Goal: Task Accomplishment & Management: Use online tool/utility

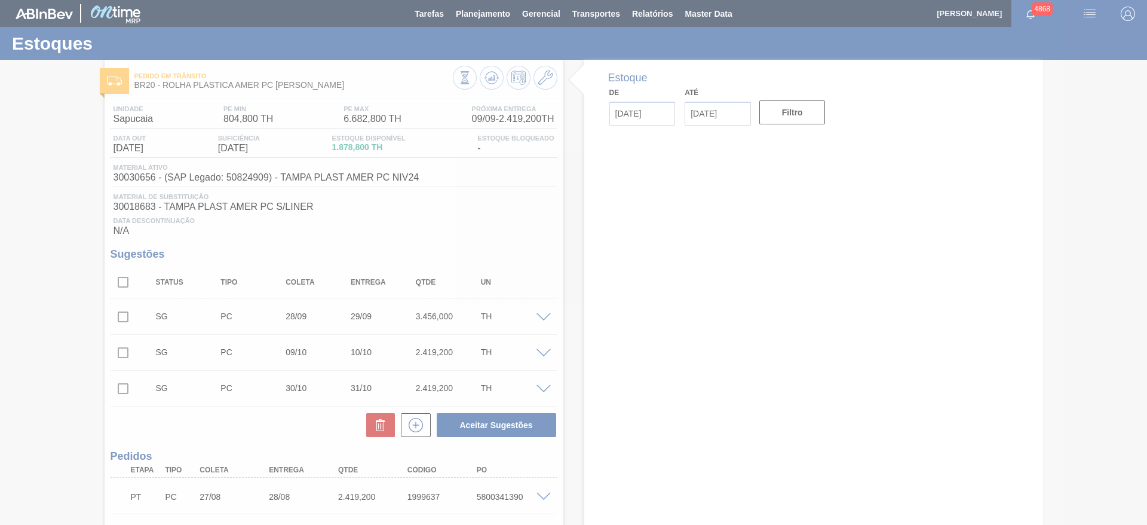
click at [483, 0] on div at bounding box center [573, 262] width 1147 height 525
click at [498, 16] on div at bounding box center [573, 262] width 1147 height 525
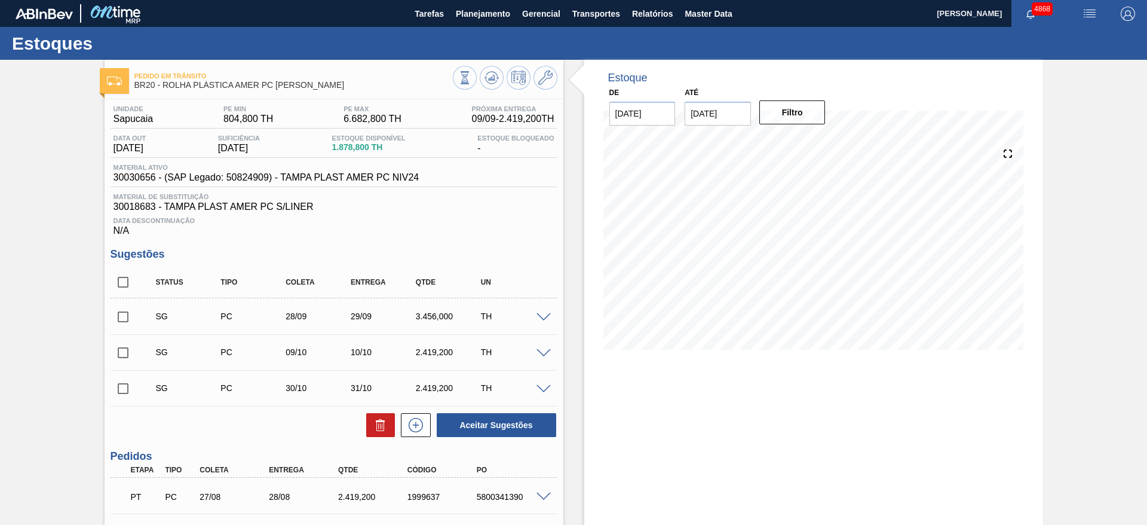
click at [498, 16] on span "Planejamento" at bounding box center [483, 14] width 54 height 14
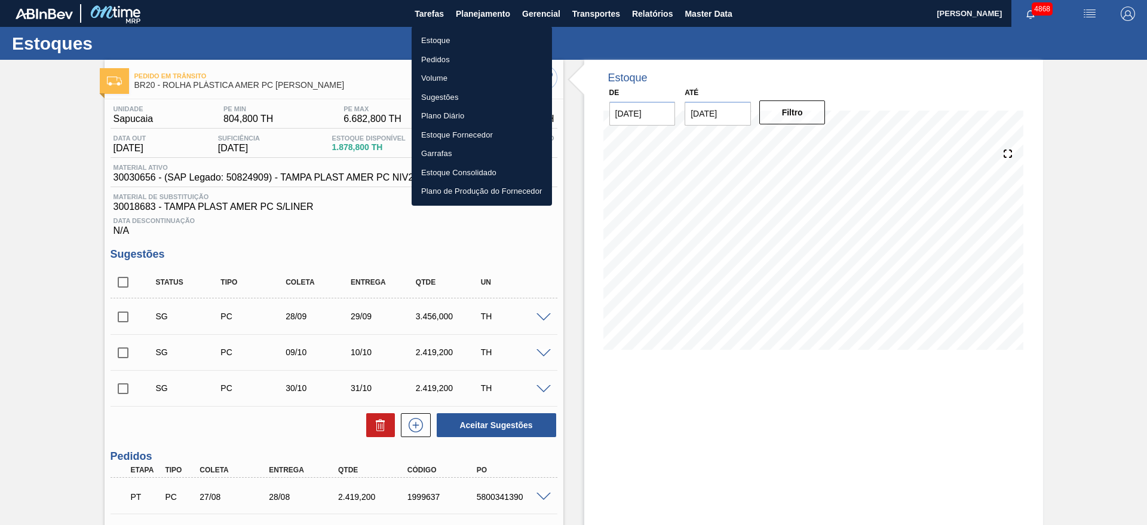
click at [473, 31] on li "Estoque" at bounding box center [482, 40] width 140 height 19
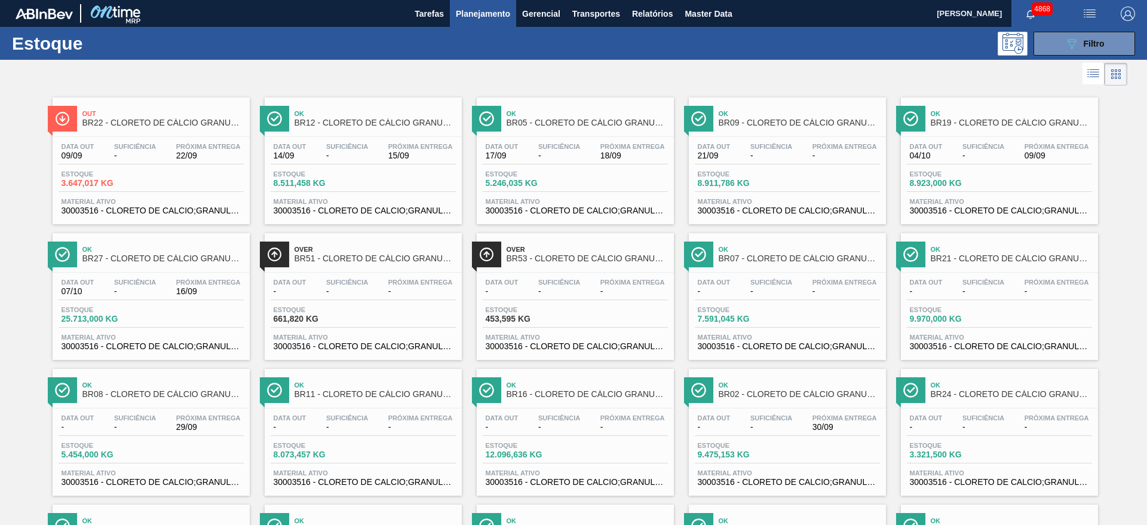
click at [643, 72] on div at bounding box center [564, 74] width 1128 height 29
click at [1079, 47] on div "089F7B8B-B2A5-4AFE-B5C0-19BA573D28AC Filtro" at bounding box center [1085, 43] width 40 height 14
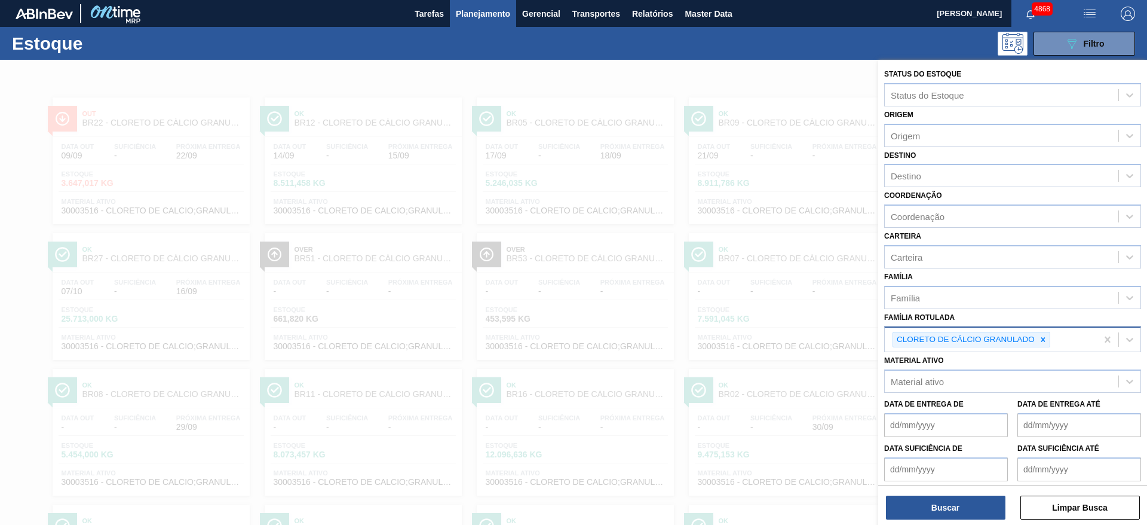
click at [1041, 341] on icon at bounding box center [1043, 339] width 8 height 8
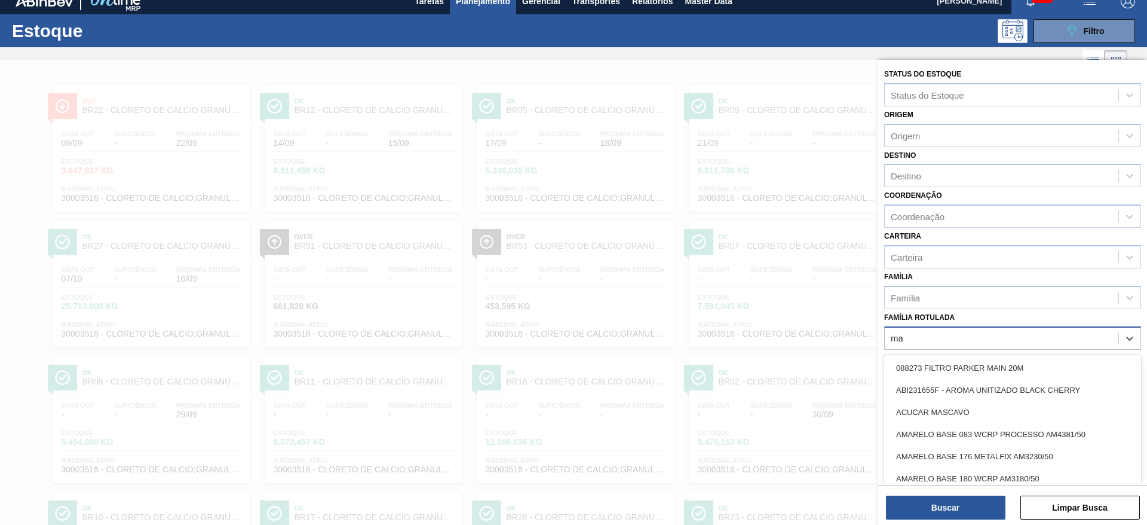
scroll to position [14, 0]
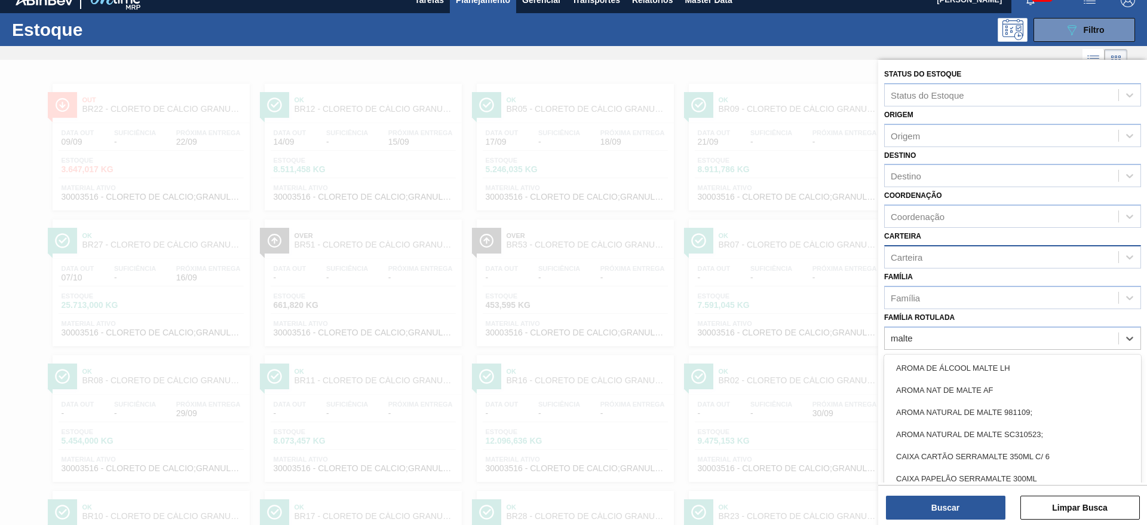
type Rotulada "malte"
click at [984, 253] on div "Carteira" at bounding box center [1002, 256] width 234 height 17
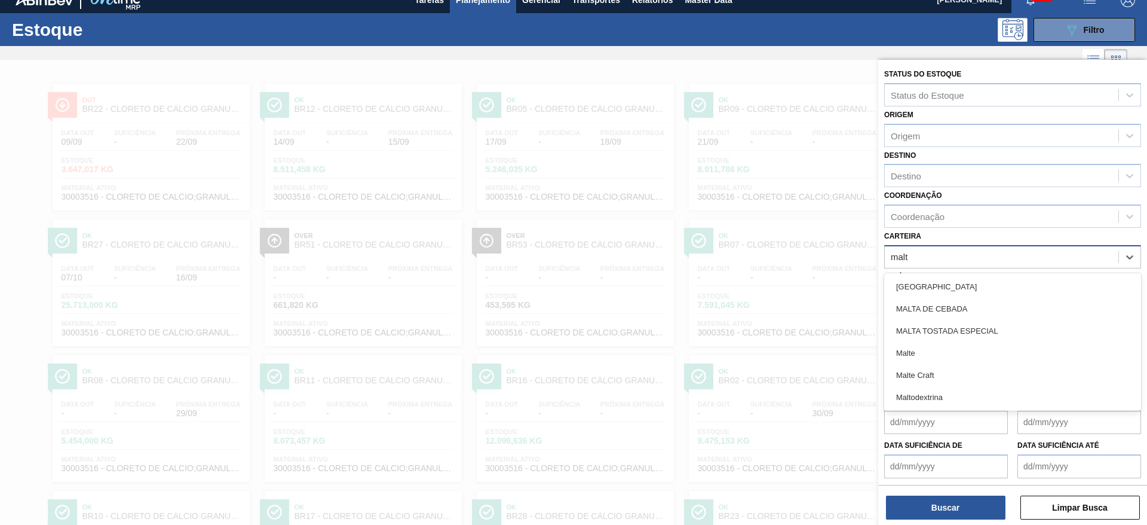
type input "malte"
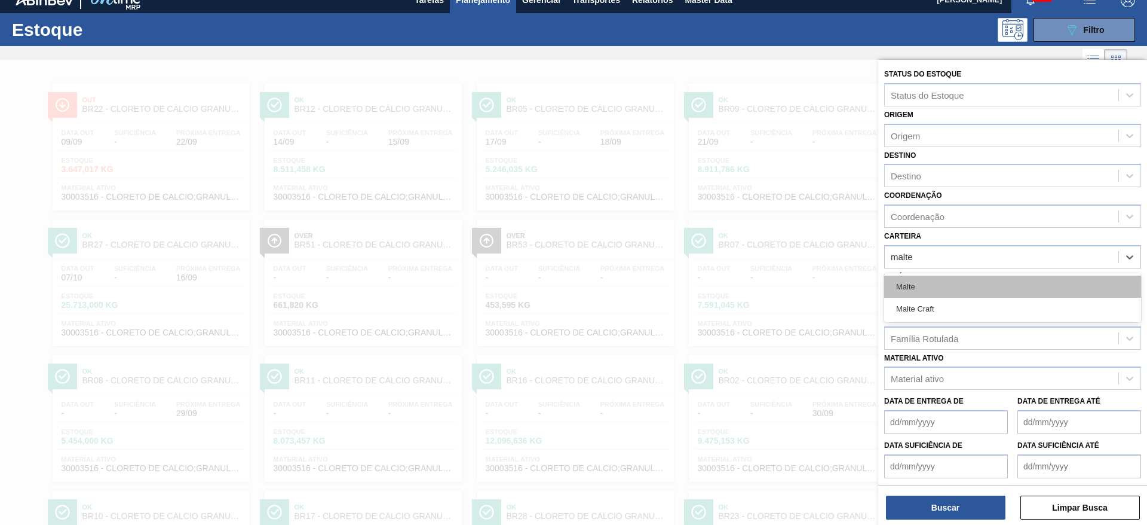
click at [965, 285] on div "Malte" at bounding box center [1012, 287] width 257 height 22
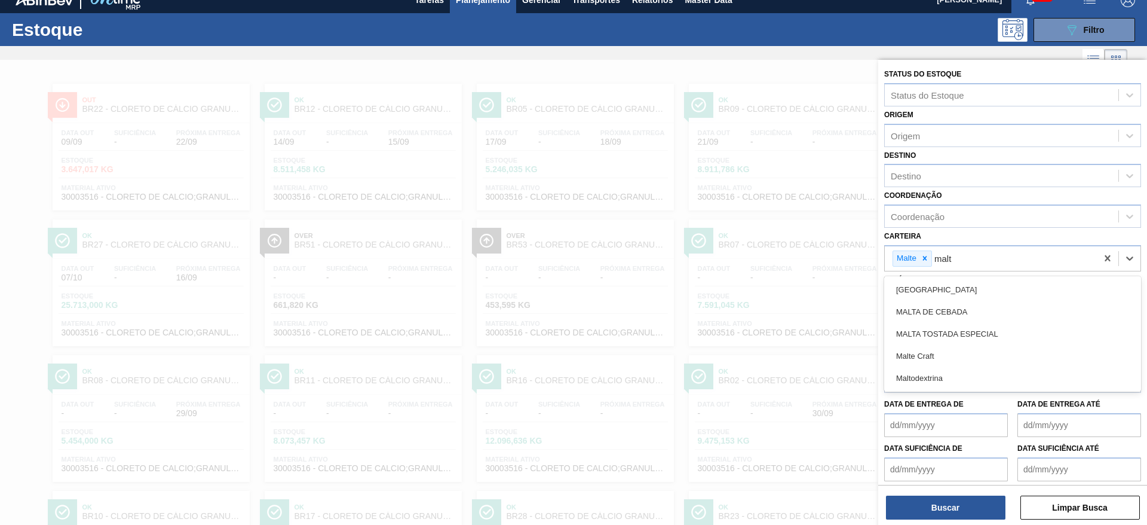
type input "malte"
click at [965, 285] on div "Malte Craft" at bounding box center [1012, 289] width 257 height 22
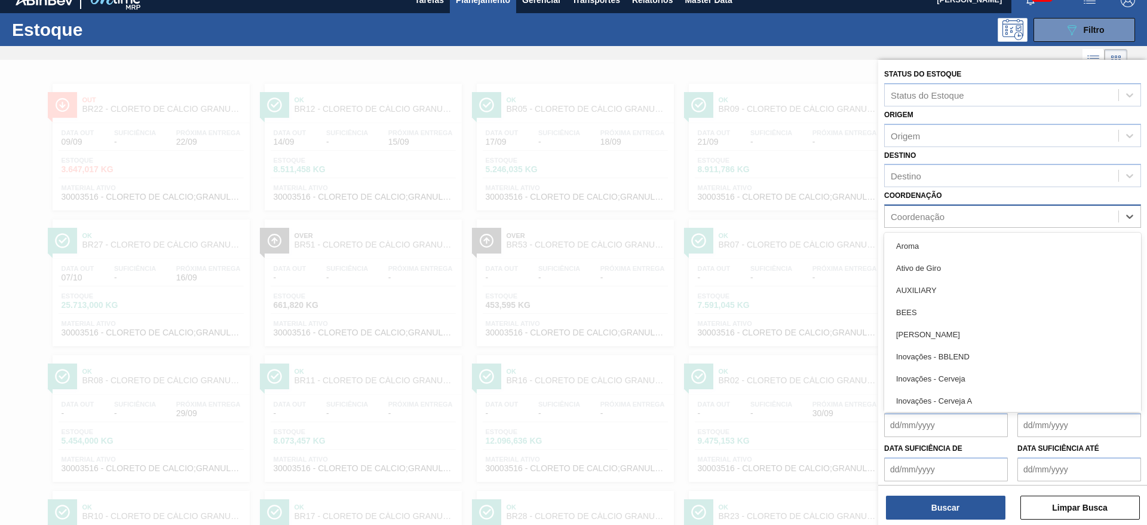
click at [963, 210] on div "Coordenação" at bounding box center [1002, 216] width 234 height 17
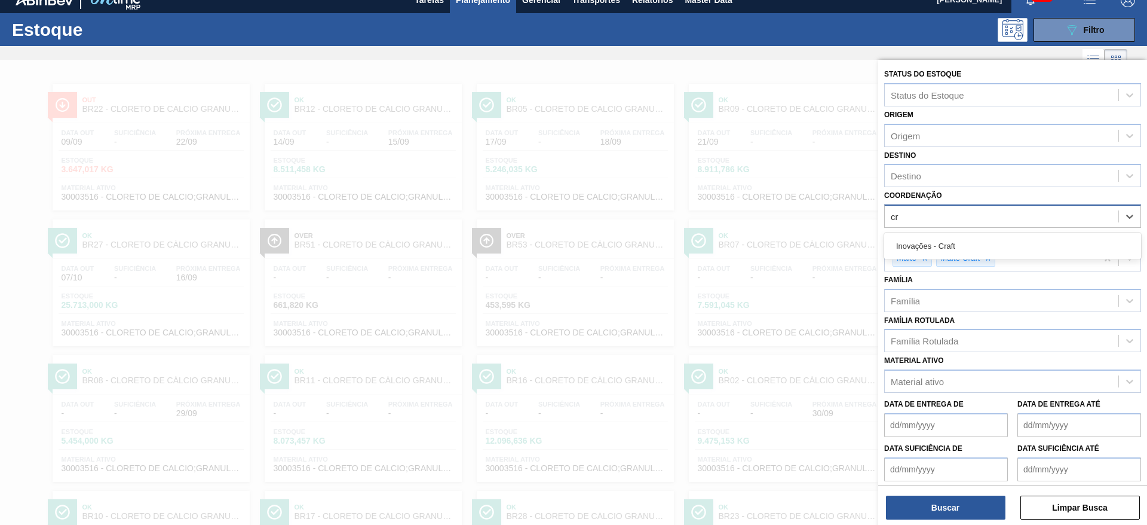
type input "cra"
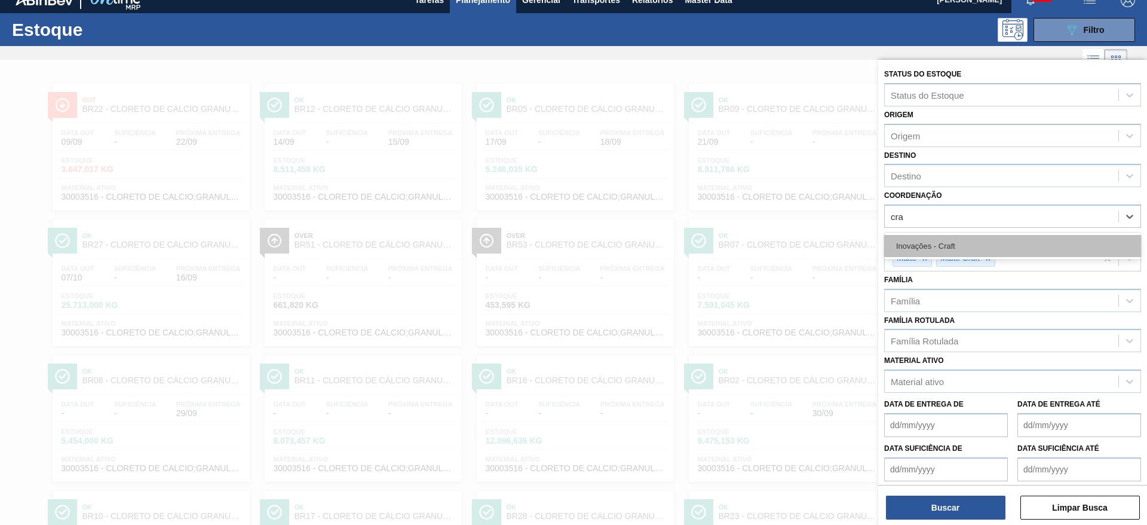
click at [962, 240] on div "Inovações - Craft" at bounding box center [1012, 246] width 257 height 22
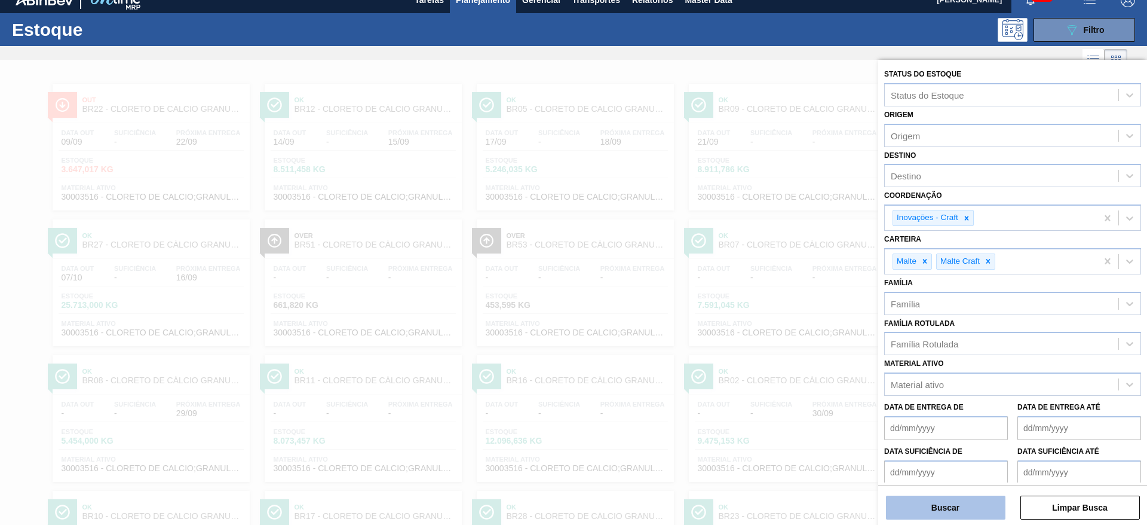
click at [979, 506] on button "Buscar" at bounding box center [946, 507] width 120 height 24
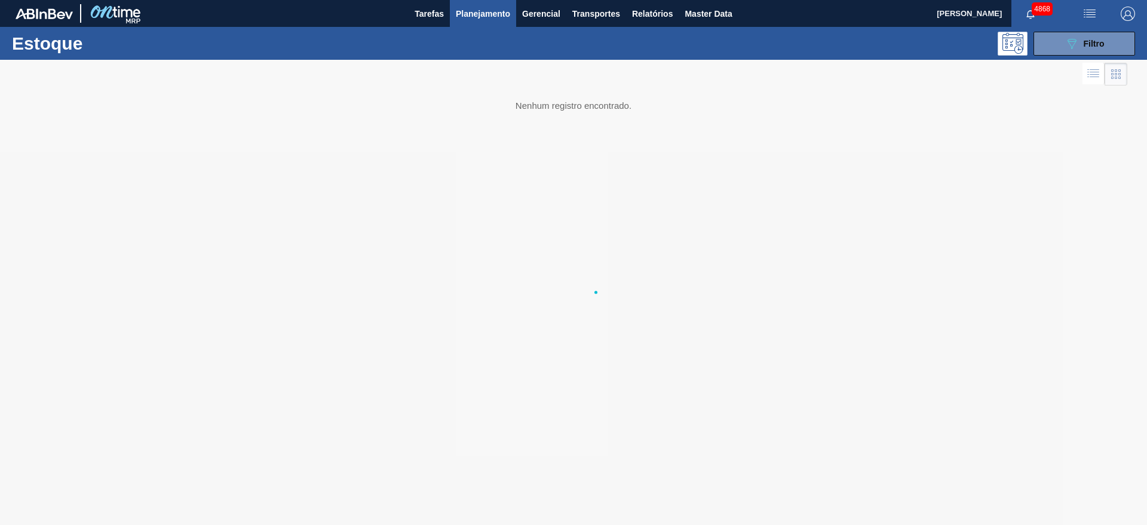
scroll to position [0, 0]
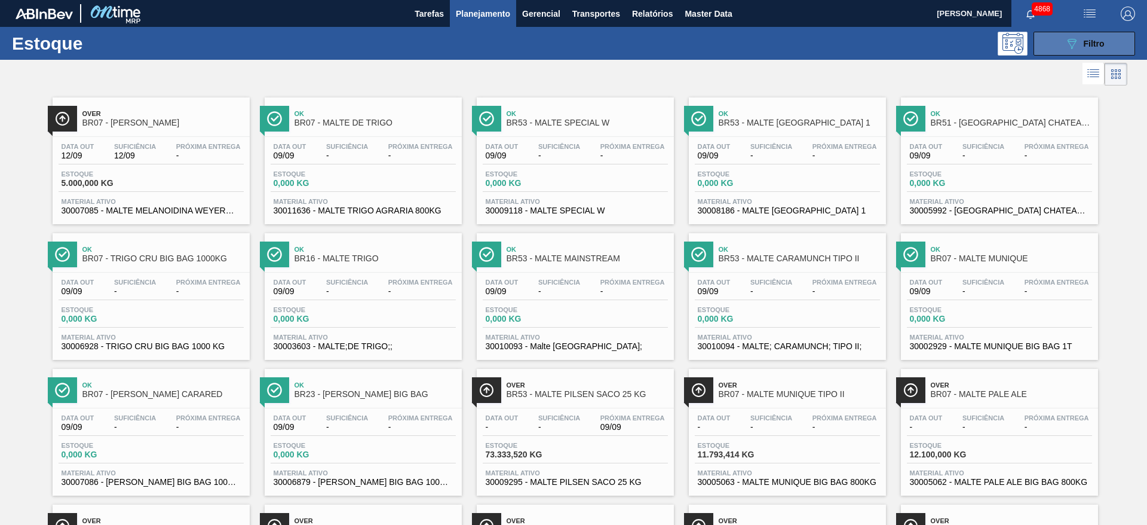
click at [1112, 42] on button "089F7B8B-B2A5-4AFE-B5C0-19BA573D28AC Filtro" at bounding box center [1085, 44] width 102 height 24
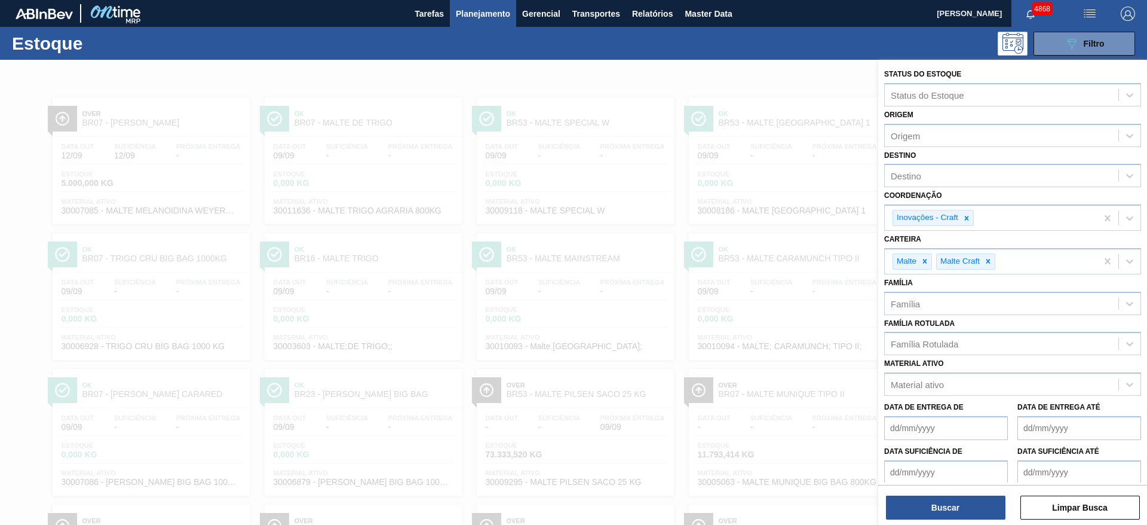
click at [729, 83] on div at bounding box center [573, 322] width 1147 height 525
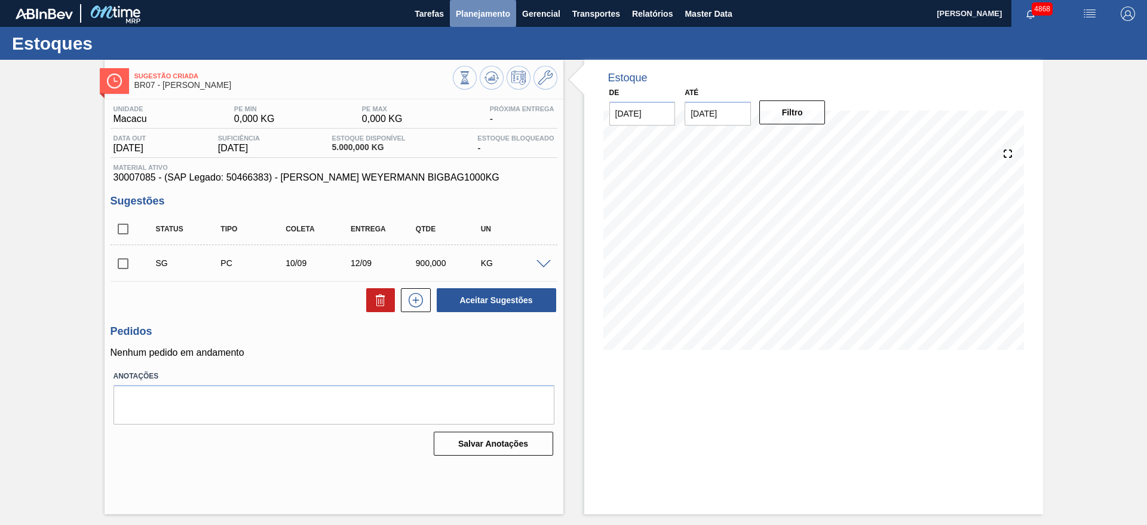
click at [476, 26] on button "Planejamento" at bounding box center [483, 13] width 66 height 27
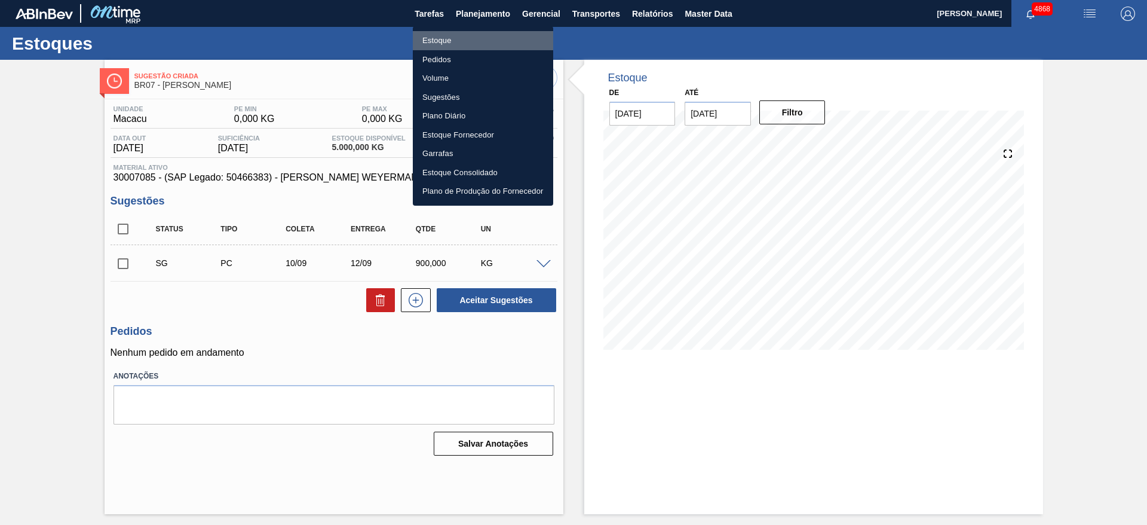
click at [476, 40] on li "Estoque" at bounding box center [483, 40] width 140 height 19
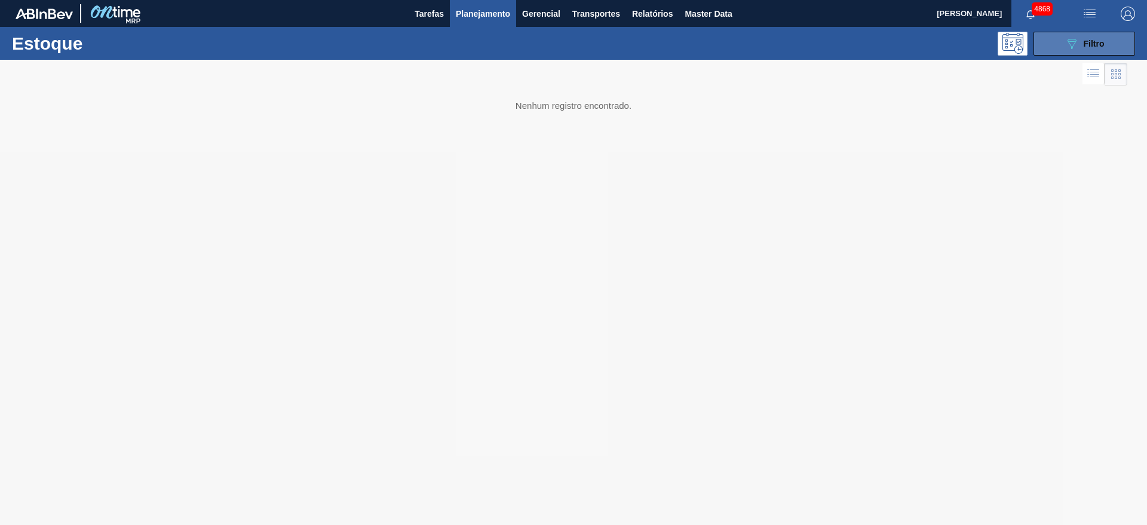
click at [1072, 44] on icon "089F7B8B-B2A5-4AFE-B5C0-19BA573D28AC" at bounding box center [1072, 43] width 14 height 14
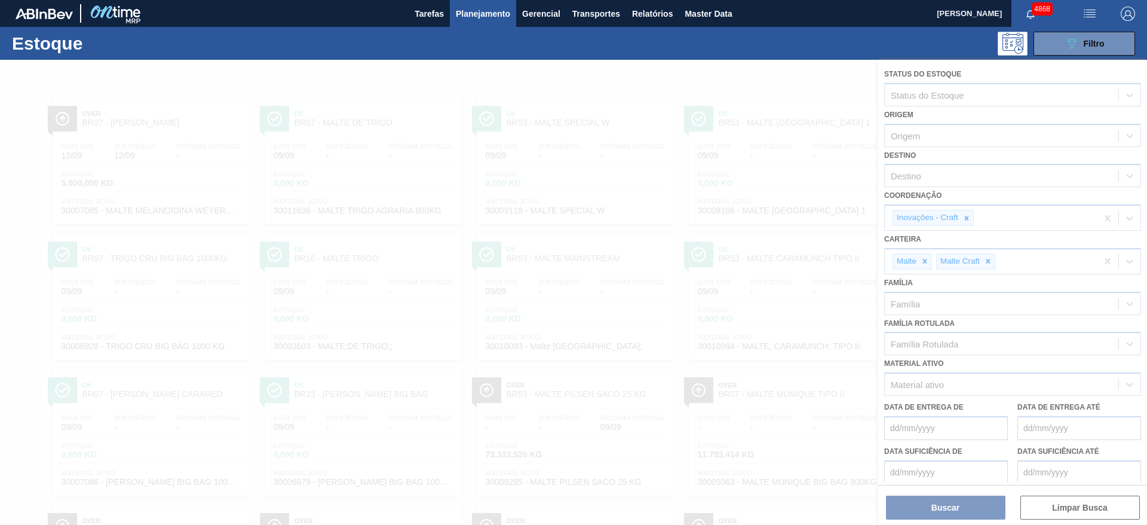
click at [986, 261] on div at bounding box center [573, 292] width 1147 height 465
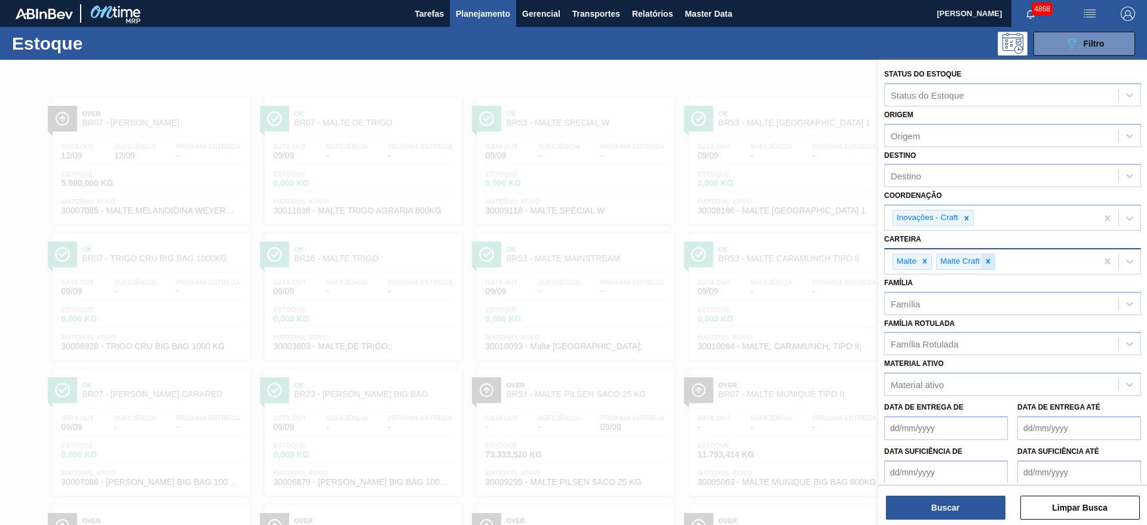
click at [987, 262] on icon at bounding box center [989, 261] width 4 height 4
click at [925, 256] on div at bounding box center [925, 261] width 13 height 15
click at [944, 264] on icon at bounding box center [945, 261] width 8 height 8
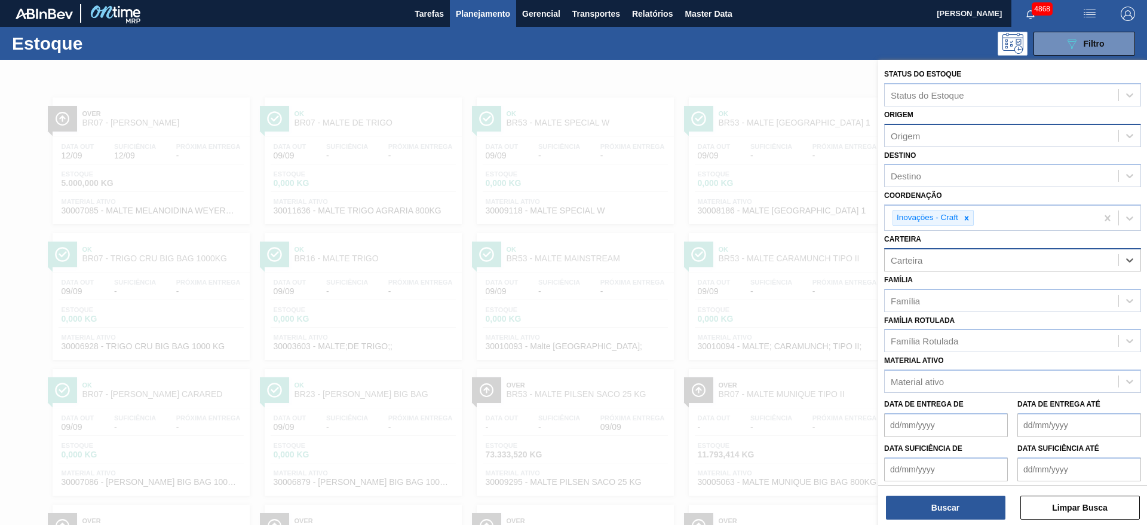
click at [932, 130] on div "Origem" at bounding box center [1002, 135] width 234 height 17
type input "prako"
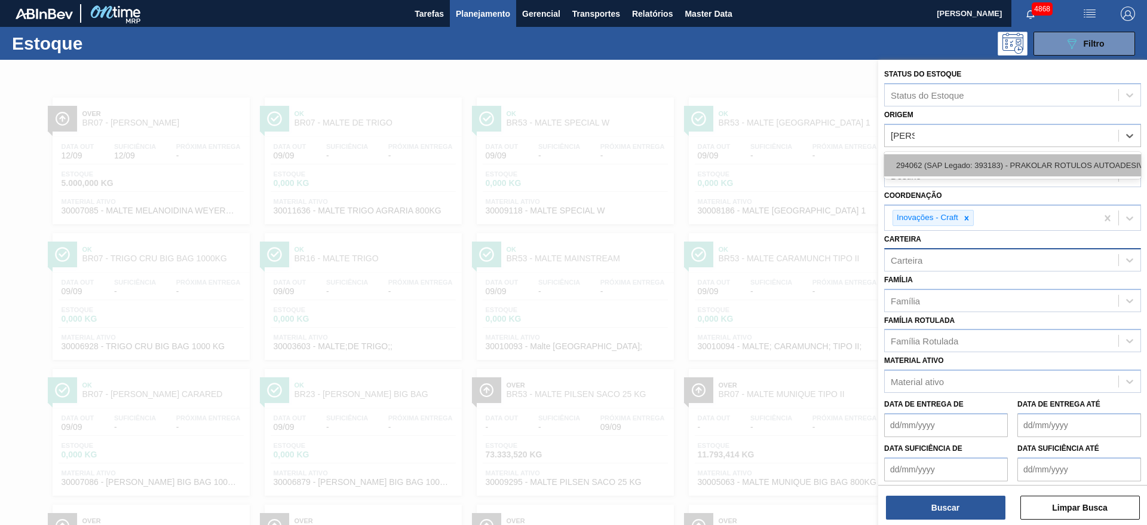
click at [947, 155] on div "294062 (SAP Legado: 393183) - PRAKOLAR ROTULOS AUTOADESIVOS LTDA" at bounding box center [1012, 165] width 257 height 22
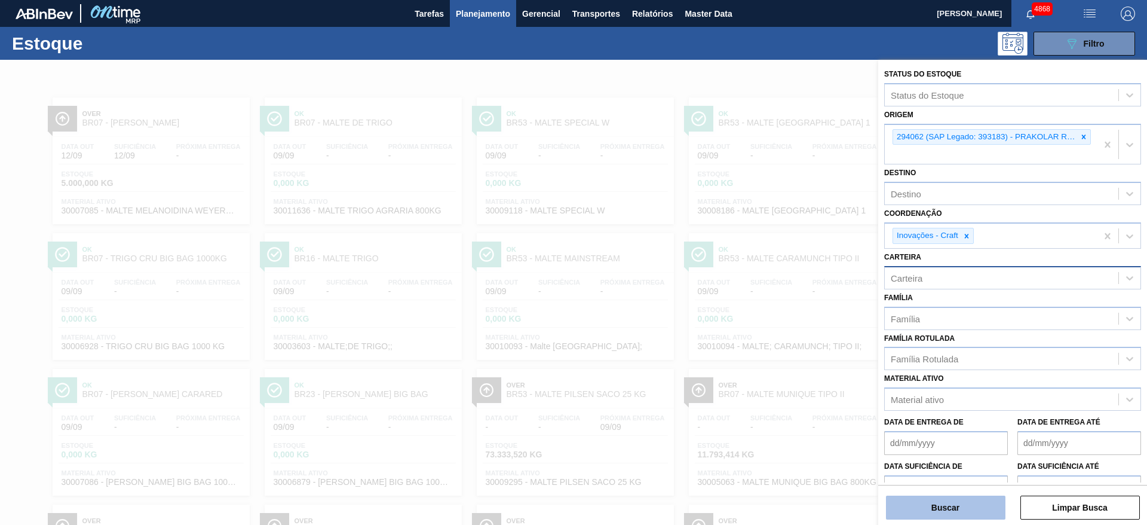
click at [978, 516] on button "Buscar" at bounding box center [946, 507] width 120 height 24
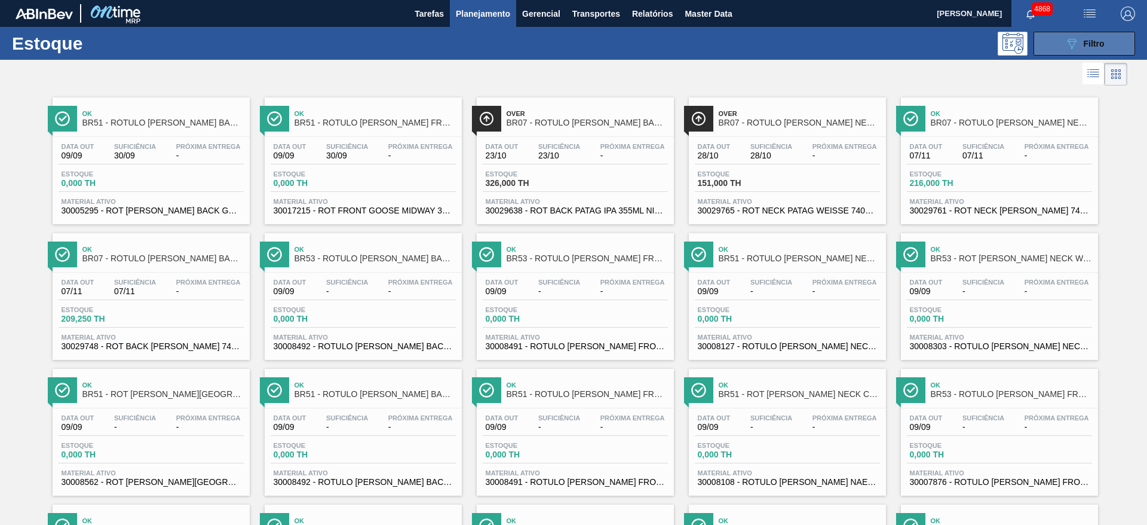
click at [1060, 44] on button "089F7B8B-B2A5-4AFE-B5C0-19BA573D28AC Filtro" at bounding box center [1085, 44] width 102 height 24
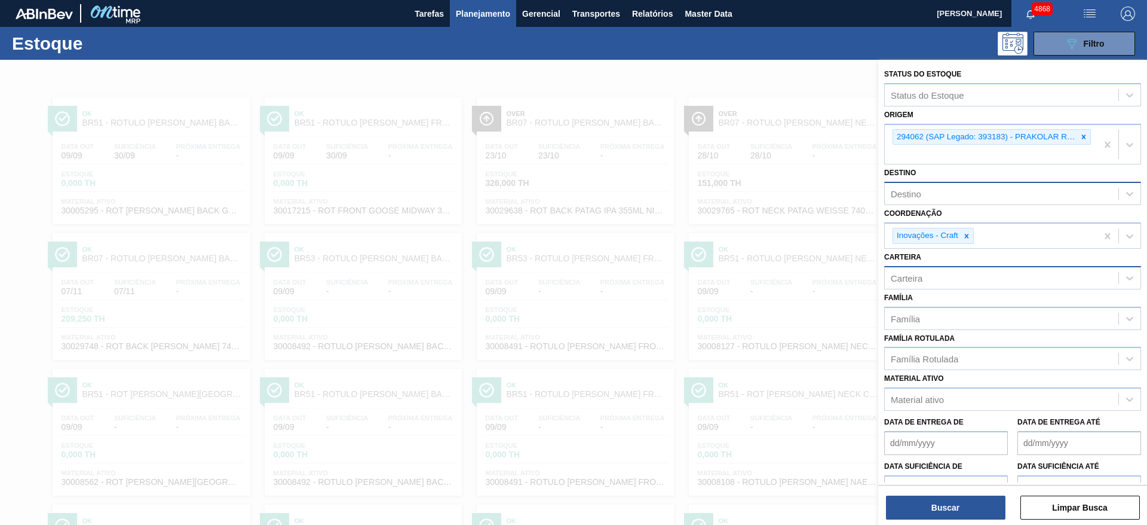
click at [935, 184] on div "Destino" at bounding box center [1012, 193] width 257 height 23
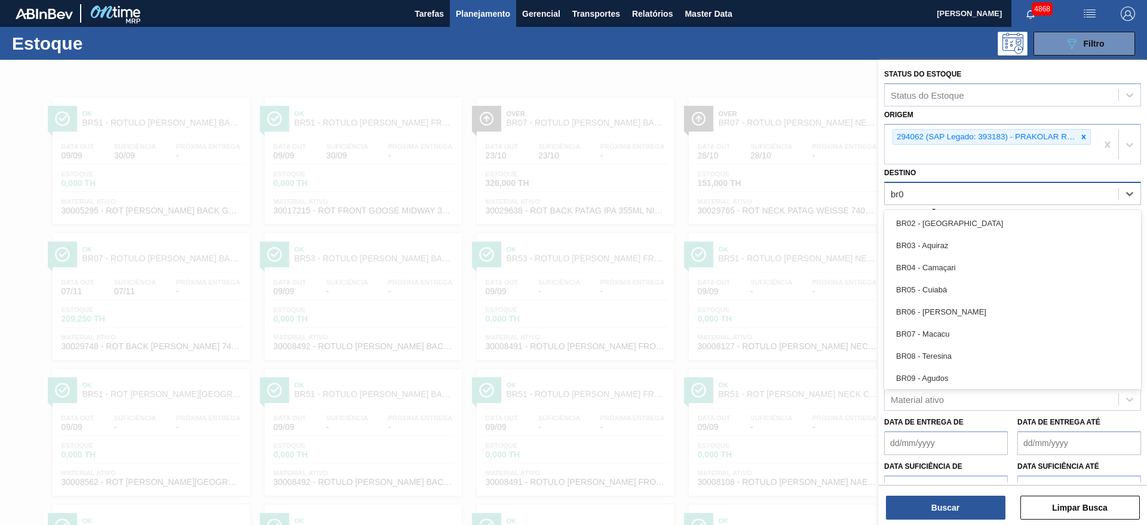
type input "br07"
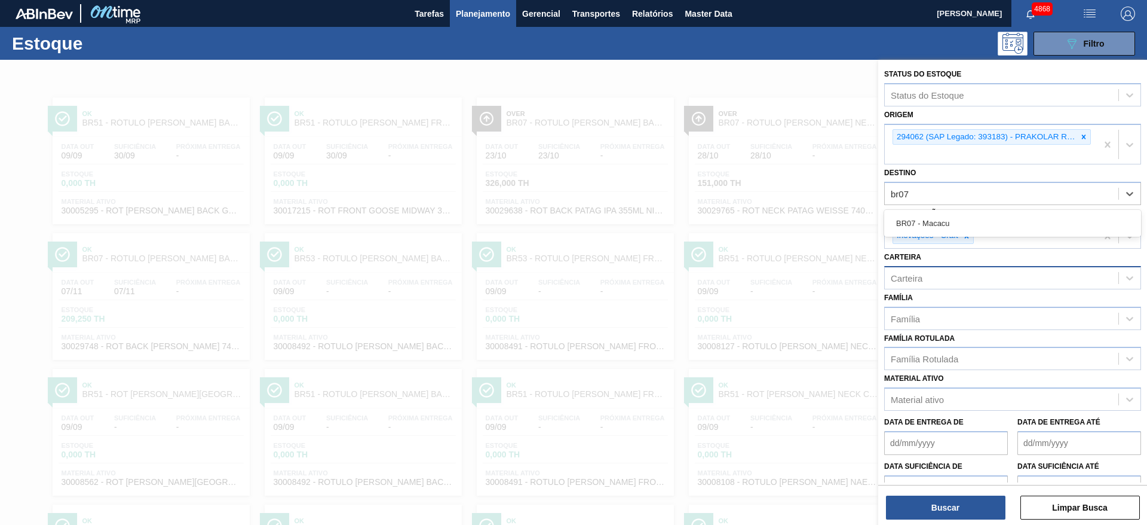
drag, startPoint x: 912, startPoint y: 218, endPoint x: 922, endPoint y: 225, distance: 12.4
click at [913, 218] on div "BR07 - Macacu" at bounding box center [1012, 223] width 257 height 22
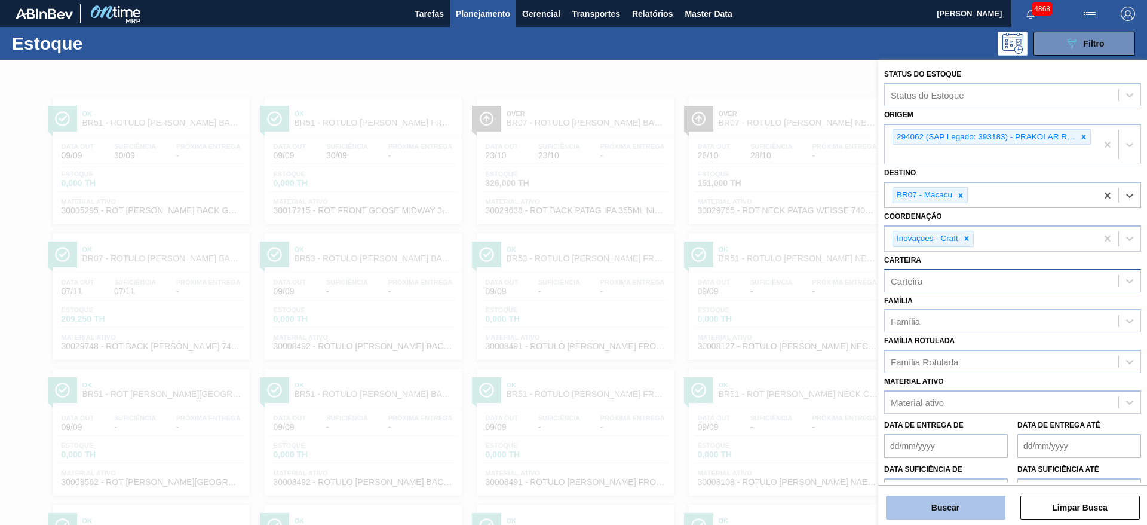
click at [987, 504] on button "Buscar" at bounding box center [946, 507] width 120 height 24
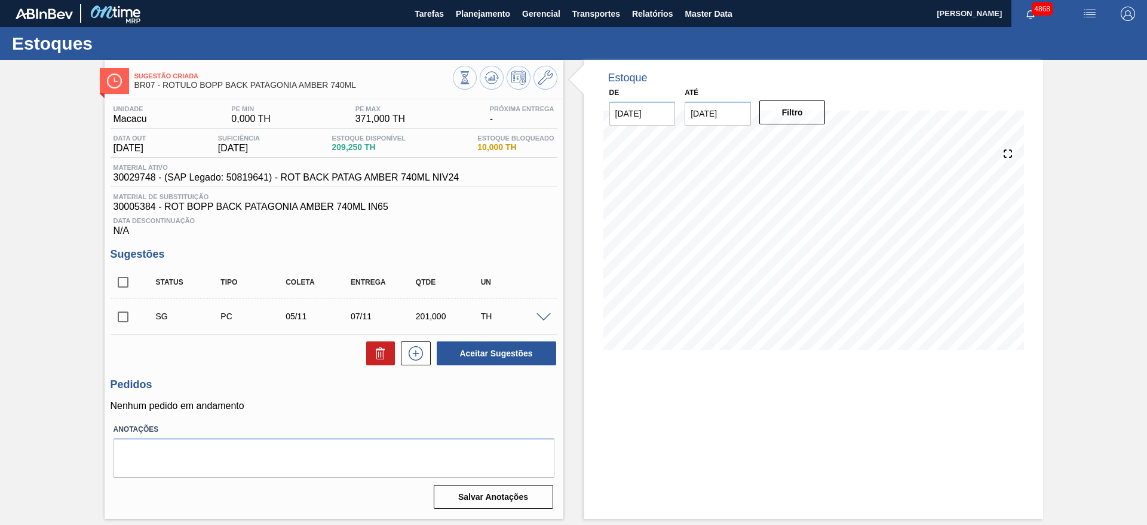
click at [739, 114] on input "[DATE]" at bounding box center [718, 114] width 66 height 24
click at [818, 140] on button "Next Month" at bounding box center [819, 142] width 8 height 8
click at [776, 202] on div "6" at bounding box center [777, 200] width 16 height 16
click at [780, 116] on button "Filtro" at bounding box center [793, 112] width 66 height 24
click at [738, 118] on input "06/11/2025" at bounding box center [718, 114] width 66 height 24
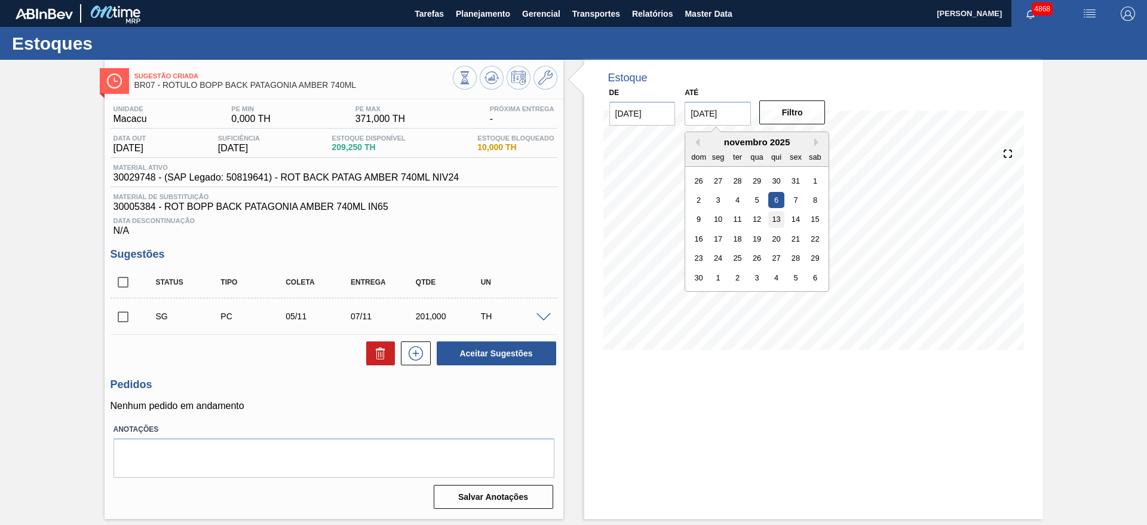
click at [781, 215] on div "13" at bounding box center [777, 219] width 16 height 16
type input "13/11/2025"
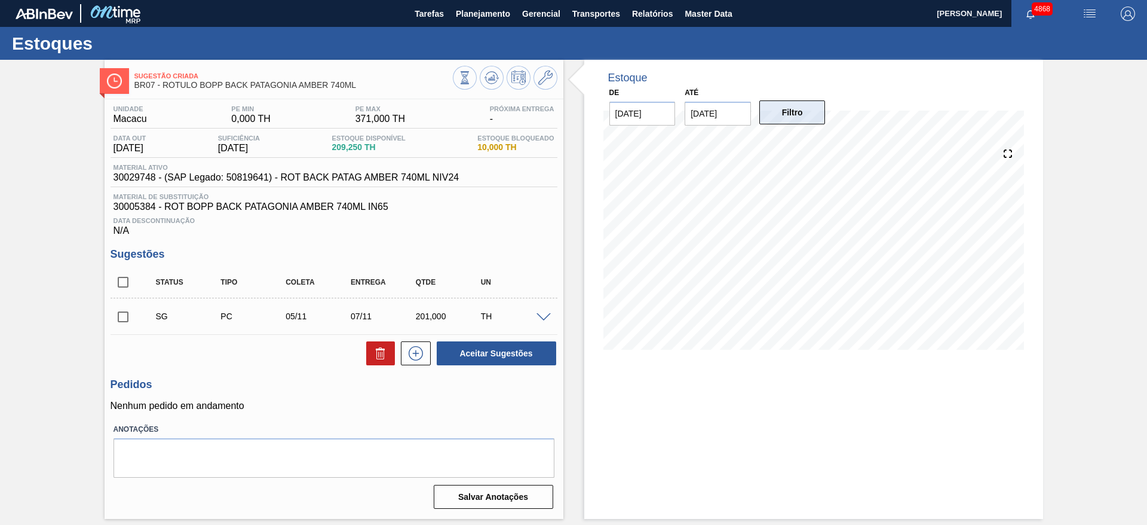
click at [788, 109] on button "Filtro" at bounding box center [793, 112] width 66 height 24
click at [992, 426] on div "Estoque De 09/09/2025 Até 13/11/2025 Filtro 15/10 Projeção de Estoque 74.112 Ne…" at bounding box center [813, 289] width 459 height 459
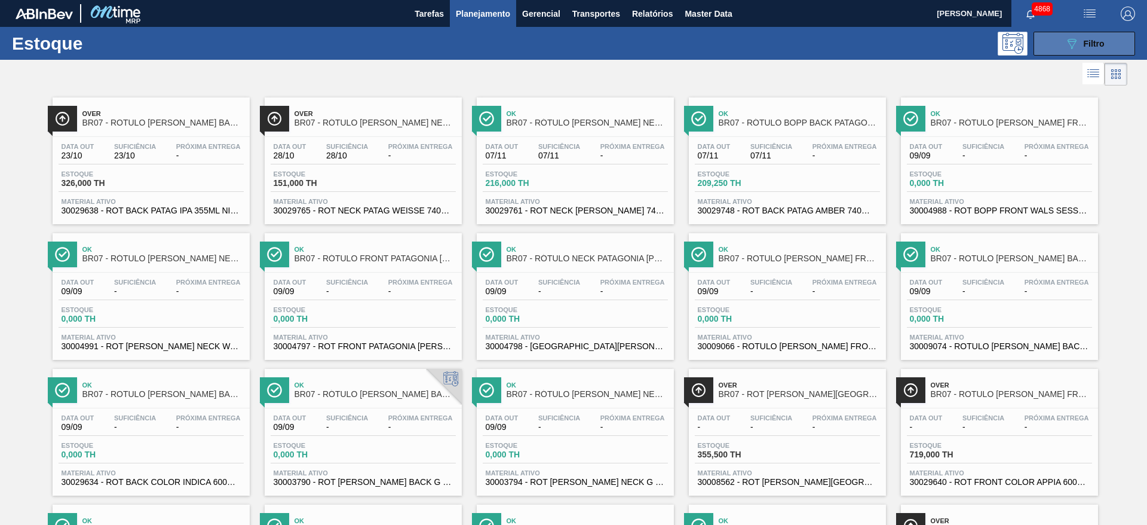
click at [1102, 38] on div "089F7B8B-B2A5-4AFE-B5C0-19BA573D28AC Filtro" at bounding box center [1085, 43] width 40 height 14
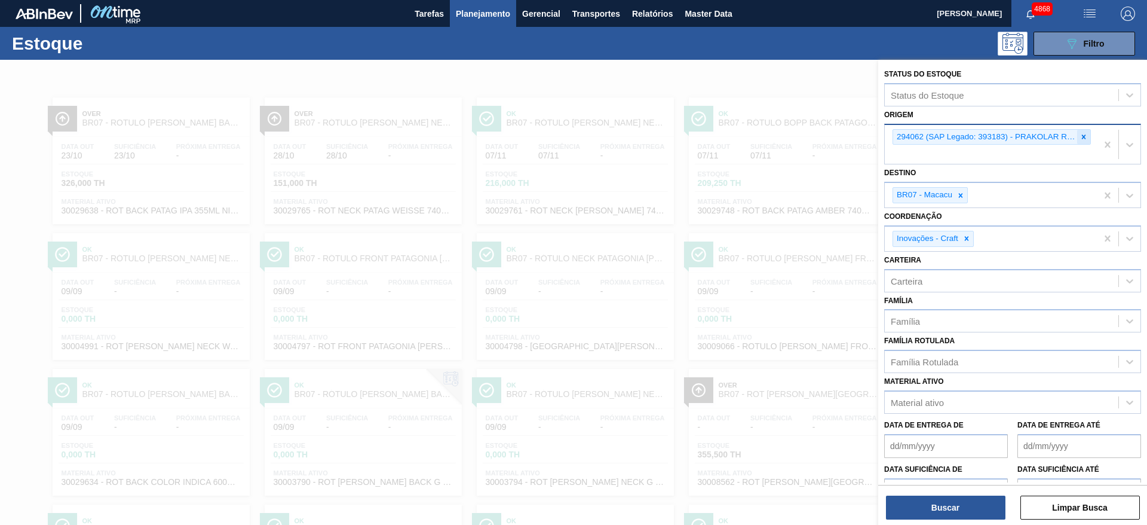
click at [1081, 136] on icon at bounding box center [1084, 137] width 8 height 8
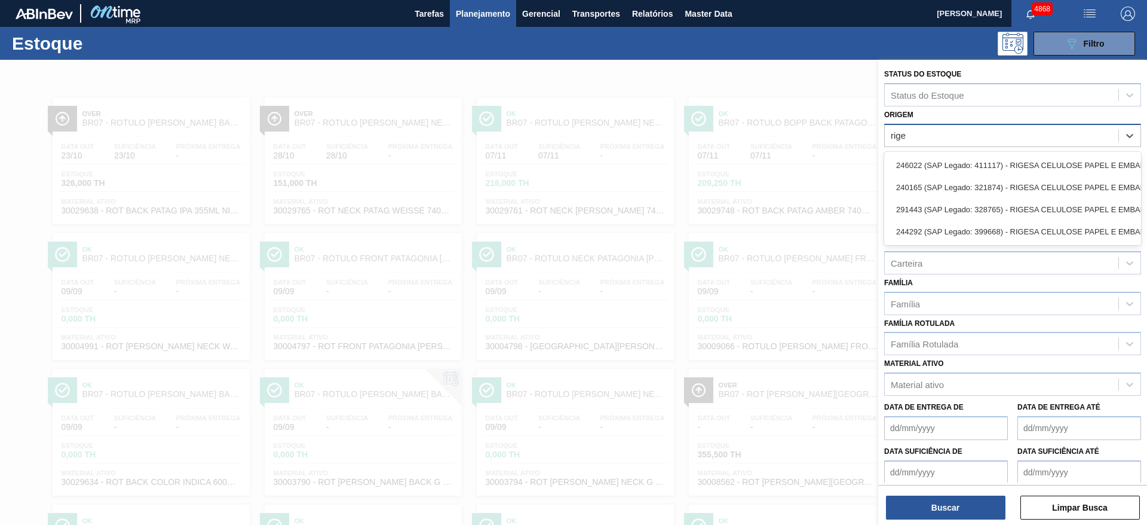
type input "riges"
click at [1066, 167] on div "246022 (SAP Legado: 411117) - RIGESA CELULOSE PAPEL E EMBALAGENS" at bounding box center [1012, 165] width 257 height 22
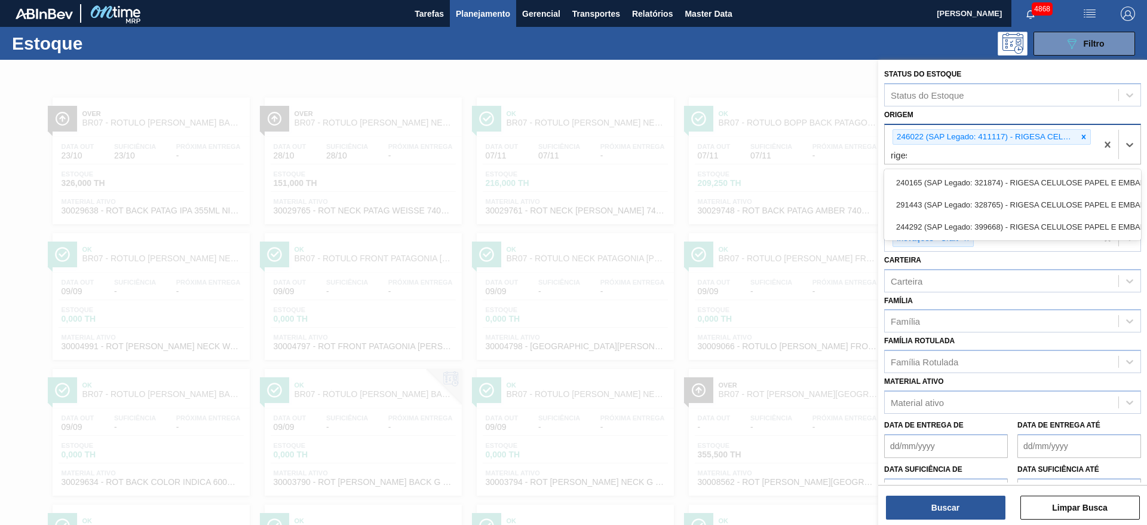
type input "rigesa"
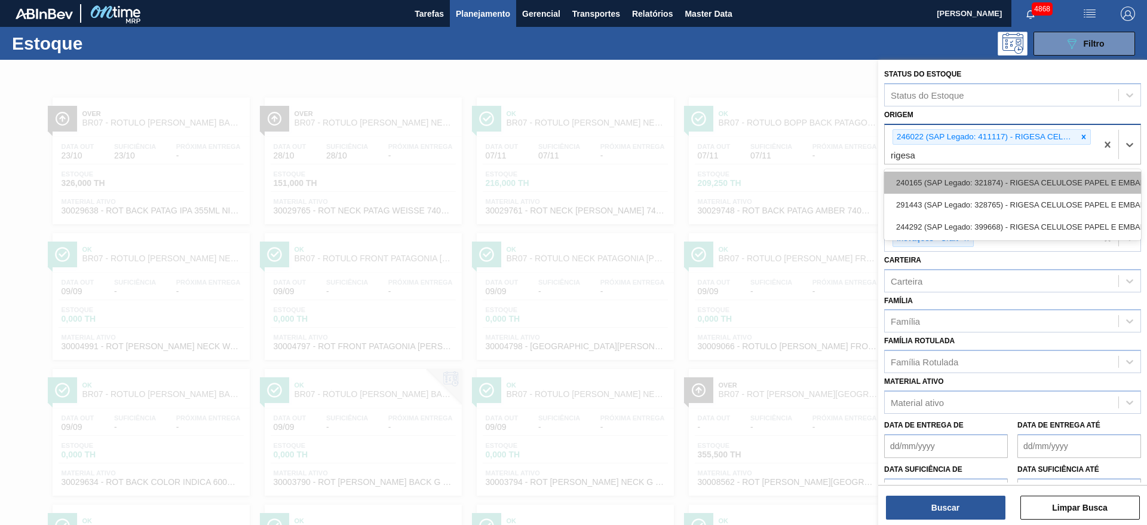
click at [1058, 183] on div "240165 (SAP Legado: 321874) - RIGESA CELULOSE PAPEL E EMBALAGENS" at bounding box center [1012, 183] width 257 height 22
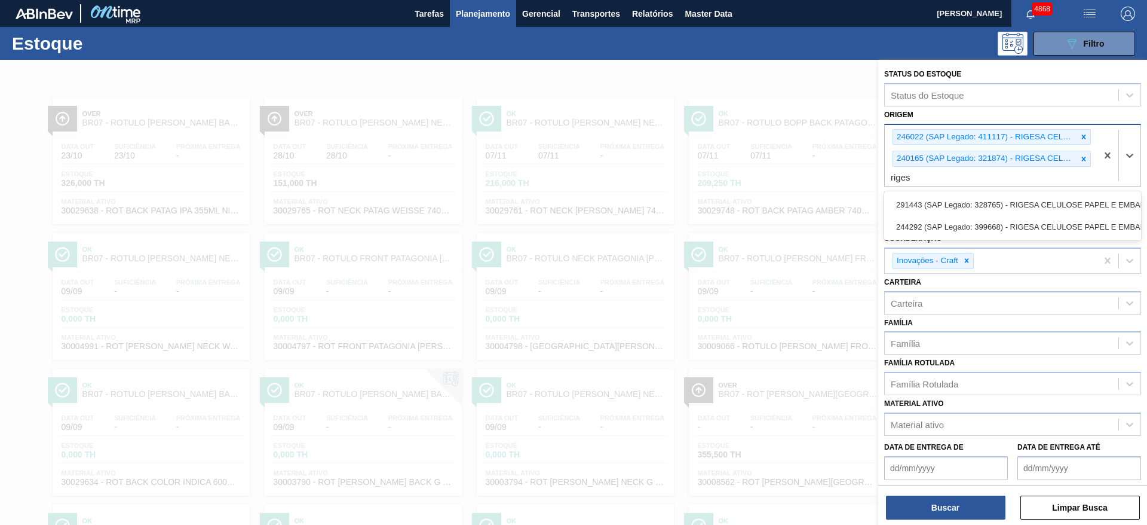
type input "rigesa"
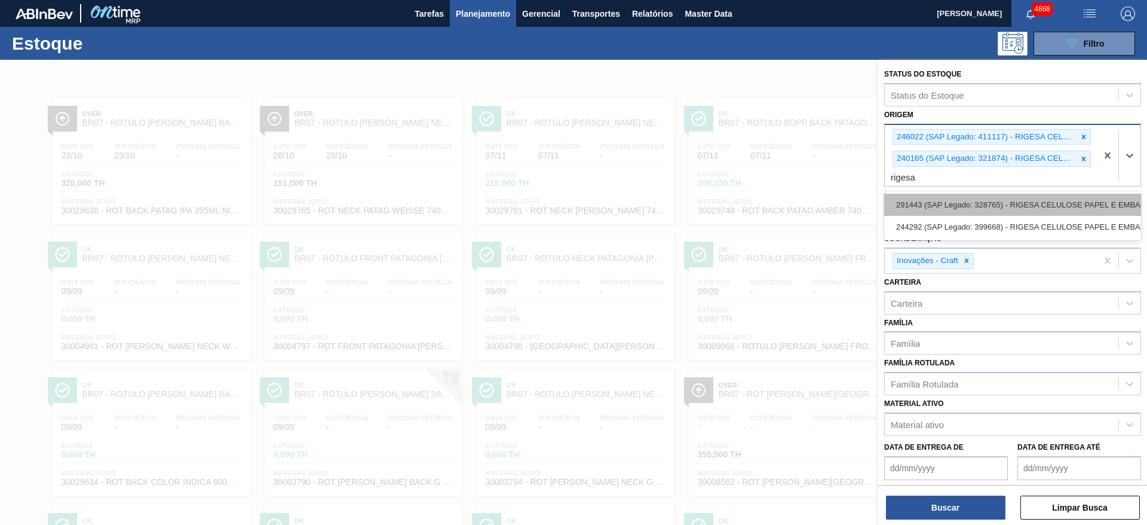
click at [1061, 208] on div "291443 (SAP Legado: 328765) - RIGESA CELULOSE PAPEL E EMBALAGENS" at bounding box center [1012, 205] width 257 height 22
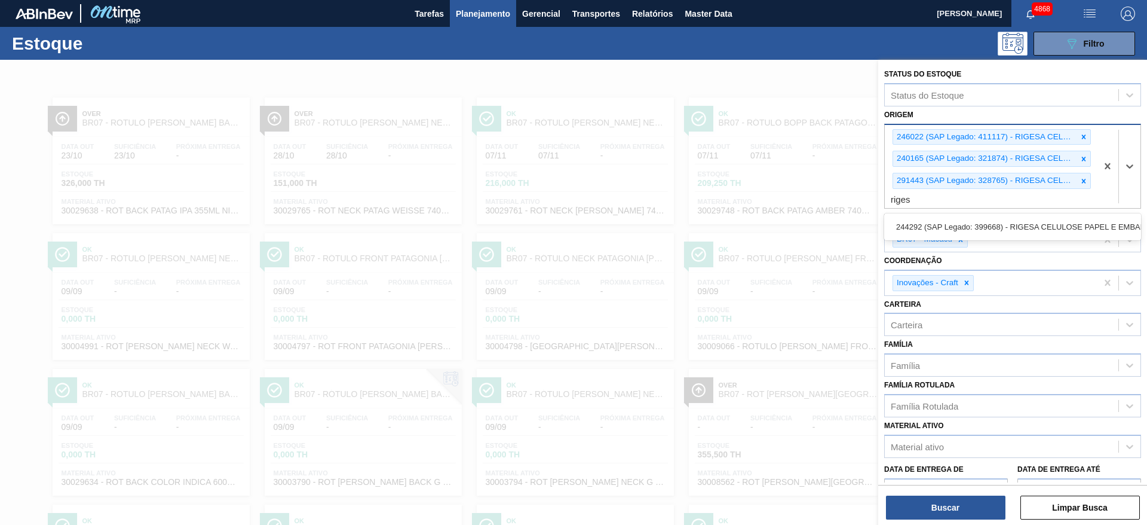
type input "rigesa"
click at [1049, 220] on div "244292 (SAP Legado: 399668) - RIGESA CELULOSE PAPEL E EMBALAGENS" at bounding box center [1012, 227] width 257 height 22
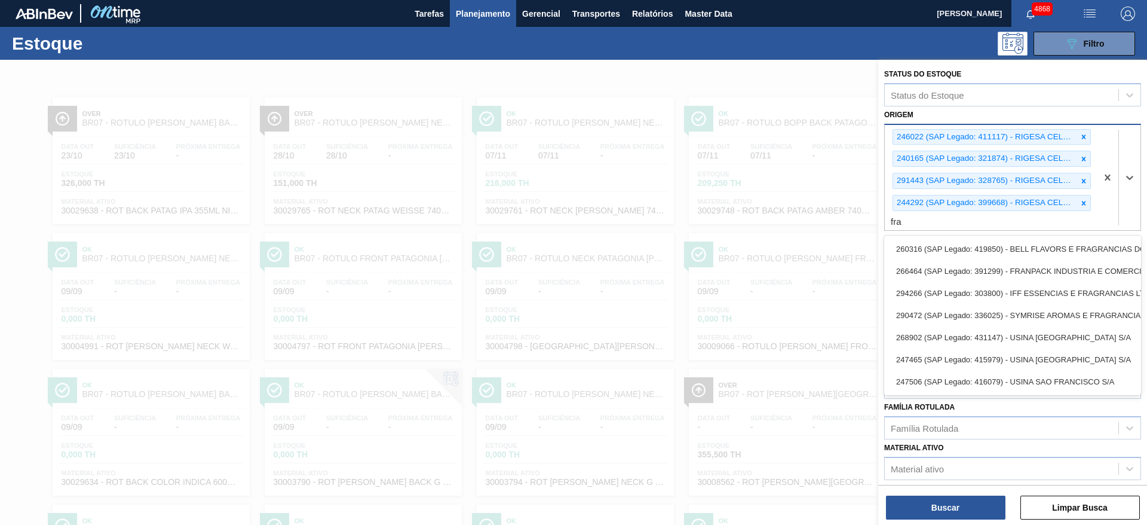
type input "fran"
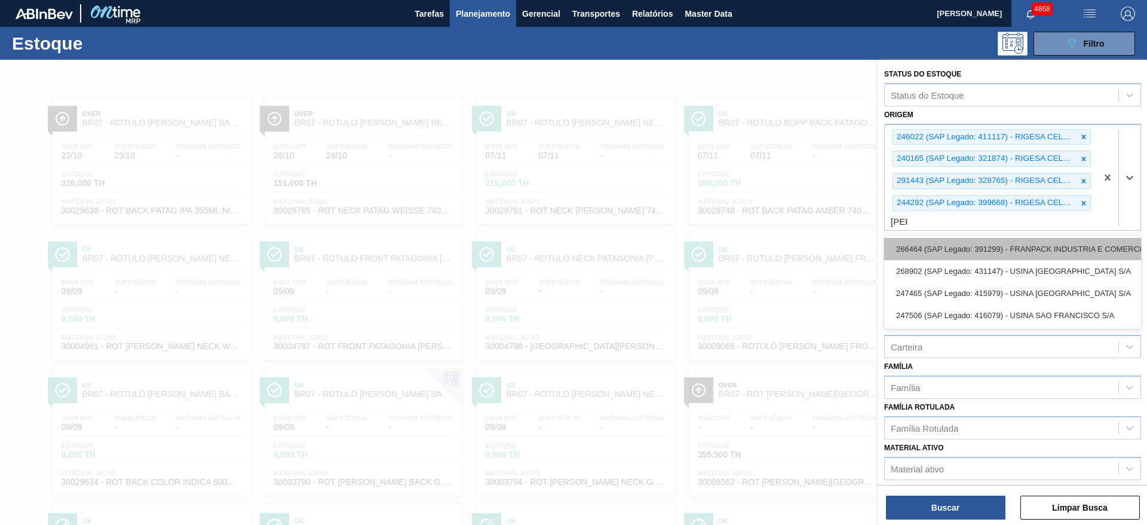
click at [1036, 246] on div "266464 (SAP Legado: 391299) - FRANPACK INDUSTRIA E COMERCIO DE EMBALAG-ENS EIRE…" at bounding box center [1012, 249] width 257 height 22
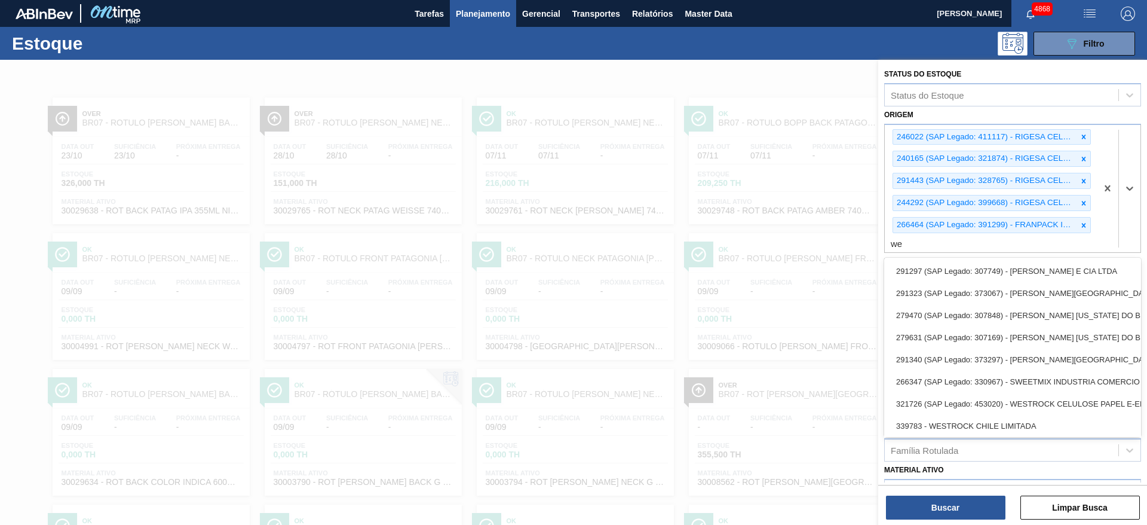
type input "wes"
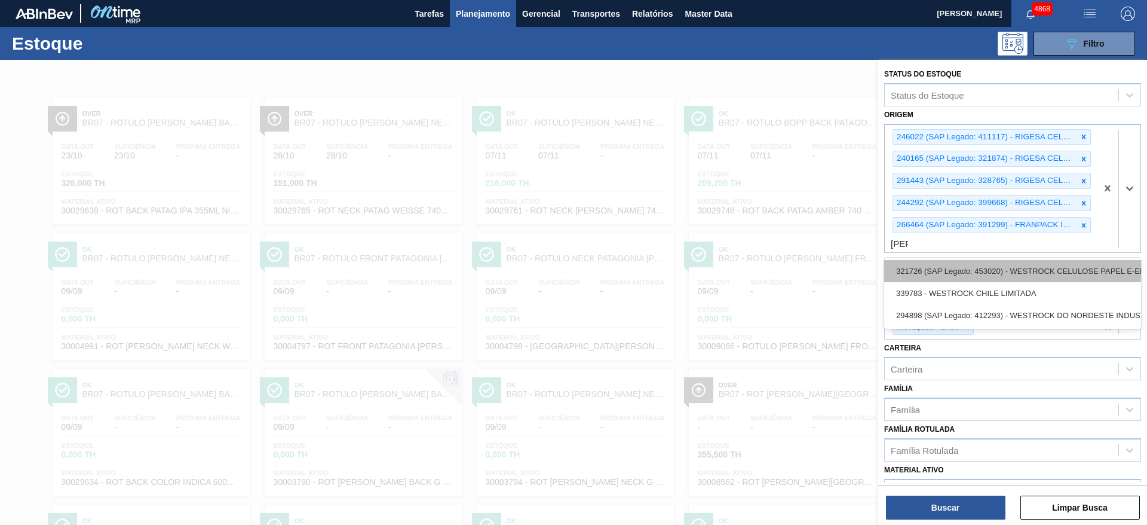
click at [1032, 269] on div "321726 (SAP Legado: 453020) - WESTROCK CELULOSE PAPEL E-EMBALAGENS LTDA-" at bounding box center [1012, 271] width 257 height 22
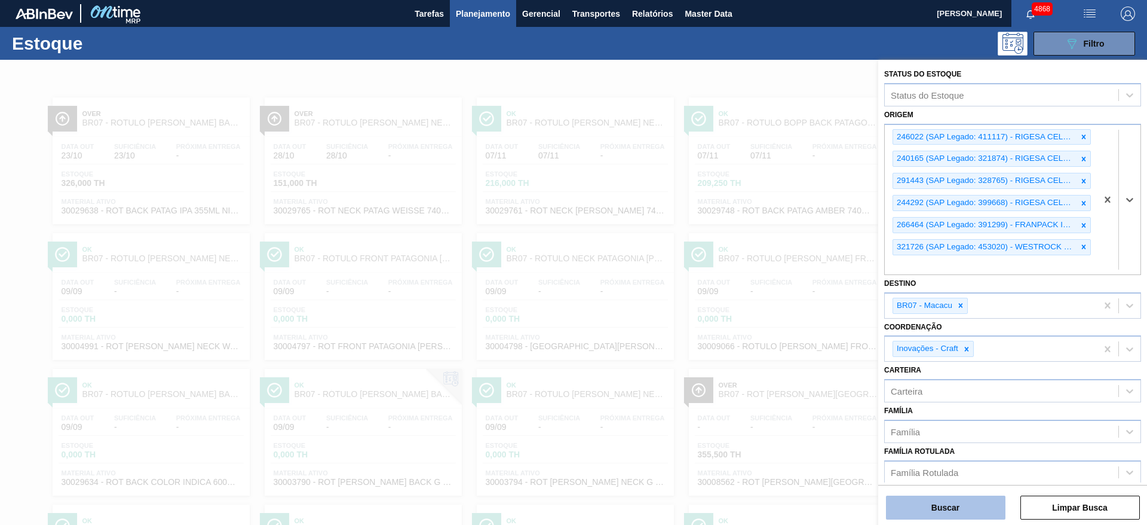
click at [943, 501] on button "Buscar" at bounding box center [946, 507] width 120 height 24
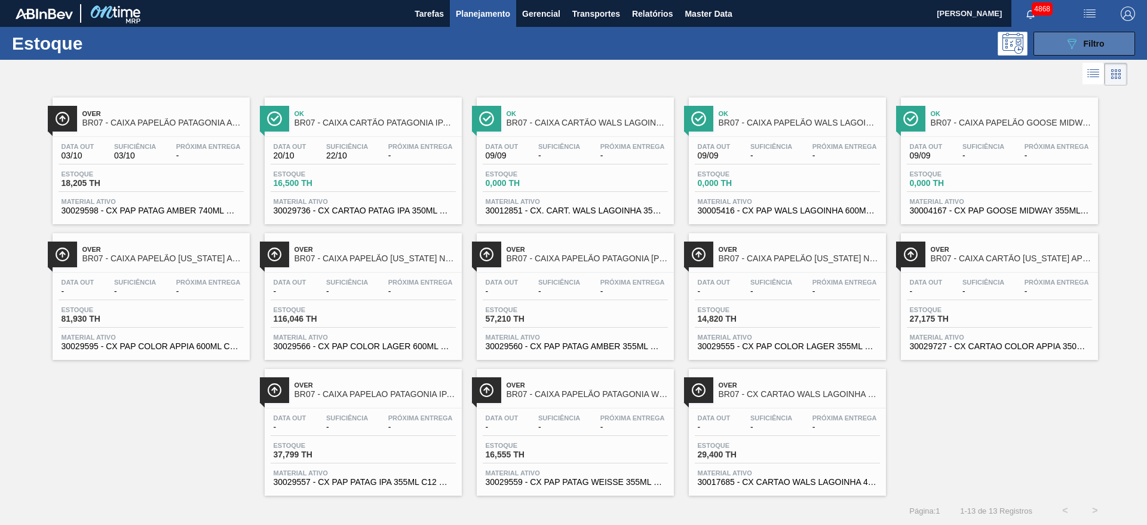
click at [1106, 43] on button "089F7B8B-B2A5-4AFE-B5C0-19BA573D28AC Filtro" at bounding box center [1085, 44] width 102 height 24
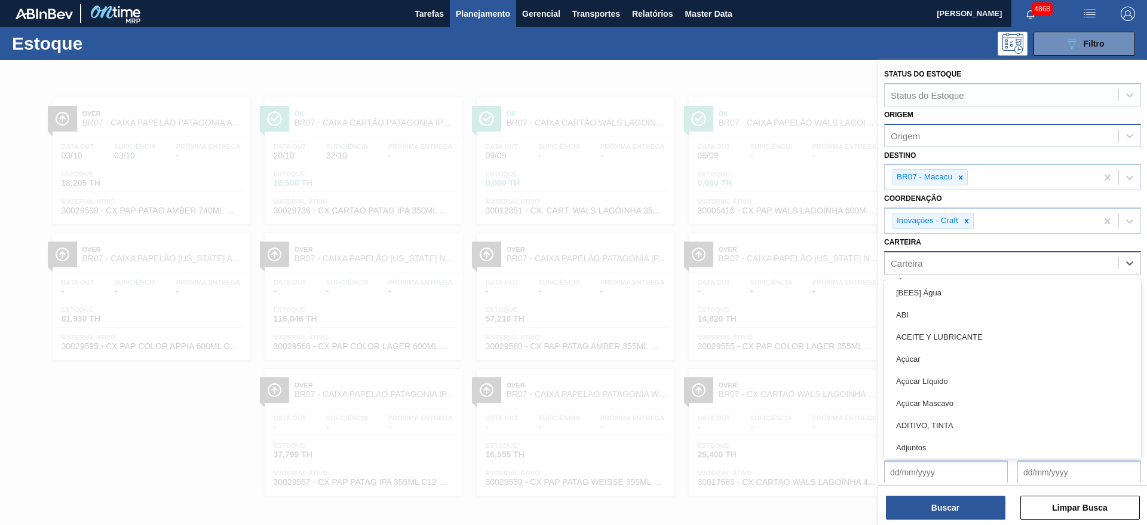
click at [926, 259] on div "Carteira" at bounding box center [1002, 262] width 234 height 17
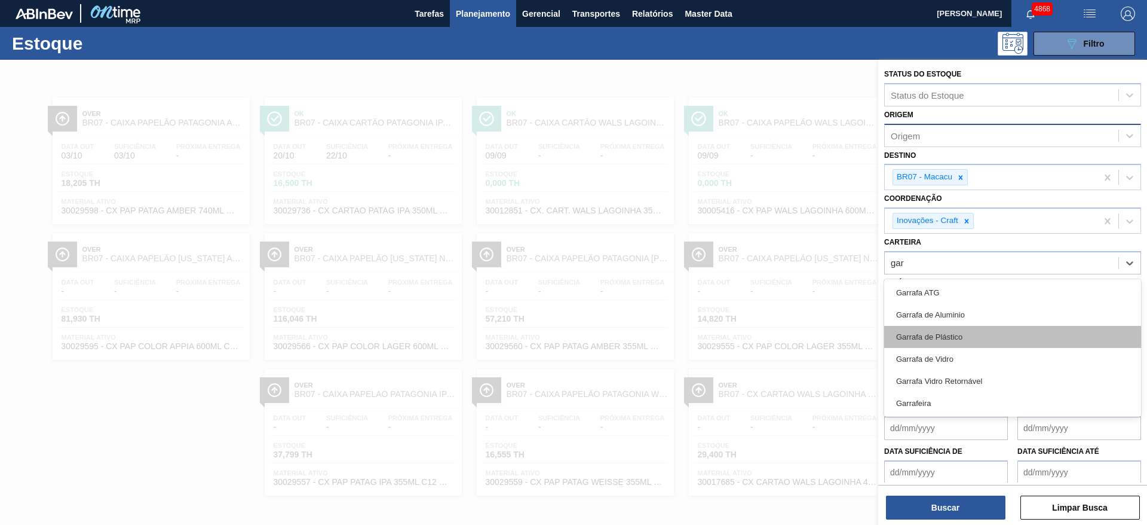
type input "gar"
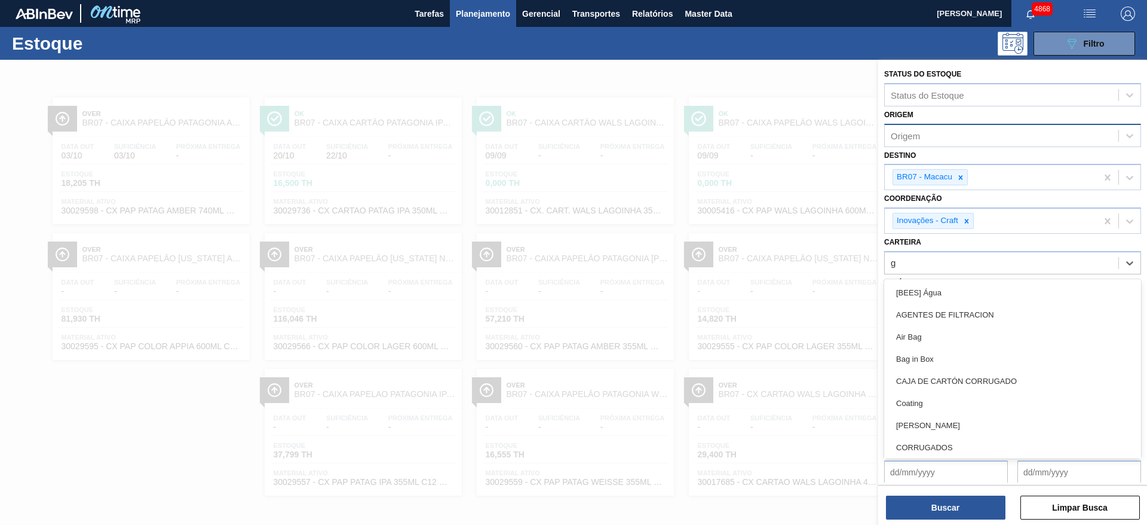
type input "ga"
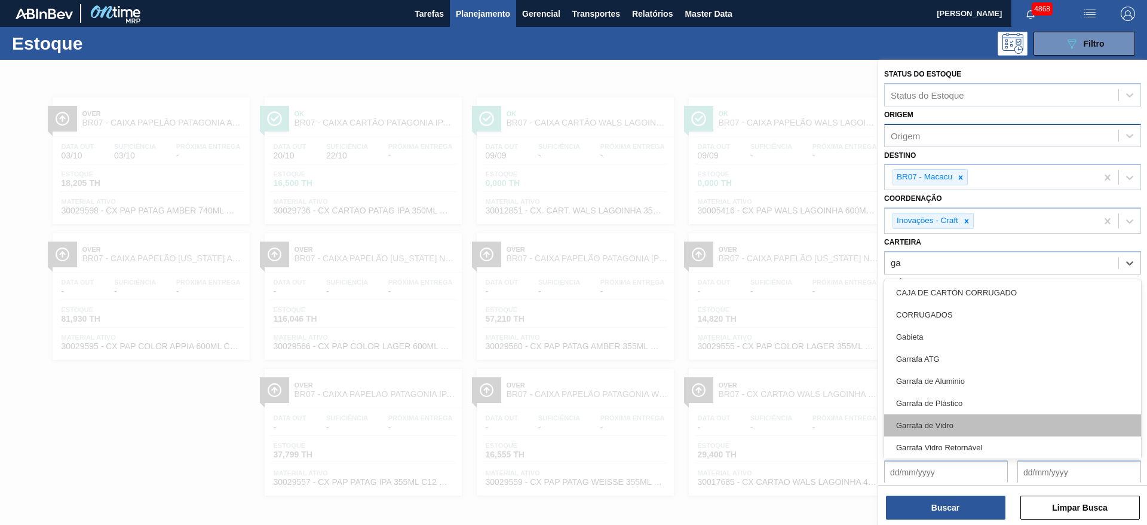
click at [979, 425] on div "Garrafa de Vidro" at bounding box center [1012, 425] width 257 height 22
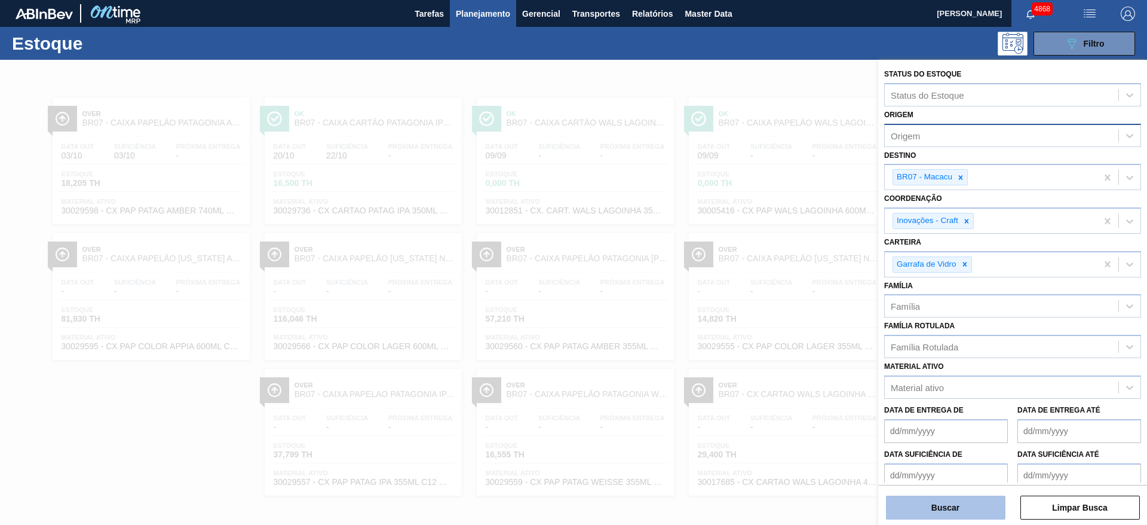
click at [974, 506] on button "Buscar" at bounding box center [946, 507] width 120 height 24
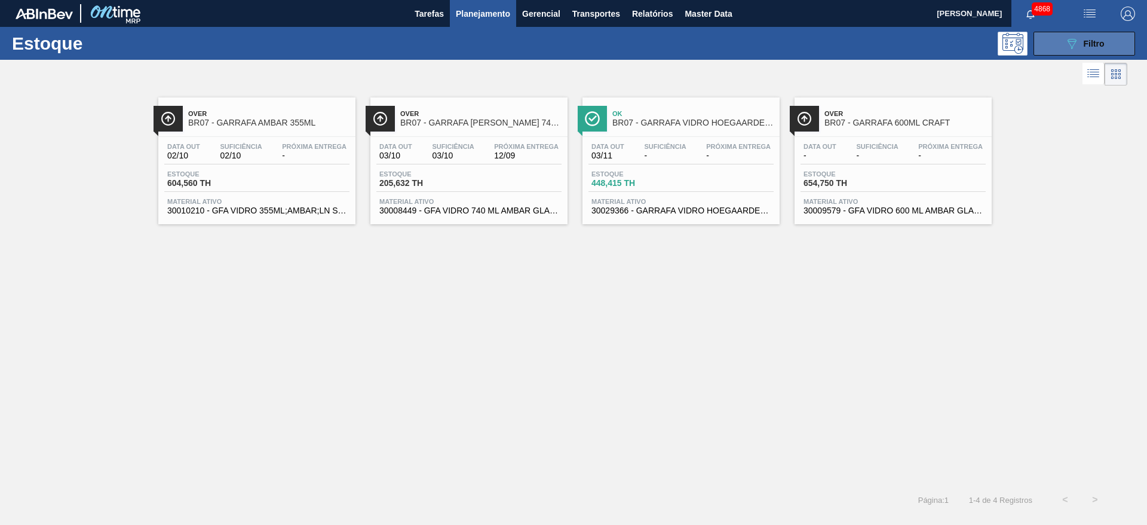
click at [1060, 46] on button "089F7B8B-B2A5-4AFE-B5C0-19BA573D28AC Filtro" at bounding box center [1085, 44] width 102 height 24
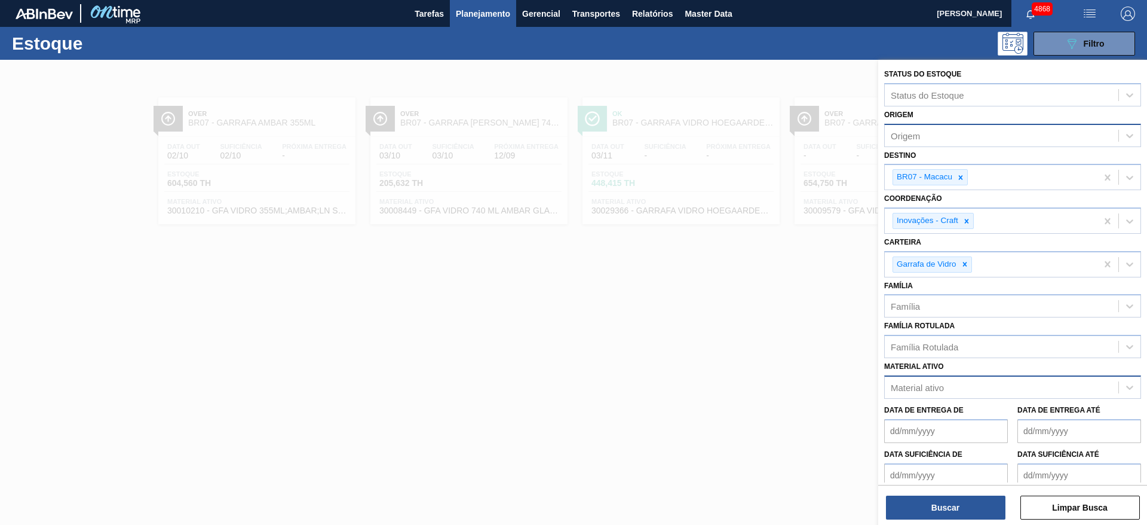
click at [967, 392] on div "Material ativo" at bounding box center [1002, 387] width 234 height 17
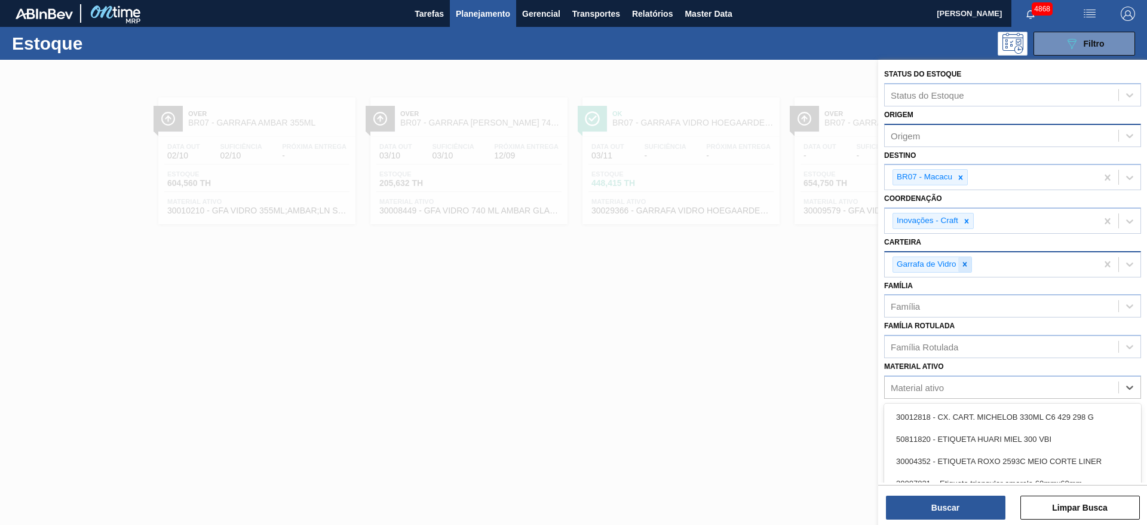
click at [966, 266] on icon at bounding box center [965, 264] width 4 height 4
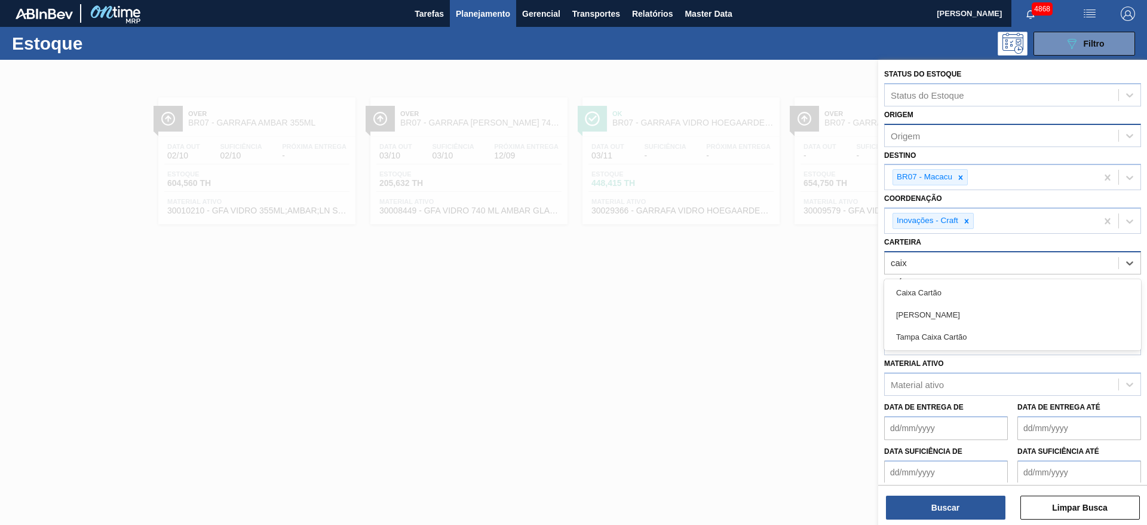
type input "caixa"
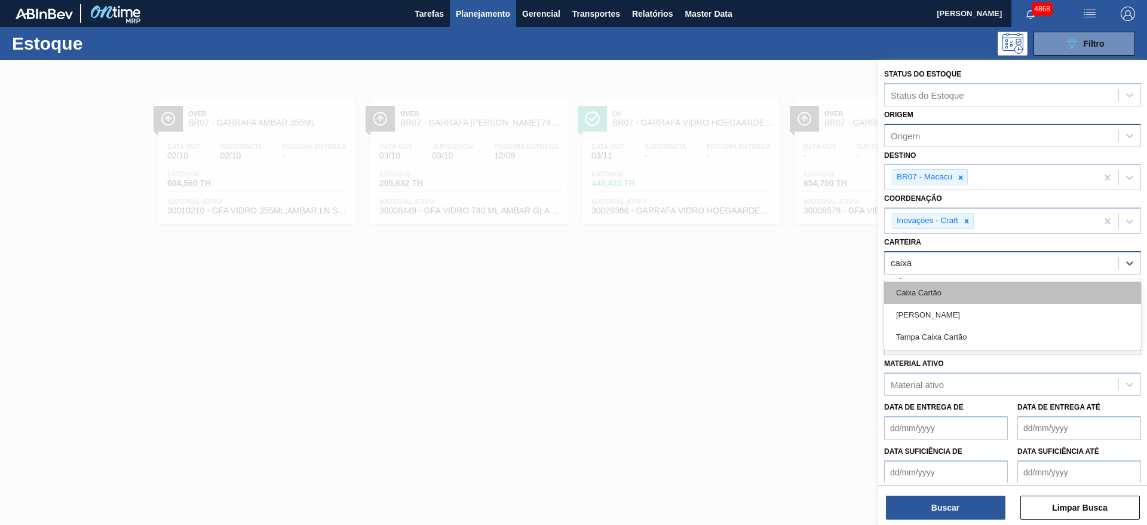
click at [952, 292] on div "Caixa Cartão" at bounding box center [1012, 292] width 257 height 22
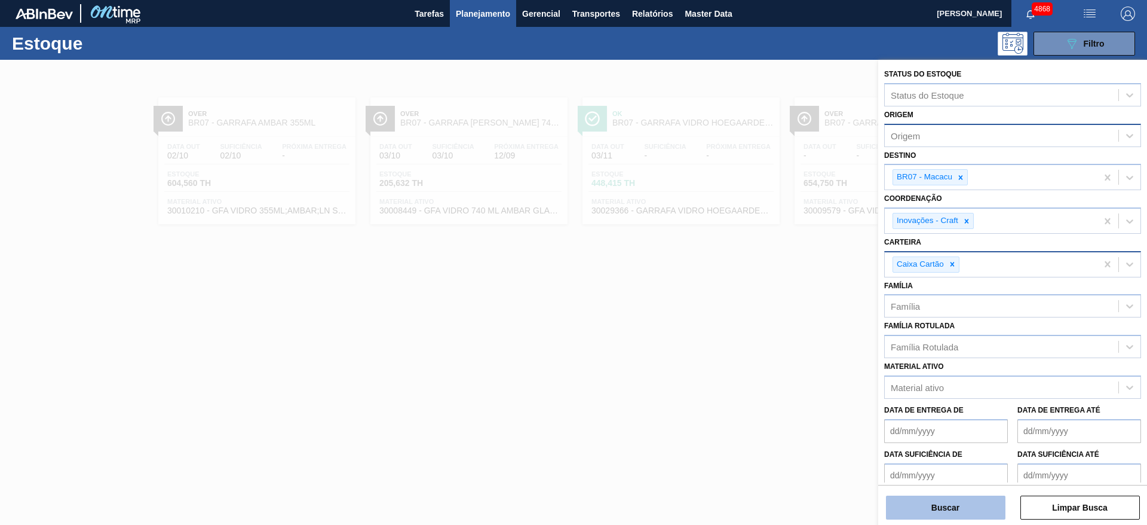
click at [985, 504] on button "Buscar" at bounding box center [946, 507] width 120 height 24
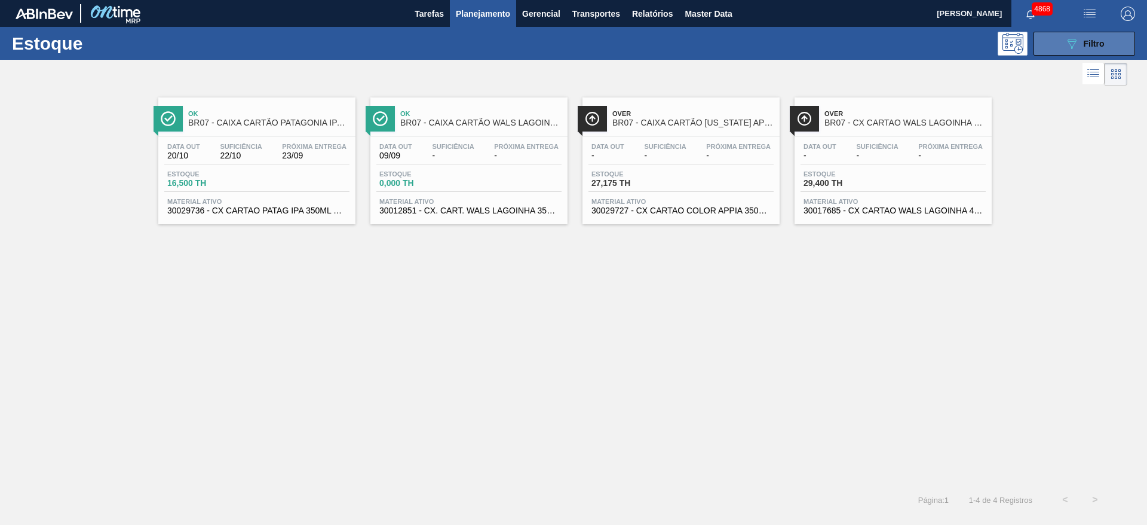
click at [1118, 46] on button "089F7B8B-B2A5-4AFE-B5C0-19BA573D28AC Filtro" at bounding box center [1085, 44] width 102 height 24
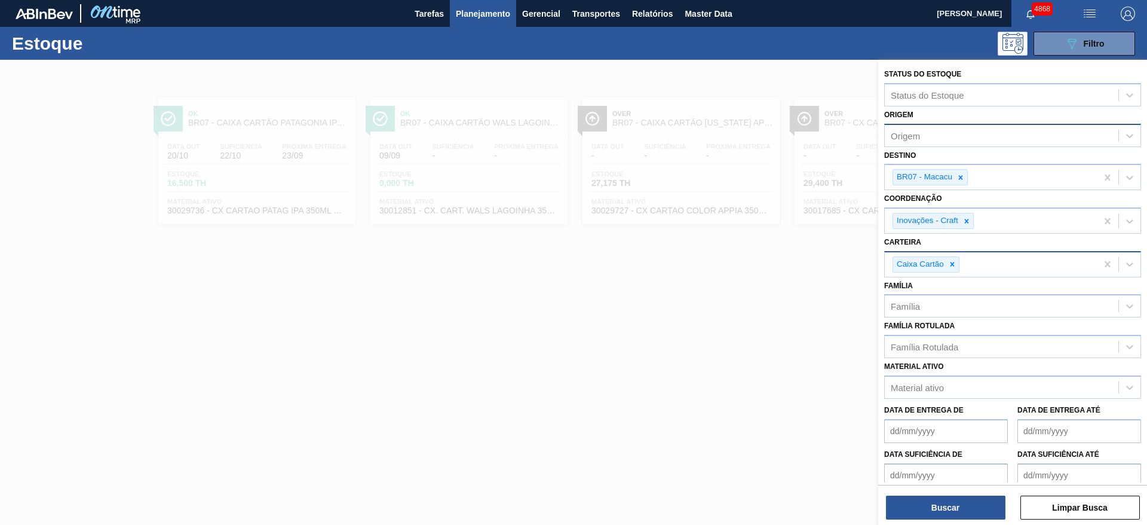
click at [1017, 265] on div "Caixa Cartão" at bounding box center [991, 264] width 212 height 25
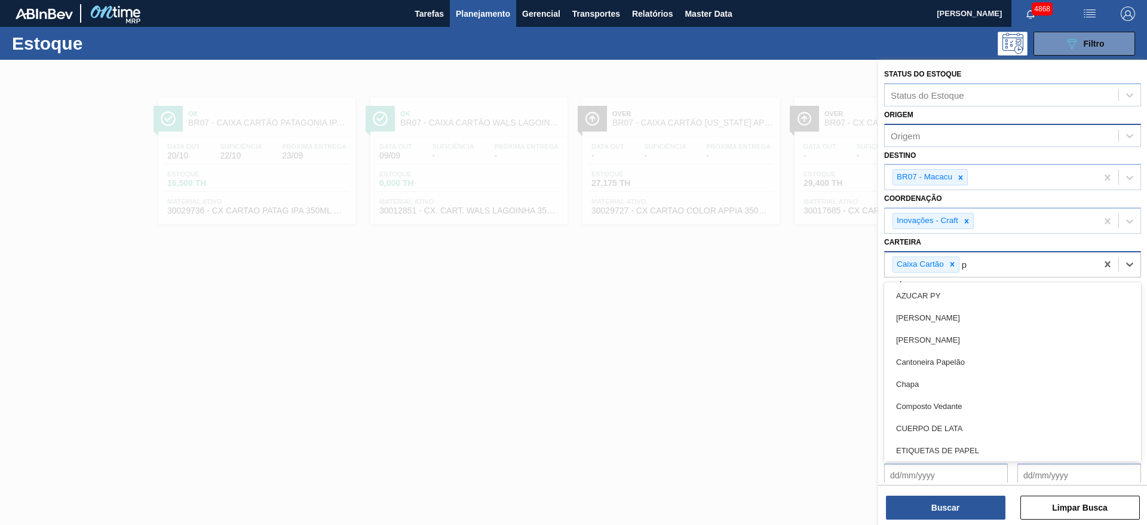
type input "pa"
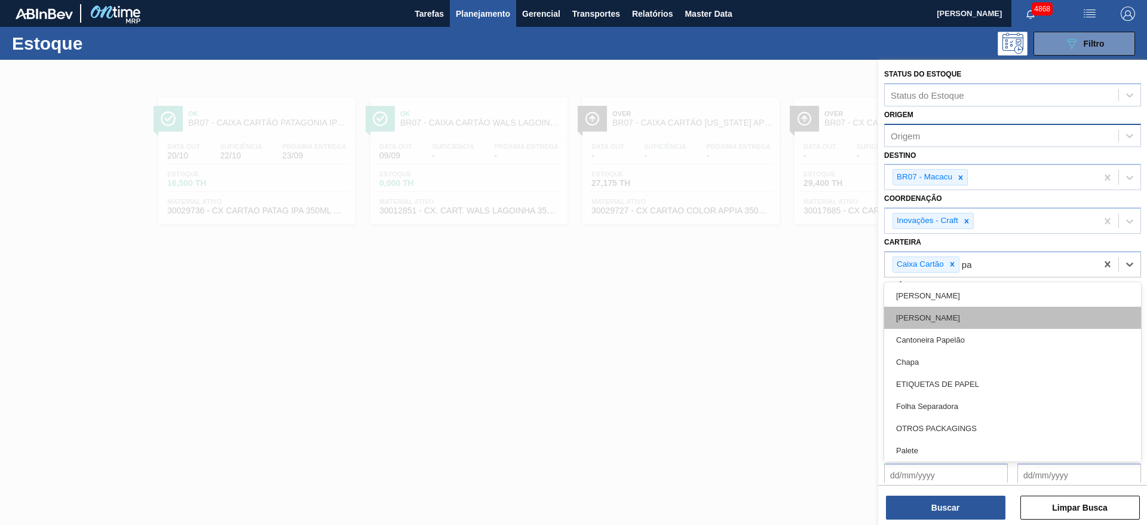
click at [979, 317] on div "Caixa Papelão" at bounding box center [1012, 318] width 257 height 22
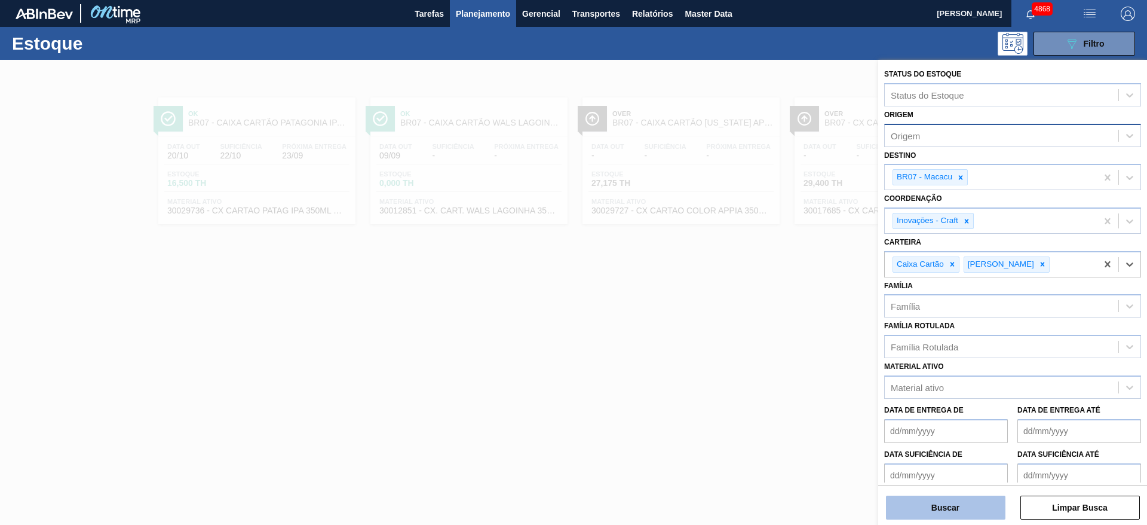
click at [961, 513] on button "Buscar" at bounding box center [946, 507] width 120 height 24
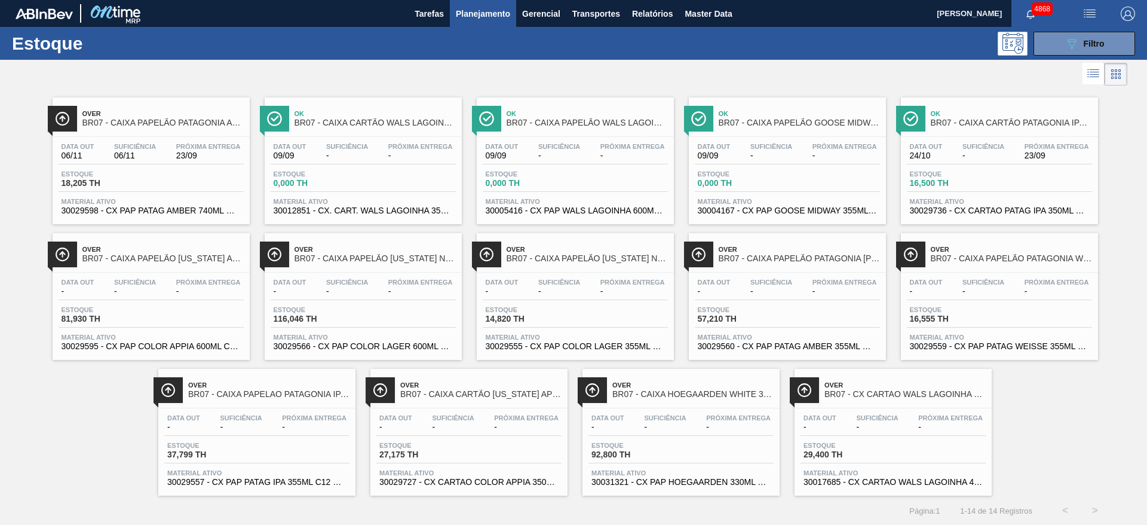
scroll to position [1, 0]
click at [1049, 47] on button "089F7B8B-B2A5-4AFE-B5C0-19BA573D28AC Filtro" at bounding box center [1085, 43] width 102 height 24
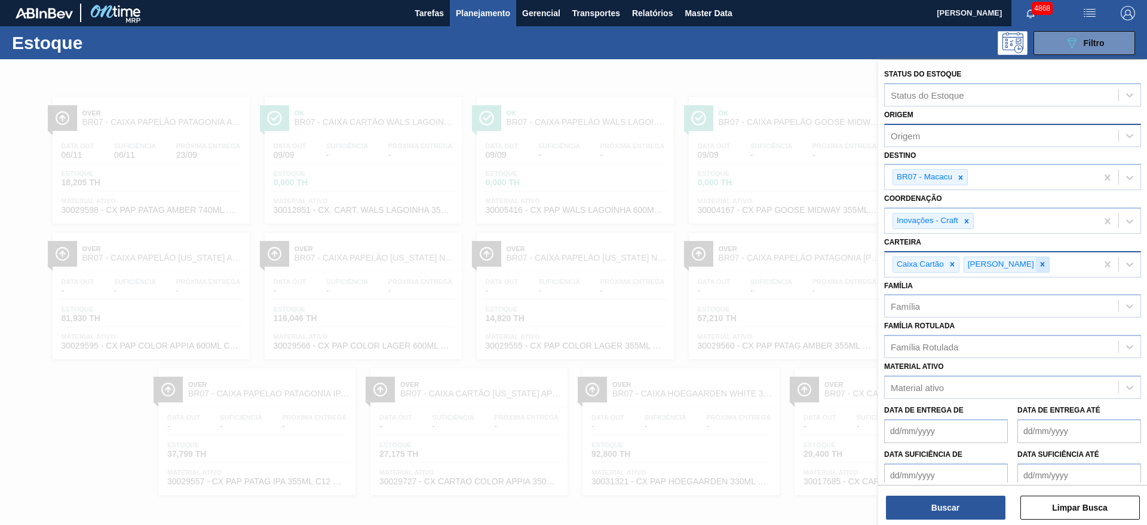
click at [1039, 264] on icon at bounding box center [1043, 264] width 8 height 8
click at [955, 265] on icon at bounding box center [952, 264] width 8 height 8
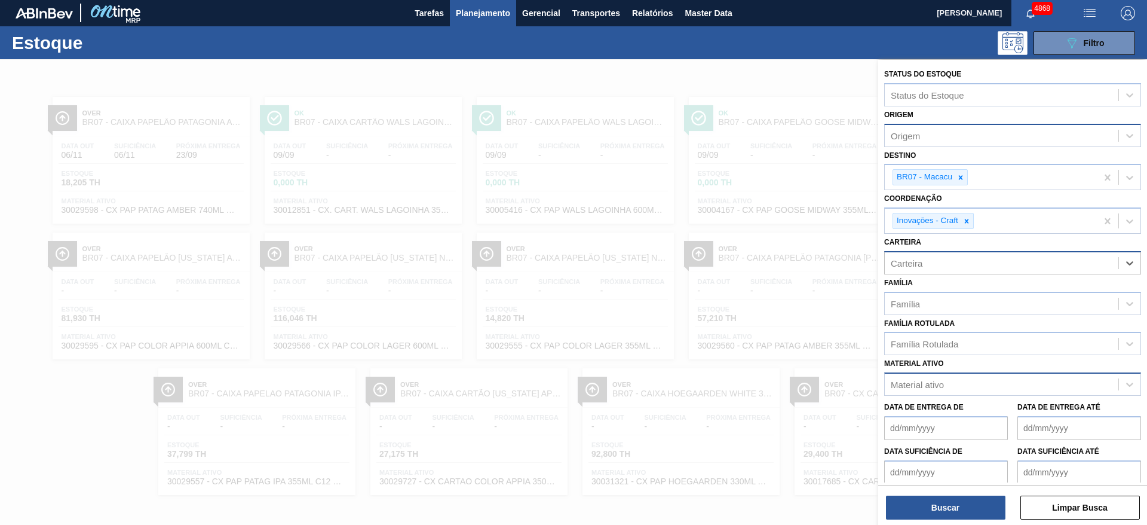
click at [965, 380] on div "Material ativo" at bounding box center [1002, 384] width 234 height 17
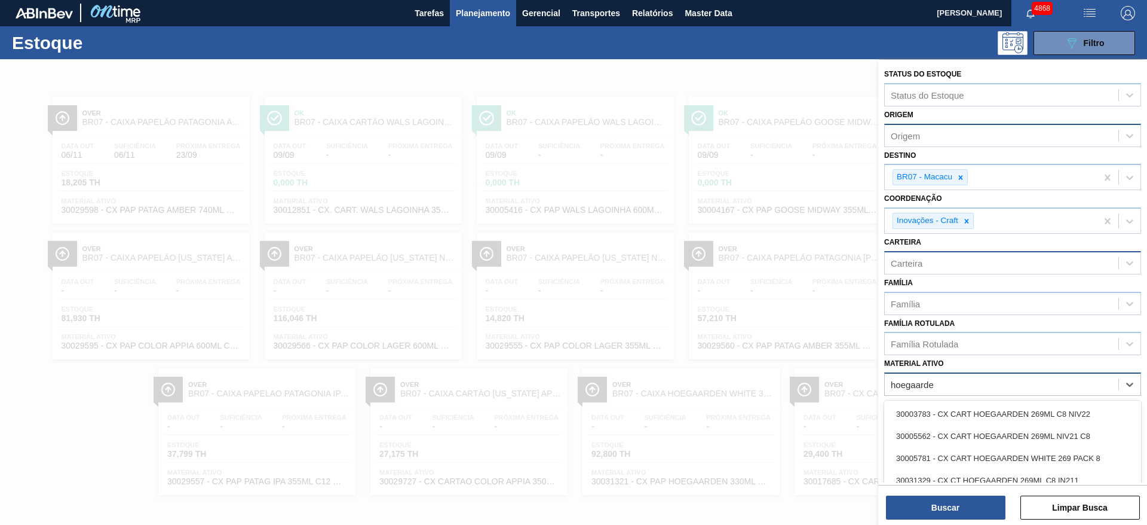
type ativo "hoegaarden"
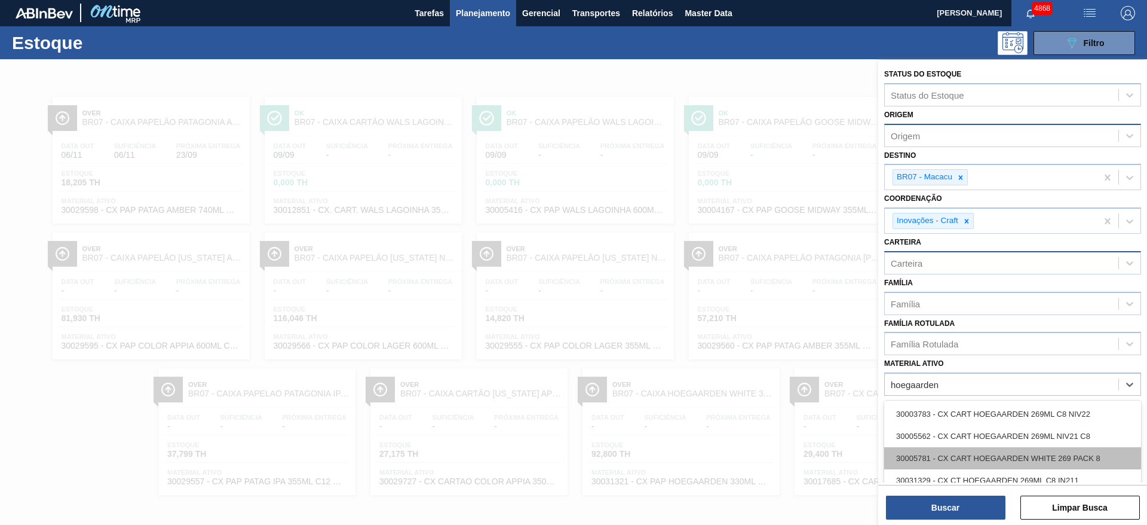
click at [1070, 452] on div "30005781 - CX CART HOEGAARDEN WHITE 269 PACK 8" at bounding box center [1012, 458] width 257 height 22
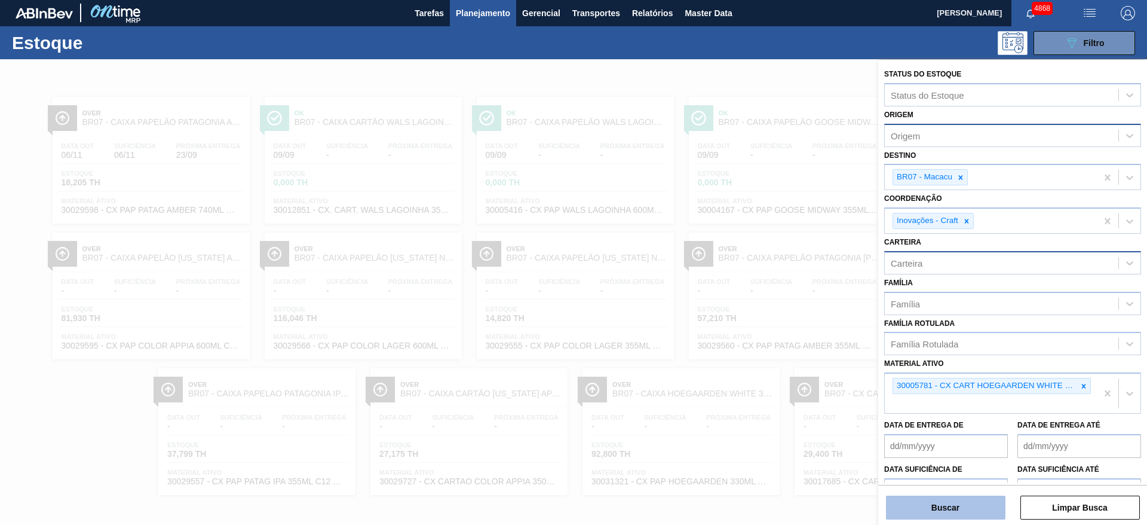
click at [963, 514] on button "Buscar" at bounding box center [946, 507] width 120 height 24
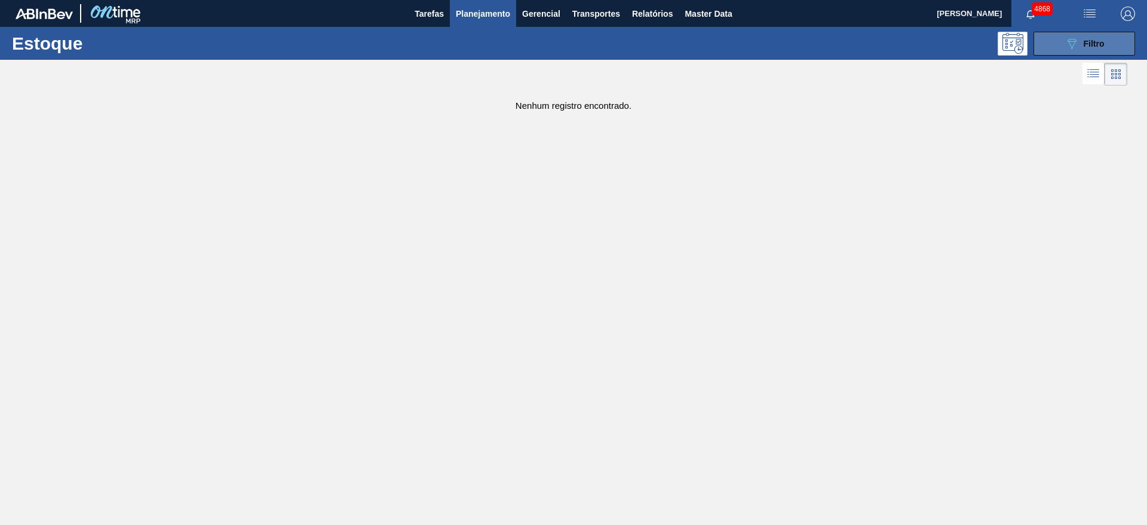
click at [1078, 40] on icon "089F7B8B-B2A5-4AFE-B5C0-19BA573D28AC" at bounding box center [1072, 43] width 14 height 14
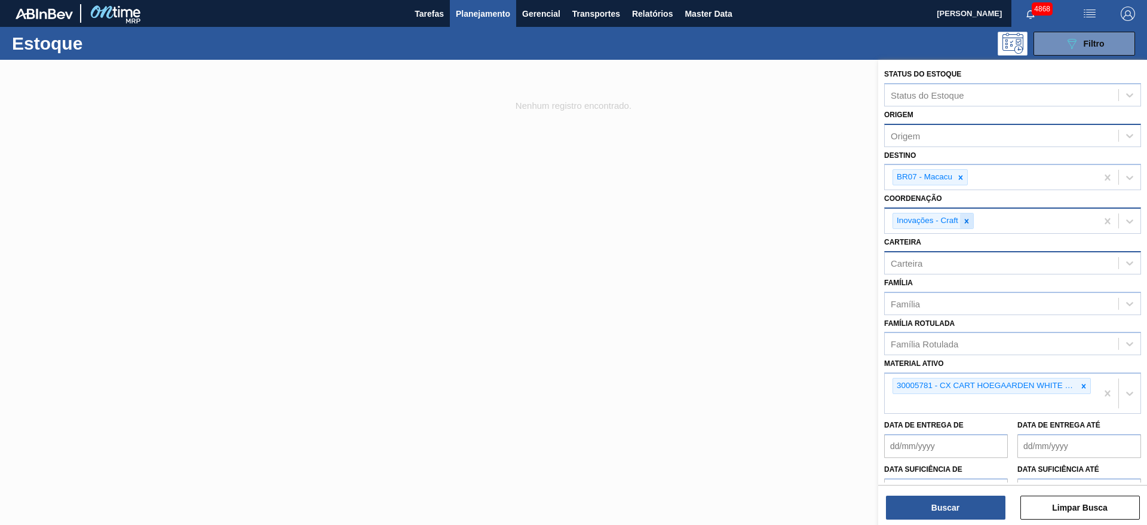
click at [965, 222] on icon at bounding box center [967, 221] width 4 height 4
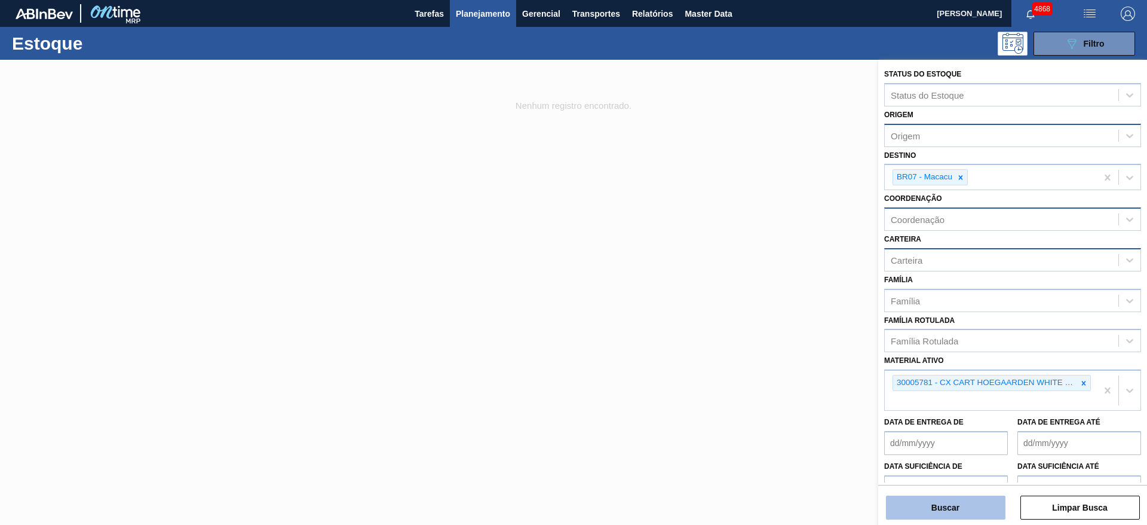
click at [960, 515] on button "Buscar" at bounding box center [946, 507] width 120 height 24
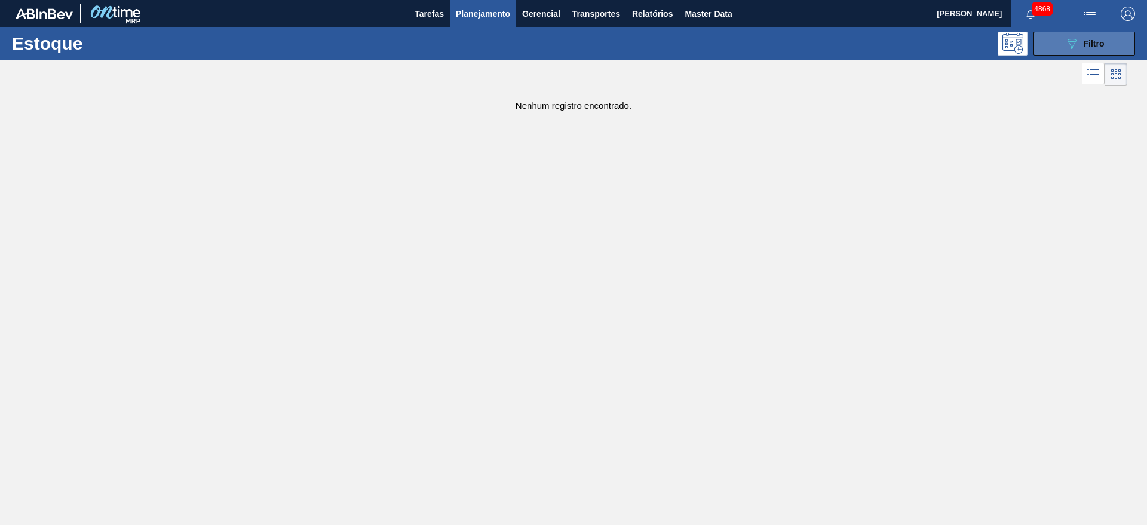
click at [1065, 36] on icon "089F7B8B-B2A5-4AFE-B5C0-19BA573D28AC" at bounding box center [1072, 43] width 14 height 14
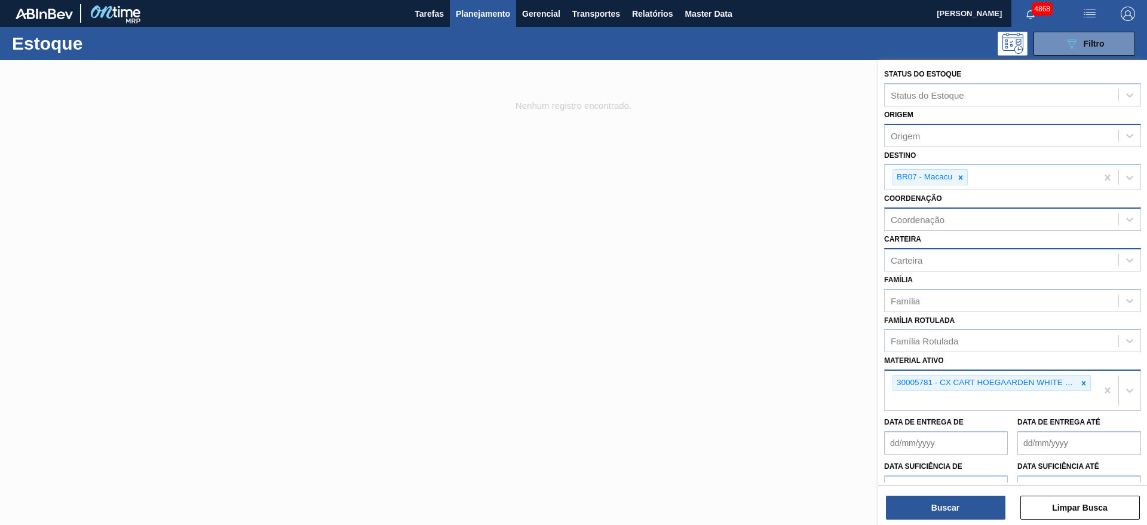
click at [1023, 397] on div "30005781 - CX CART HOEGAARDEN WHITE 269 PACK 8" at bounding box center [991, 390] width 212 height 39
type ativo "hoegaa"
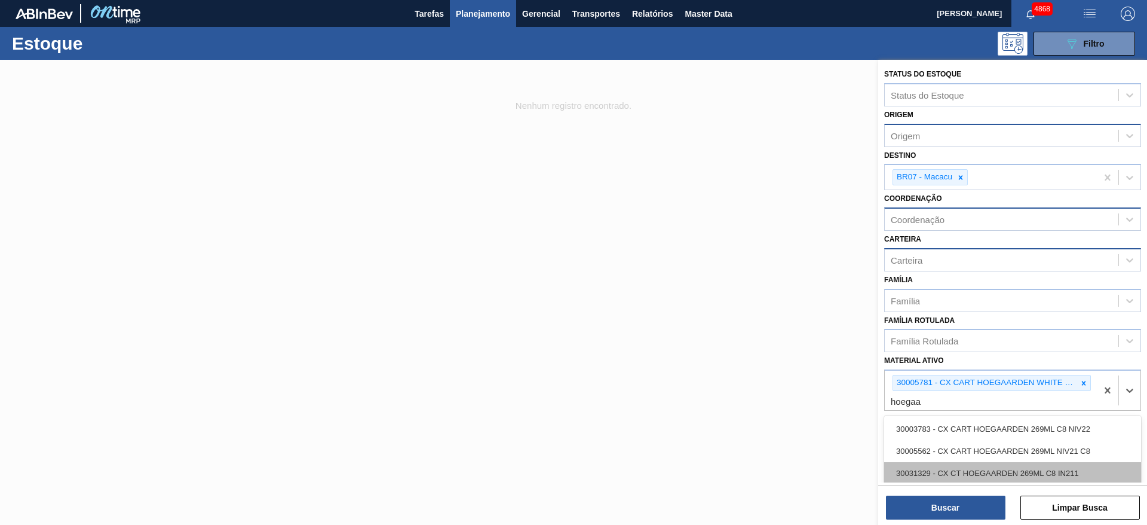
click at [1015, 469] on div "30031329 - CX CT HOEGAARDEN 269ML C8 IN211" at bounding box center [1012, 473] width 257 height 22
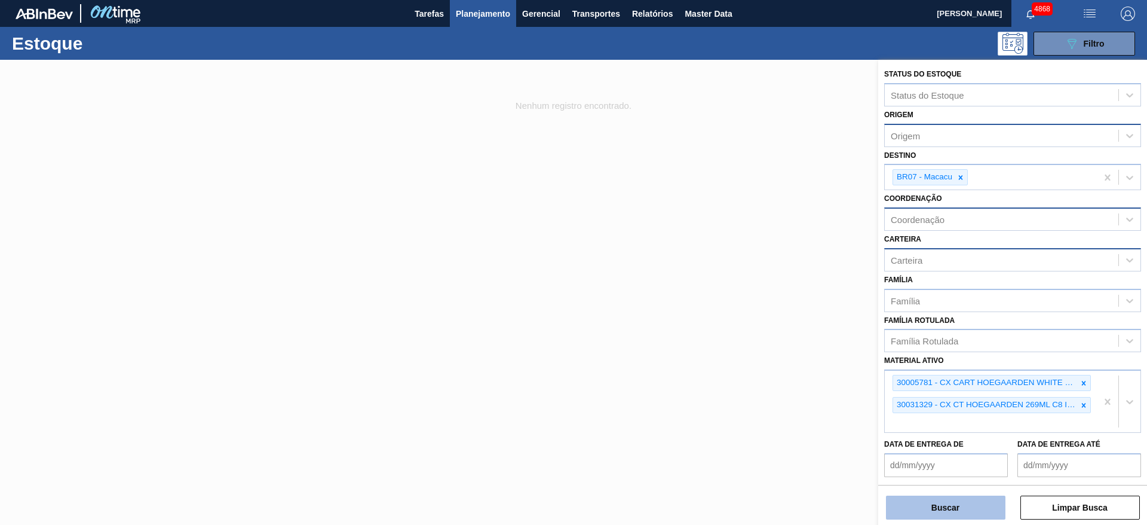
click at [984, 506] on button "Buscar" at bounding box center [946, 507] width 120 height 24
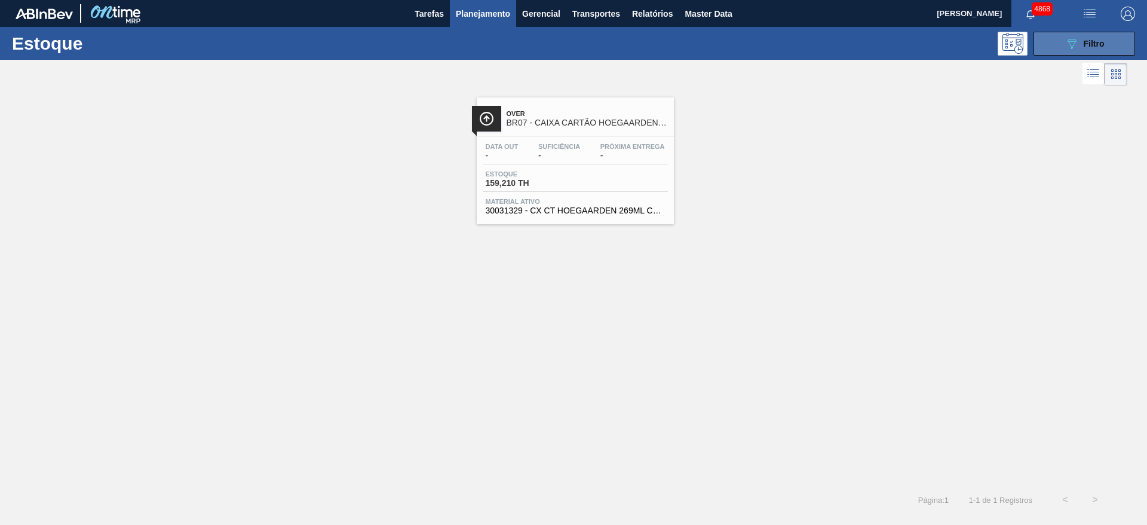
click at [1076, 50] on icon "089F7B8B-B2A5-4AFE-B5C0-19BA573D28AC" at bounding box center [1072, 43] width 14 height 14
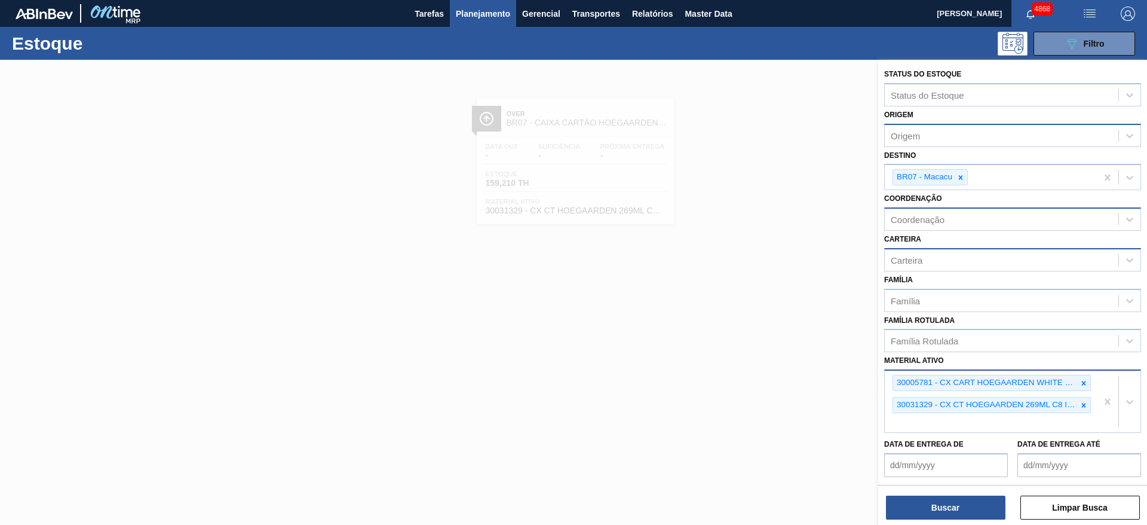
click at [935, 421] on div "30005781 - CX CART HOEGAARDEN WHITE 269 PACK 8 30031329 - CX CT HOEGAARDEN 269M…" at bounding box center [991, 402] width 212 height 62
type ativo "hoegaar"
drag, startPoint x: 1137, startPoint y: 439, endPoint x: 1140, endPoint y: 451, distance: 12.9
click at [1140, 451] on div "Status do Estoque Status do Estoque Origem Origem Destino BR07 - Macacu Coorden…" at bounding box center [1013, 315] width 269 height 511
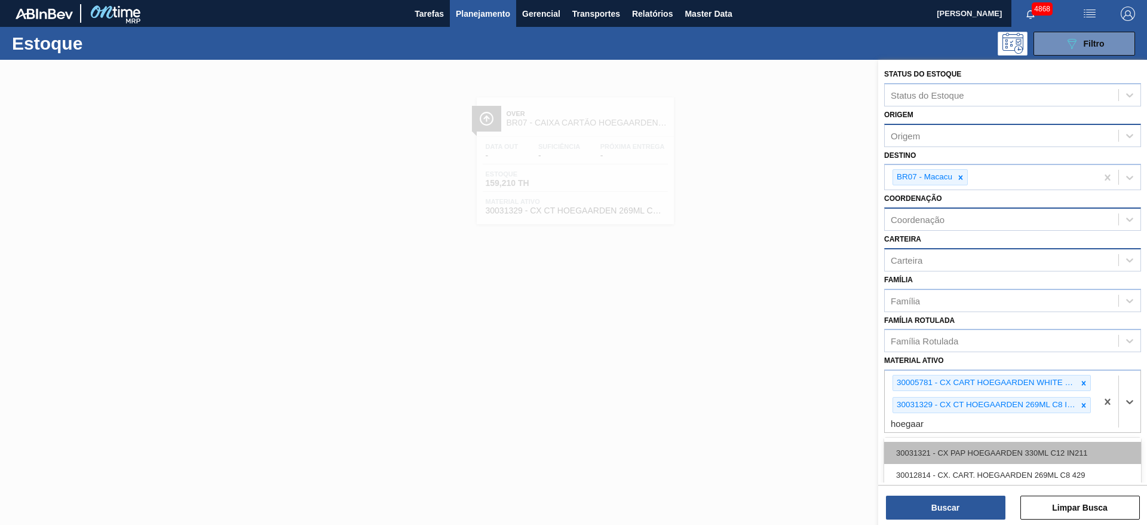
scroll to position [68, 0]
click at [1091, 451] on div "30031321 - CX PAP HOEGAARDEN 330ML C12 IN211" at bounding box center [1012, 449] width 257 height 22
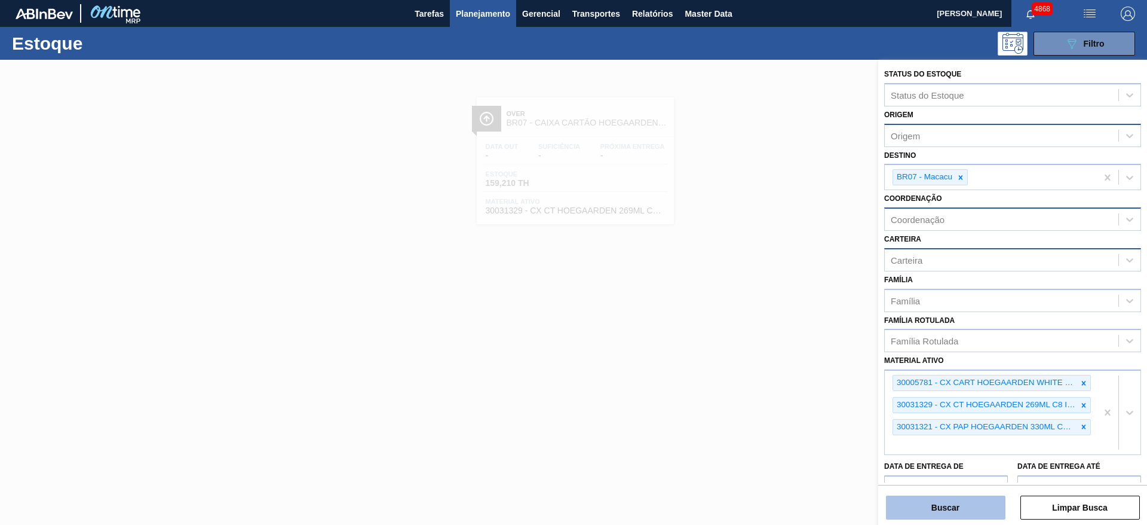
click at [974, 506] on button "Buscar" at bounding box center [946, 507] width 120 height 24
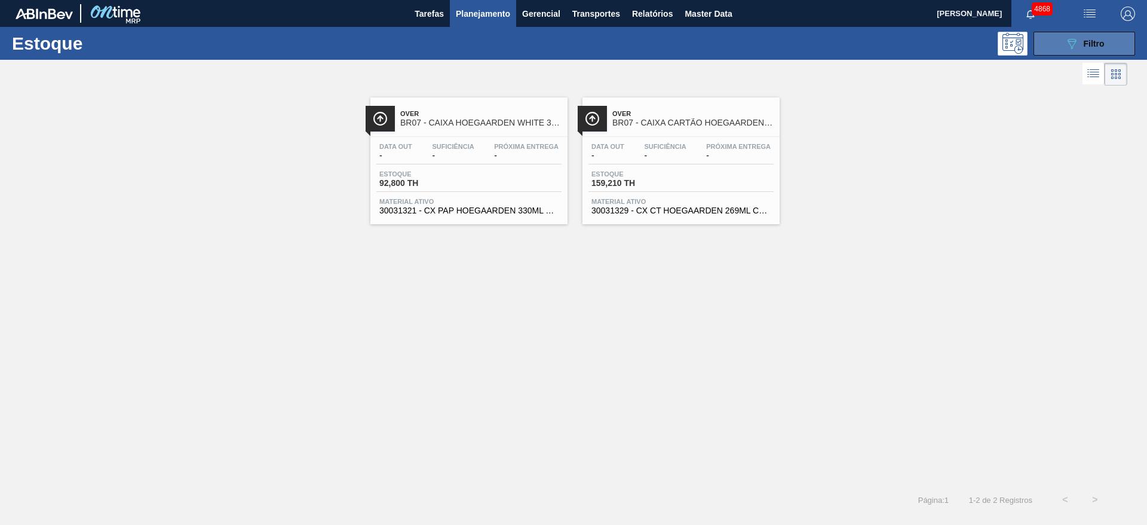
click at [1114, 35] on button "089F7B8B-B2A5-4AFE-B5C0-19BA573D28AC Filtro" at bounding box center [1085, 44] width 102 height 24
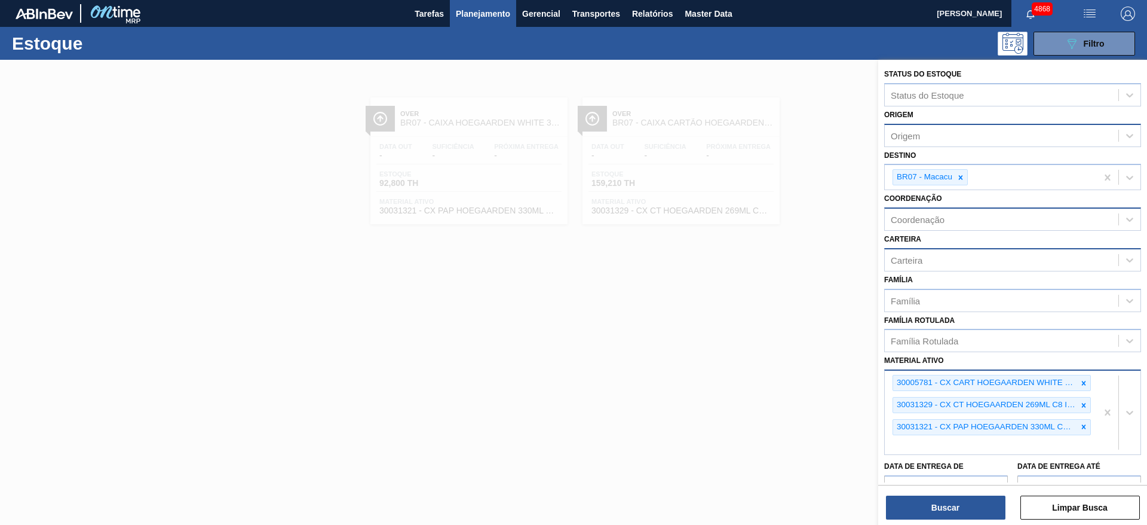
click at [996, 449] on div "30005781 - CX CART HOEGAARDEN WHITE 269 PACK 8 30031329 - CX CT HOEGAARDEN 269M…" at bounding box center [991, 413] width 212 height 84
type ativo "c"
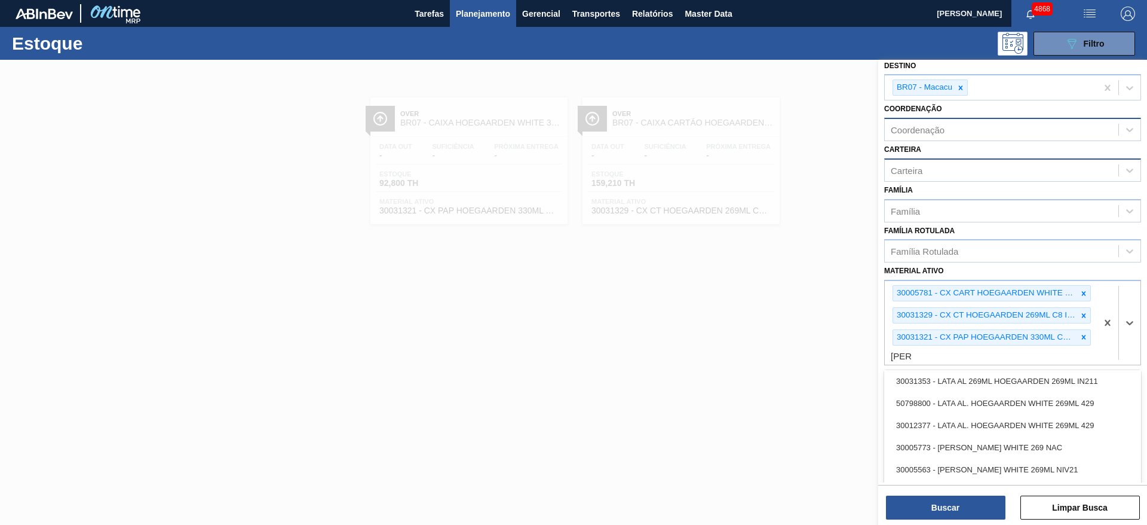
scroll to position [312, 0]
type ativo "hoeg"
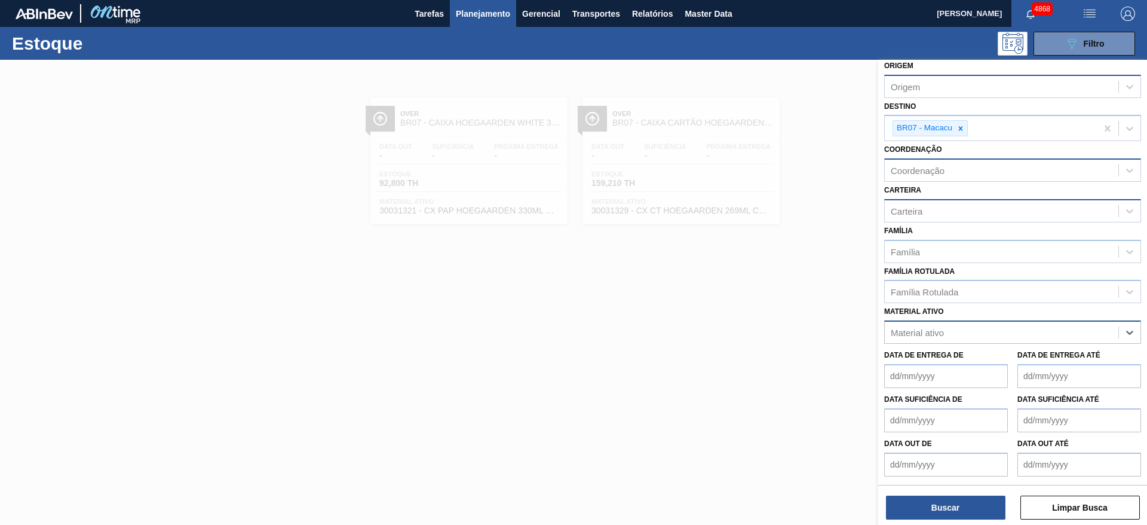
scroll to position [49, 0]
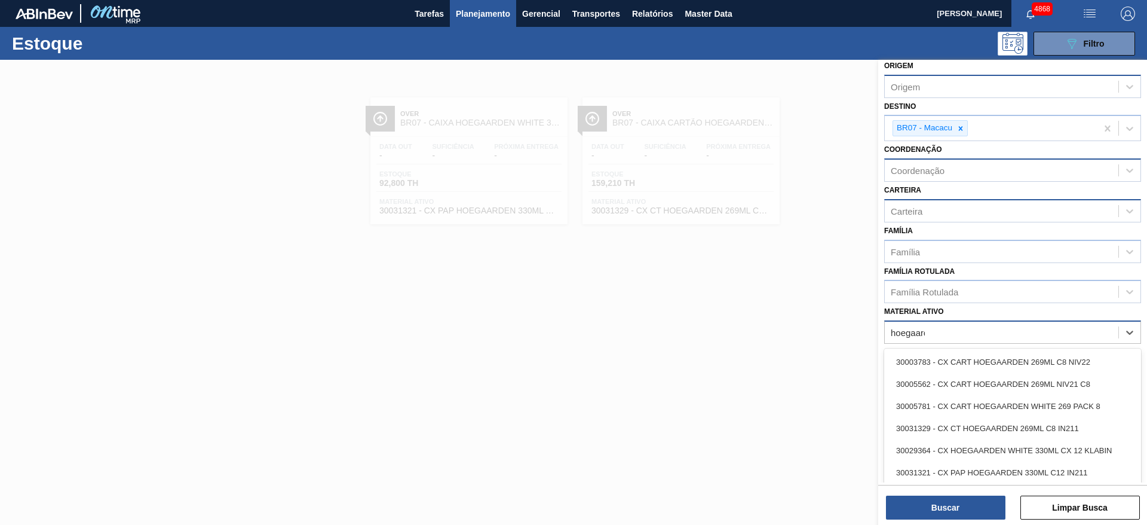
type ativo "hoegaarde"
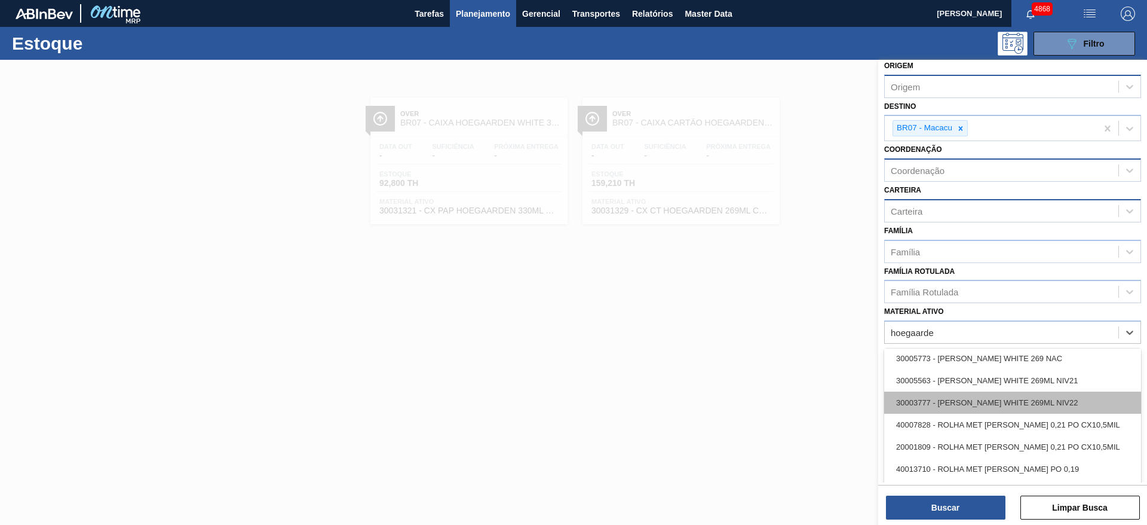
scroll to position [342, 0]
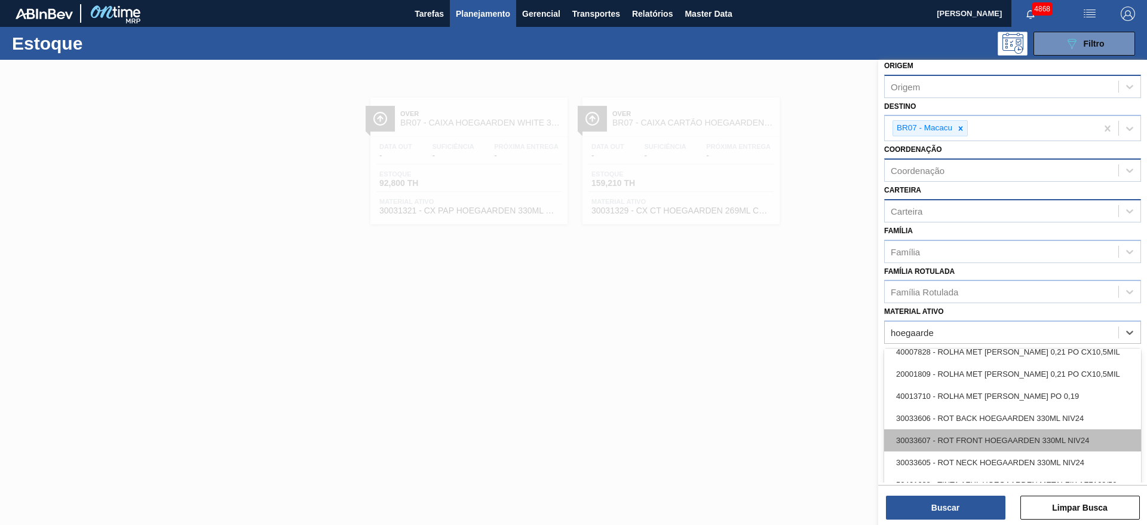
click at [1060, 442] on div "30033607 - ROT FRONT HOEGAARDEN 330ML NIV24" at bounding box center [1012, 440] width 257 height 22
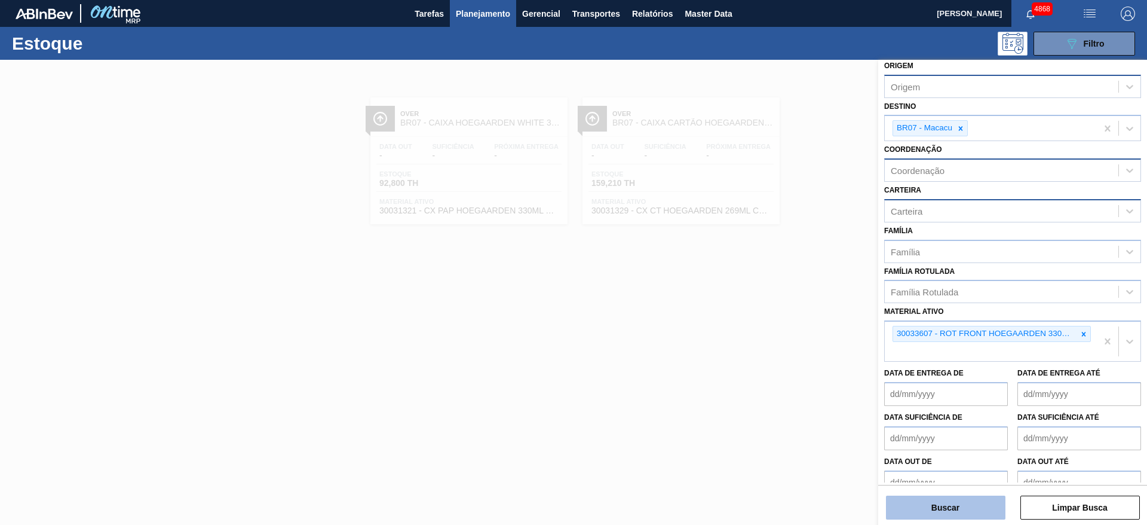
click at [982, 513] on button "Buscar" at bounding box center [946, 507] width 120 height 24
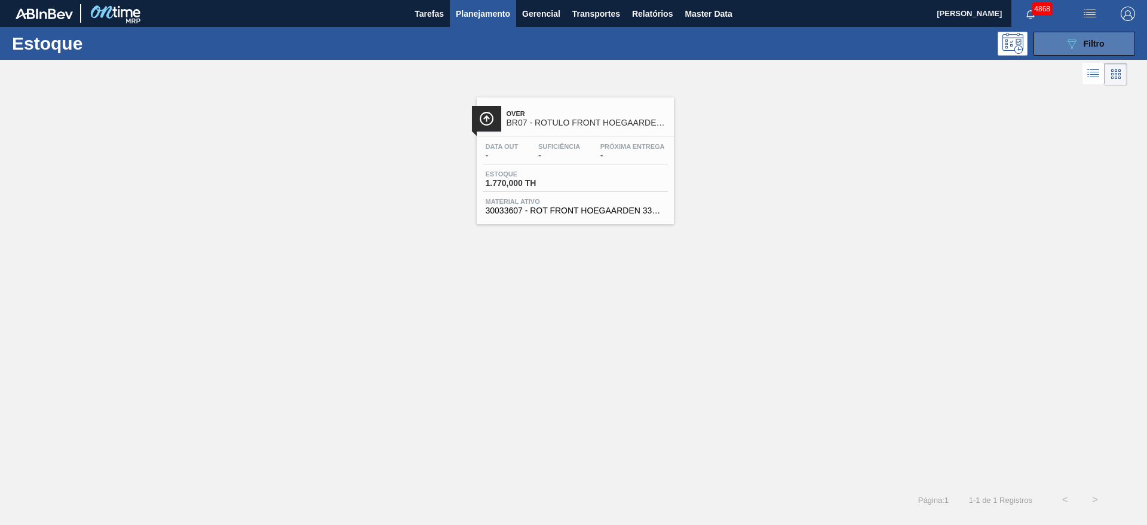
click at [1075, 43] on icon "089F7B8B-B2A5-4AFE-B5C0-19BA573D28AC" at bounding box center [1072, 43] width 14 height 14
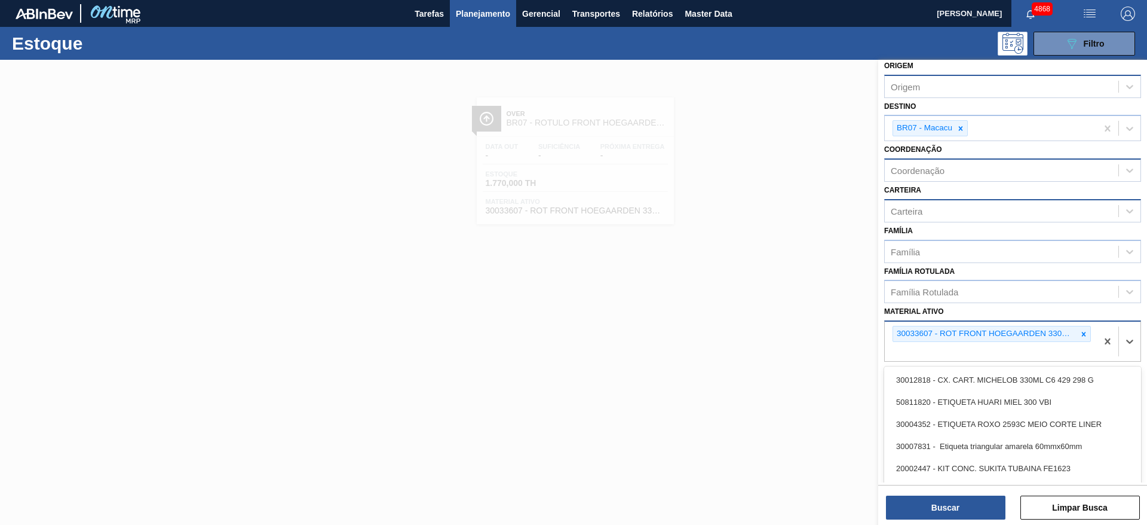
click at [1051, 347] on div "30033607 - ROT FRONT HOEGAARDEN 330ML NIV24" at bounding box center [991, 341] width 212 height 39
type ativo "hoegaar"
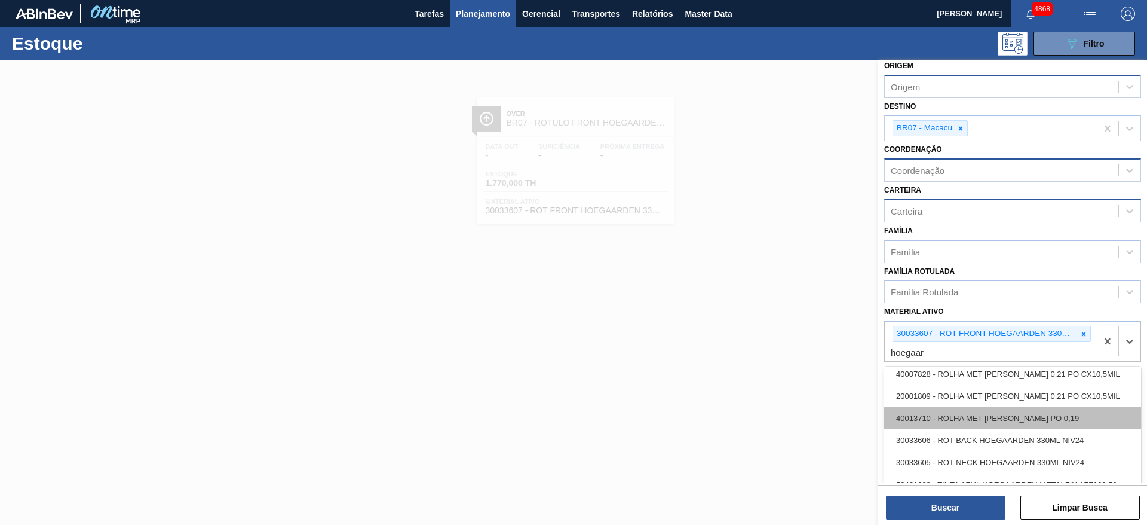
click at [1057, 420] on div "40013710 - ROLHA MET HOEGAARDEN PO 0,19" at bounding box center [1012, 418] width 257 height 22
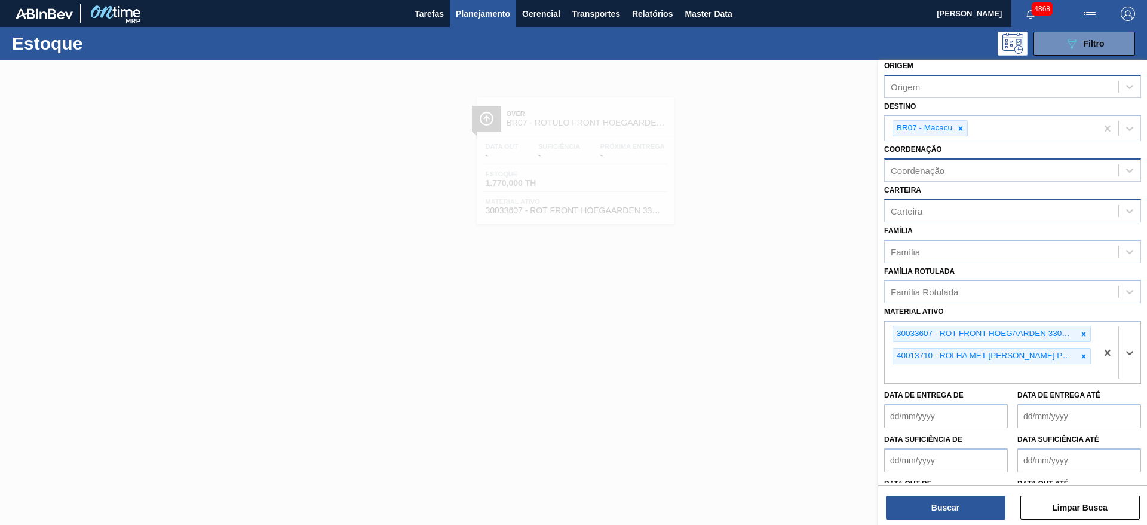
drag, startPoint x: 962, startPoint y: 479, endPoint x: 966, endPoint y: 488, distance: 9.7
click at [963, 480] on div "Data out de" at bounding box center [946, 495] width 124 height 41
click at [969, 507] on button "Buscar" at bounding box center [946, 507] width 120 height 24
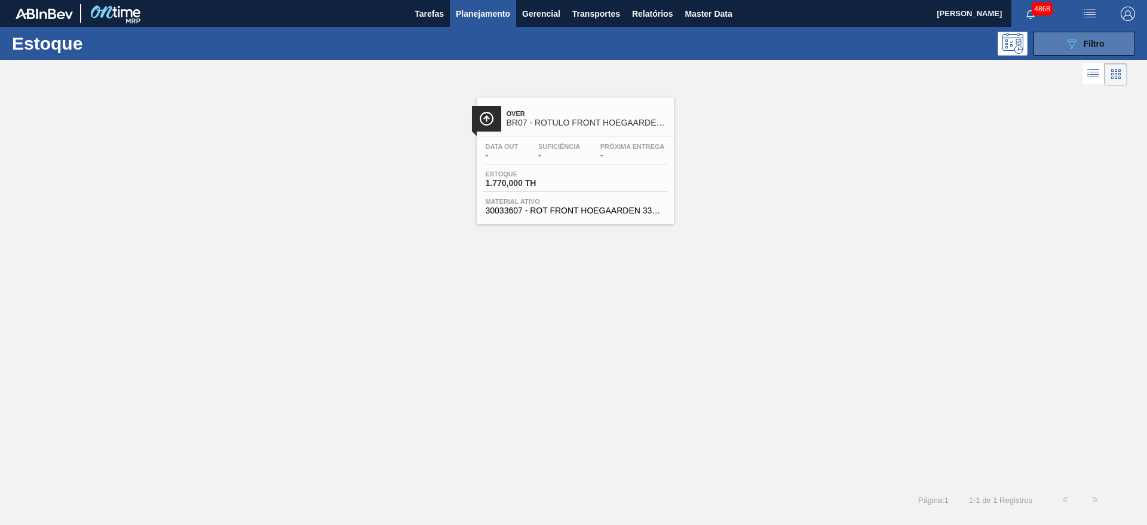
click at [1101, 41] on span "Filtro" at bounding box center [1094, 44] width 21 height 10
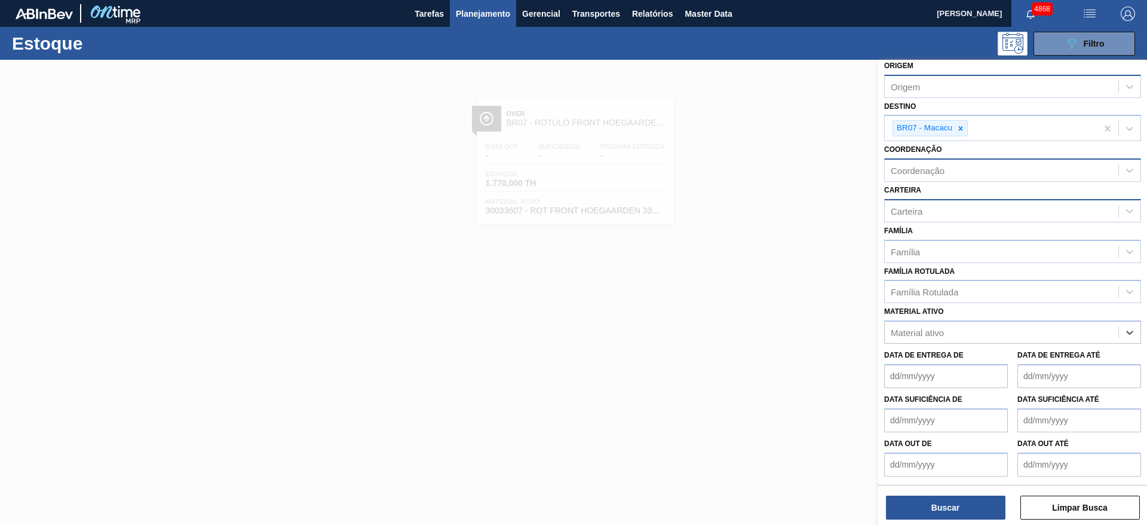
click at [614, 320] on div at bounding box center [573, 322] width 1147 height 525
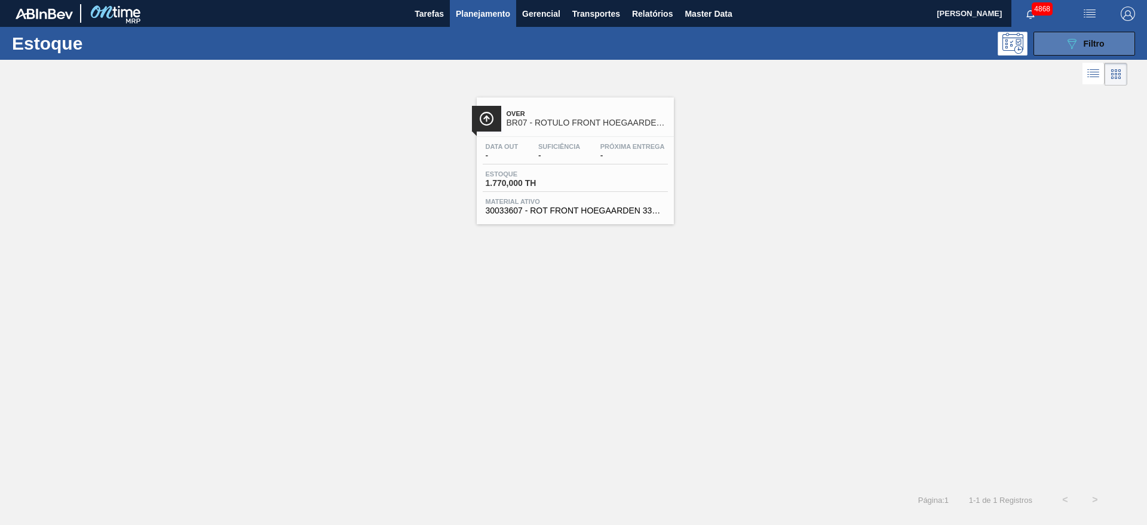
click at [1121, 41] on button "089F7B8B-B2A5-4AFE-B5C0-19BA573D28AC Filtro" at bounding box center [1085, 44] width 102 height 24
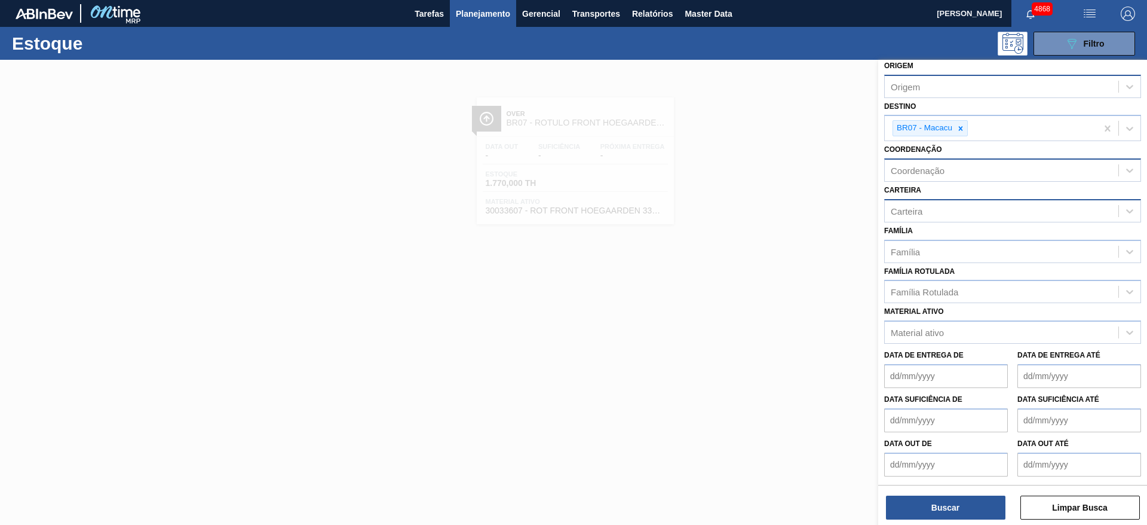
click at [625, 406] on div at bounding box center [573, 322] width 1147 height 525
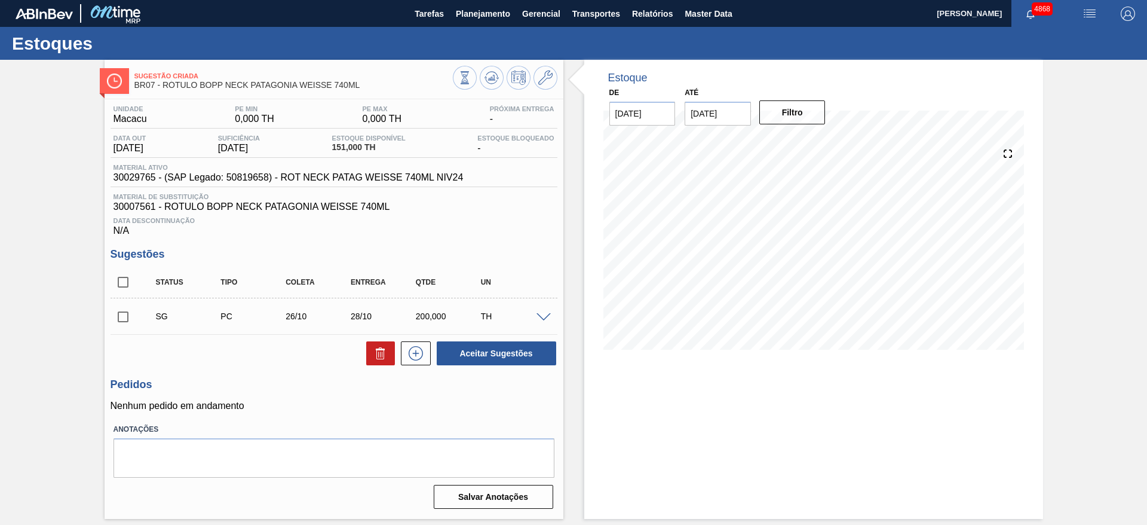
click at [546, 317] on span at bounding box center [544, 317] width 14 height 9
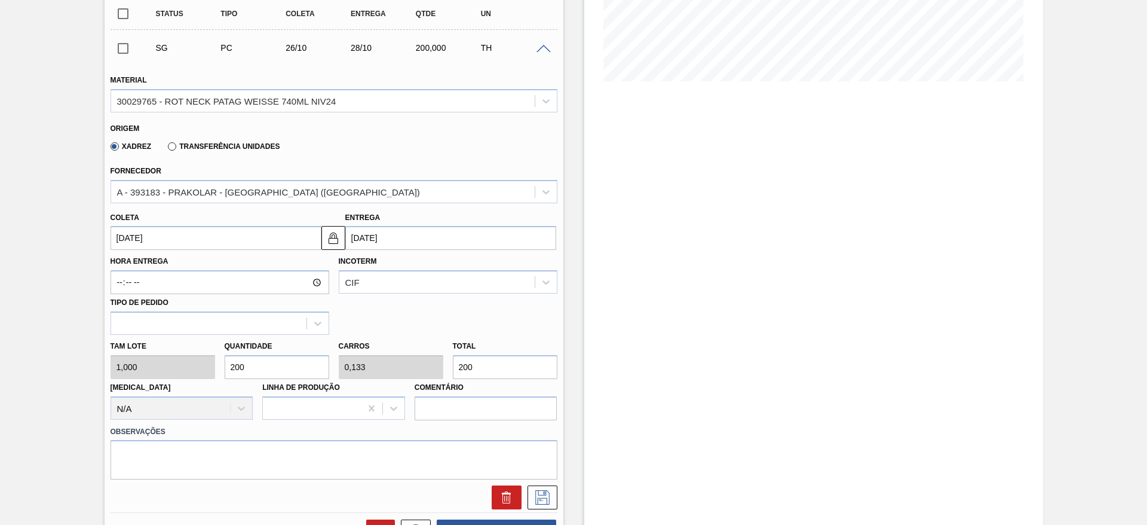
scroll to position [269, 0]
drag, startPoint x: 251, startPoint y: 365, endPoint x: 222, endPoint y: 366, distance: 29.3
click at [222, 366] on div "Quantidade 200" at bounding box center [277, 357] width 114 height 41
type input "1"
type input "0,001"
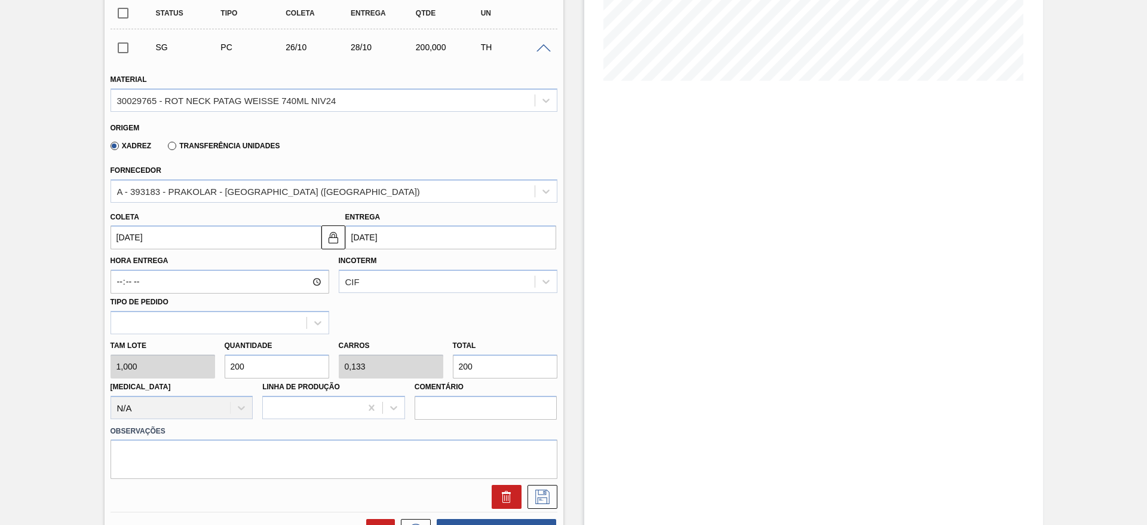
type input "1"
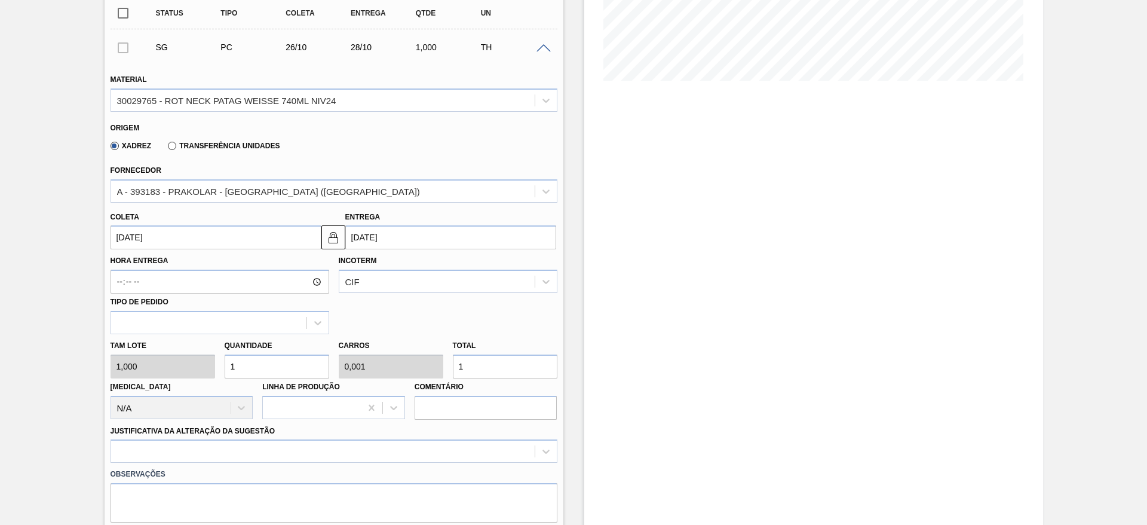
type input "10"
type input "0,007"
type input "10"
type input "100"
type input "0,067"
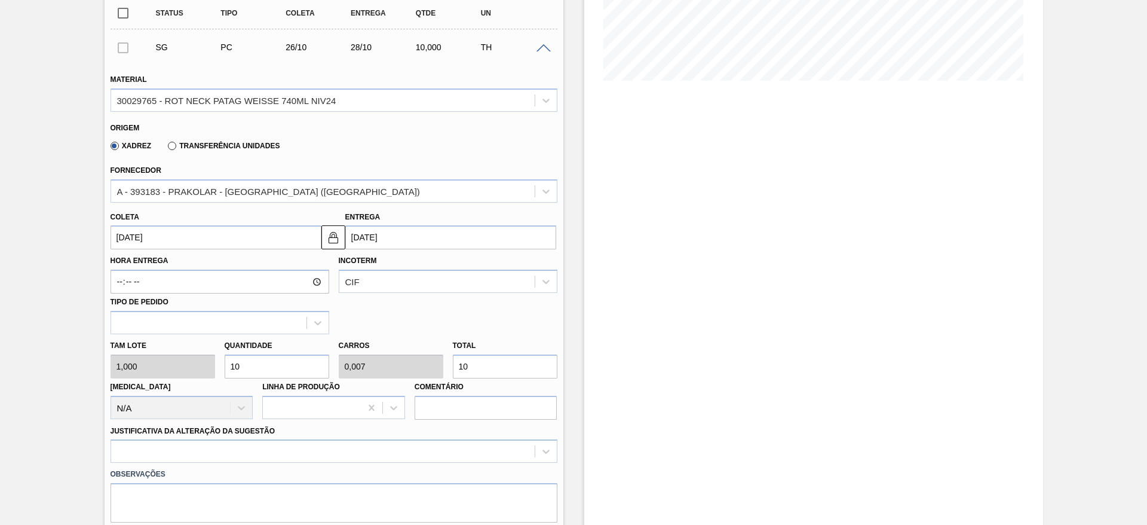
type input "100"
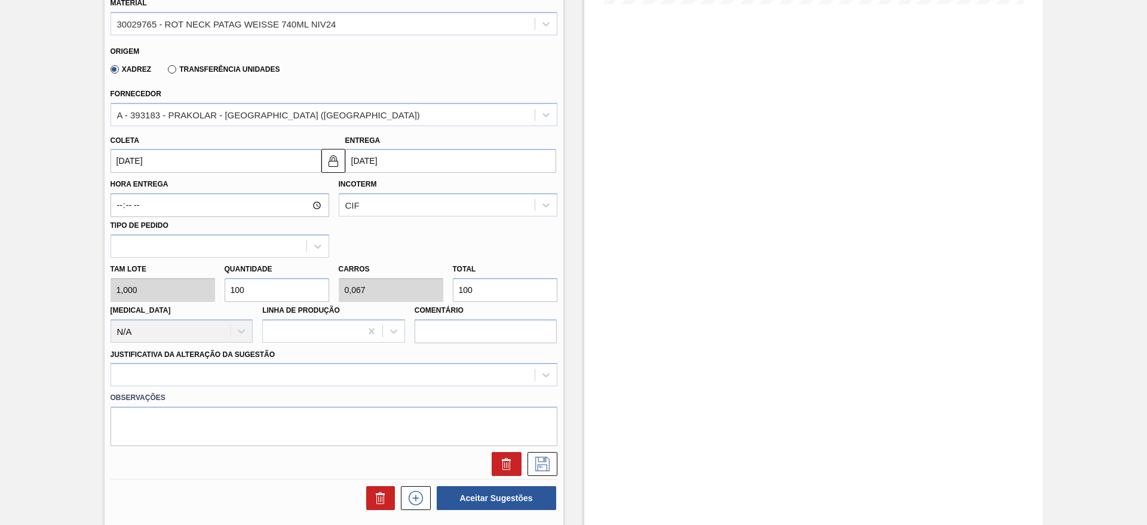
scroll to position [448, 0]
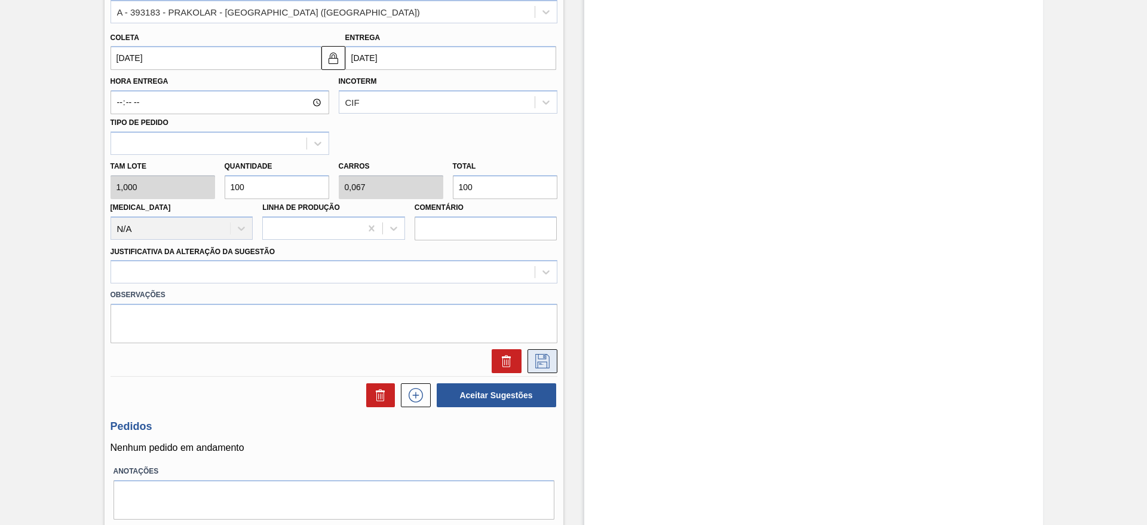
type input "100"
click at [547, 364] on icon at bounding box center [542, 361] width 19 height 14
drag, startPoint x: 377, startPoint y: 273, endPoint x: 378, endPoint y: 285, distance: 12.6
click at [377, 274] on div at bounding box center [323, 272] width 424 height 17
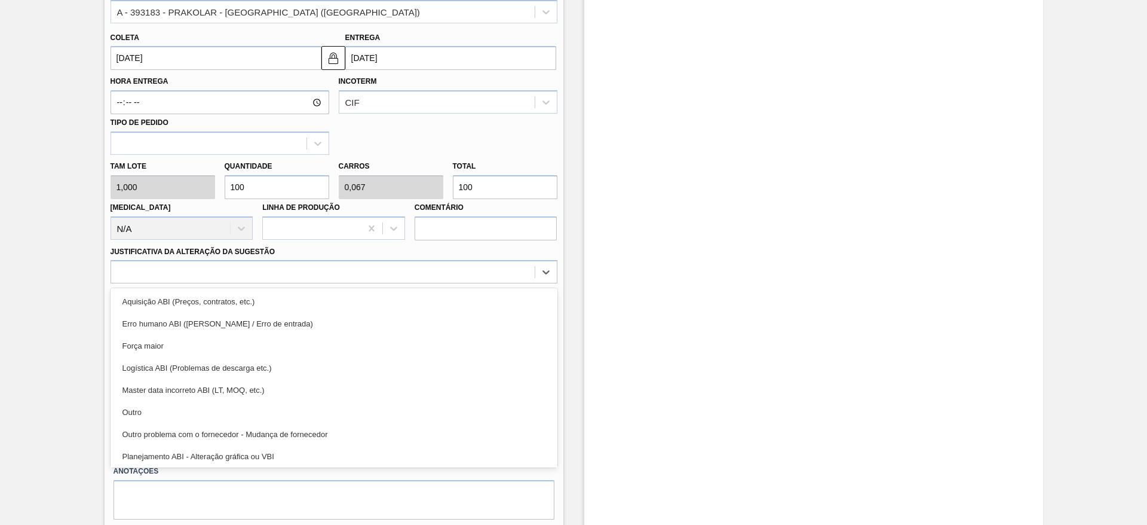
drag, startPoint x: 289, startPoint y: 406, endPoint x: 306, endPoint y: 396, distance: 20.1
click at [292, 403] on div "Outro" at bounding box center [334, 412] width 447 height 22
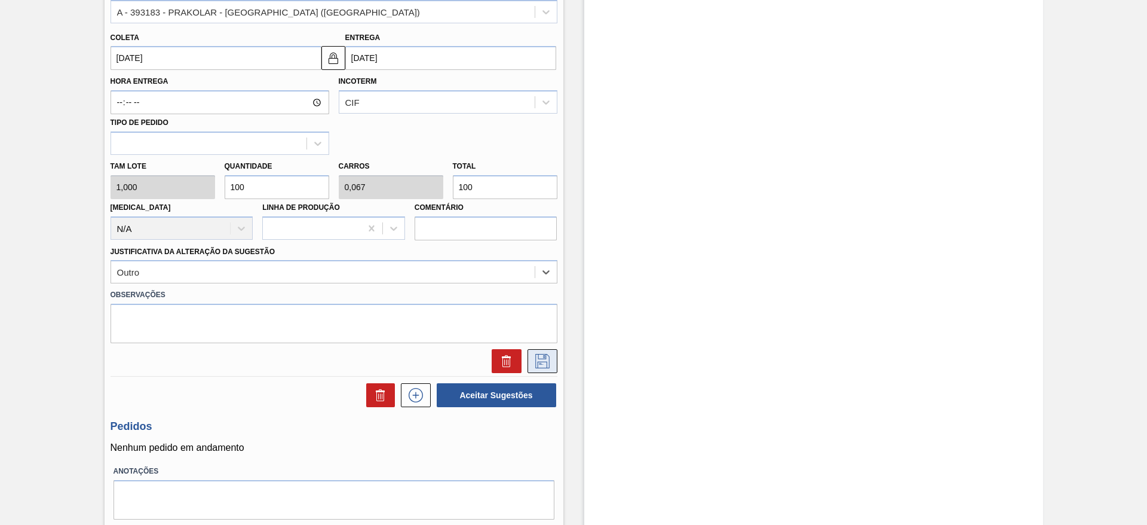
click at [551, 360] on button at bounding box center [543, 361] width 30 height 24
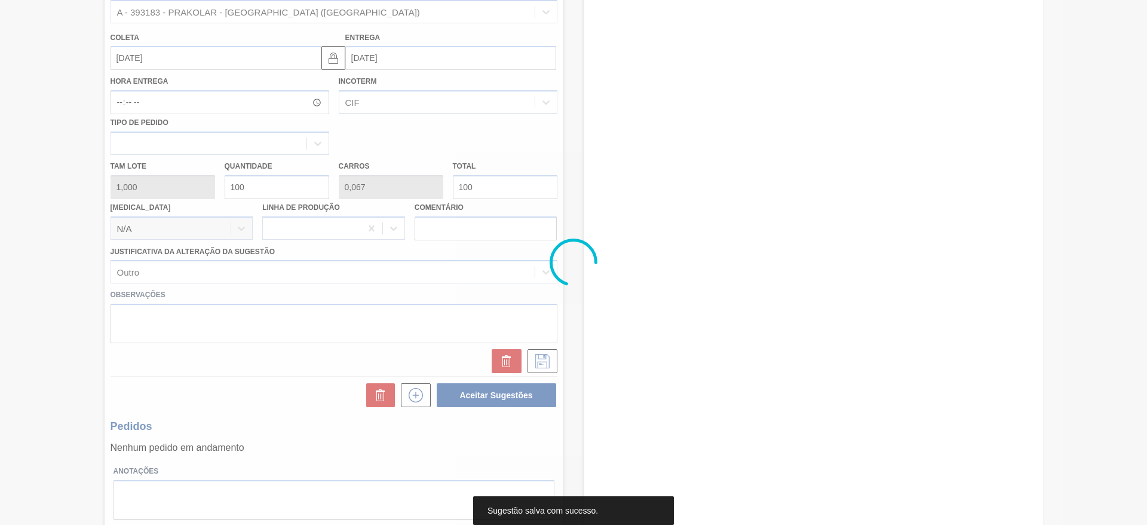
scroll to position [0, 0]
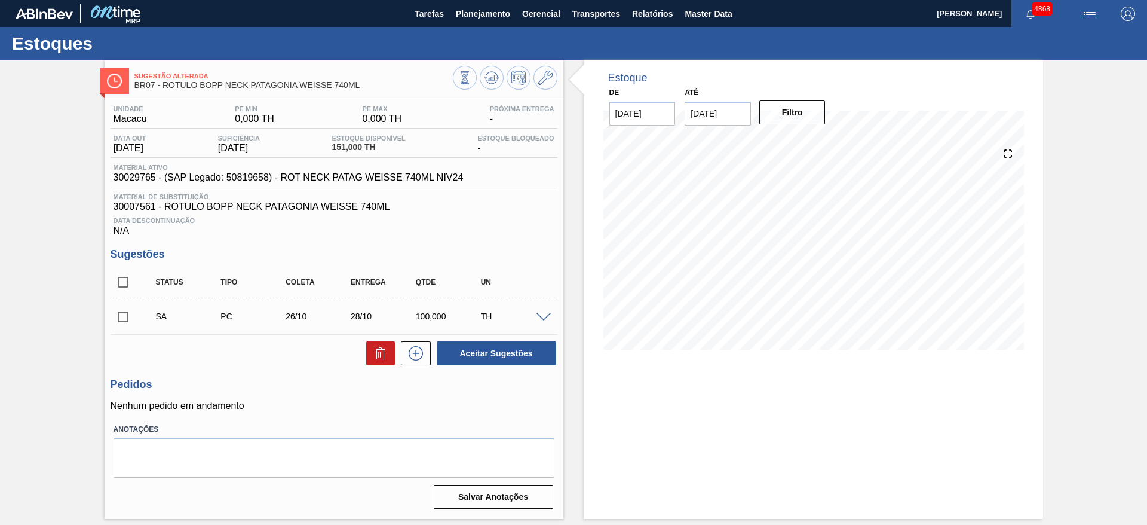
click at [544, 313] on span at bounding box center [544, 317] width 14 height 9
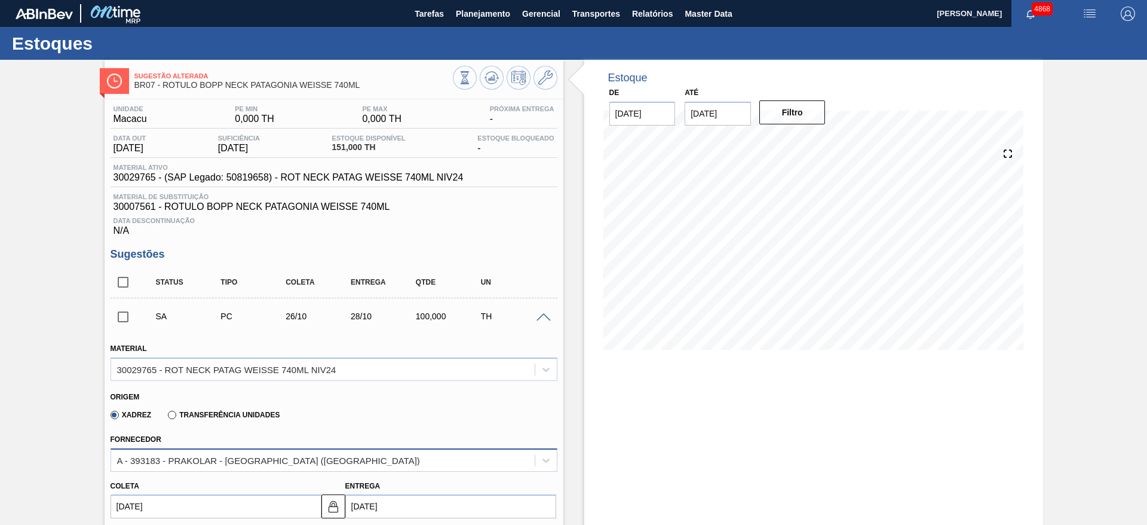
scroll to position [90, 0]
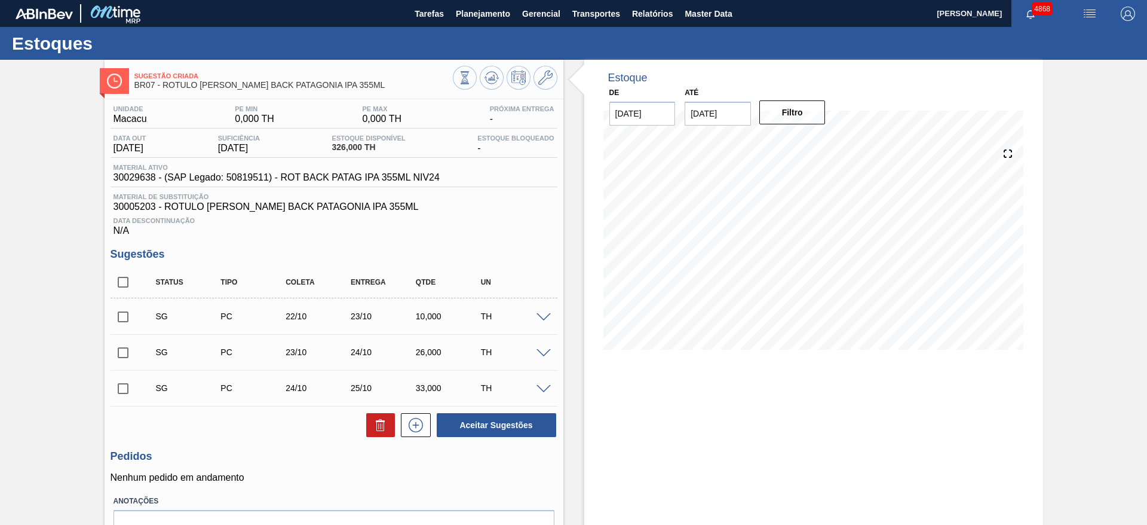
click at [540, 319] on span at bounding box center [544, 317] width 14 height 9
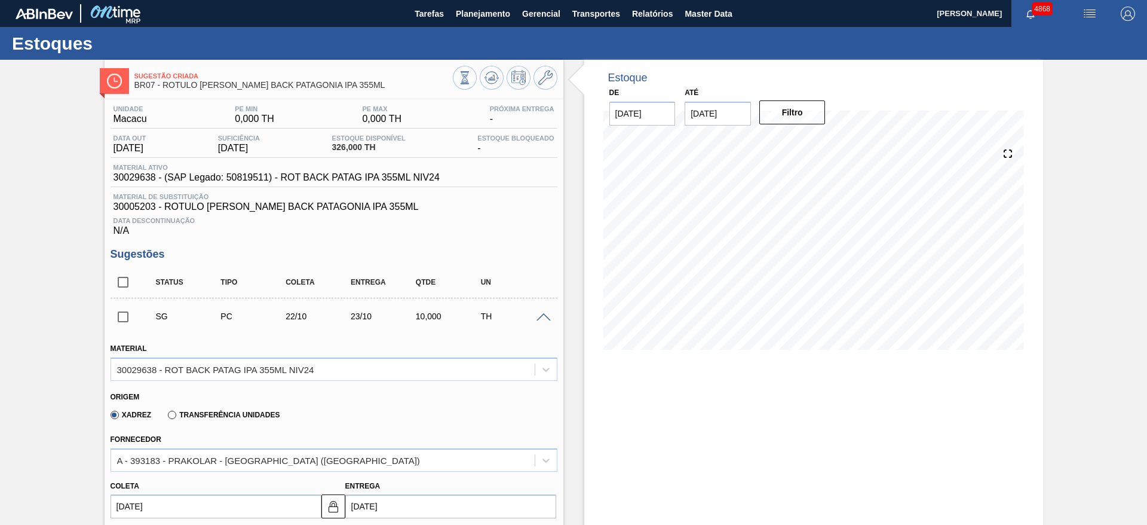
scroll to position [179, 0]
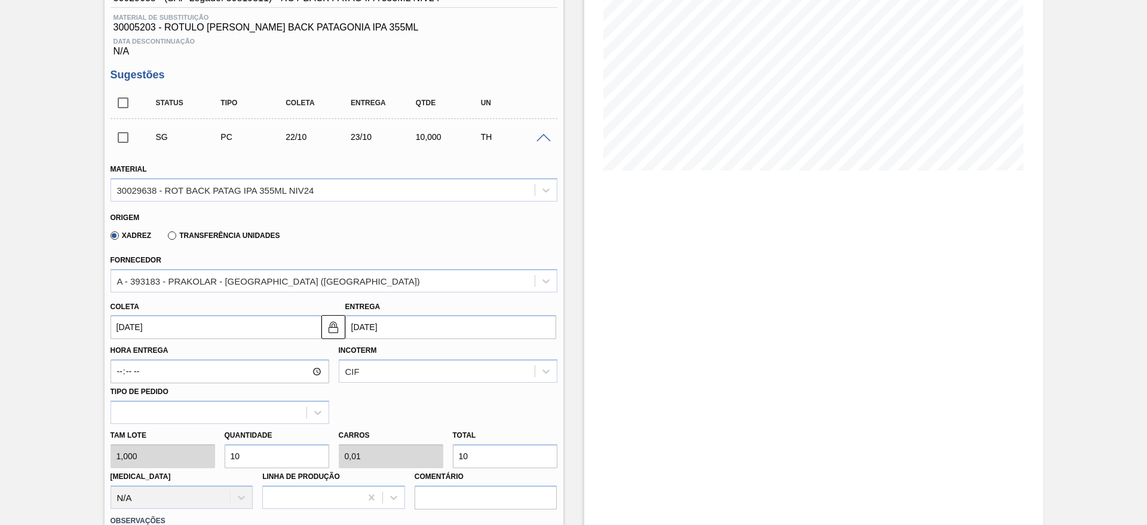
drag, startPoint x: 236, startPoint y: 457, endPoint x: 250, endPoint y: 455, distance: 14.4
click at [250, 455] on input "10" at bounding box center [277, 456] width 105 height 24
type input "100"
type input "0,1"
type input "100"
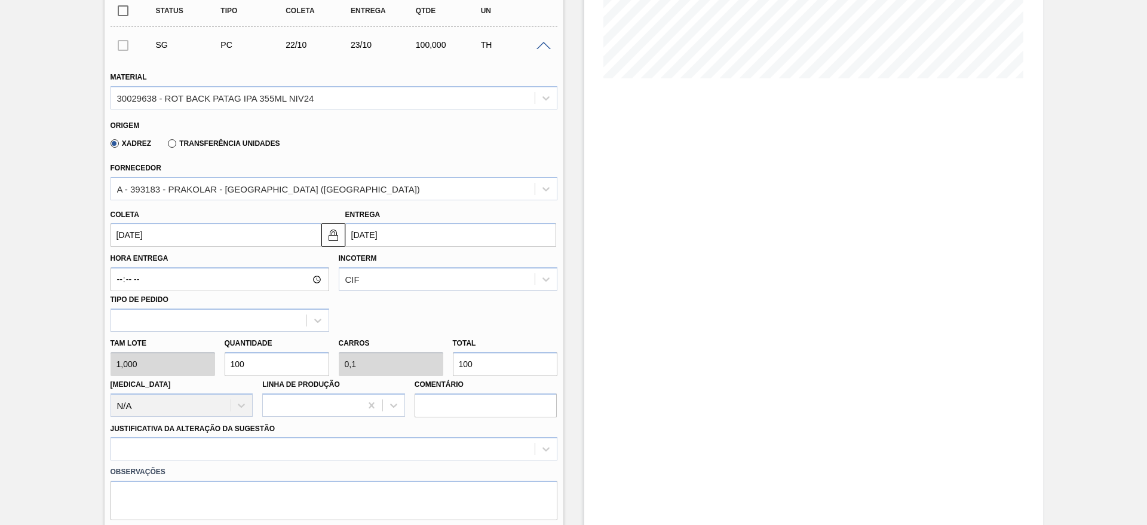
scroll to position [359, 0]
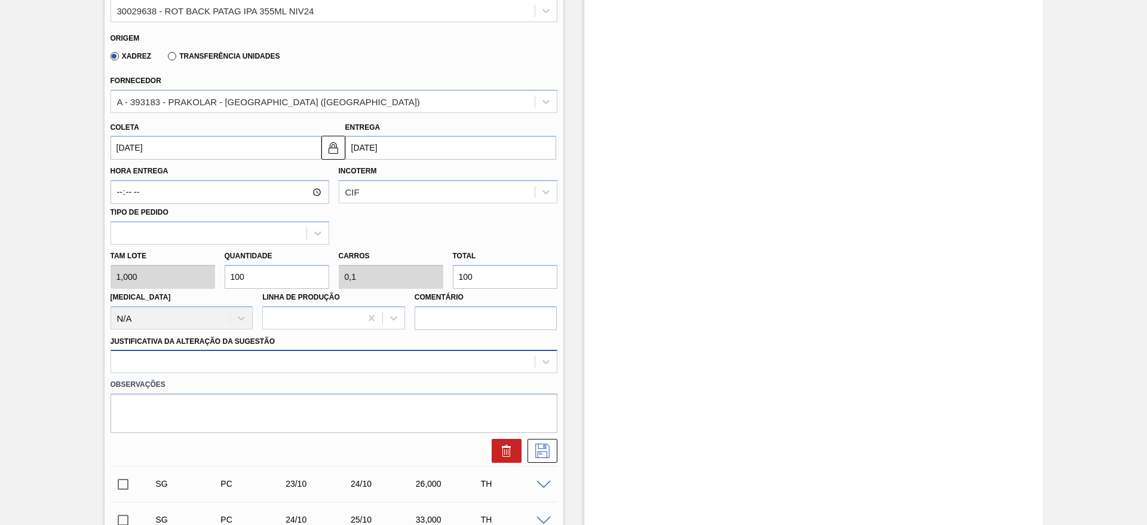
type input "100"
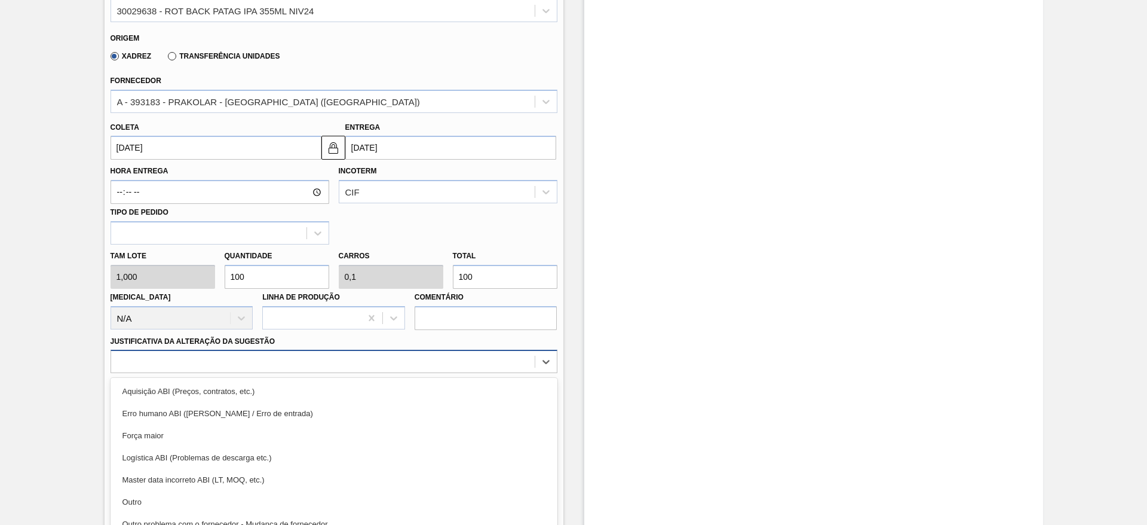
click at [518, 360] on div "option Aquisição ABI (Preços, contratos, etc.) focused, 1 of 18. 18 results ava…" at bounding box center [334, 361] width 447 height 23
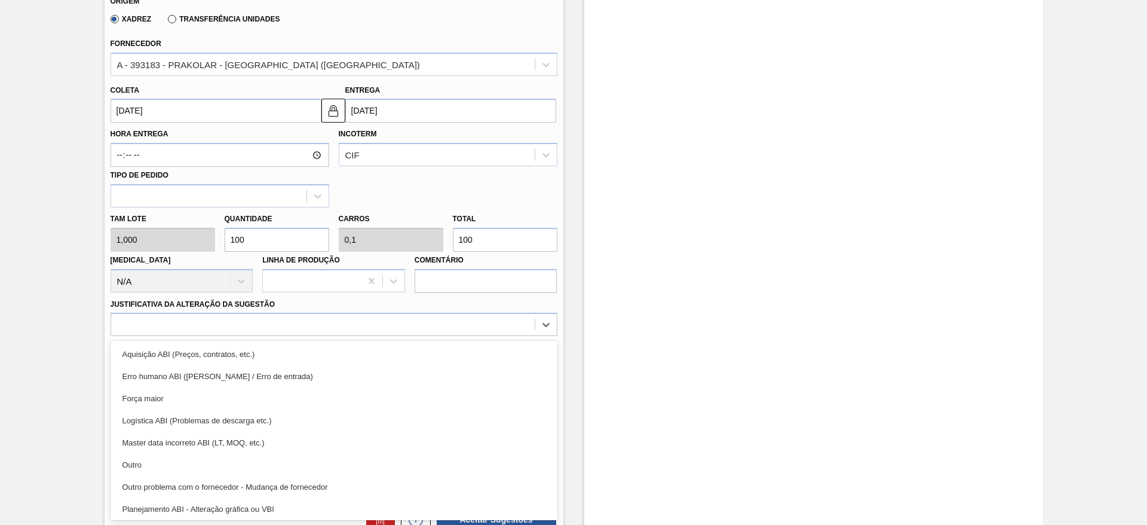
drag, startPoint x: 473, startPoint y: 457, endPoint x: 568, endPoint y: 444, distance: 95.8
click at [475, 457] on div "Outro" at bounding box center [334, 465] width 447 height 22
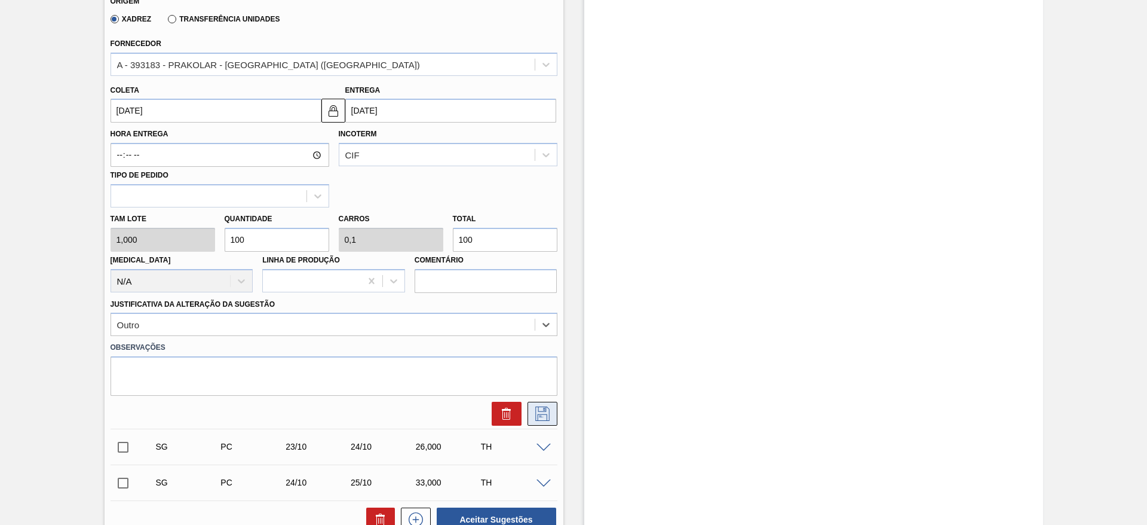
click at [539, 411] on icon at bounding box center [542, 413] width 19 height 14
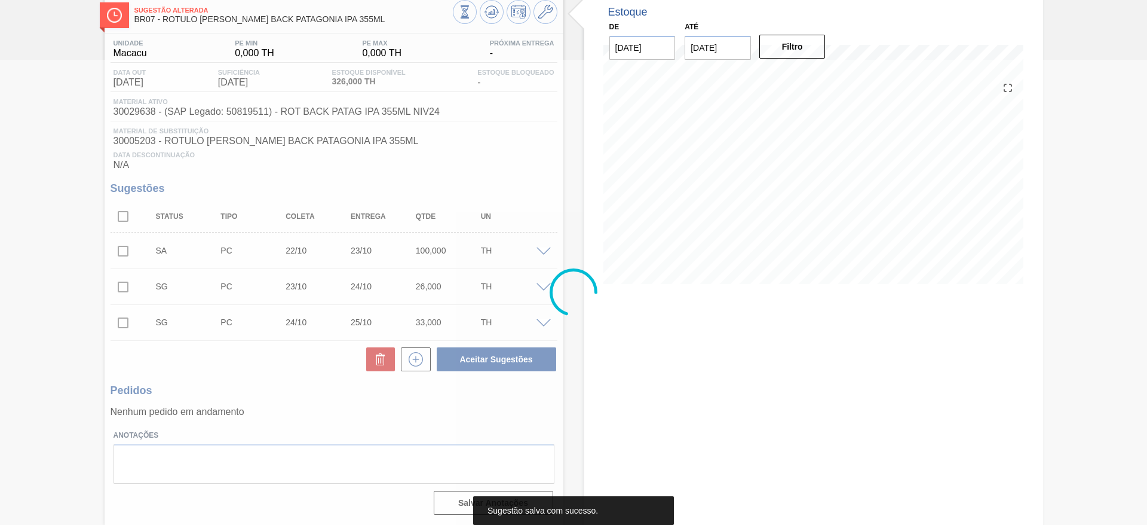
scroll to position [66, 0]
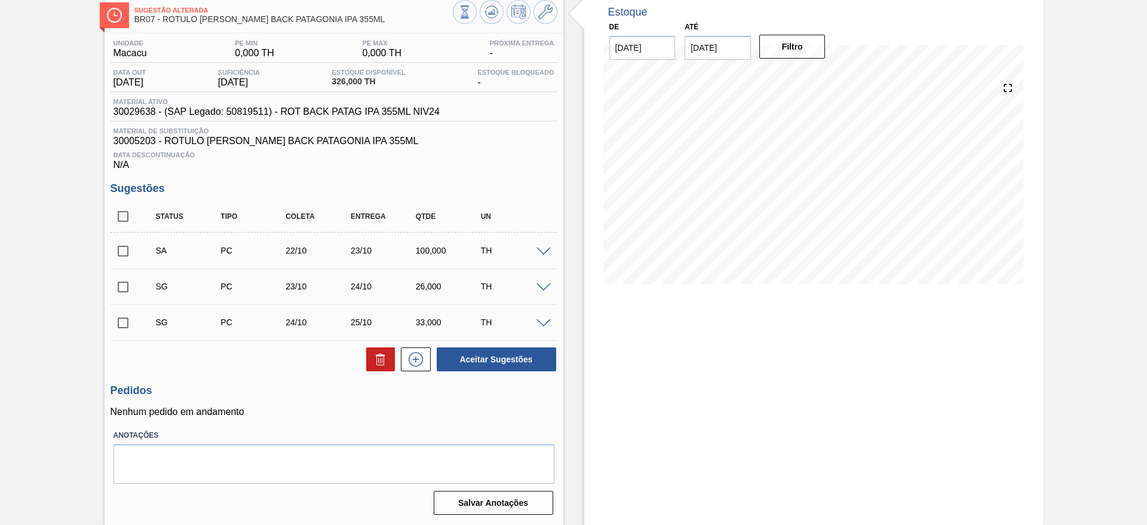
click at [122, 289] on input "checkbox" at bounding box center [123, 286] width 25 height 25
checkbox input "true"
click at [123, 320] on input "checkbox" at bounding box center [123, 322] width 25 height 25
checkbox input "true"
click at [384, 358] on icon at bounding box center [381, 359] width 14 height 14
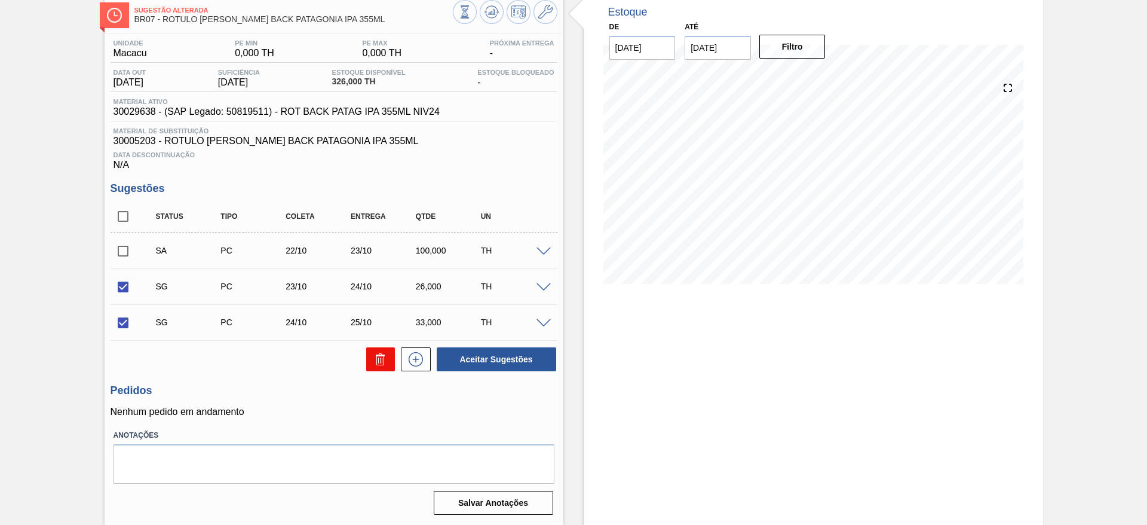
checkbox input "false"
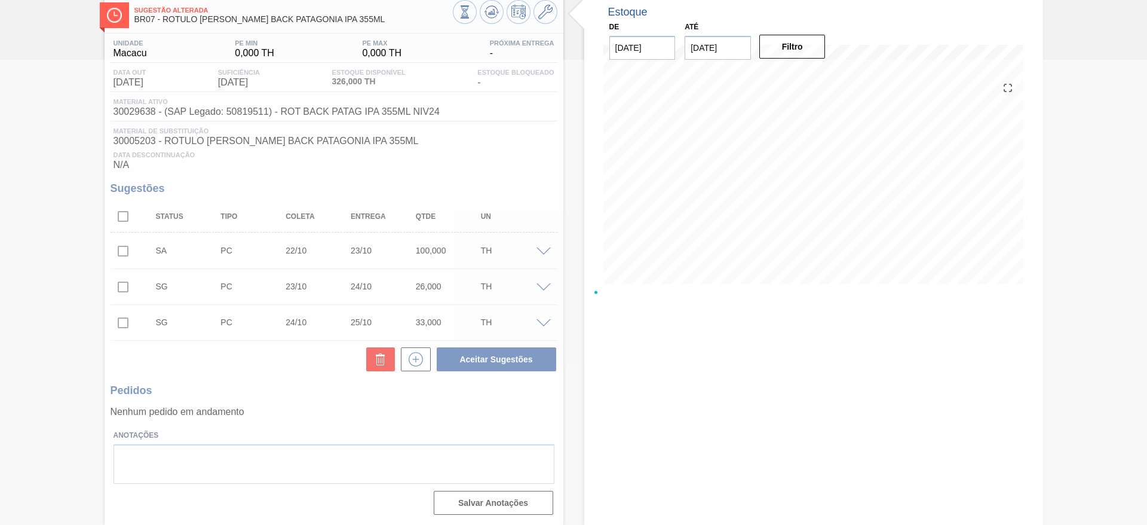
scroll to position [0, 0]
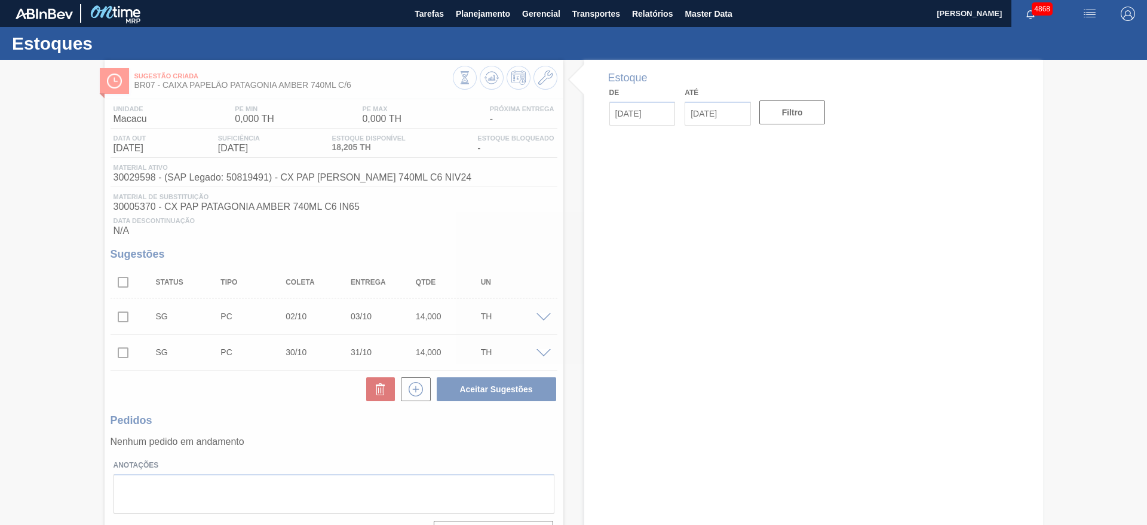
type input "[DATE]"
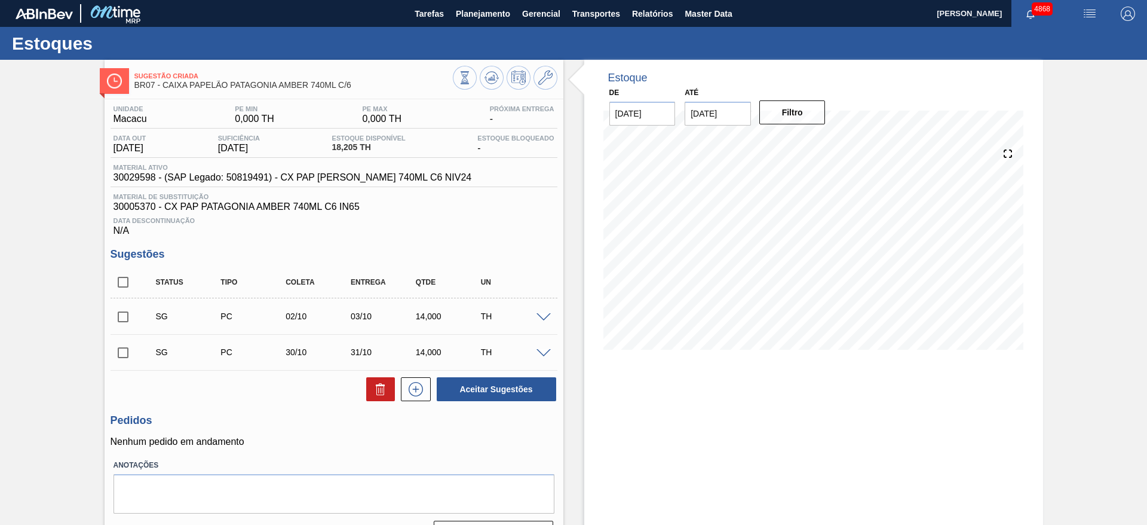
click at [544, 318] on span at bounding box center [544, 317] width 14 height 9
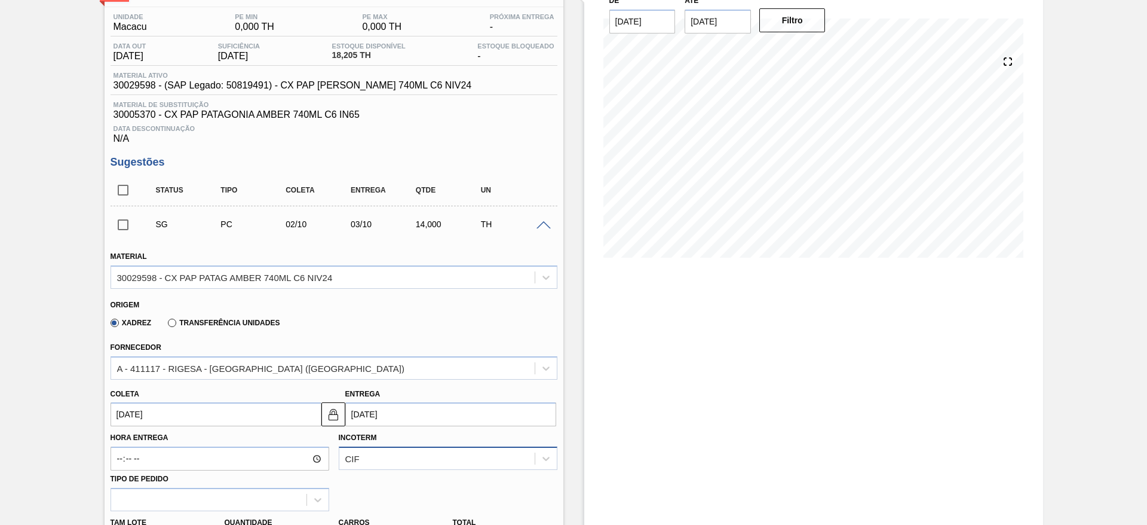
scroll to position [179, 0]
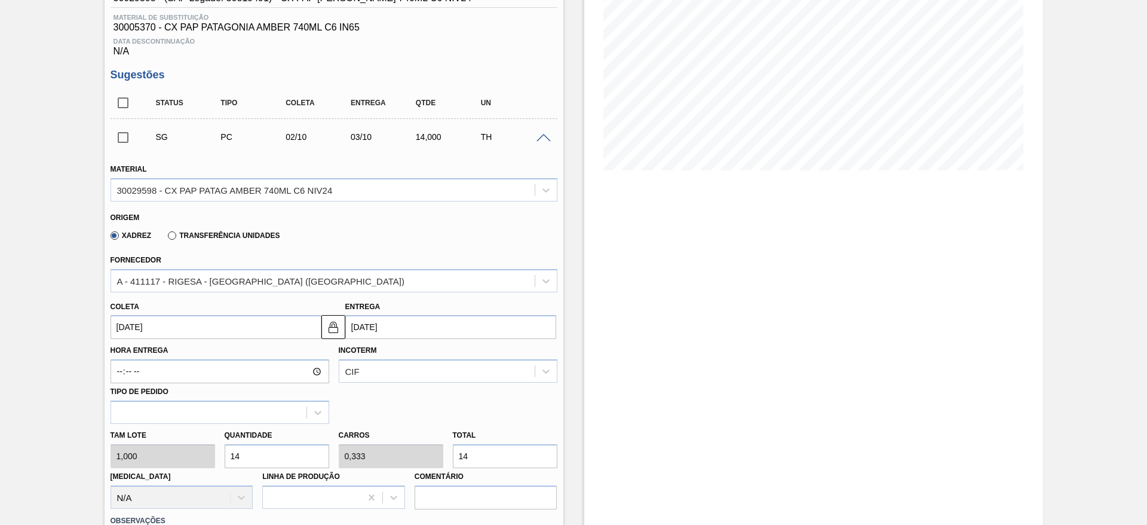
click at [203, 321] on input "[DATE]" at bounding box center [216, 327] width 211 height 24
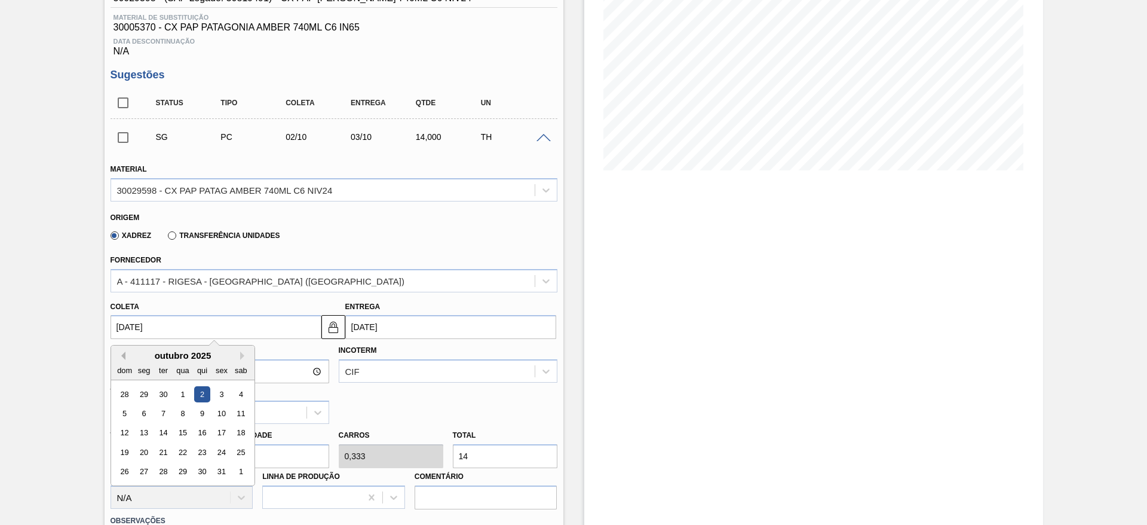
click at [121, 355] on button "Previous Month" at bounding box center [121, 355] width 8 height 8
click at [158, 450] on div "23" at bounding box center [163, 452] width 16 height 16
type input "[DATE]"
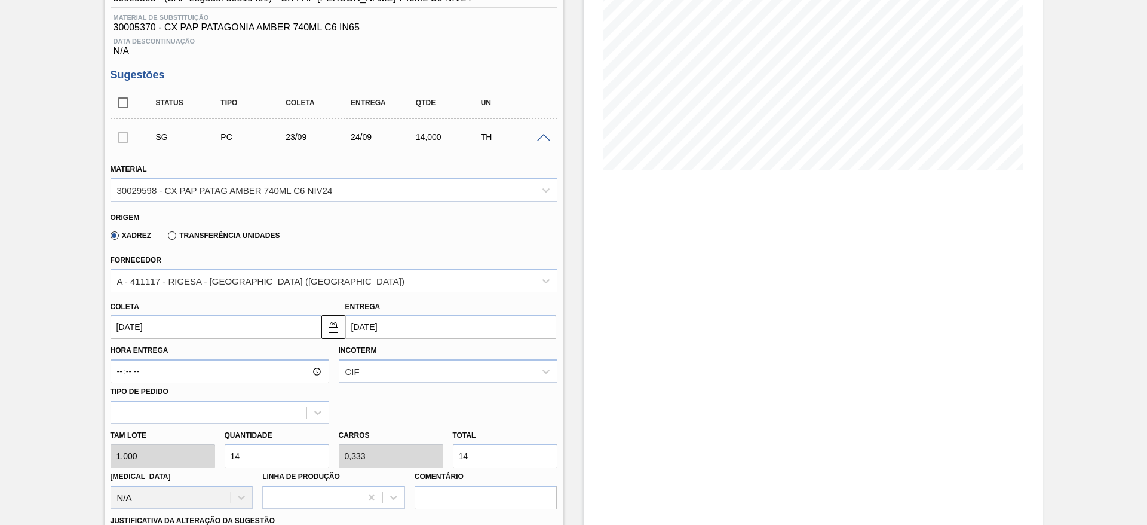
click at [170, 319] on input "[DATE]" at bounding box center [216, 327] width 211 height 24
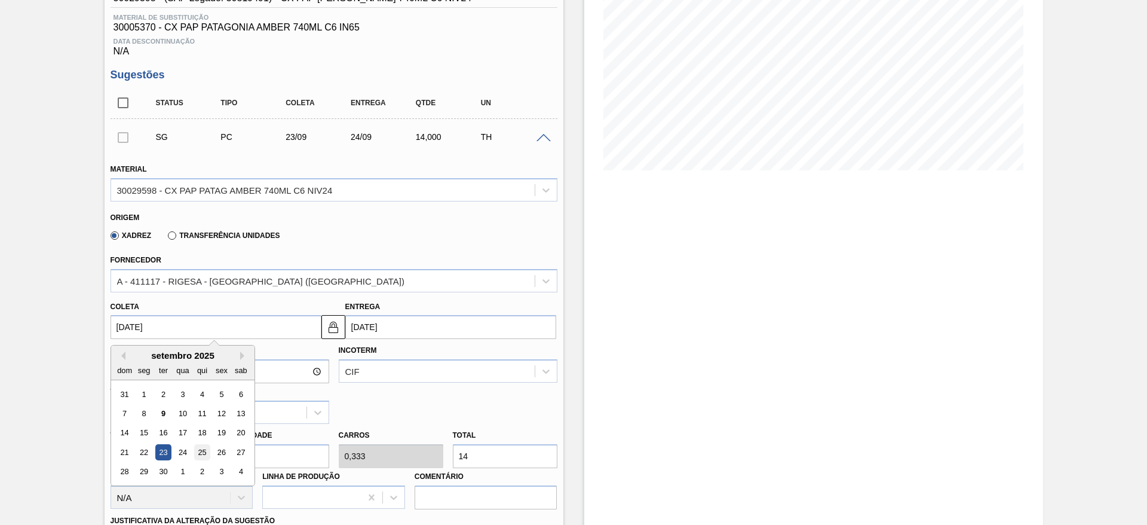
click at [197, 448] on div "25" at bounding box center [202, 452] width 16 height 16
type input "[DATE]"
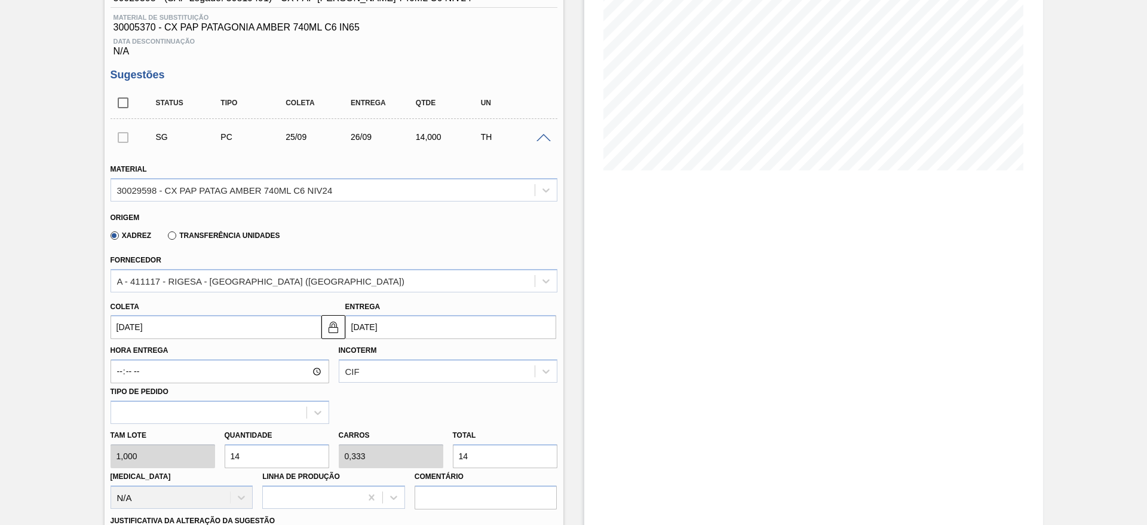
click at [173, 328] on input "25/09/2025" at bounding box center [216, 327] width 211 height 24
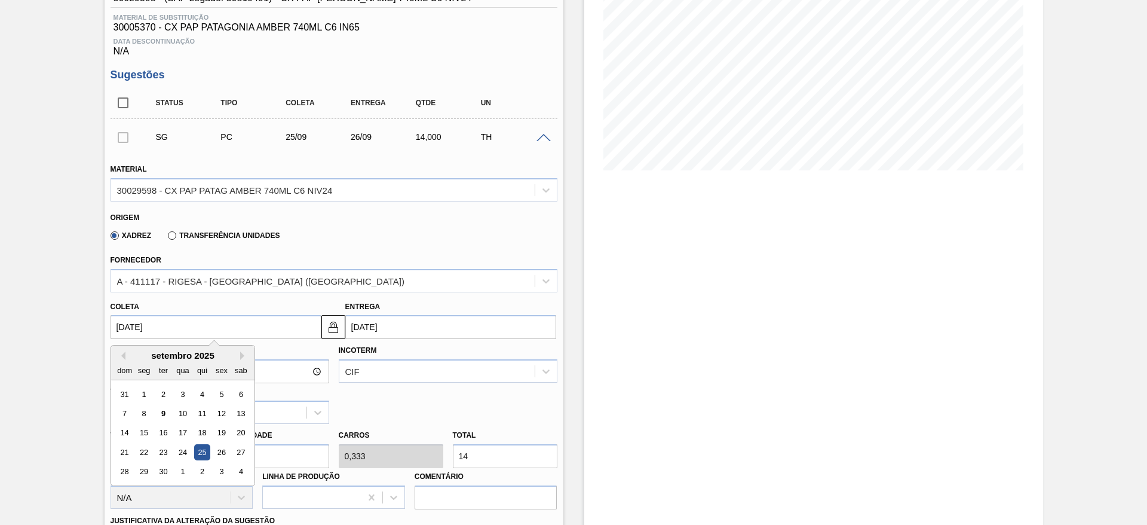
click at [703, 409] on div "Estoque De 09/09/2025 Até 13/11/2025 Filtro 13/10 Projeção de Estoque 9.682 Nec…" at bounding box center [813, 372] width 459 height 985
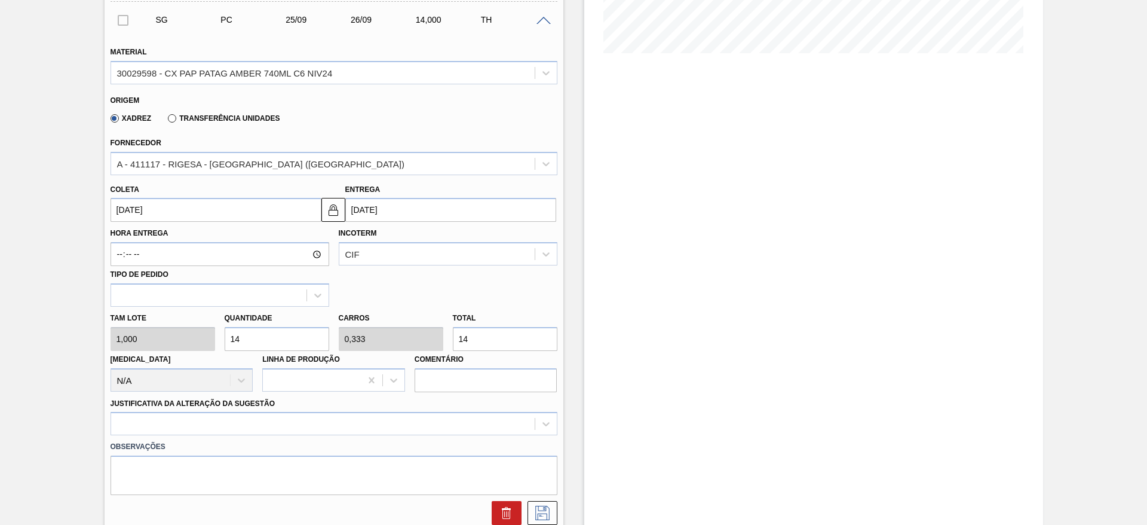
scroll to position [448, 0]
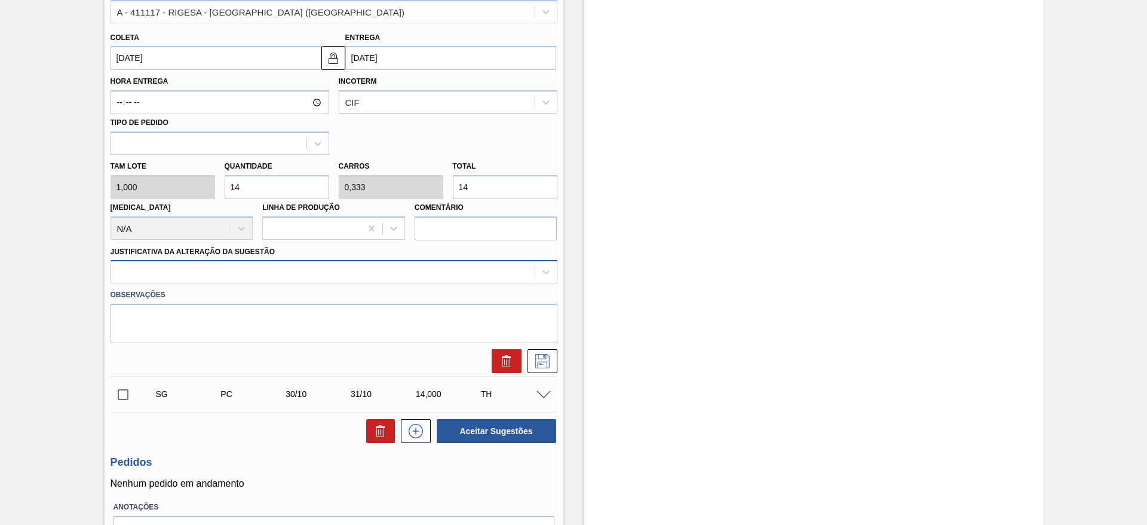
click at [357, 268] on div at bounding box center [323, 272] width 424 height 17
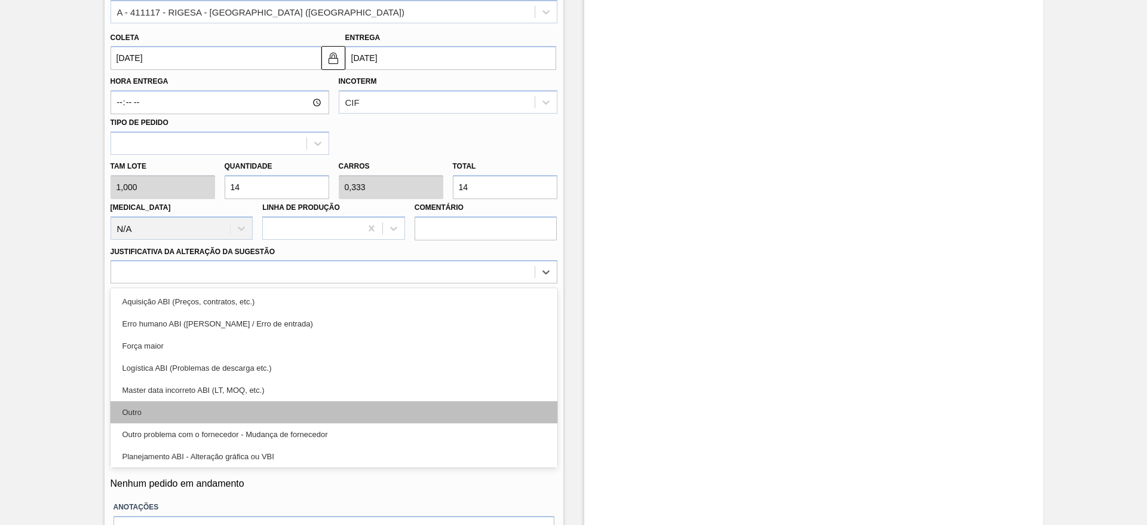
click at [344, 406] on div "Outro" at bounding box center [334, 412] width 447 height 22
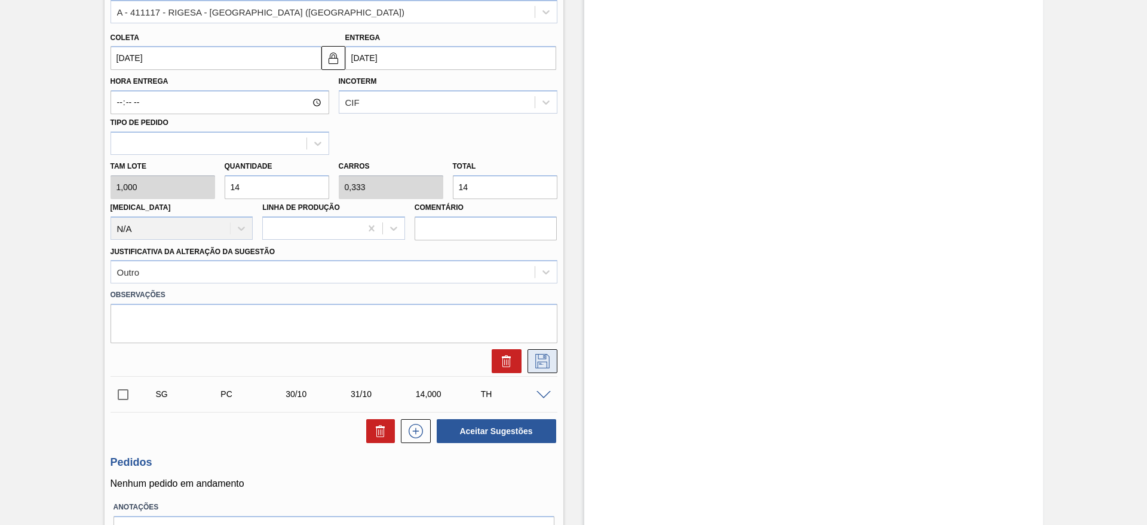
click at [548, 363] on icon at bounding box center [542, 361] width 19 height 14
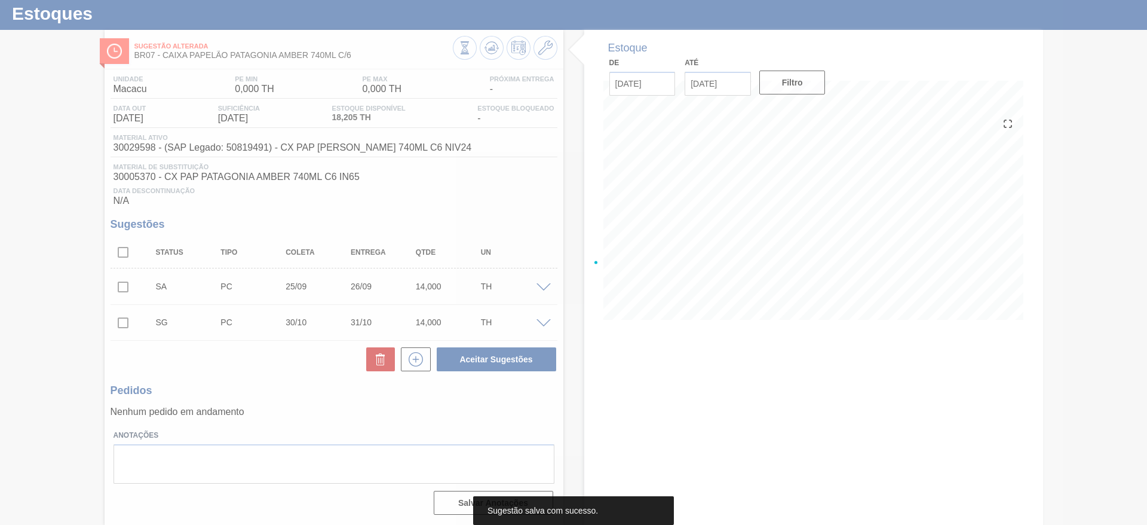
scroll to position [30, 0]
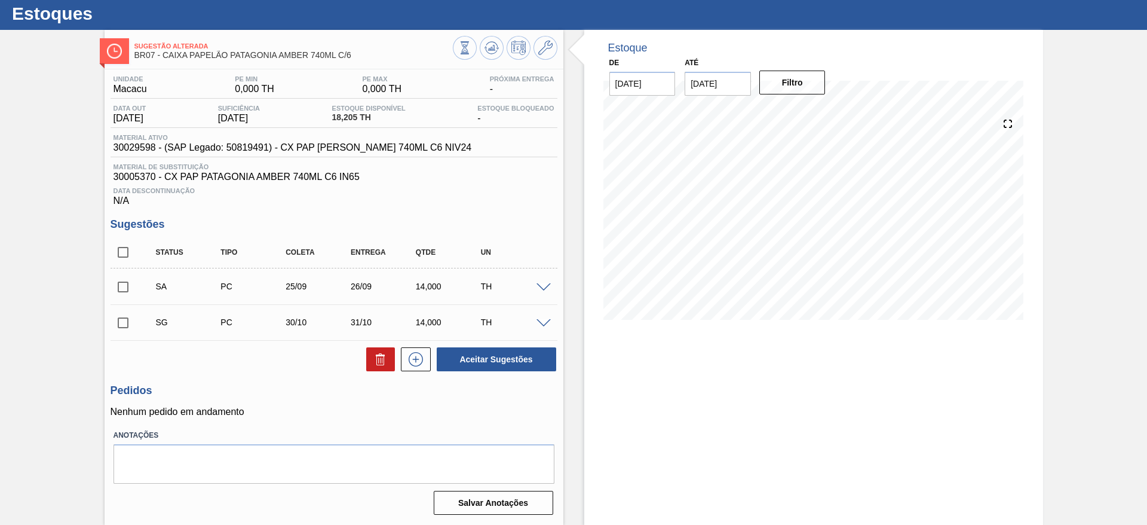
click at [544, 284] on span at bounding box center [544, 287] width 14 height 9
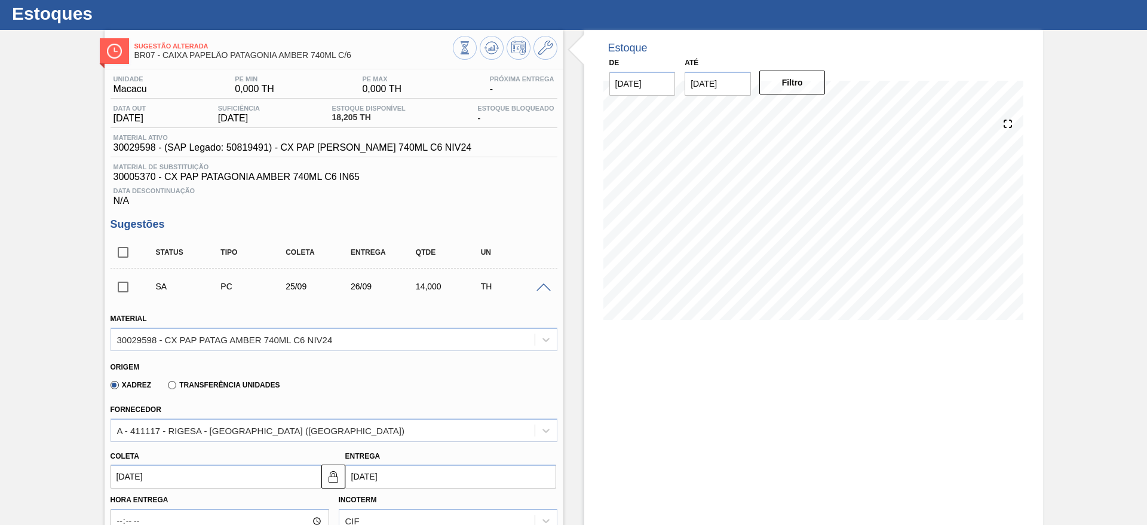
click at [226, 464] on input "25/09/2025" at bounding box center [216, 476] width 211 height 24
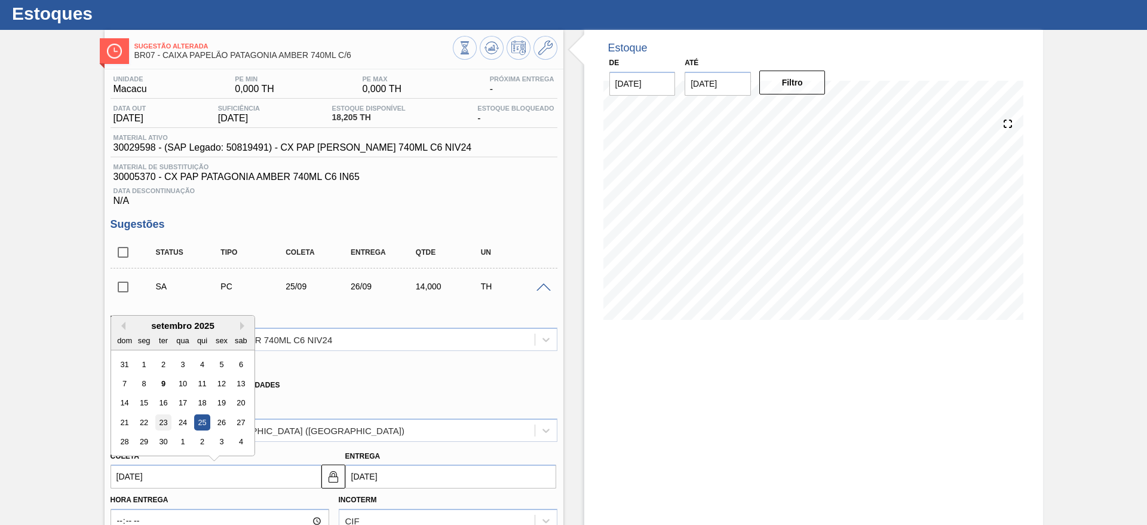
click at [159, 426] on div "23" at bounding box center [163, 422] width 16 height 16
type input "[DATE]"
click at [180, 475] on input "[DATE]" at bounding box center [216, 476] width 211 height 24
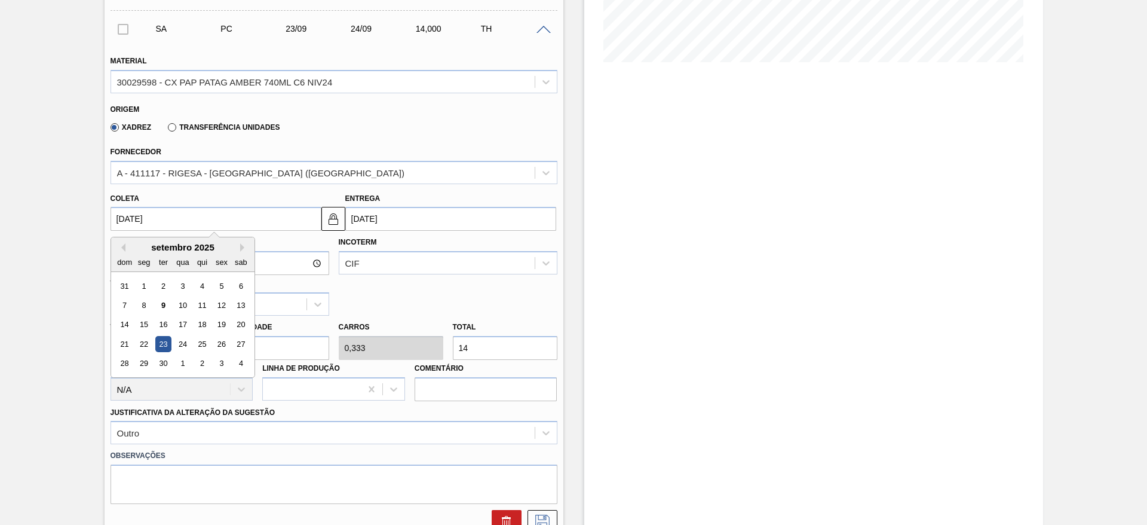
scroll to position [388, 0]
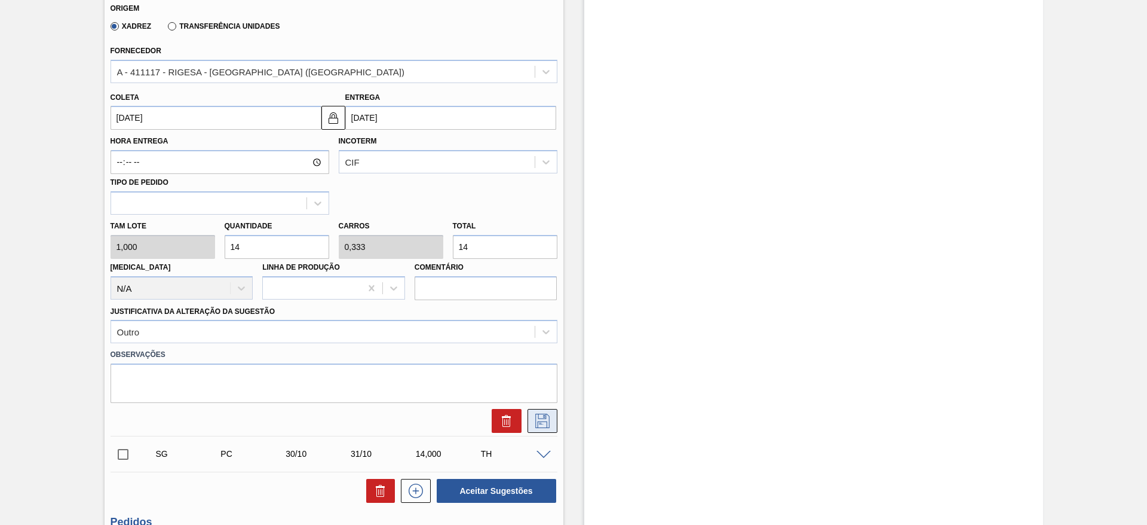
click at [543, 419] on icon at bounding box center [542, 421] width 19 height 14
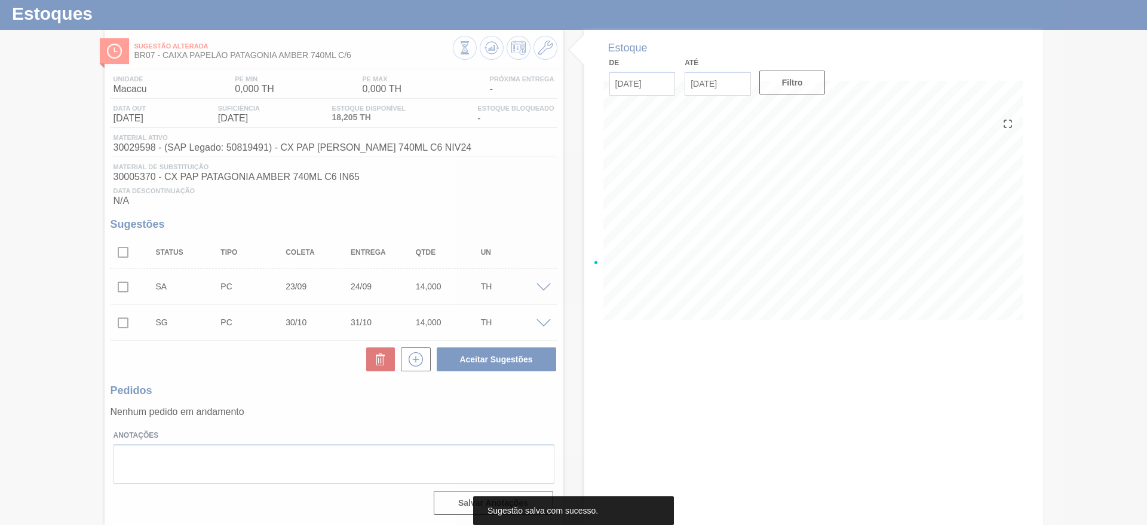
scroll to position [30, 0]
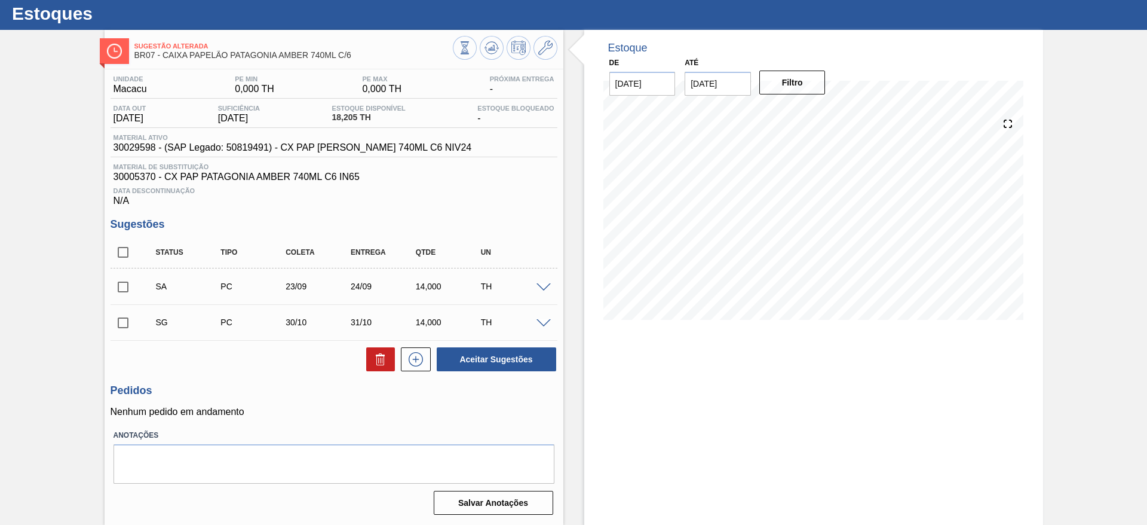
click at [546, 289] on span at bounding box center [544, 287] width 14 height 9
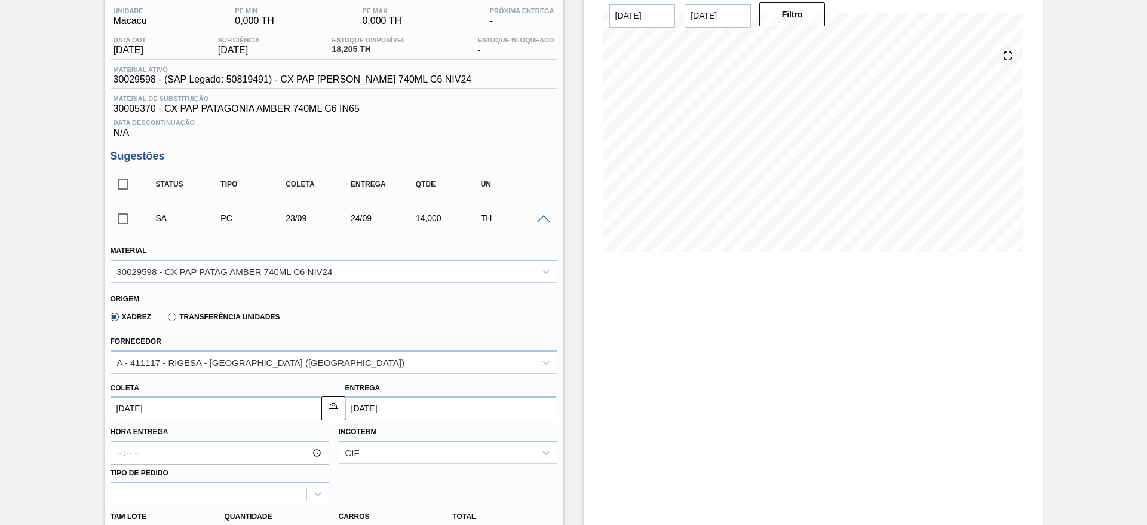
scroll to position [209, 0]
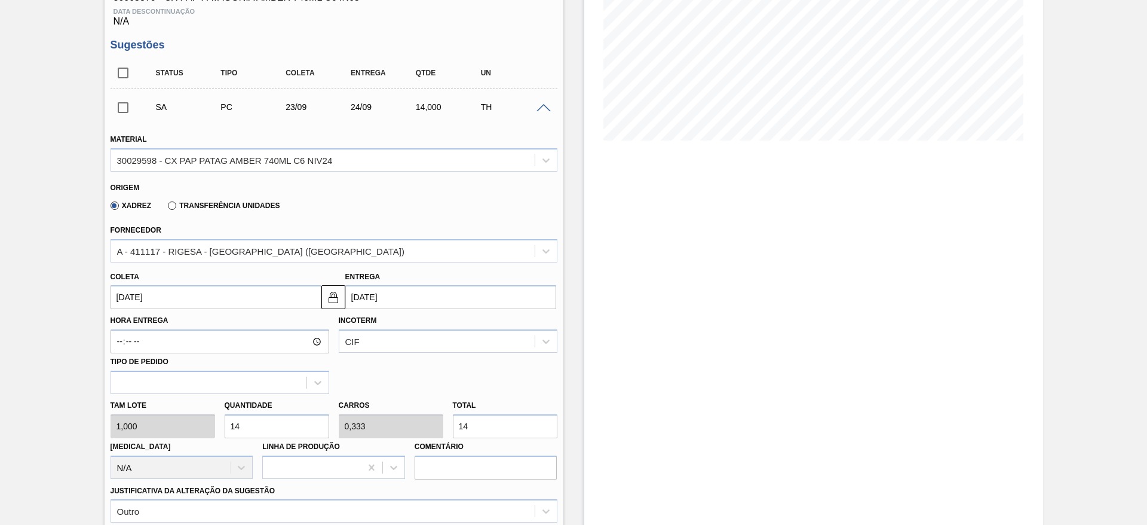
click at [167, 293] on input "[DATE]" at bounding box center [216, 297] width 211 height 24
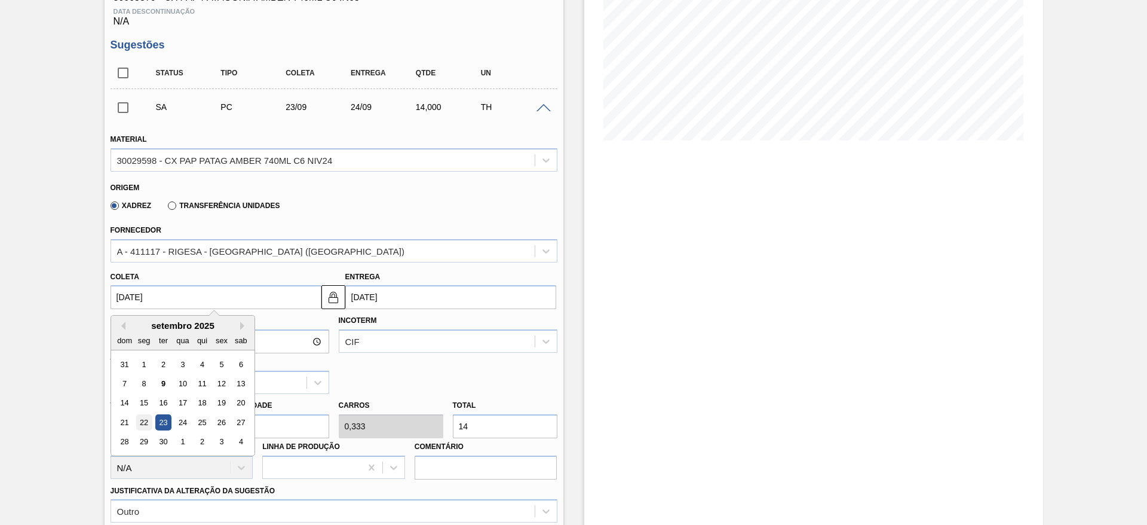
click at [146, 426] on div "22" at bounding box center [144, 422] width 16 height 16
type input "[DATE]"
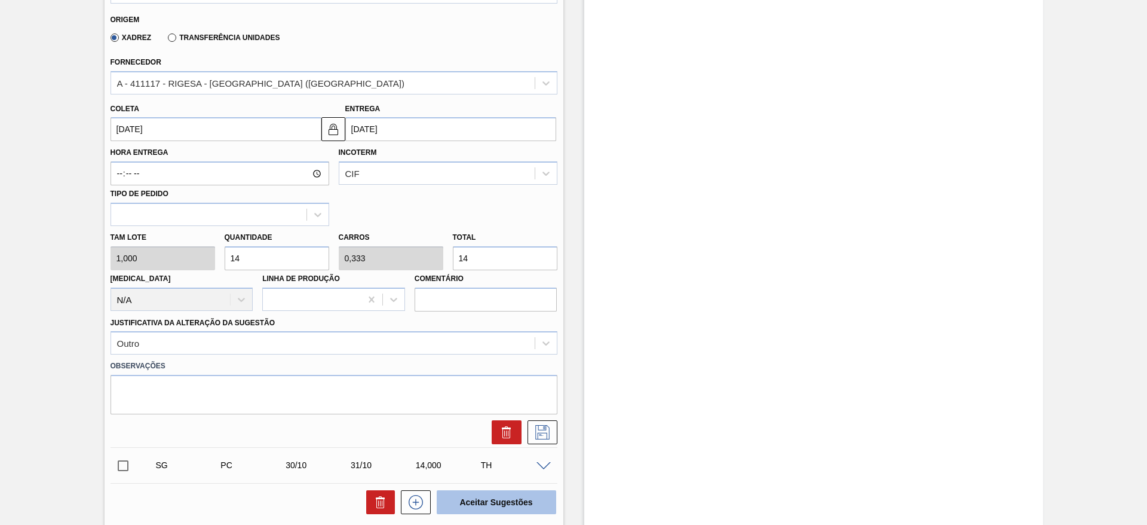
scroll to position [478, 0]
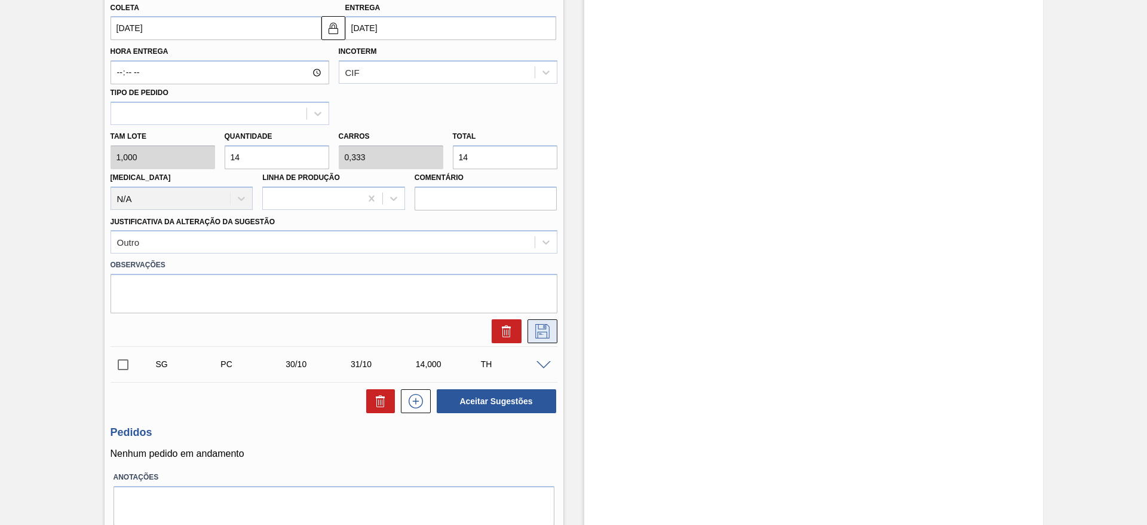
click at [545, 326] on icon at bounding box center [542, 331] width 14 height 14
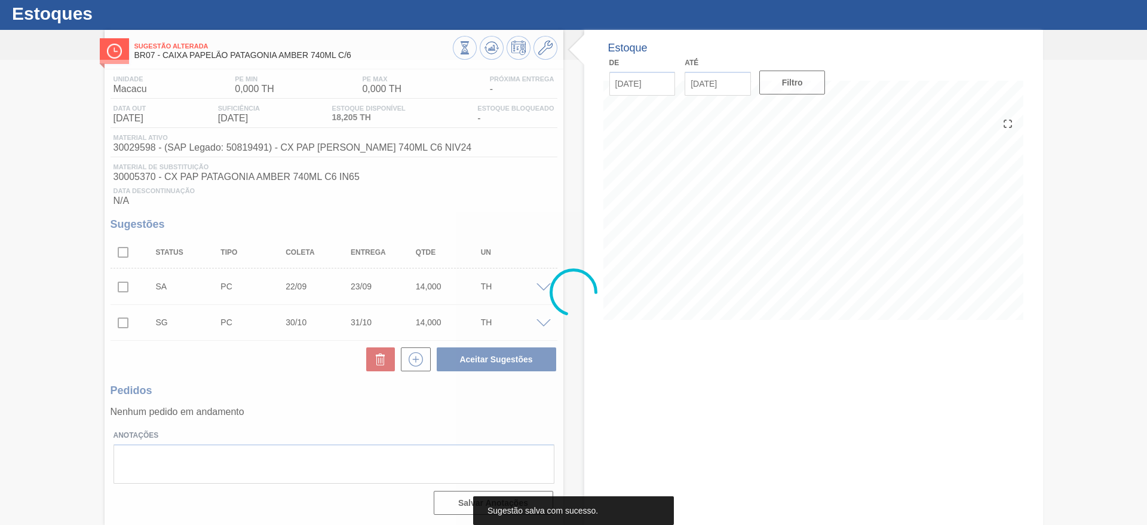
scroll to position [30, 0]
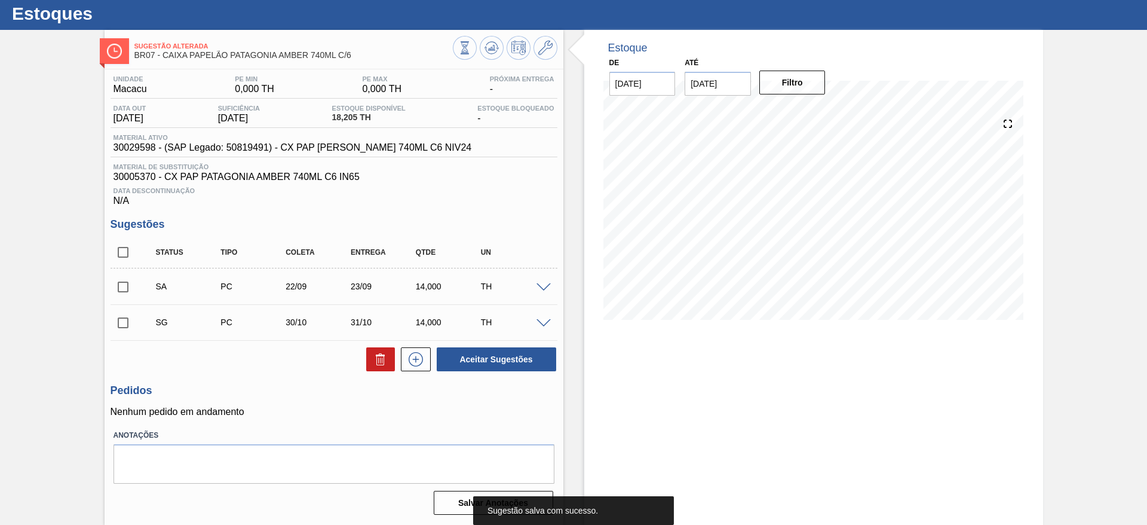
click at [126, 290] on input "checkbox" at bounding box center [123, 286] width 25 height 25
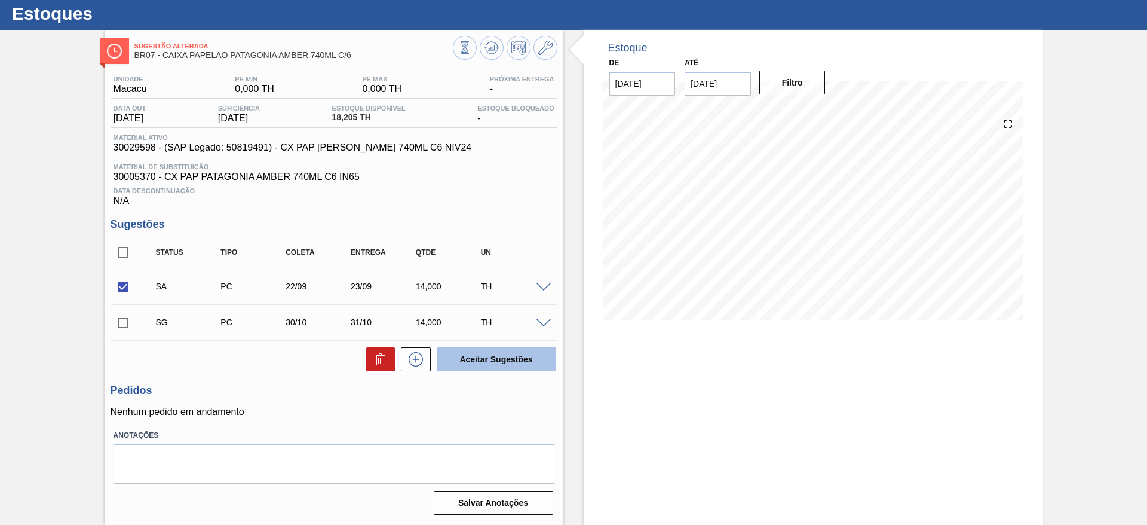
click at [522, 357] on button "Aceitar Sugestões" at bounding box center [497, 359] width 120 height 24
checkbox input "false"
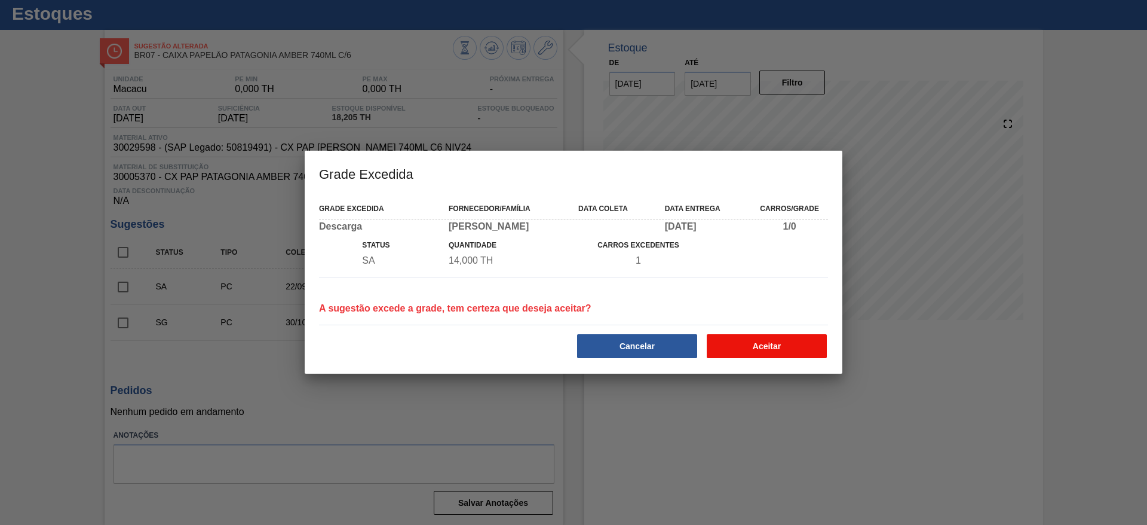
click at [764, 349] on button "Aceitar" at bounding box center [767, 346] width 120 height 24
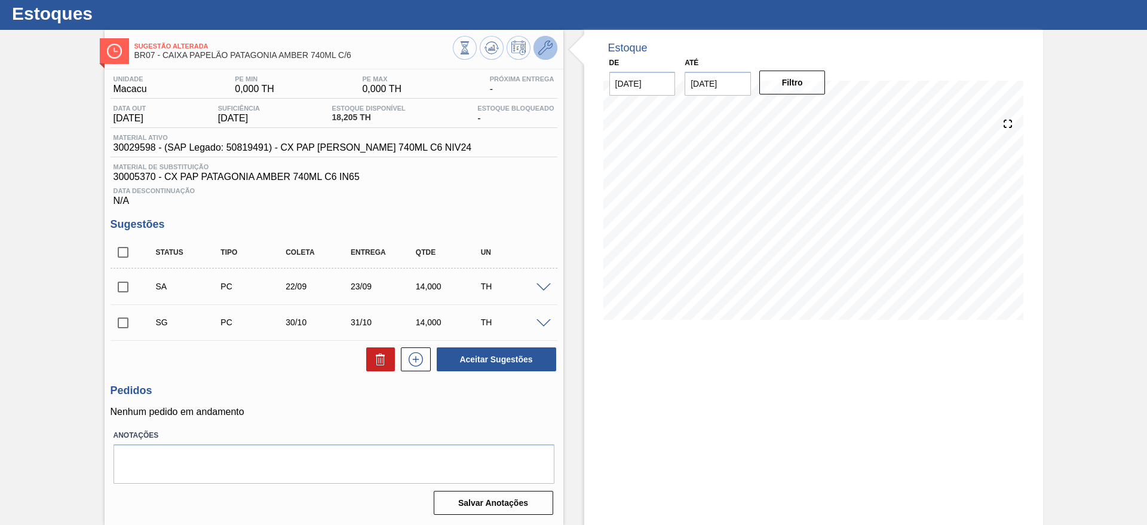
click at [543, 48] on icon at bounding box center [545, 48] width 14 height 14
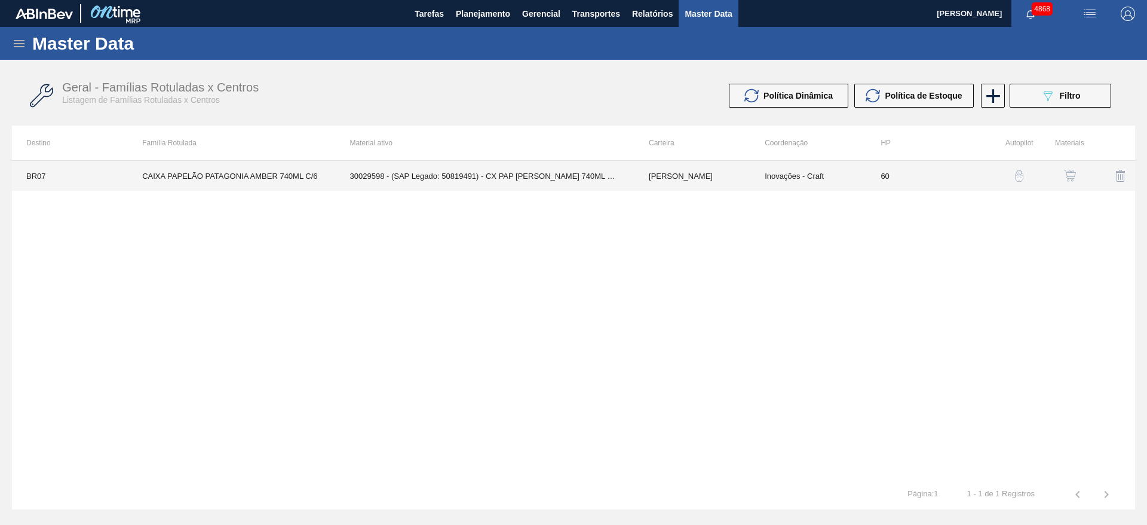
click at [882, 178] on td "60" at bounding box center [925, 176] width 116 height 30
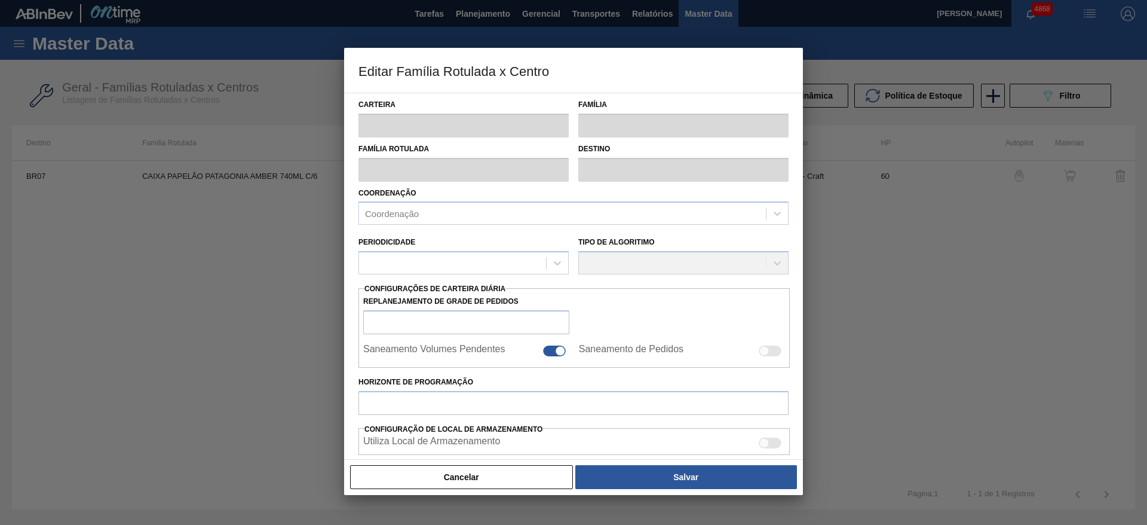
type input "Caixa Papelão"
type input "CAIXA PAPELÃO PATAGONIA AMBER 740ML C/6"
type input "BR07 - Macacu"
type input "60"
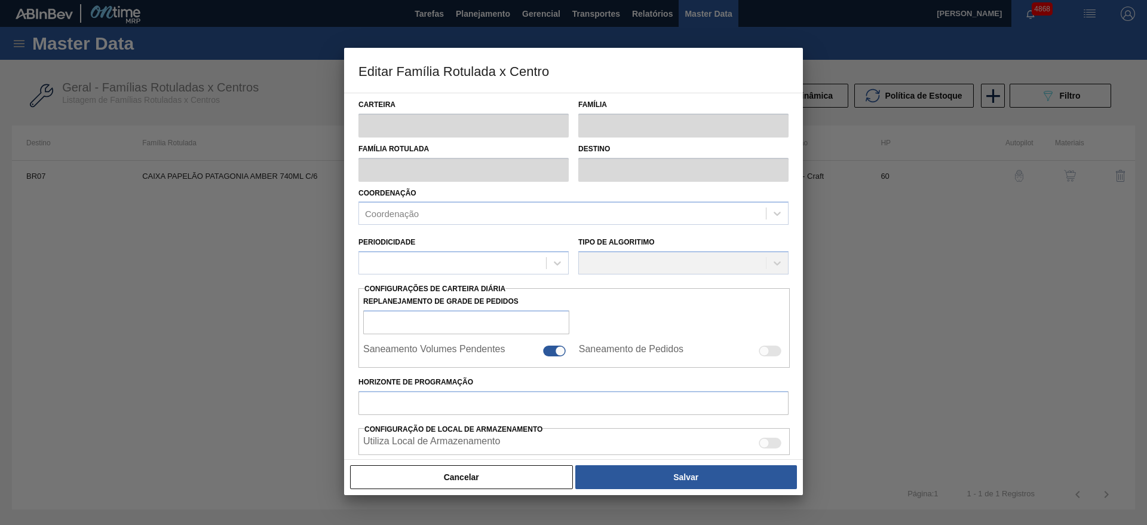
type input "0"
type input "100"
type input "0,000"
checkbox input "true"
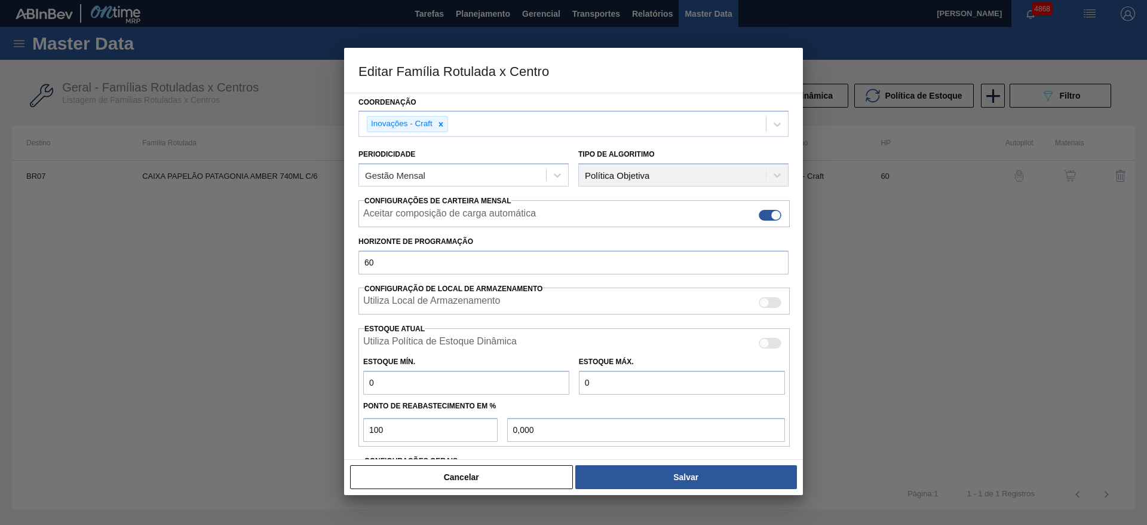
scroll to position [182, 0]
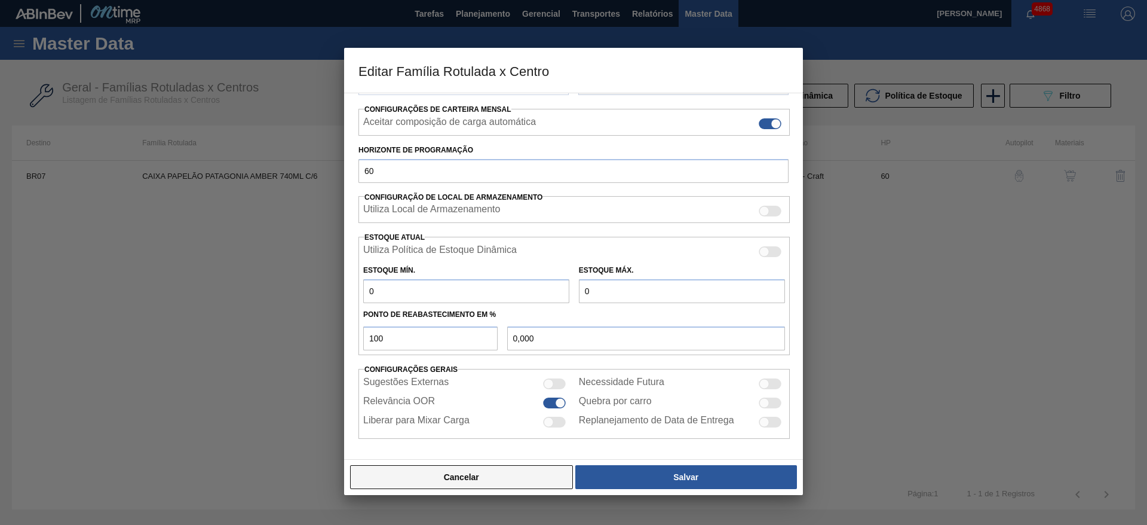
click at [530, 474] on button "Cancelar" at bounding box center [461, 477] width 223 height 24
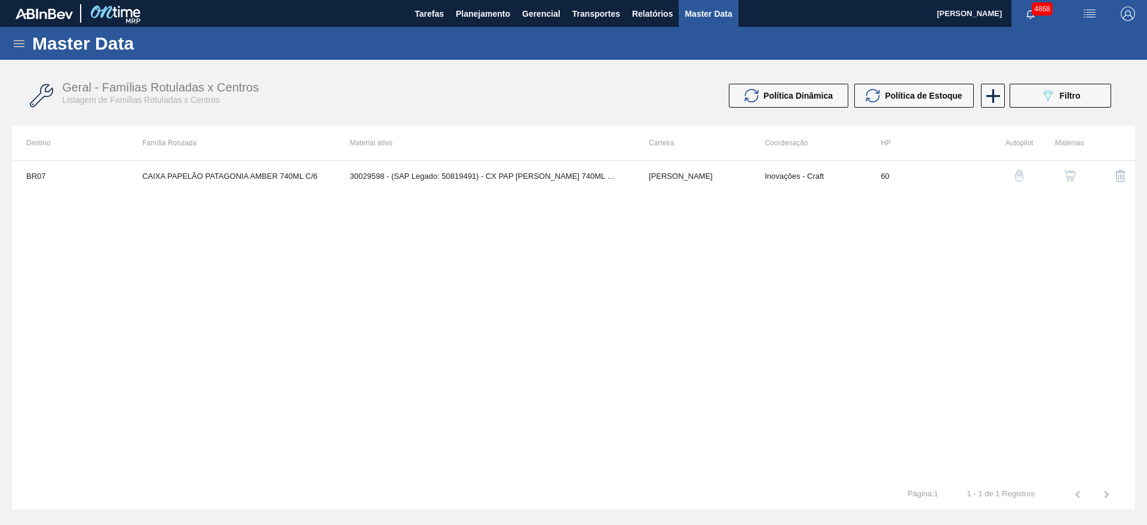
click at [1072, 176] on img "button" at bounding box center [1070, 176] width 12 height 12
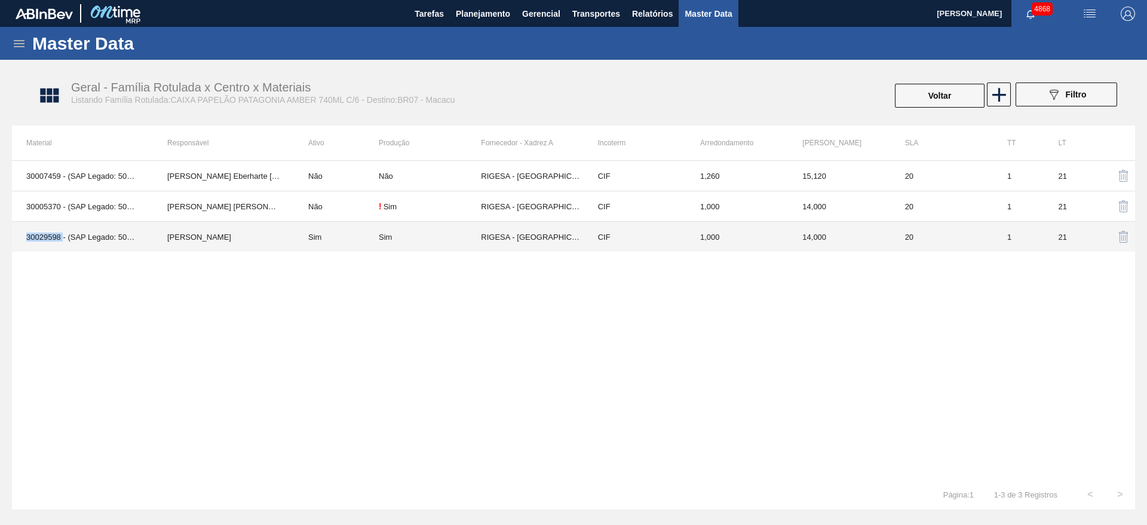
drag, startPoint x: 23, startPoint y: 237, endPoint x: 62, endPoint y: 234, distance: 39.6
click at [62, 234] on td "30029598 - (SAP Legado: 50819491) - CX PAP PATAG AMBER 740ML C6 NIV24" at bounding box center [82, 237] width 141 height 30
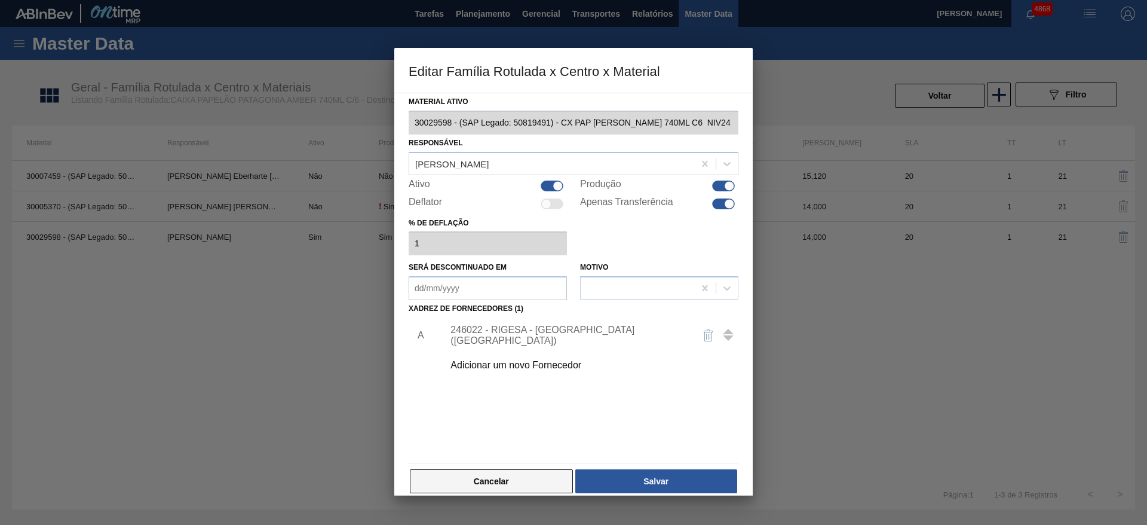
click at [480, 485] on button "Cancelar" at bounding box center [491, 481] width 163 height 24
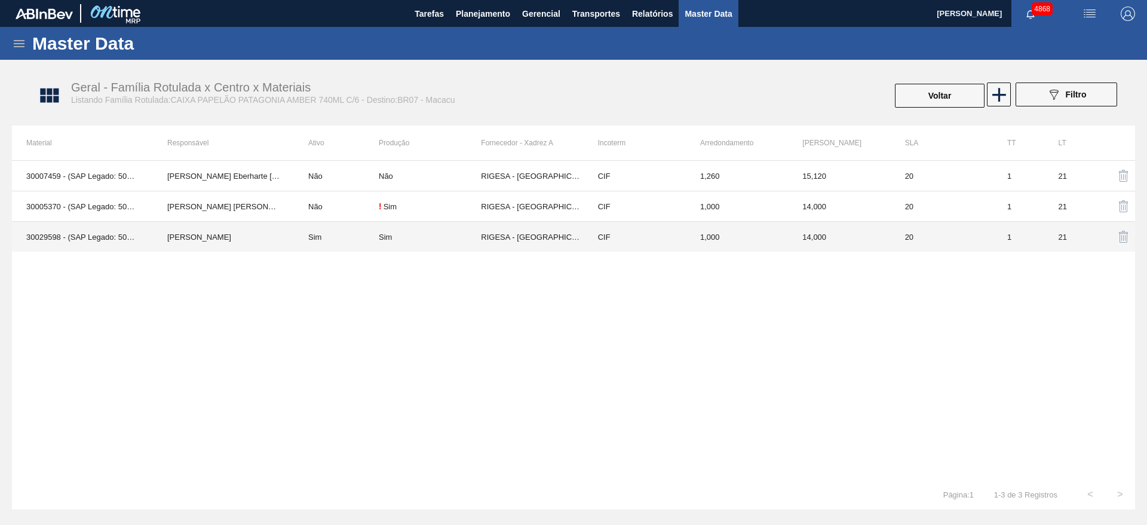
click at [781, 245] on td "1,000" at bounding box center [737, 237] width 102 height 30
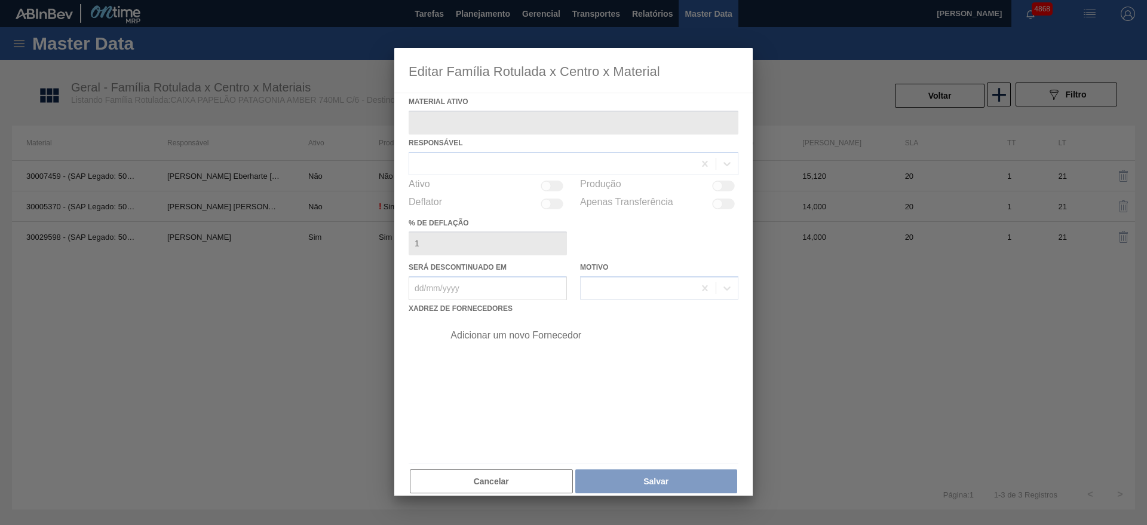
click at [501, 484] on div at bounding box center [573, 272] width 359 height 448
type ativo "30029598 - (SAP Legado: 50819491) - CX PAP PATAG AMBER 740ML C6 NIV24"
checkbox input "true"
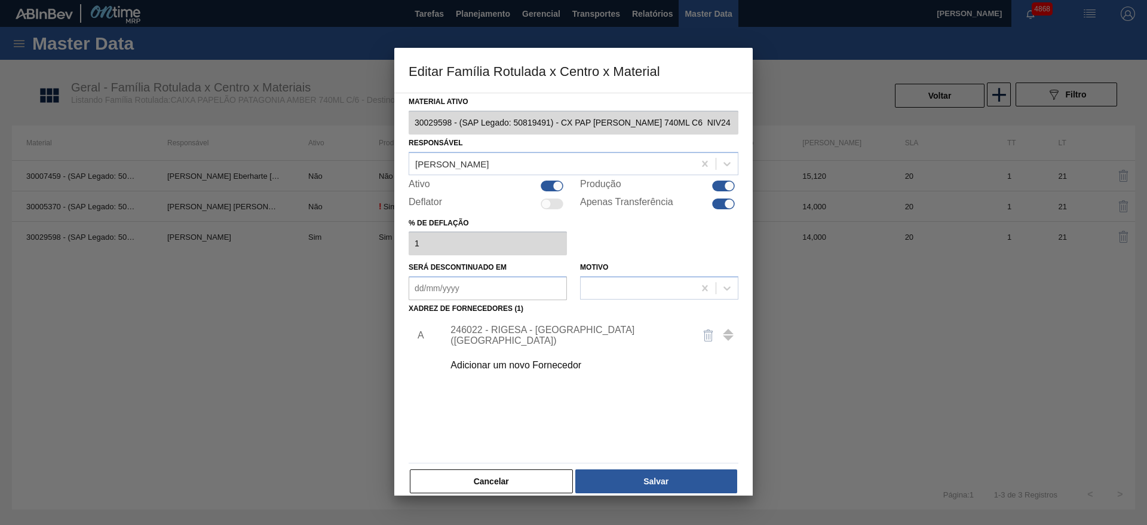
click at [553, 187] on div at bounding box center [558, 185] width 10 height 10
click at [552, 181] on div at bounding box center [552, 185] width 23 height 11
checkbox input "true"
click at [725, 204] on div at bounding box center [730, 203] width 10 height 10
checkbox input "false"
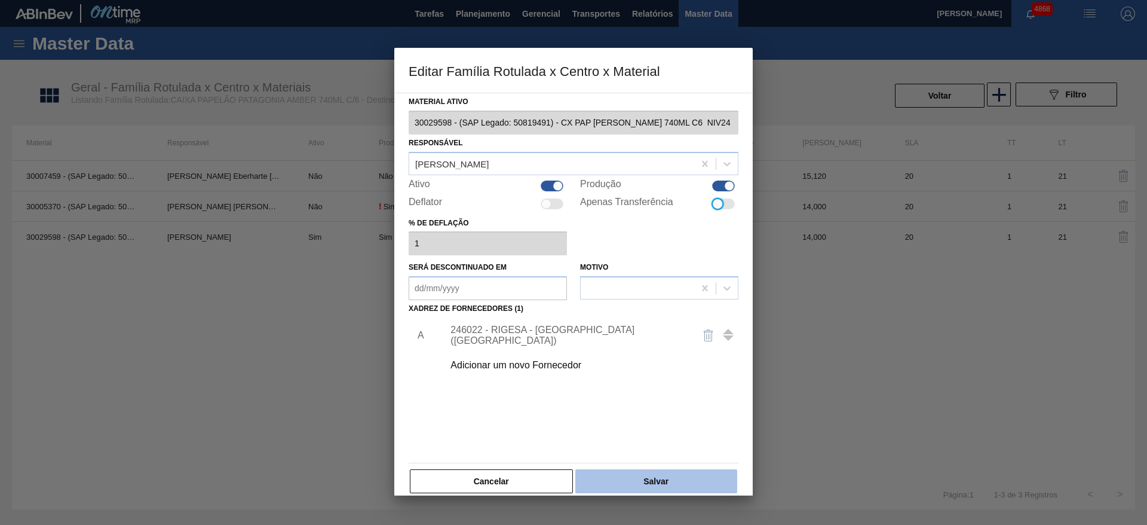
click at [698, 479] on button "Salvar" at bounding box center [657, 481] width 162 height 24
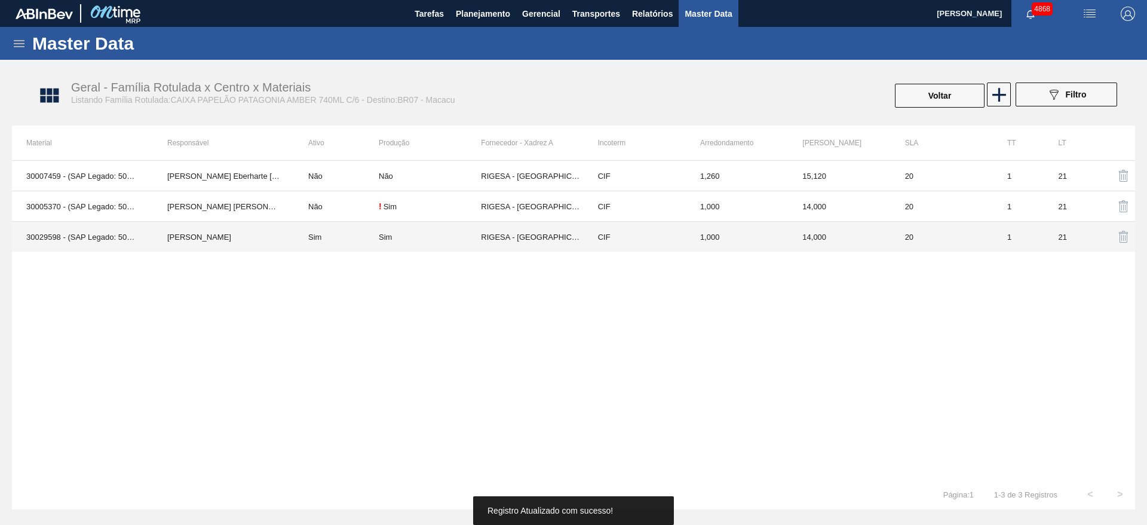
click at [41, 235] on td "30029598 - (SAP Legado: 50819491) - CX PAP PATAG AMBER 740ML C6 NIV24" at bounding box center [82, 237] width 141 height 30
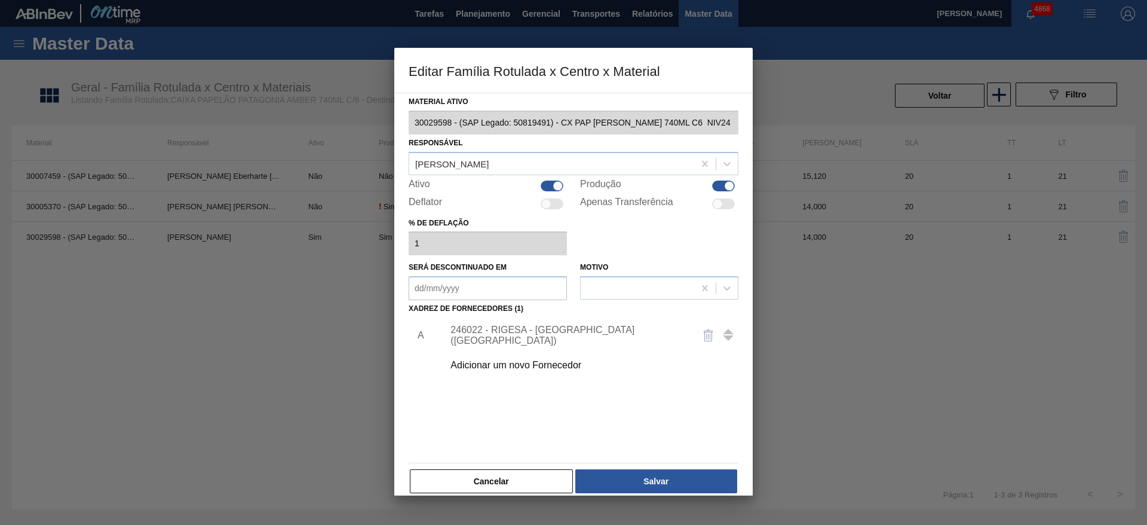
click at [494, 481] on button "Cancelar" at bounding box center [491, 481] width 163 height 24
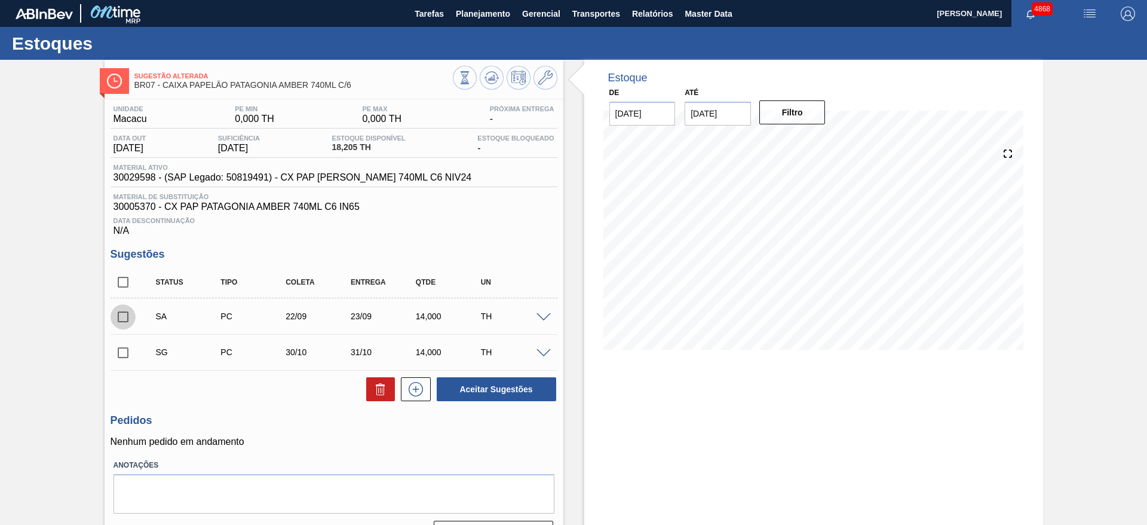
click at [119, 320] on input "checkbox" at bounding box center [123, 316] width 25 height 25
click at [467, 387] on button "Aceitar Sugestões" at bounding box center [497, 389] width 120 height 24
checkbox input "false"
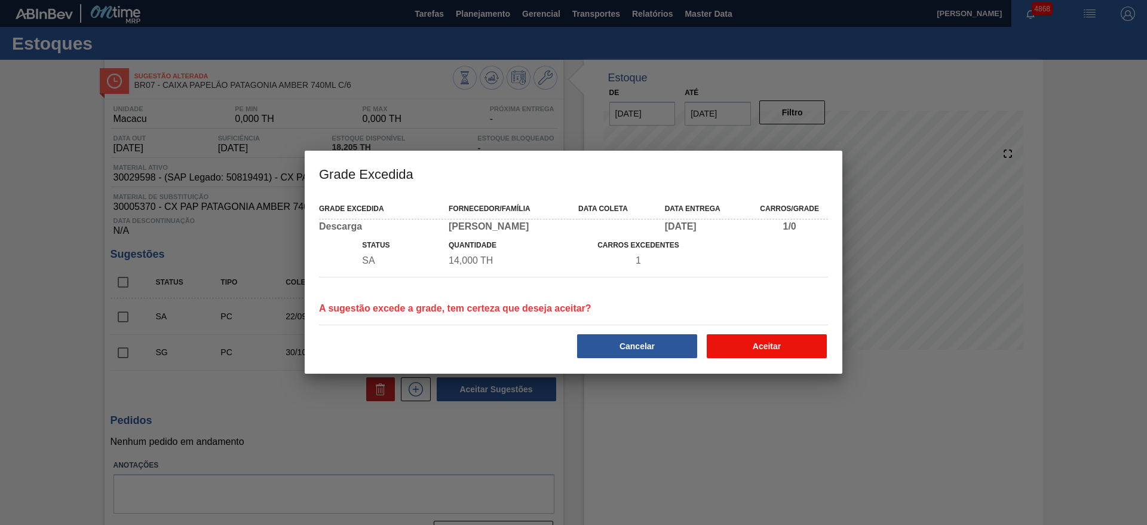
click at [755, 347] on button "Aceitar" at bounding box center [767, 346] width 120 height 24
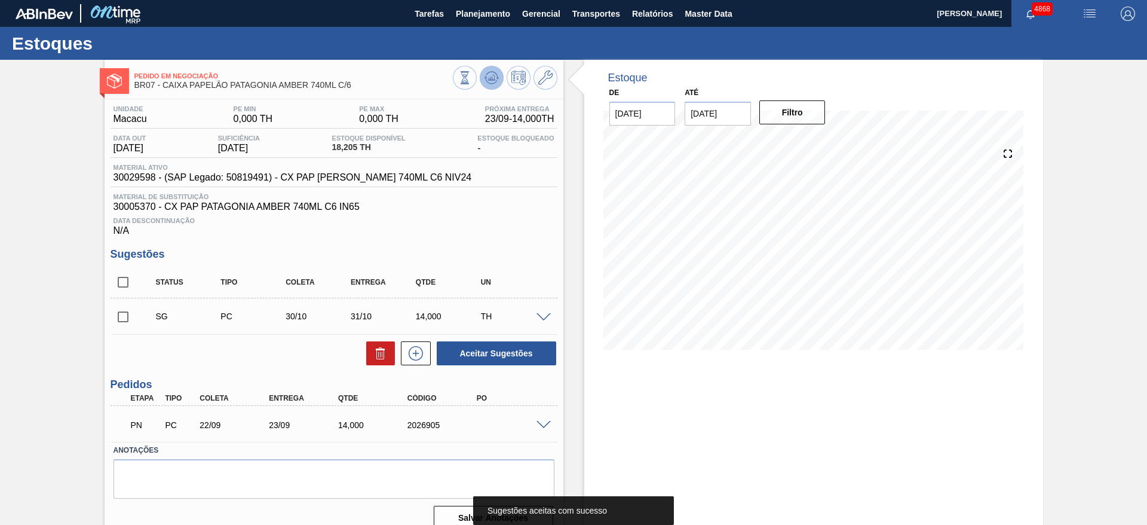
click at [486, 81] on icon at bounding box center [492, 78] width 14 height 14
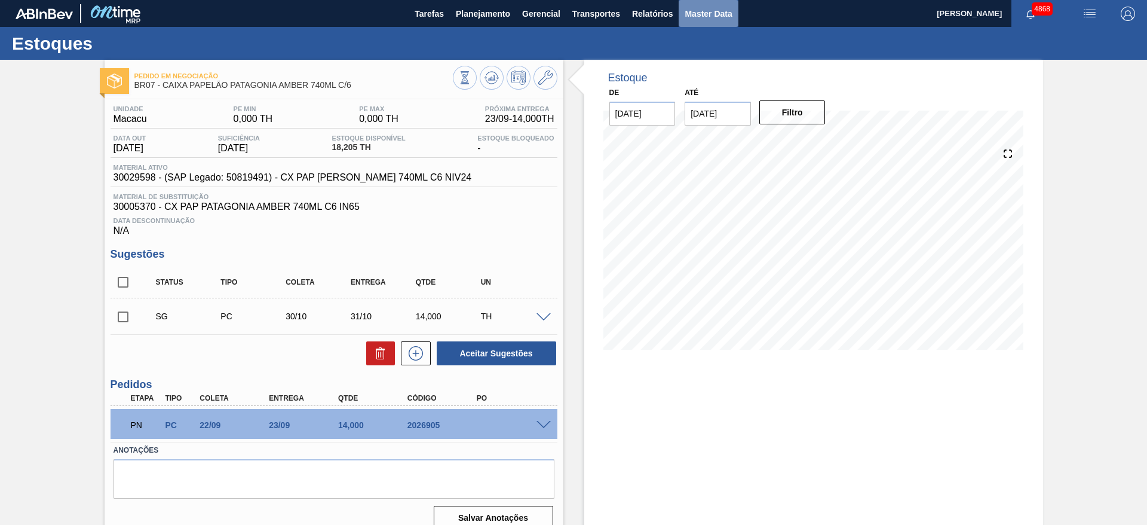
click at [713, 18] on span "Master Data" at bounding box center [708, 14] width 47 height 14
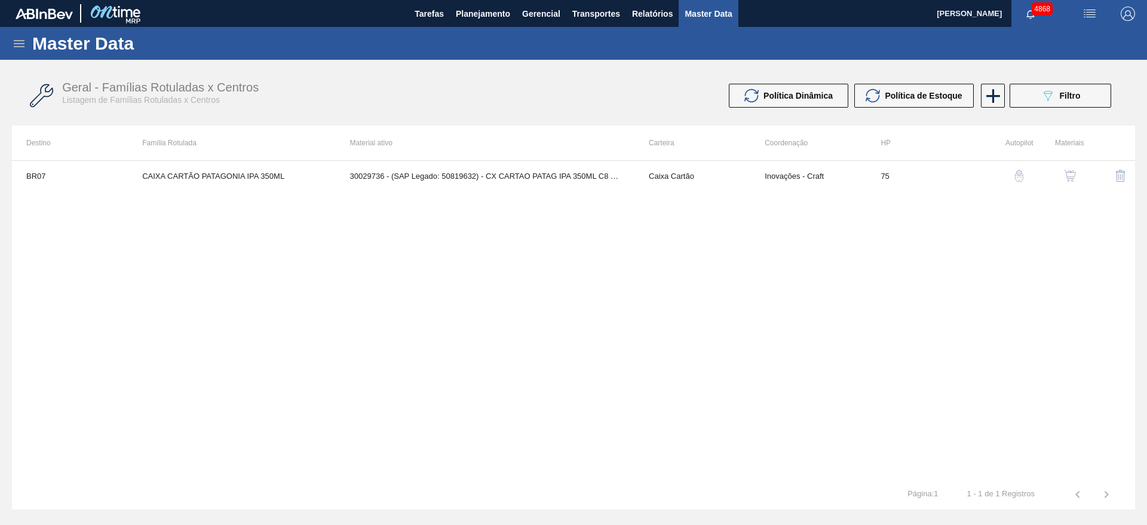
click at [25, 46] on icon at bounding box center [19, 43] width 11 height 7
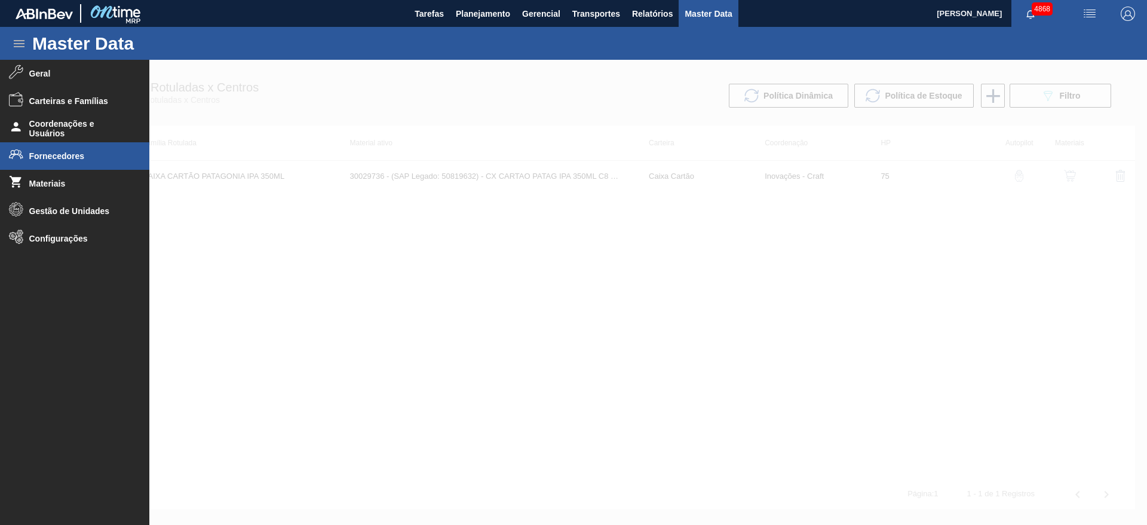
click at [60, 161] on li "Fornecedores" at bounding box center [74, 155] width 149 height 27
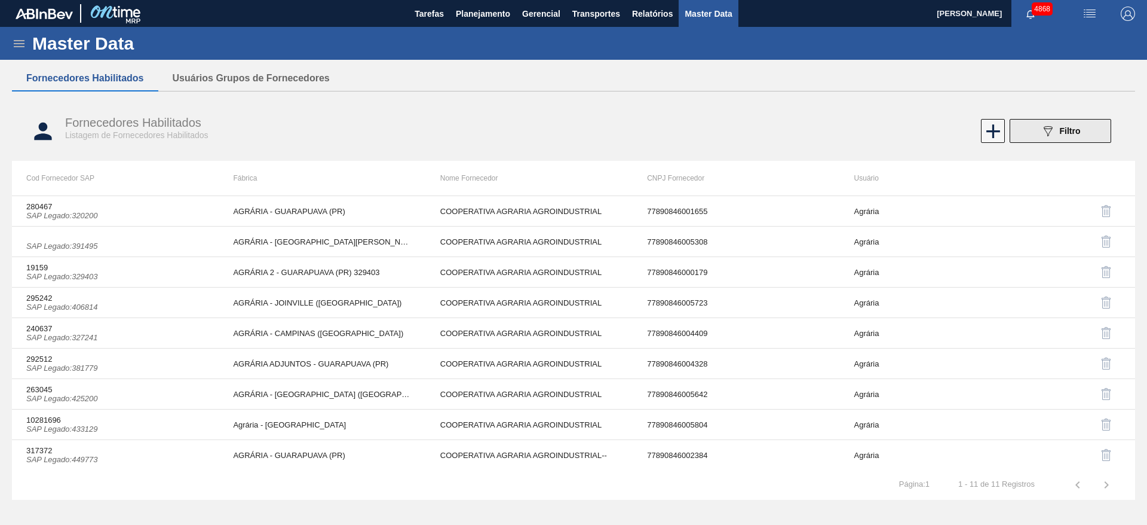
click at [1066, 134] on span "Filtro" at bounding box center [1070, 131] width 21 height 10
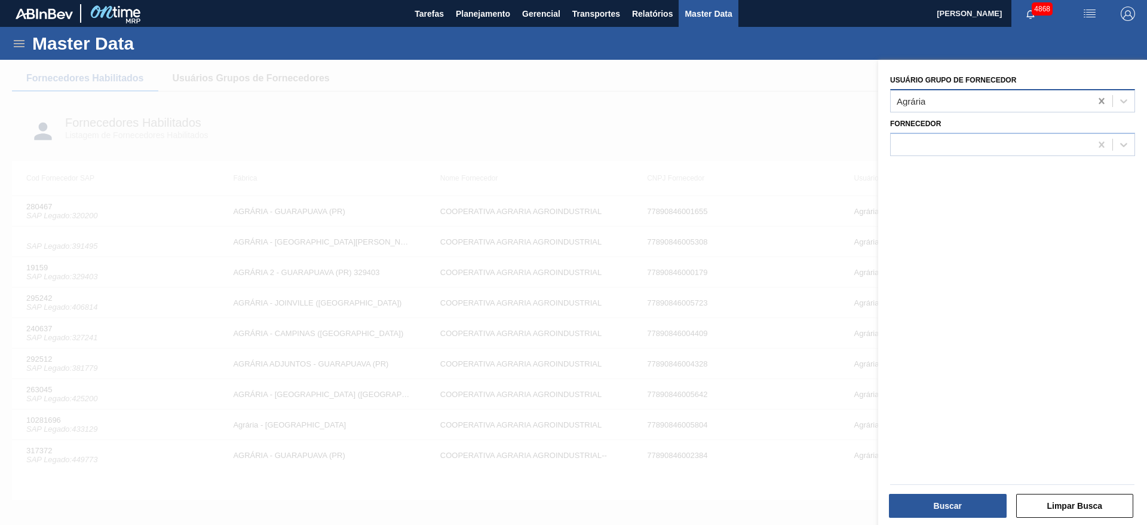
click at [1097, 101] on icon at bounding box center [1102, 101] width 12 height 12
type Fornecedor "doh"
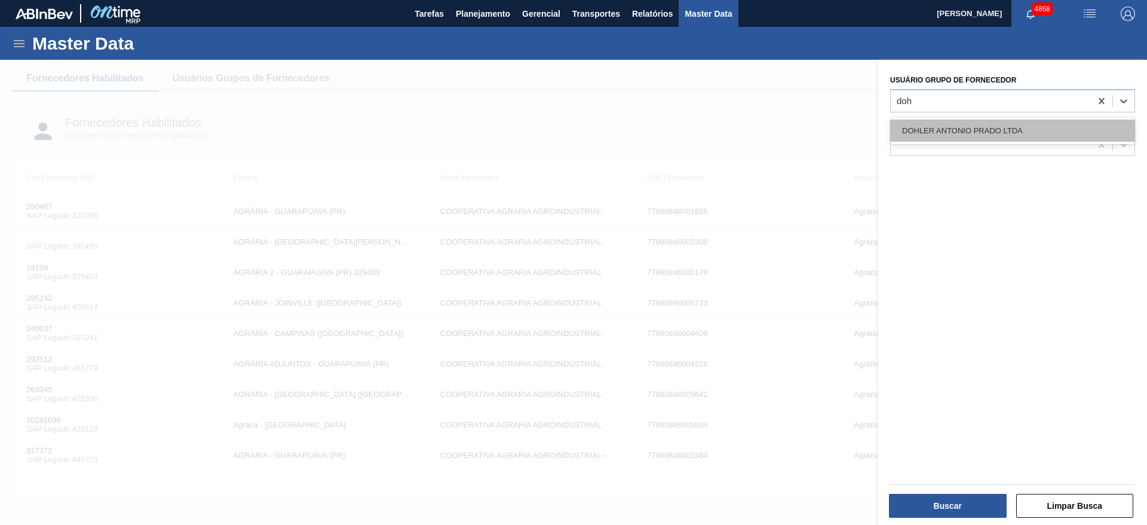
click at [1067, 120] on div "DOHLER ANTONIO PRADO LTDA" at bounding box center [1012, 131] width 245 height 22
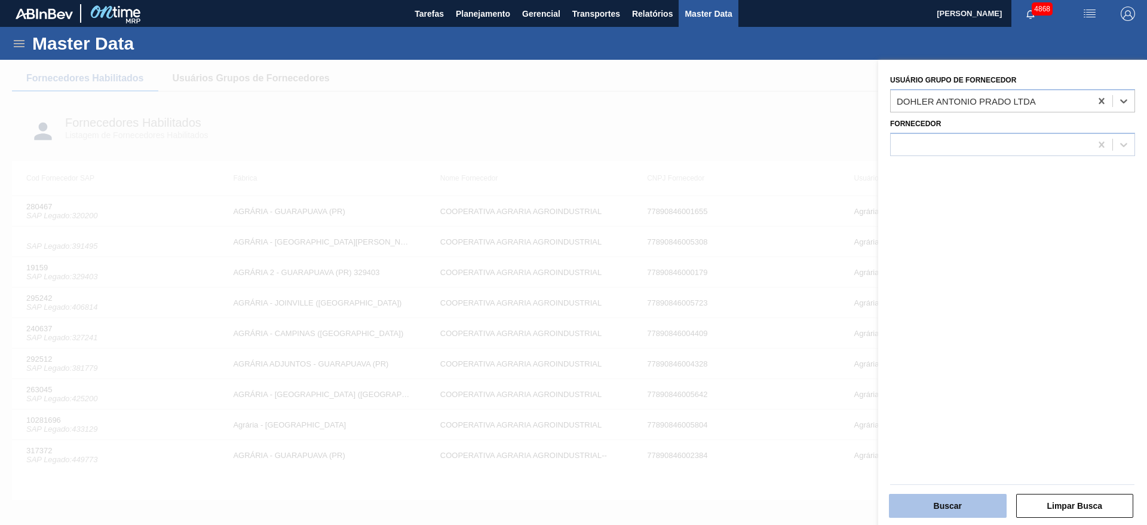
click at [977, 501] on button "Buscar" at bounding box center [948, 506] width 118 height 24
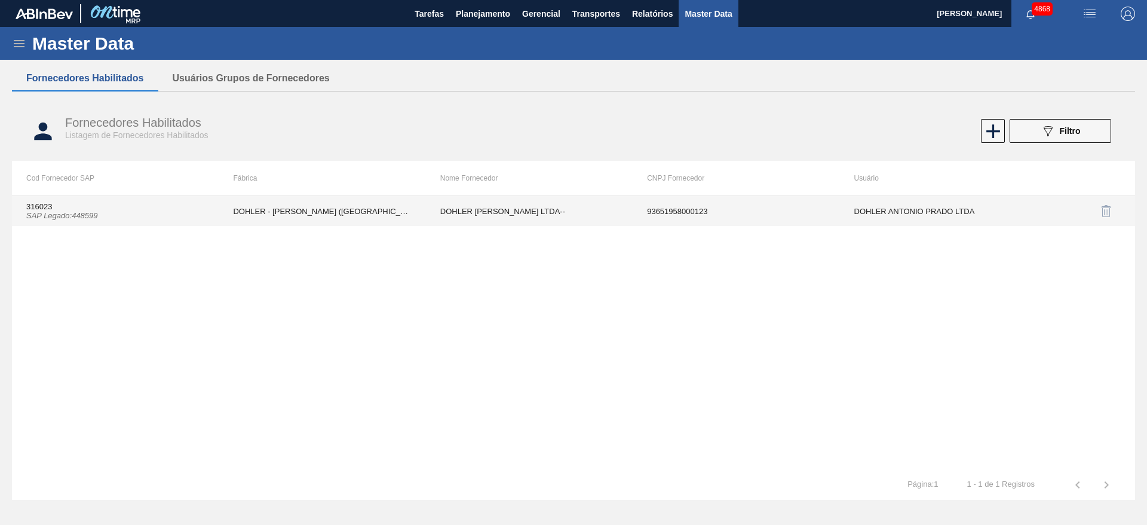
click at [681, 205] on td "93651958000123" at bounding box center [736, 211] width 207 height 30
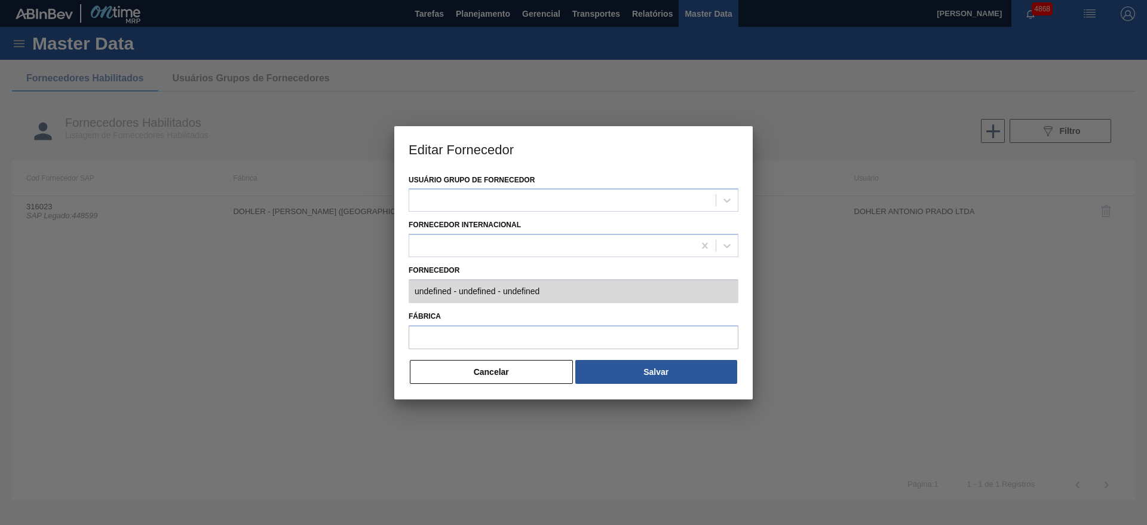
type input "316023 (SAP Legado: 448599) - DOHLER ANTONIO PRADO LTDA-- - 93651958000123"
type input "DOHLER - ANTONIO PRADO (RS)"
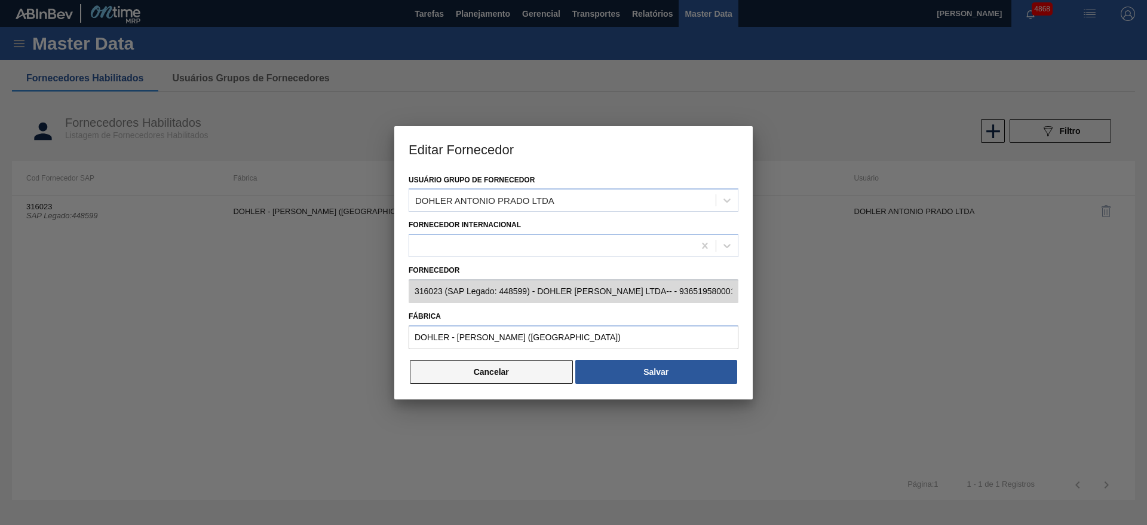
click at [534, 373] on button "Cancelar" at bounding box center [491, 372] width 163 height 24
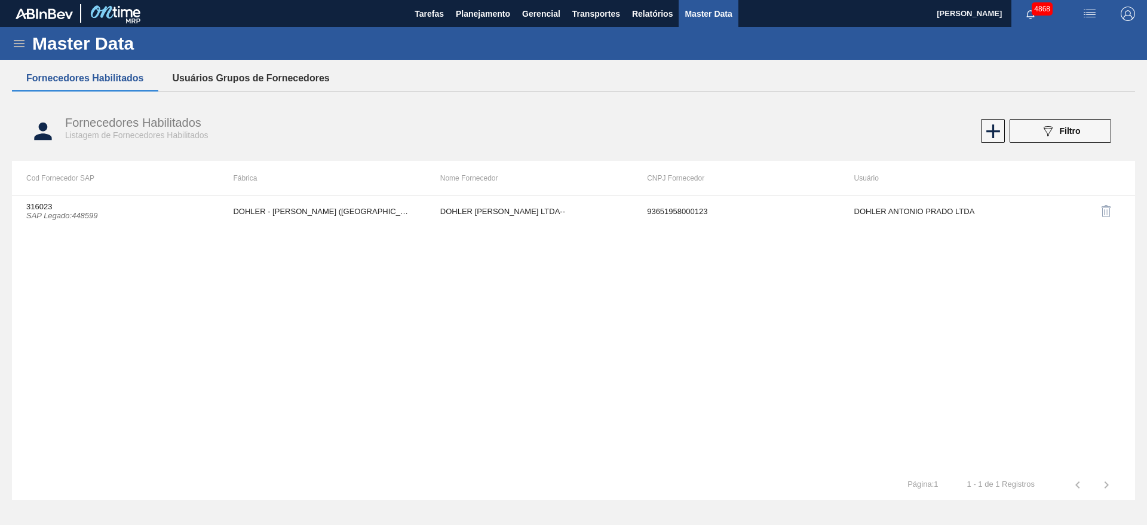
click at [264, 76] on button "Usuários Grupos de Fornecedores" at bounding box center [251, 78] width 186 height 25
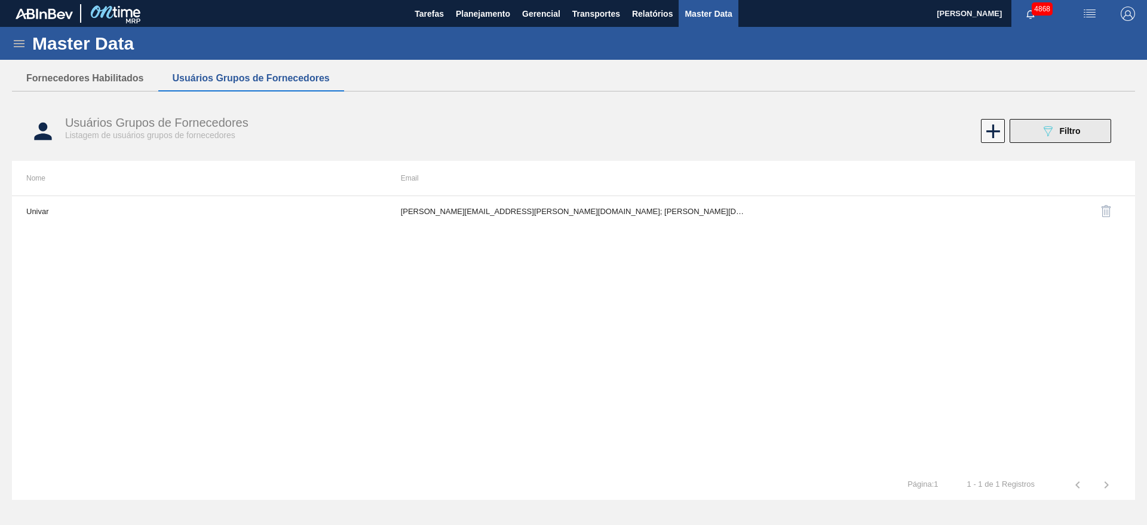
click at [1024, 125] on button "089F7B8B-B2A5-4AFE-B5C0-19BA573D28AC Filtro" at bounding box center [1061, 131] width 102 height 24
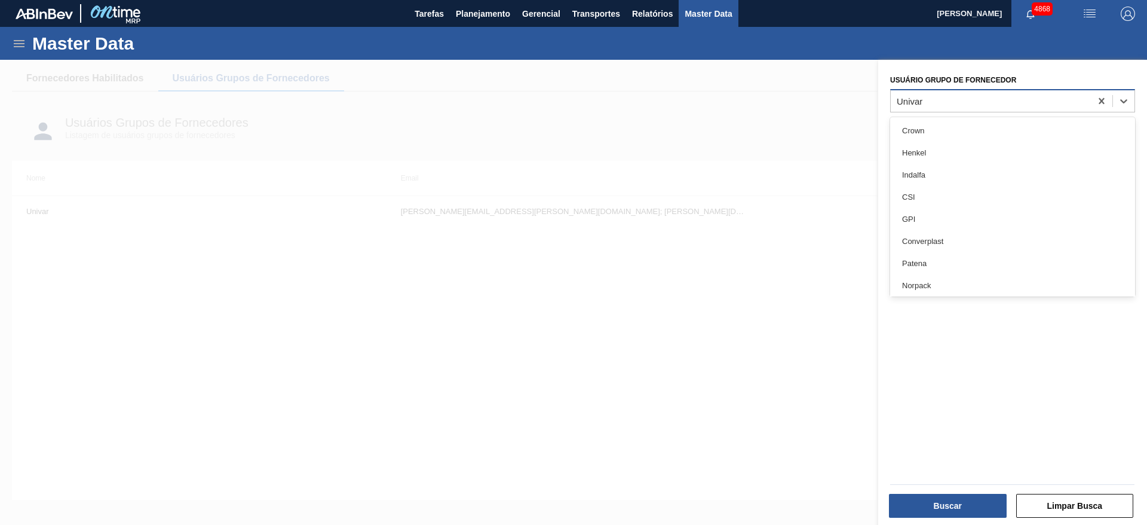
click at [984, 101] on div "Univar" at bounding box center [991, 100] width 200 height 17
type Fornecedor "d"
click at [954, 262] on div "Doehler" at bounding box center [1012, 263] width 245 height 22
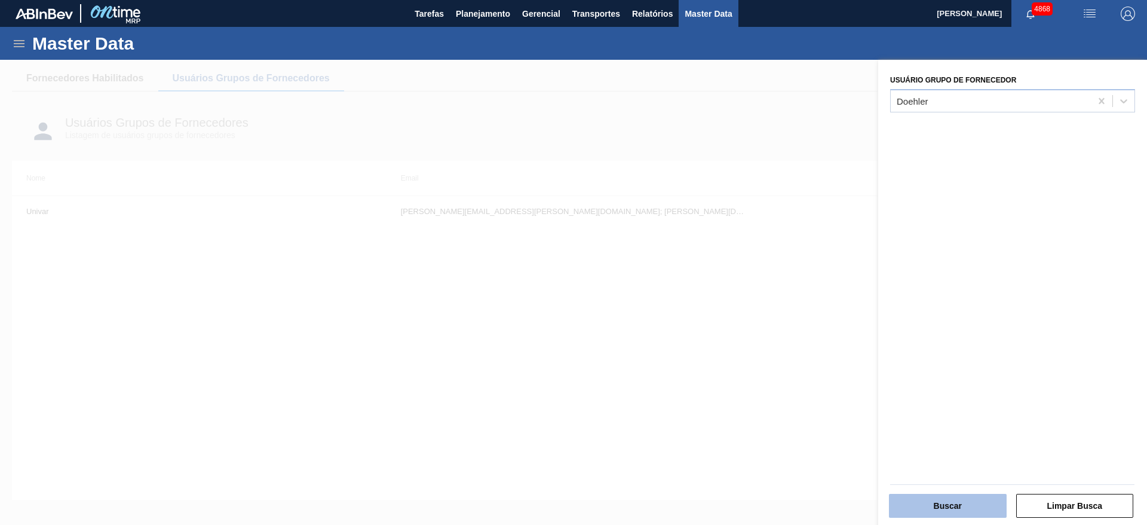
click at [977, 510] on button "Buscar" at bounding box center [948, 506] width 118 height 24
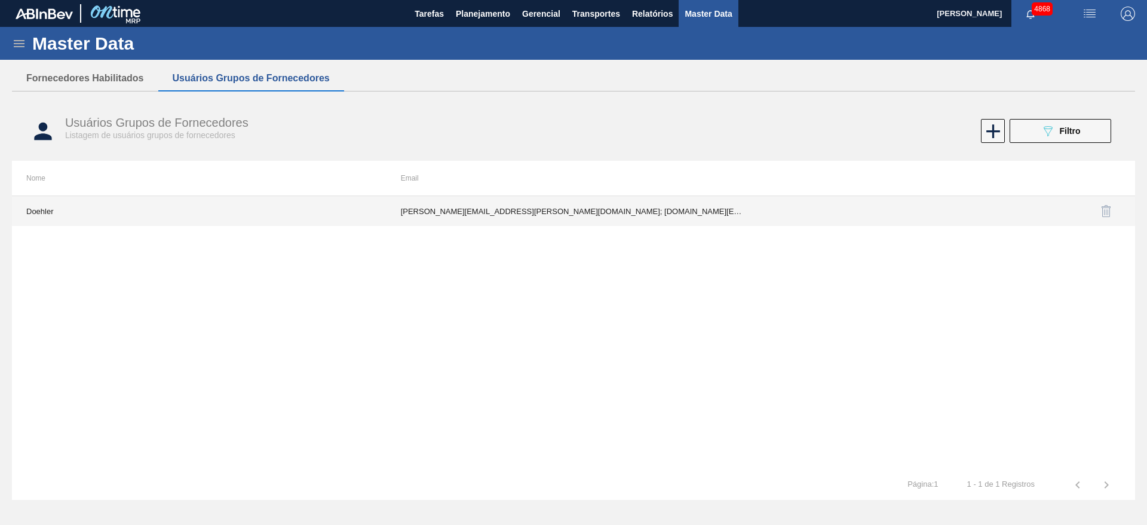
click at [656, 206] on td "cynthia.buzzato@doehler.com.br; josiane.rissao@doehler.com; josiane.rissao@doeh…" at bounding box center [574, 211] width 375 height 30
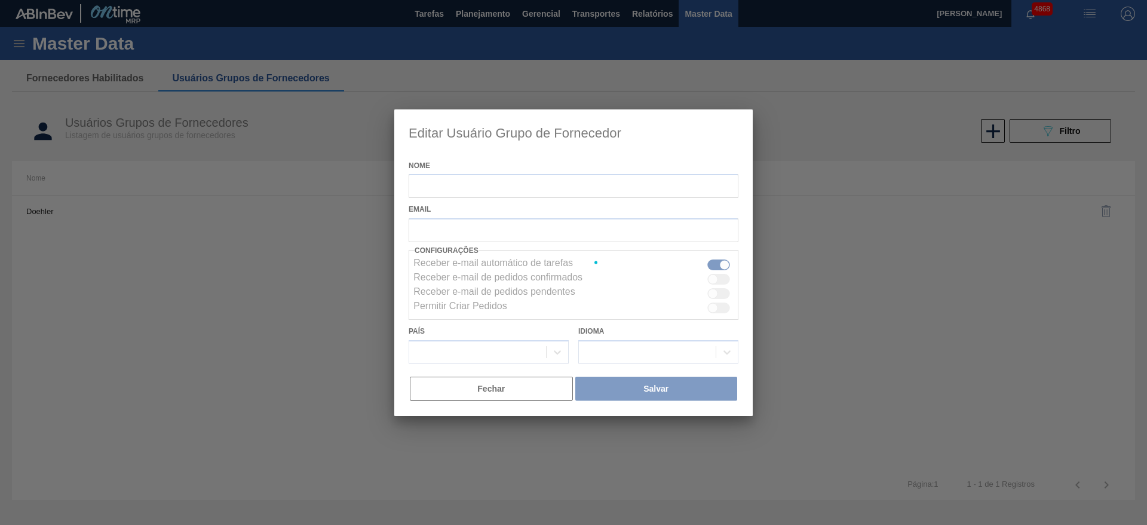
type input "Doehler"
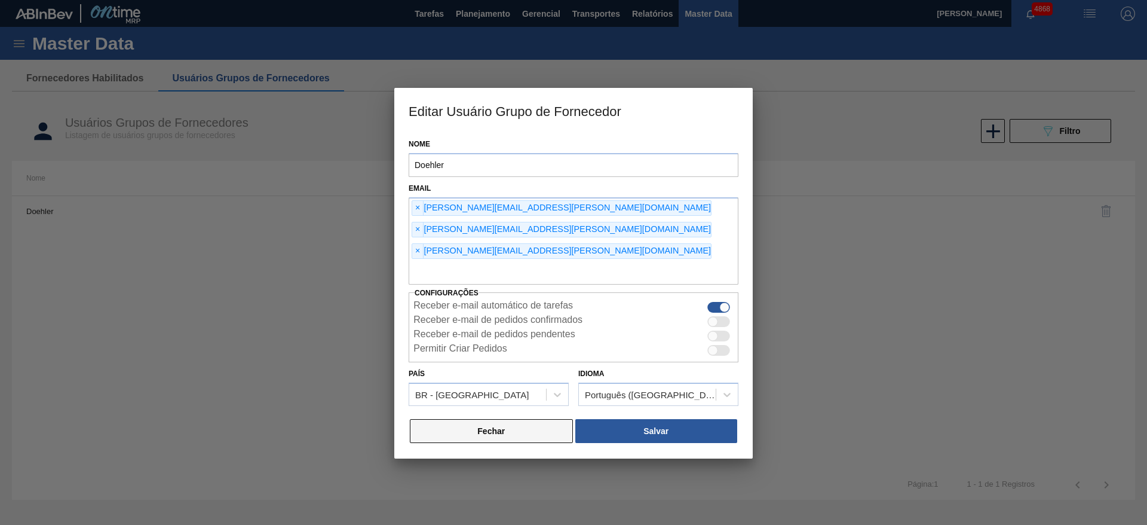
click at [538, 419] on button "Fechar" at bounding box center [491, 431] width 163 height 24
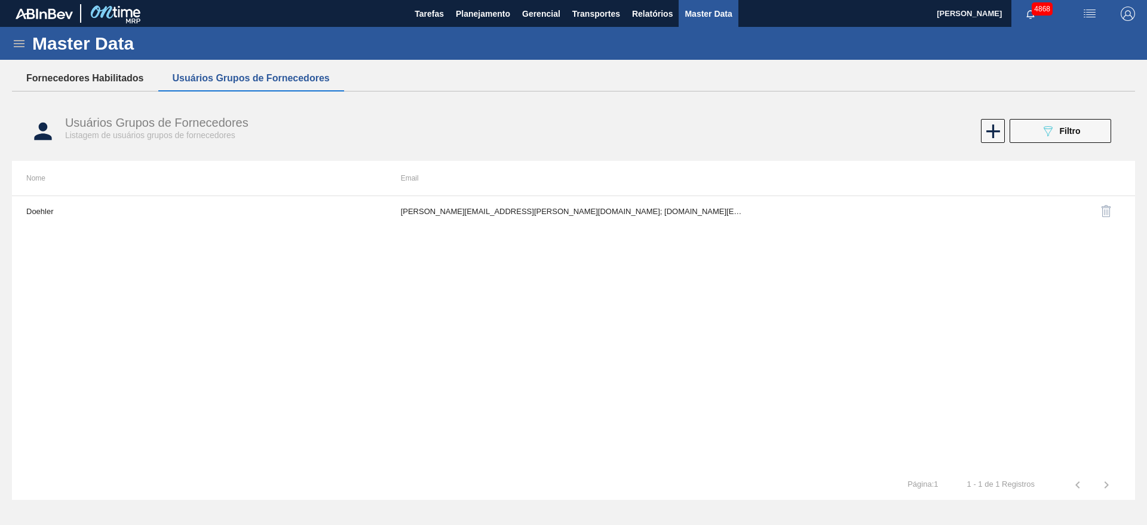
click at [91, 80] on button "Fornecedores Habilitados" at bounding box center [85, 78] width 146 height 25
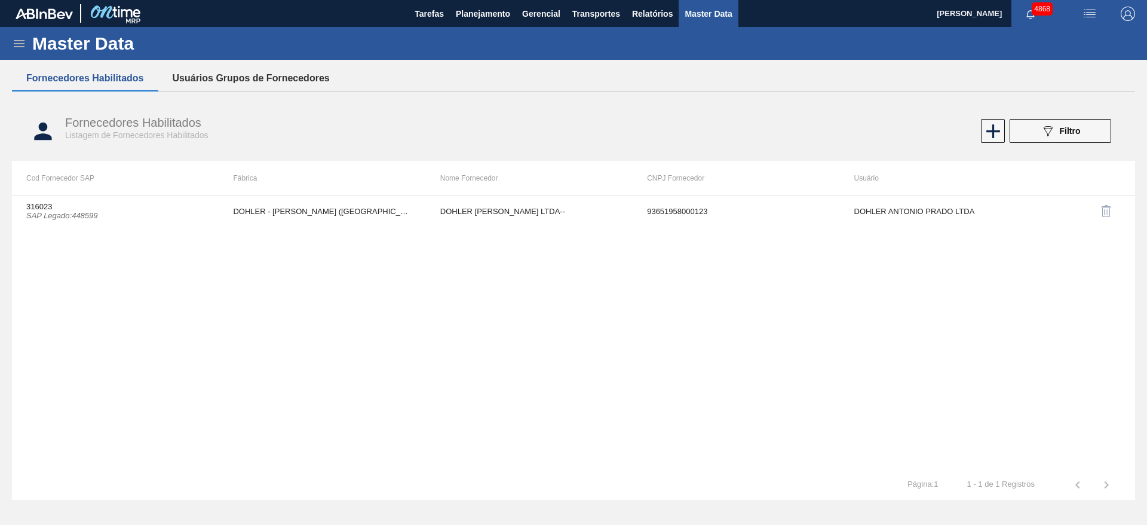
click at [215, 76] on button "Usuários Grupos de Fornecedores" at bounding box center [251, 78] width 186 height 25
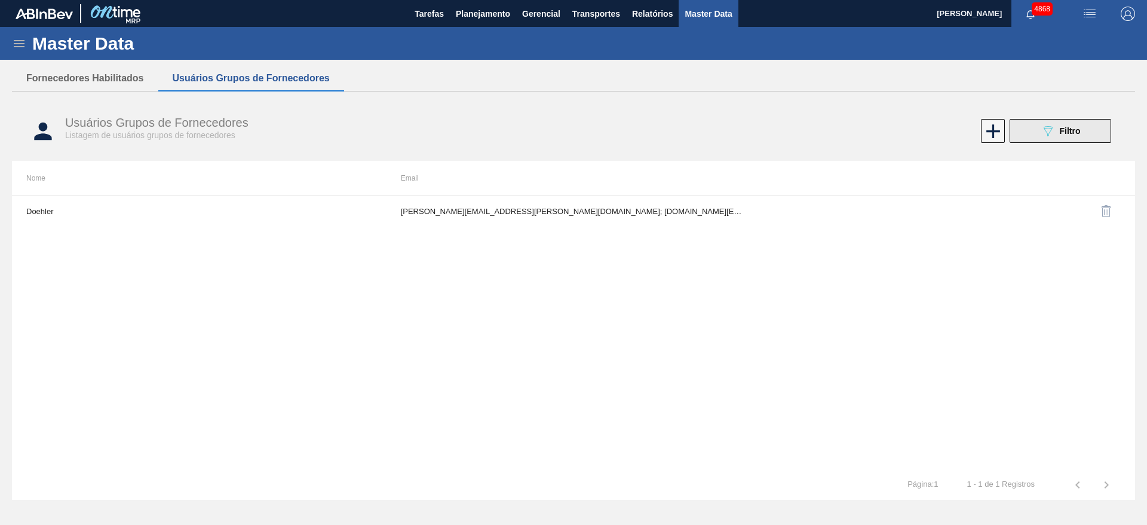
click at [1075, 125] on div "089F7B8B-B2A5-4AFE-B5C0-19BA573D28AC Filtro" at bounding box center [1061, 131] width 40 height 14
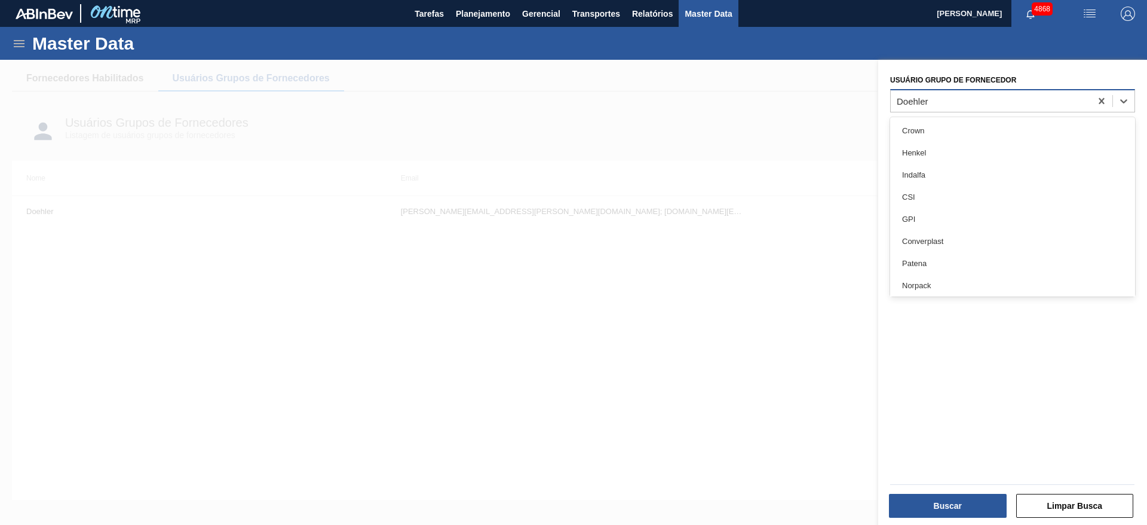
click at [935, 99] on div "Doehler" at bounding box center [991, 100] width 200 height 17
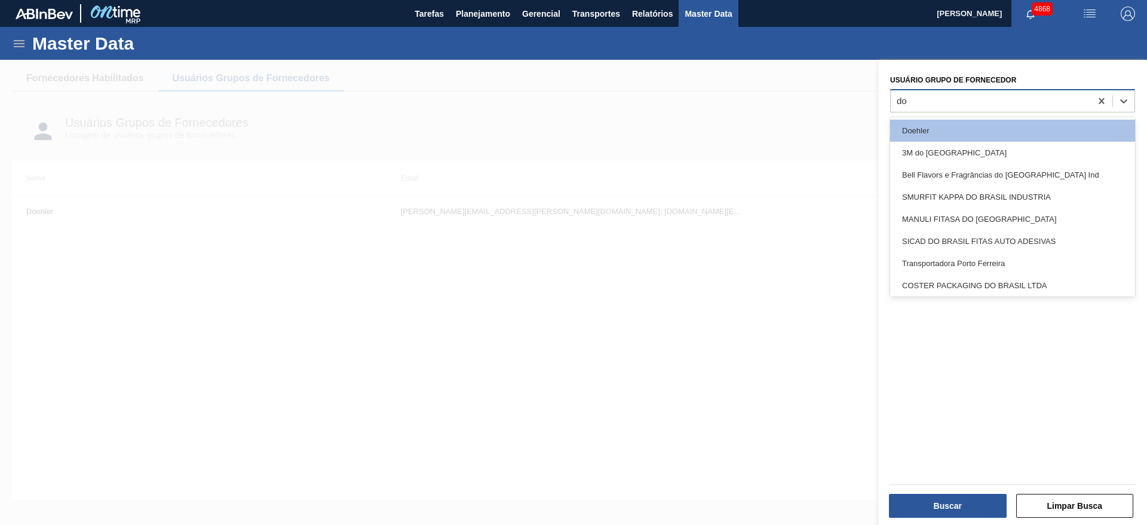
type Fornecedor "doh"
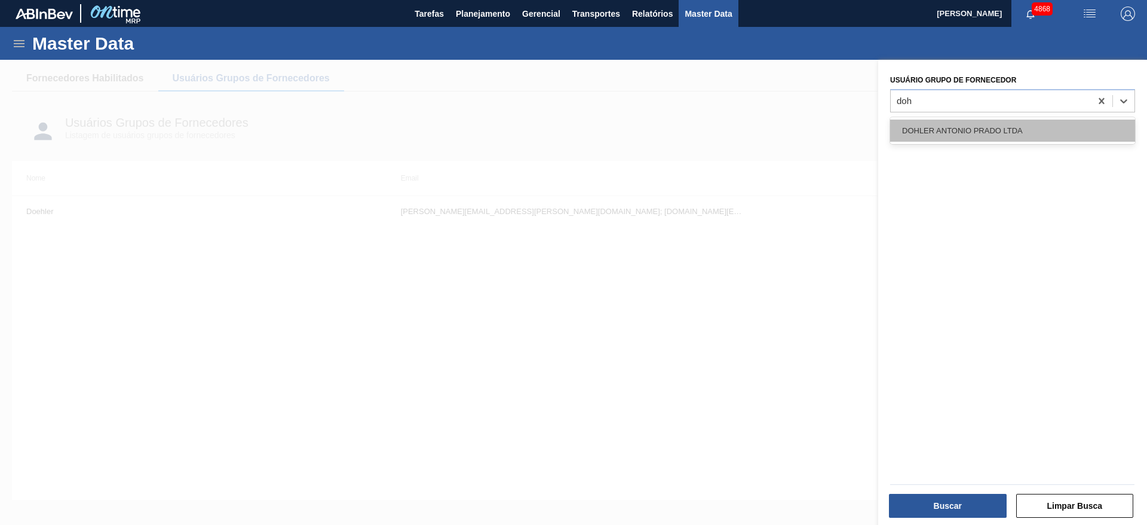
click at [950, 134] on div "DOHLER ANTONIO PRADO LTDA" at bounding box center [1012, 131] width 245 height 22
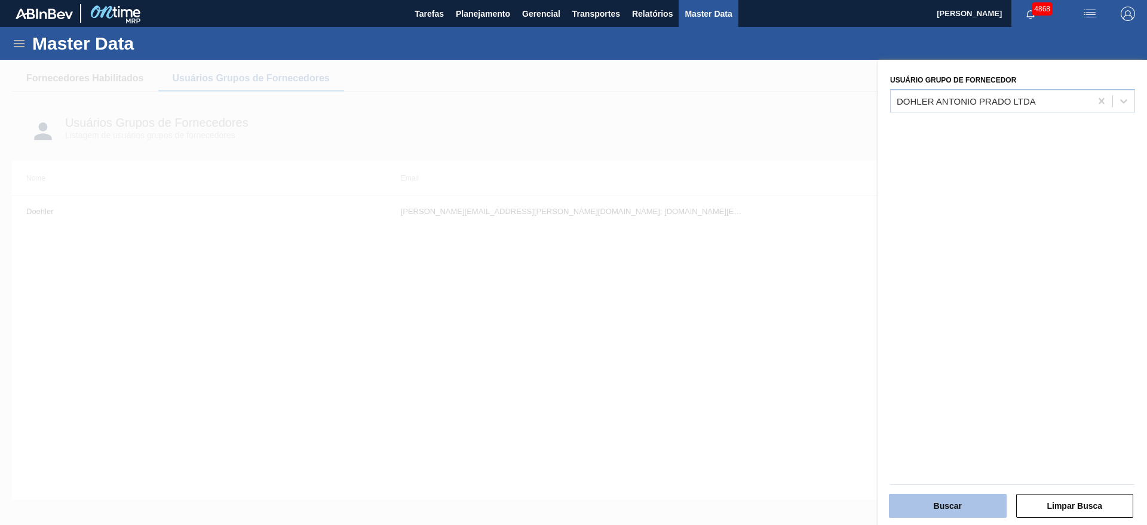
click at [951, 504] on button "Buscar" at bounding box center [948, 506] width 118 height 24
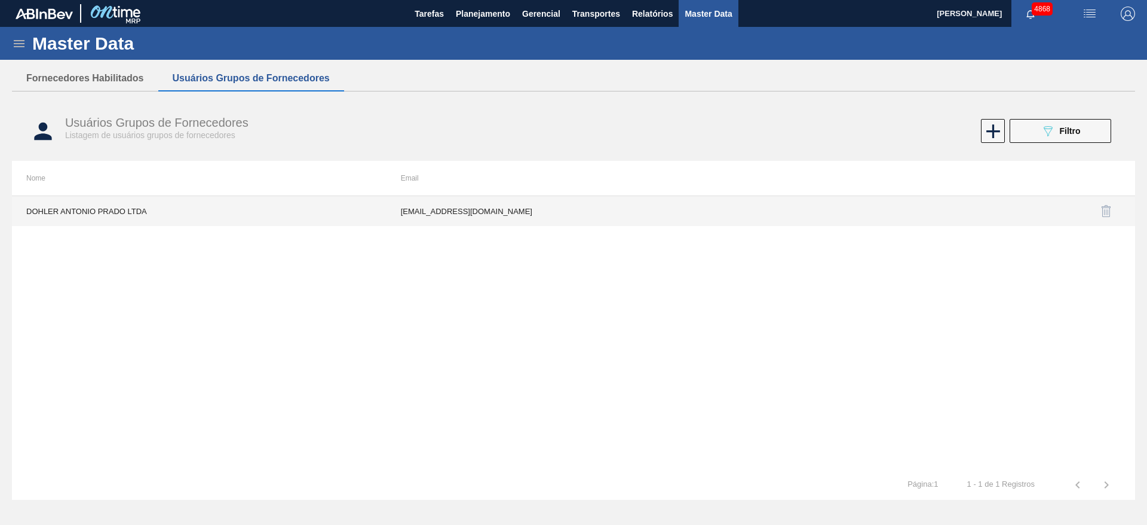
click at [415, 207] on td "franciele.agustini@maisfruta.com.br" at bounding box center [574, 211] width 375 height 30
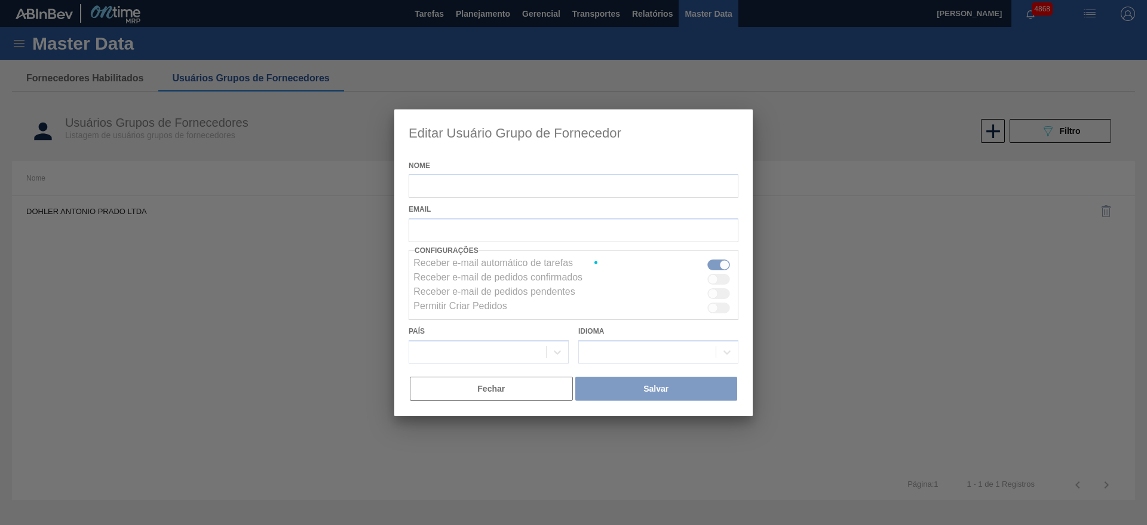
type input "DOHLER ANTONIO PRADO LTDA"
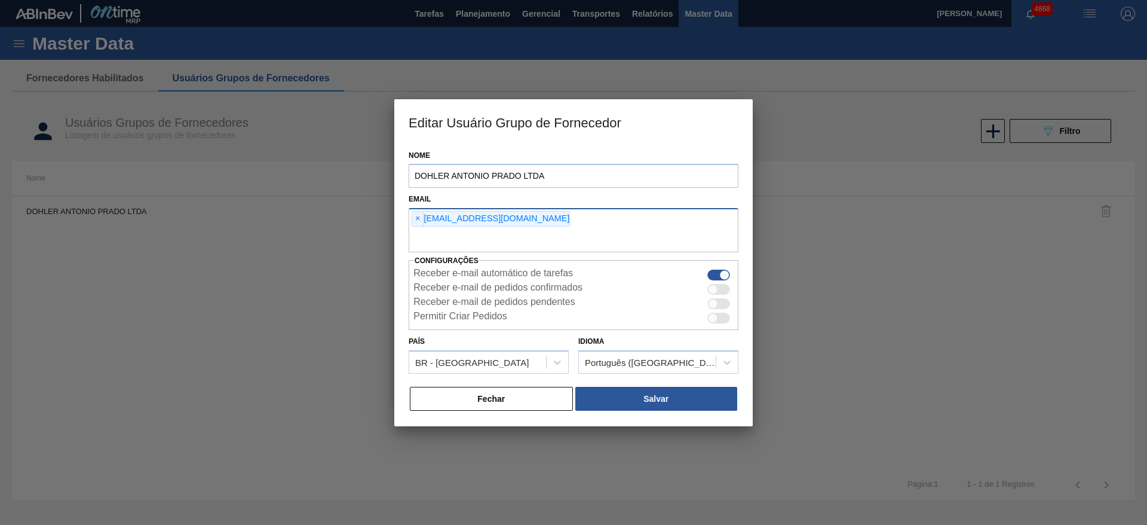
drag, startPoint x: 571, startPoint y: 215, endPoint x: 424, endPoint y: 221, distance: 147.2
click at [424, 221] on div "× franciele.agustini@maisfruta.com.br" at bounding box center [574, 230] width 330 height 44
drag, startPoint x: 580, startPoint y: 220, endPoint x: 423, endPoint y: 215, distance: 156.7
click at [423, 215] on div "× franciele.agustini@maisfruta.com.br" at bounding box center [574, 230] width 330 height 44
drag, startPoint x: 423, startPoint y: 215, endPoint x: 563, endPoint y: 218, distance: 139.9
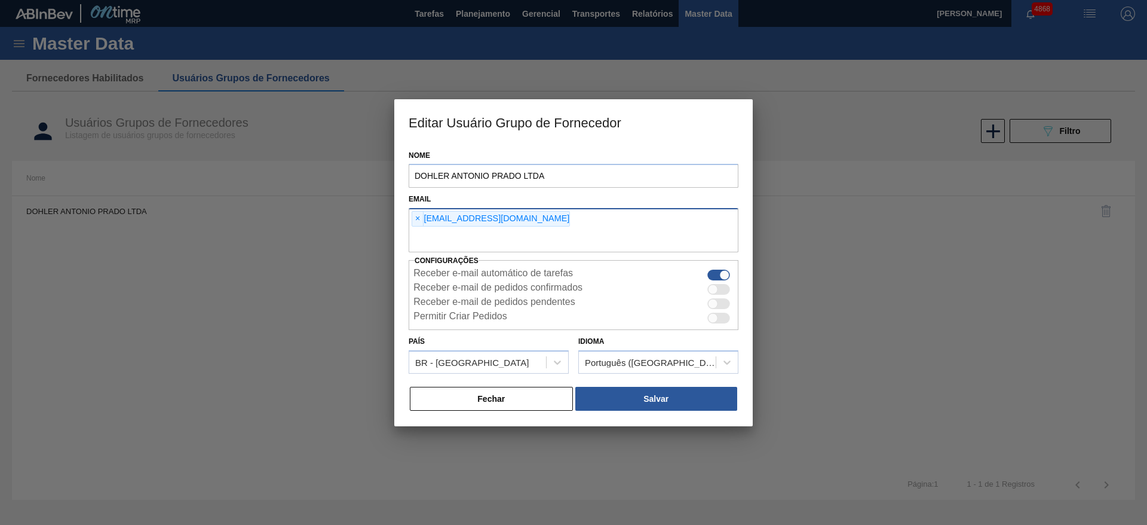
click at [563, 218] on div "× franciele.agustini@maisfruta.com.br" at bounding box center [574, 230] width 330 height 44
drag, startPoint x: 563, startPoint y: 218, endPoint x: 401, endPoint y: 216, distance: 162.0
click at [401, 216] on div "Nome DOHLER ANTONIO PRADO LTDA Email × franciele.agustini@maisfruta.com.br Conf…" at bounding box center [573, 285] width 359 height 282
copy div "× franciele.agustini@maisfruta.com.br"
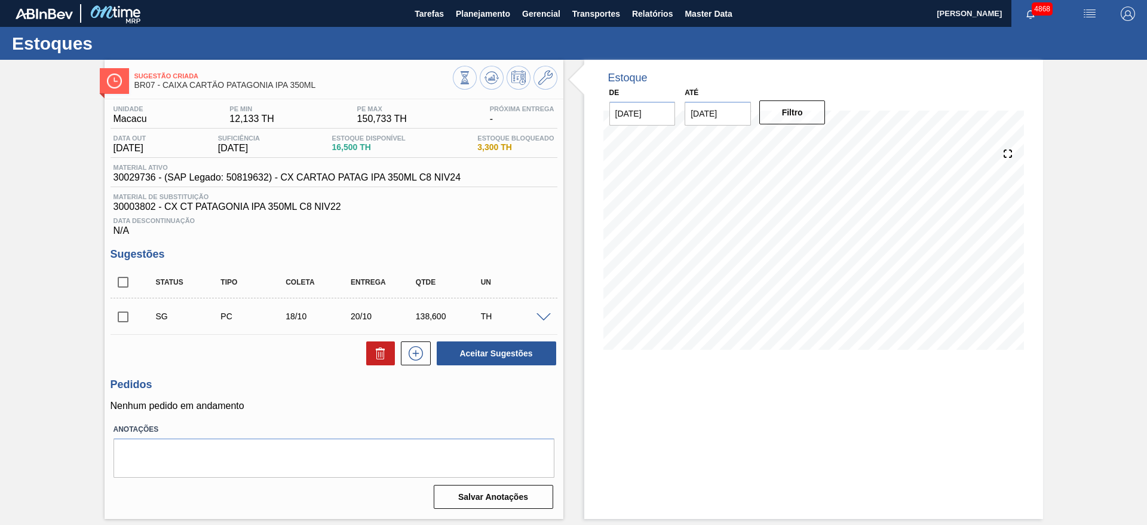
click at [542, 311] on div "TH" at bounding box center [514, 316] width 72 height 10
click at [545, 319] on span at bounding box center [544, 317] width 14 height 9
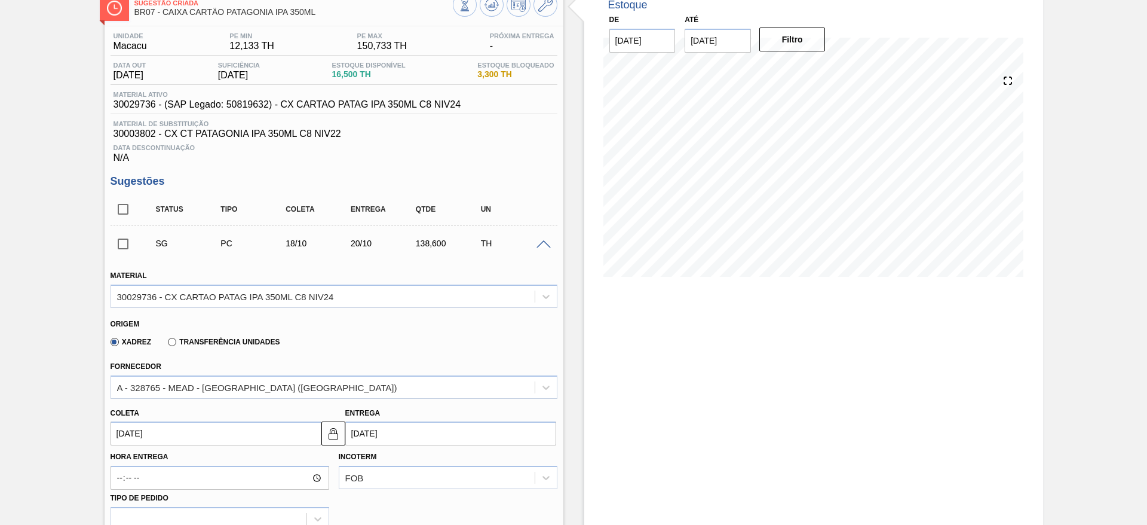
scroll to position [90, 0]
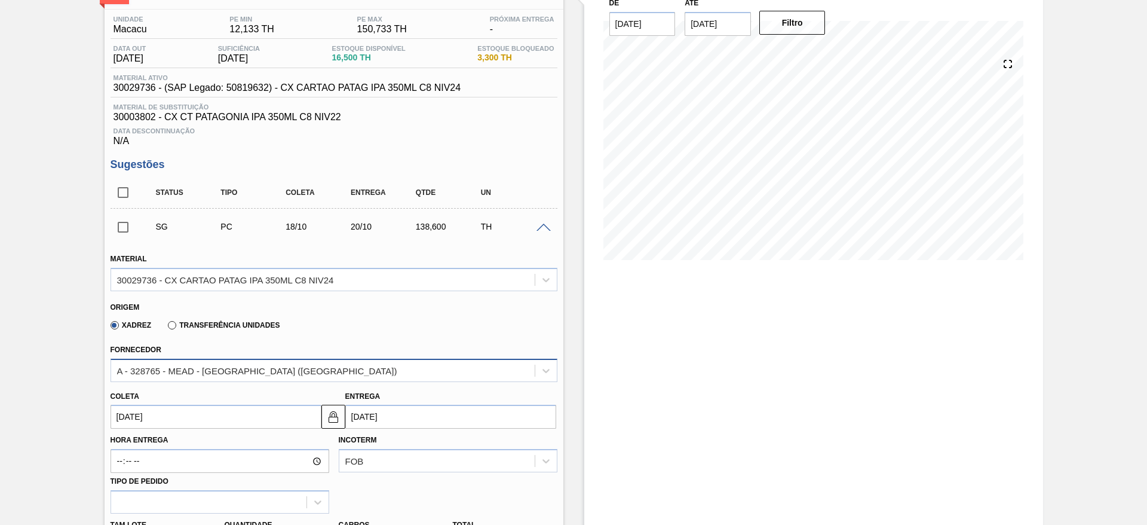
click at [520, 365] on div "A - 328765 - MEAD - [GEOGRAPHIC_DATA] ([GEOGRAPHIC_DATA])" at bounding box center [323, 370] width 424 height 17
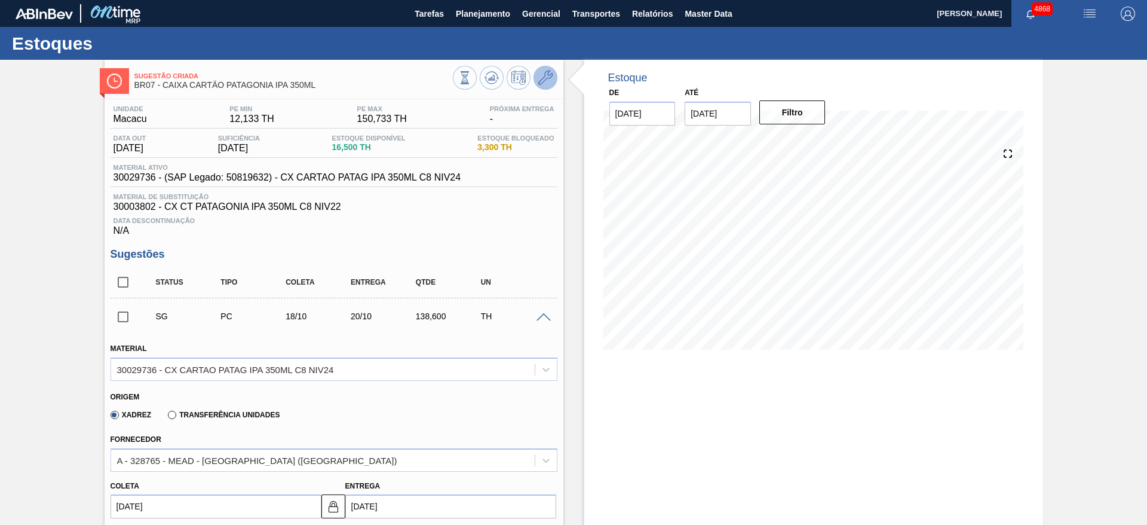
click at [549, 83] on icon at bounding box center [545, 78] width 14 height 14
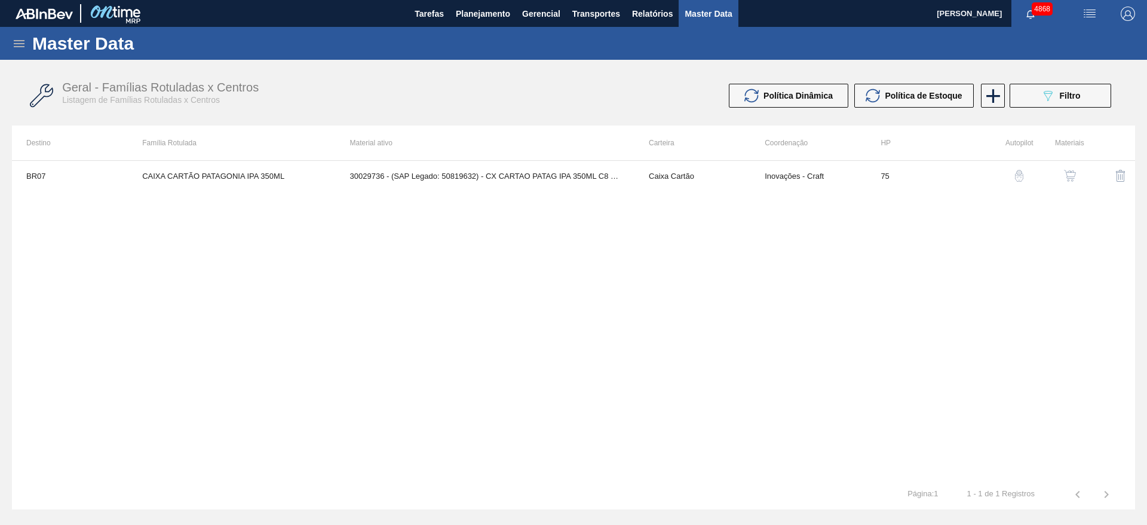
click at [1071, 173] on img "button" at bounding box center [1070, 176] width 12 height 12
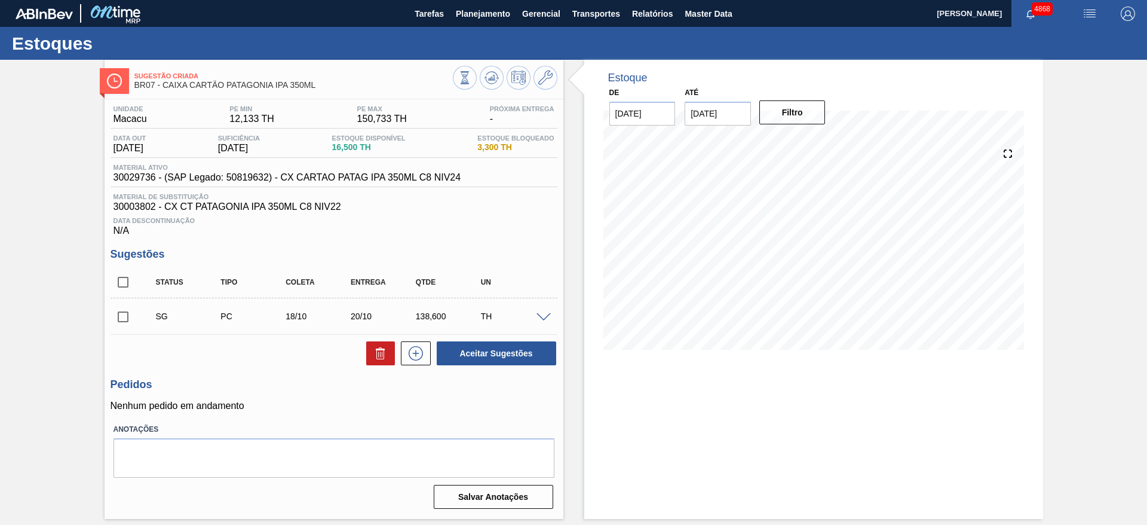
click at [541, 319] on span at bounding box center [544, 317] width 14 height 9
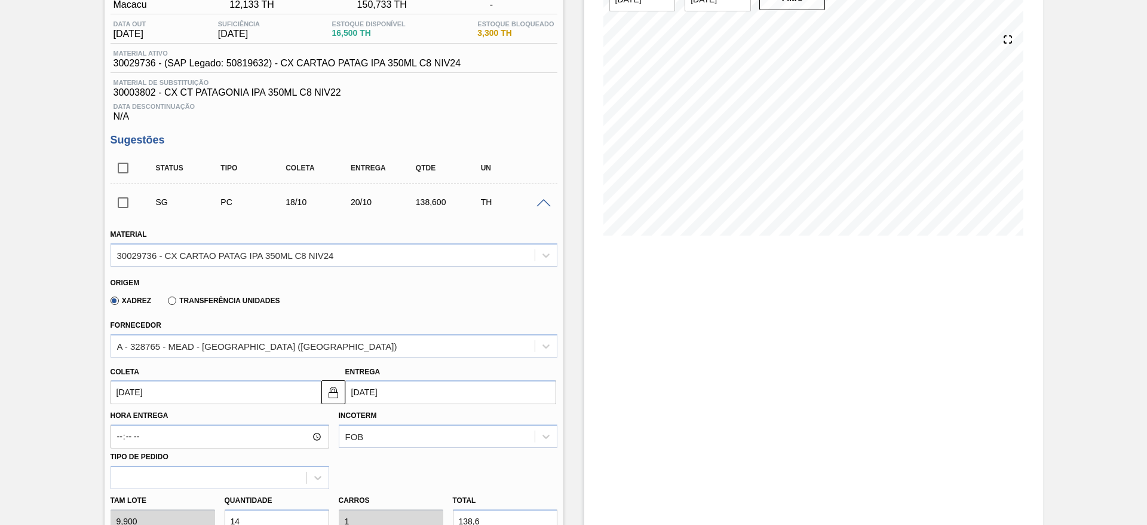
scroll to position [179, 0]
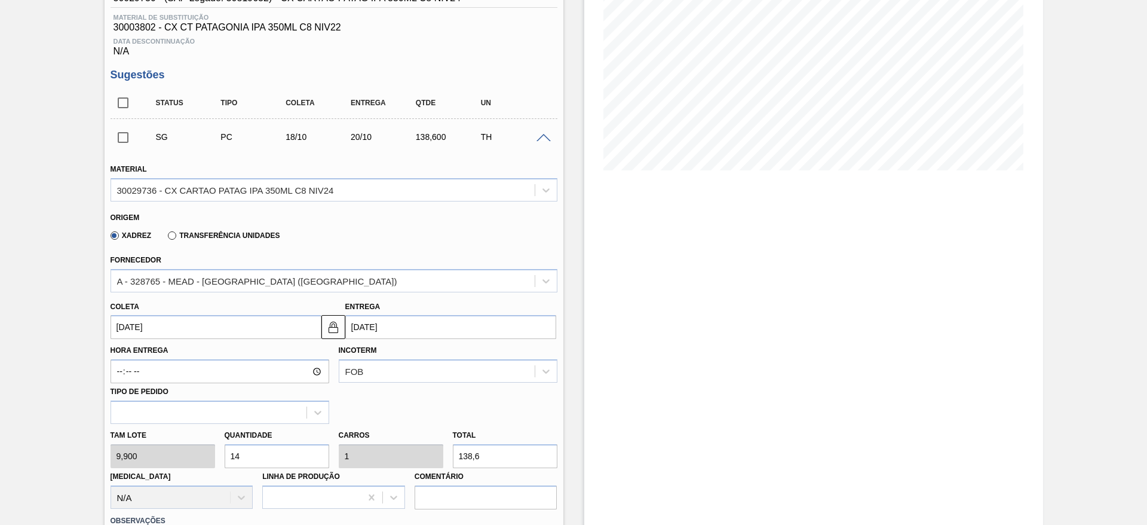
click at [212, 328] on input "[DATE]" at bounding box center [216, 327] width 211 height 24
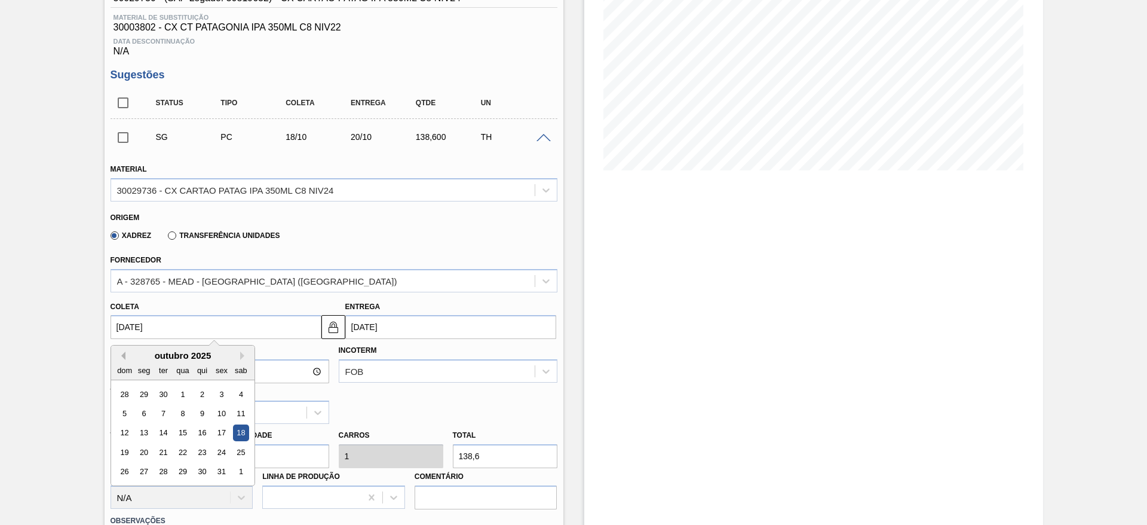
click at [123, 353] on button "Previous Month" at bounding box center [121, 355] width 8 height 8
click at [147, 448] on div "22" at bounding box center [144, 452] width 16 height 16
type input "22/09/2025"
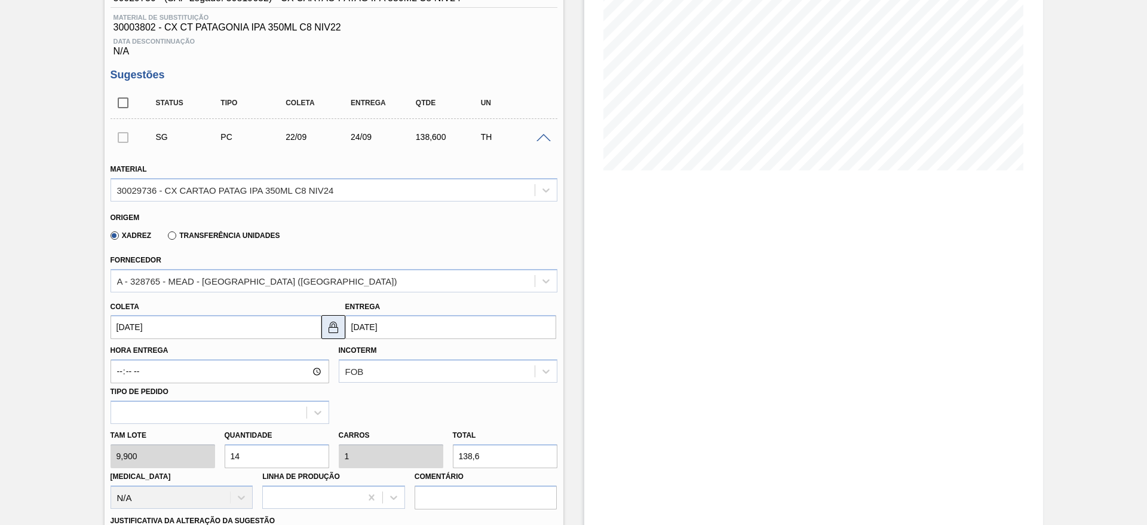
click at [342, 322] on button at bounding box center [334, 327] width 24 height 24
click at [364, 330] on input "24/09/2025" at bounding box center [450, 327] width 211 height 24
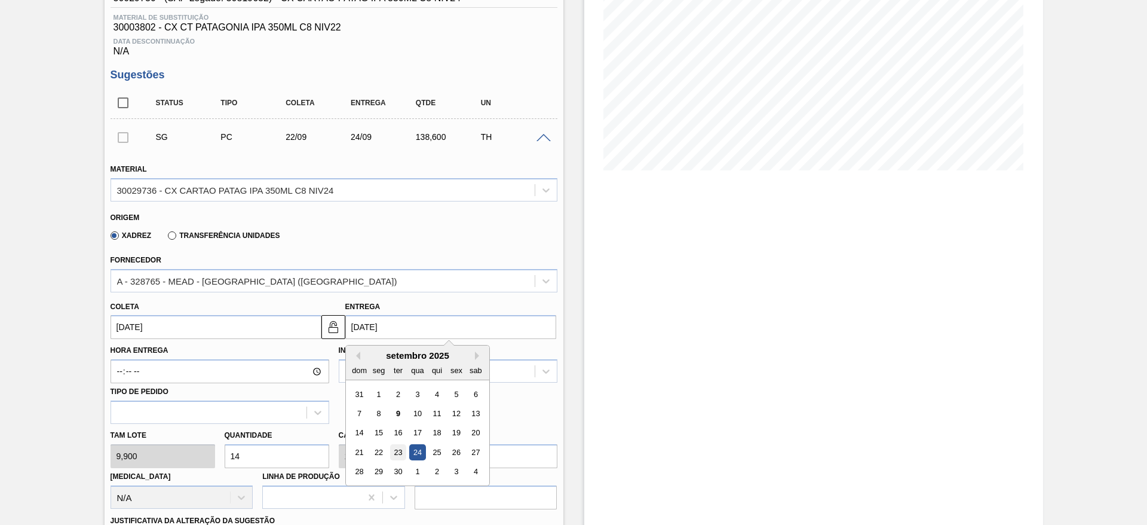
click at [400, 444] on div "23" at bounding box center [398, 452] width 16 height 16
type input "23/09/2025"
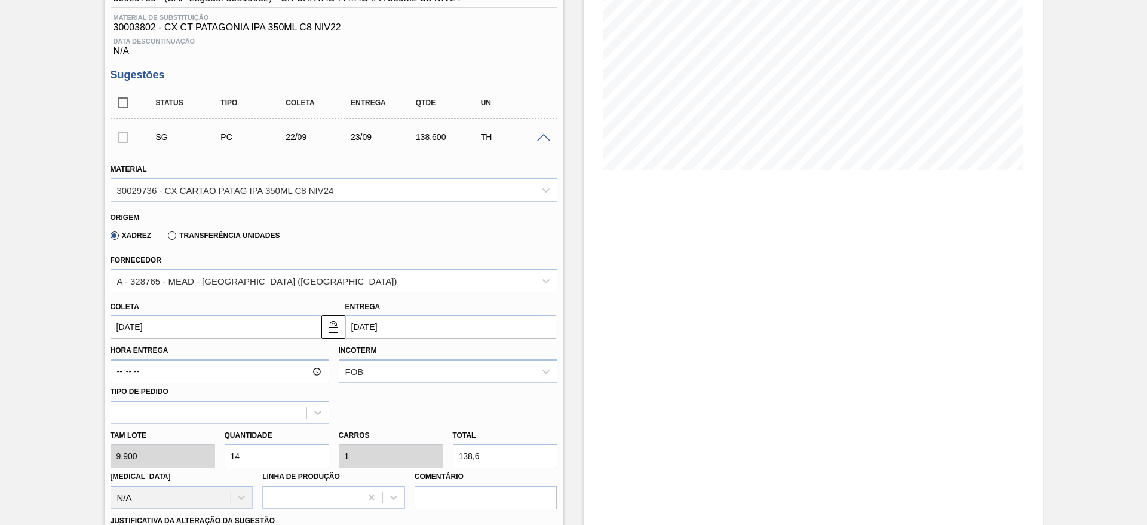
click at [433, 454] on div "Tam lote 9,900 Quantidade 14 Carros 1 Total 138,6 Doca N/A Linha de Produção Co…" at bounding box center [334, 466] width 457 height 85
type input "0,101"
type input "0,007"
type input "1"
type input "1,414"
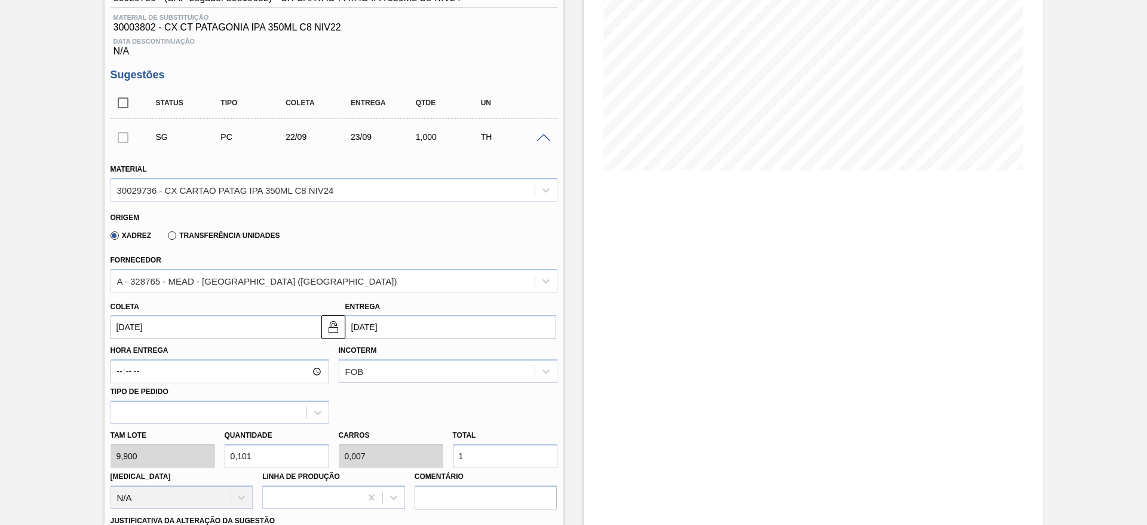
type input "0,101"
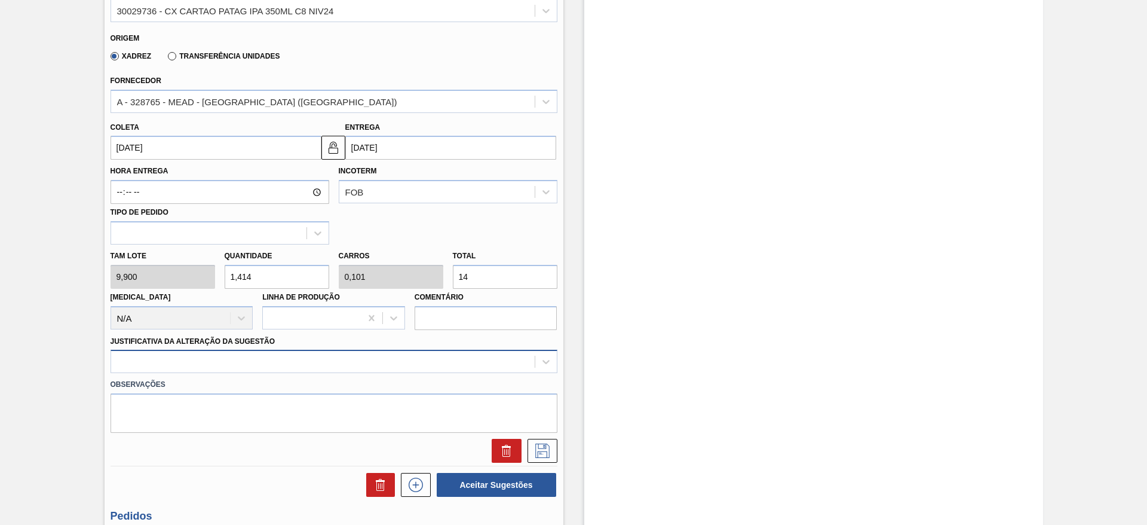
type input "14"
click at [389, 362] on div at bounding box center [334, 361] width 447 height 23
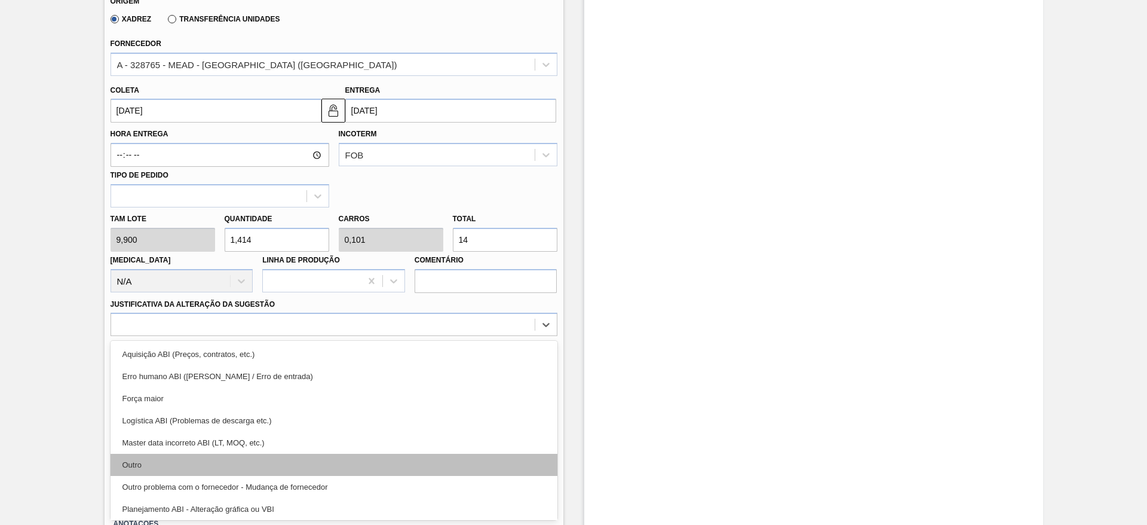
click at [374, 465] on div "Outro" at bounding box center [334, 465] width 447 height 22
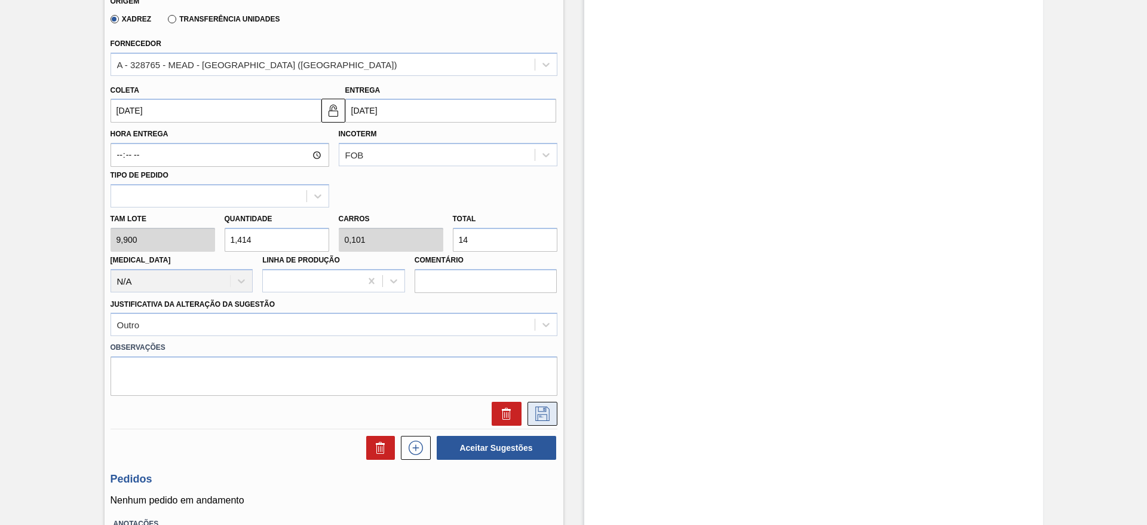
click at [538, 421] on button at bounding box center [543, 414] width 30 height 24
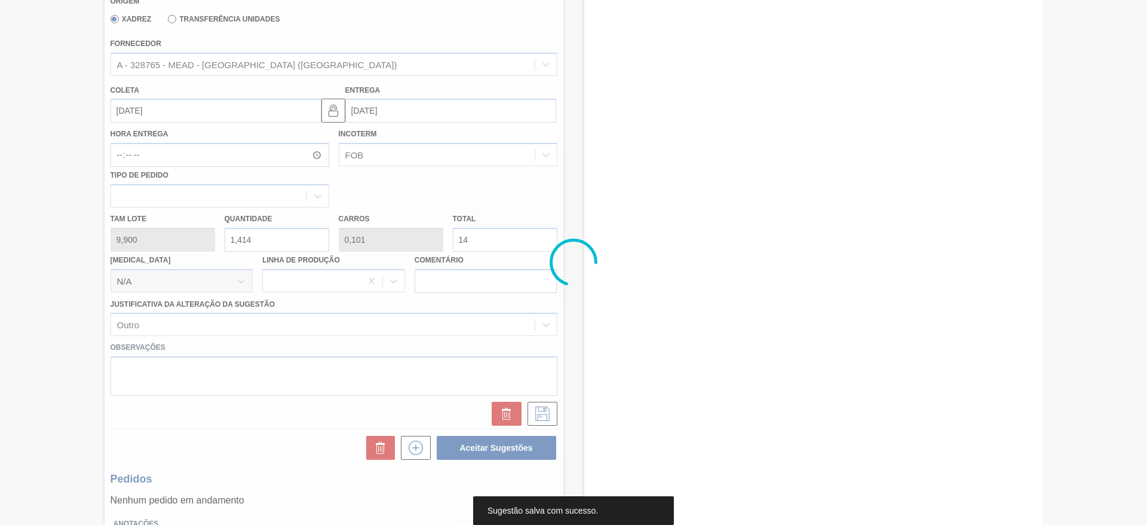
scroll to position [0, 0]
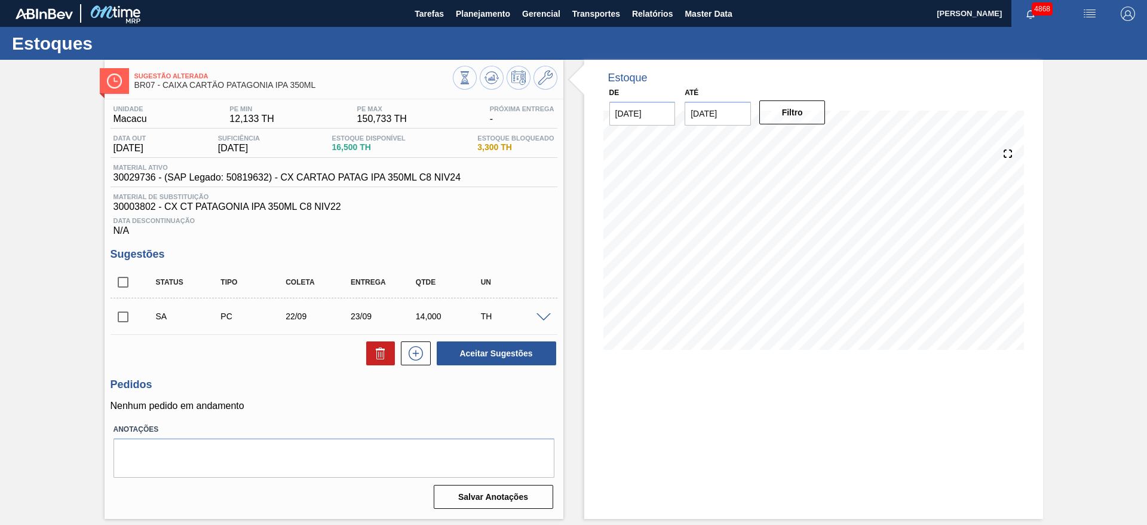
click at [540, 316] on span at bounding box center [544, 317] width 14 height 9
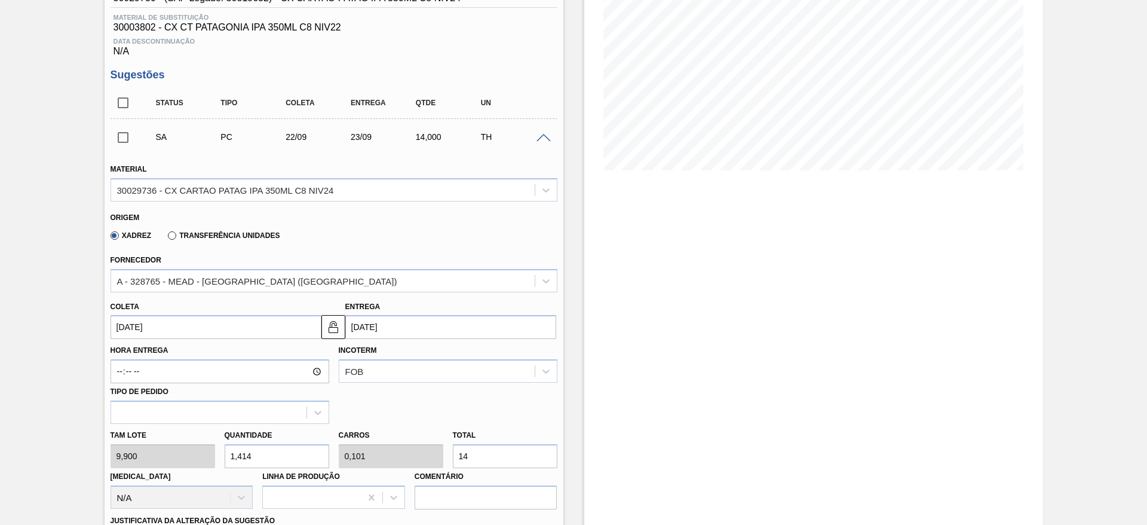
scroll to position [269, 0]
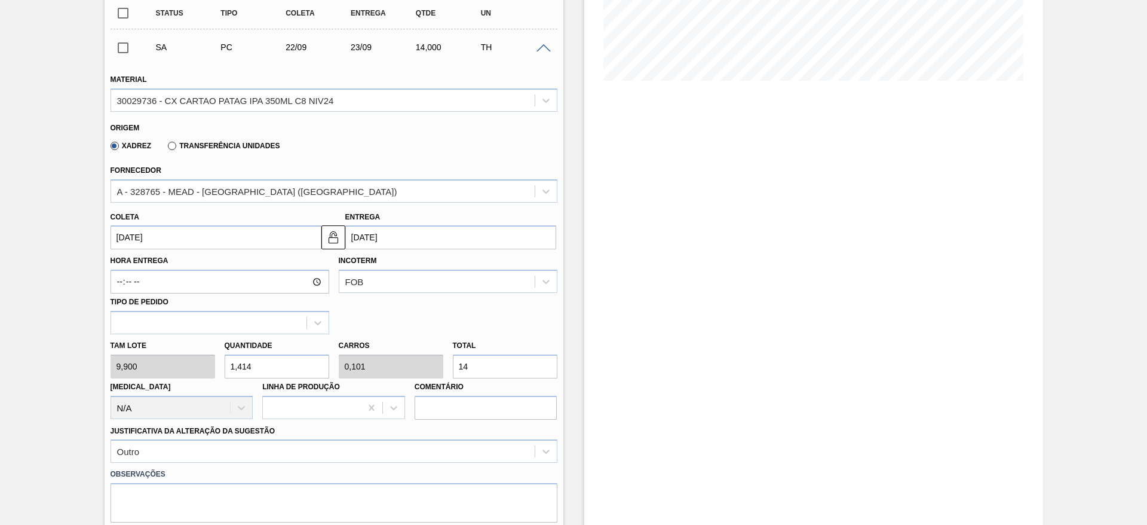
click at [466, 366] on input "14" at bounding box center [505, 366] width 105 height 24
type input "1,616"
type input "0,115"
type input "16"
drag, startPoint x: 457, startPoint y: 372, endPoint x: 451, endPoint y: 371, distance: 6.0
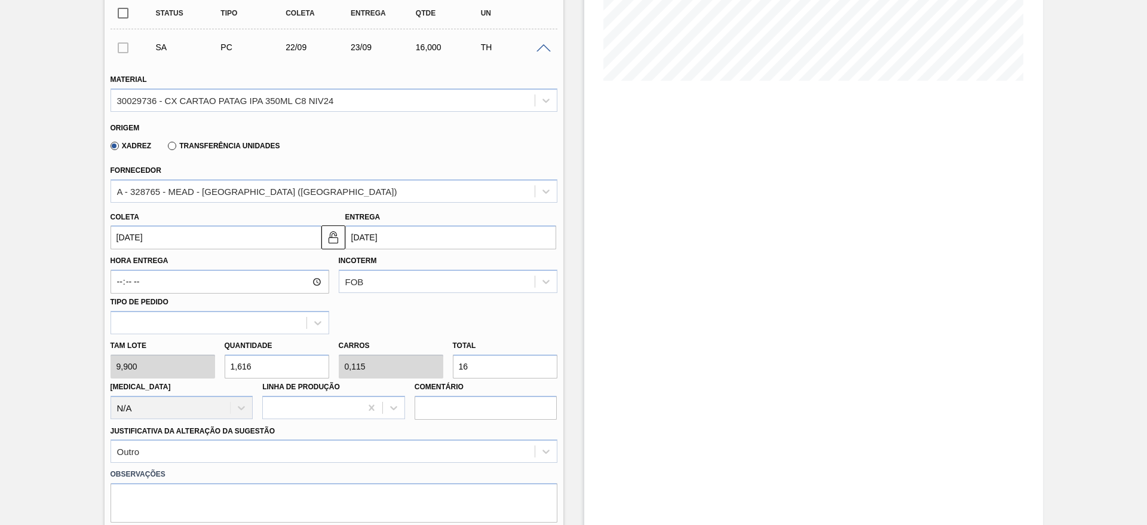
click at [451, 371] on div "Total 16" at bounding box center [505, 357] width 114 height 41
type input "0,202"
type input "0,014"
type input "2"
type input "2,02"
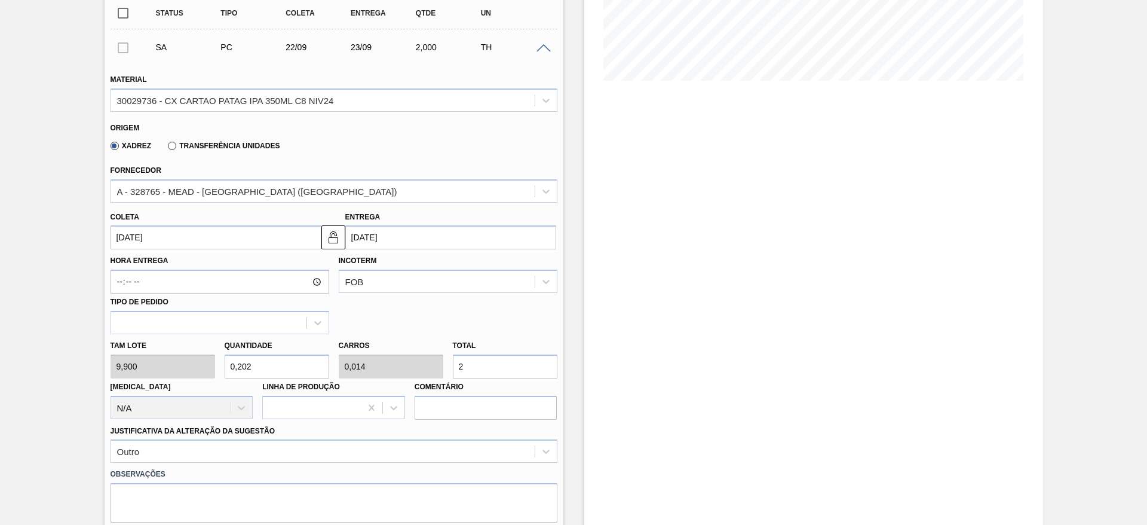
type input "0,144"
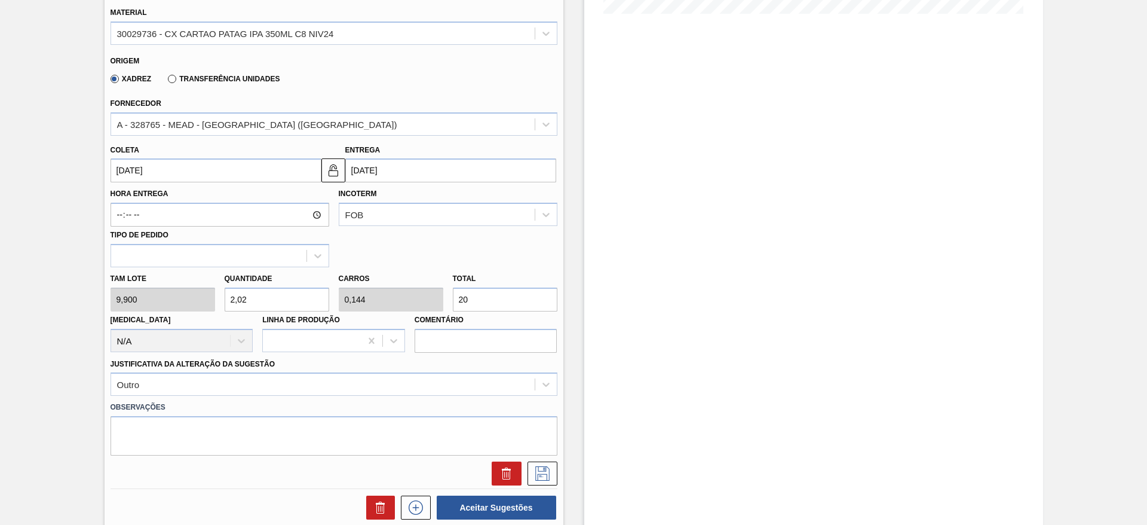
scroll to position [359, 0]
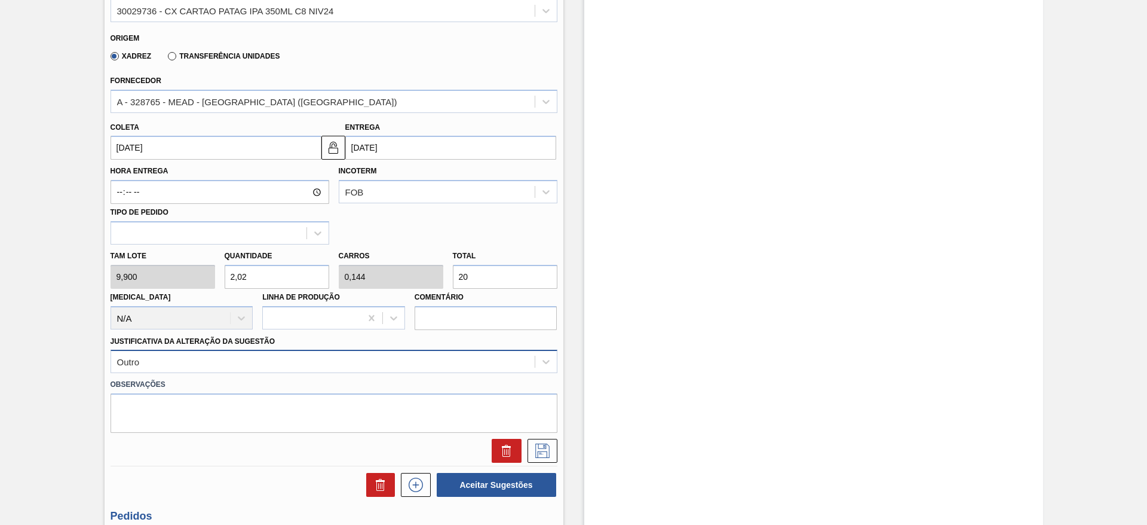
type input "20"
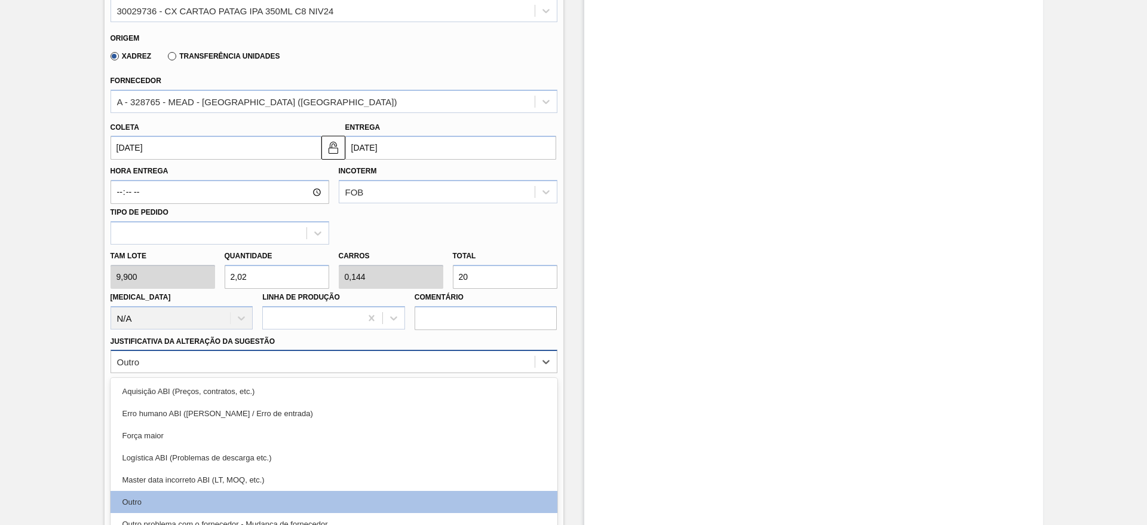
scroll to position [396, 0]
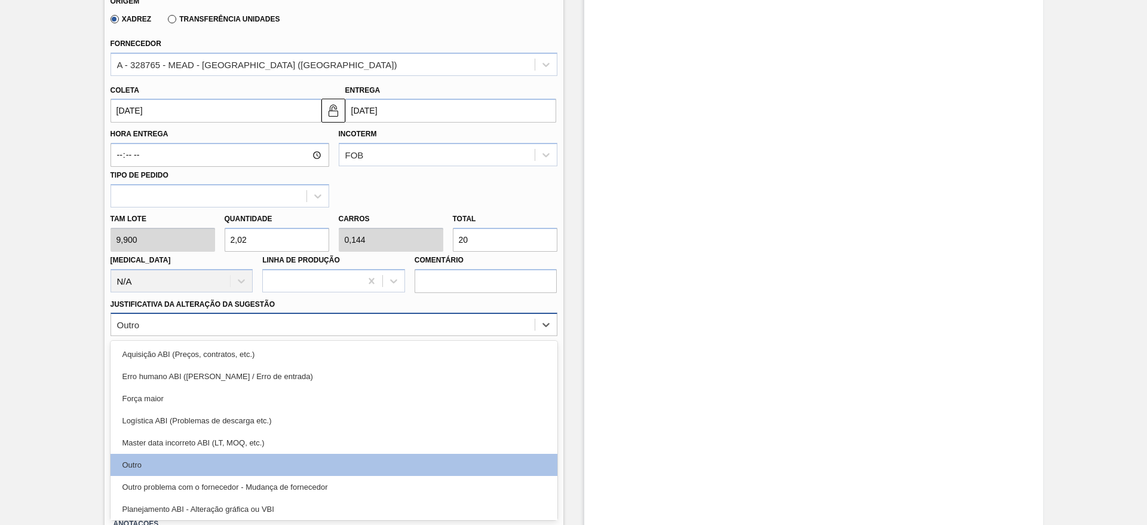
click at [347, 336] on div "option Outro, selected. option Erro humano ABI (Cálculo / Erro de entrada) focu…" at bounding box center [334, 324] width 447 height 23
click at [699, 339] on div "Estoque De 09/09/2025 Até 13/11/2025 Filtro 29/10 Projeção de Estoque -5.212 Ne…" at bounding box center [813, 138] width 459 height 949
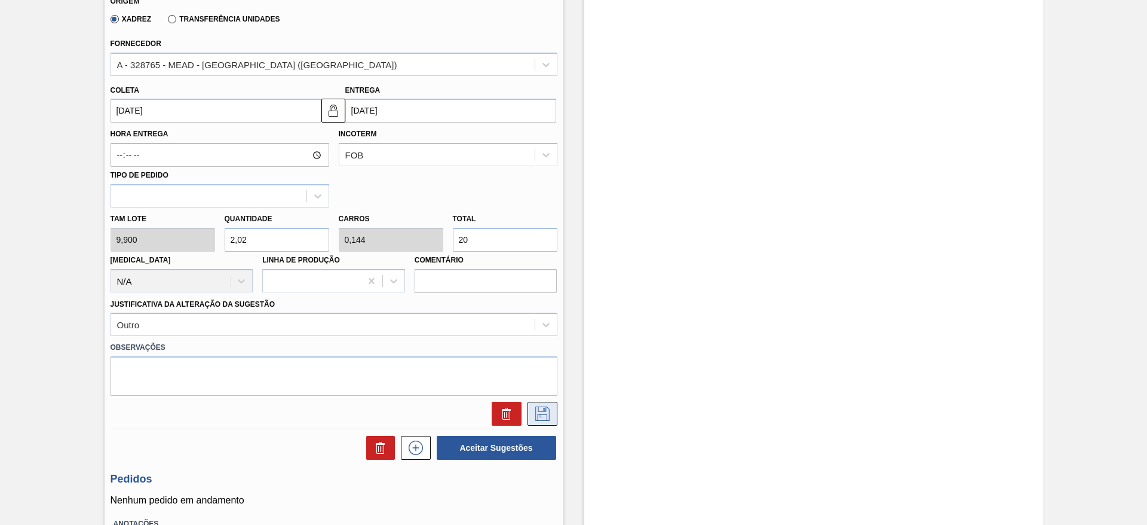
click at [538, 407] on icon at bounding box center [542, 413] width 19 height 14
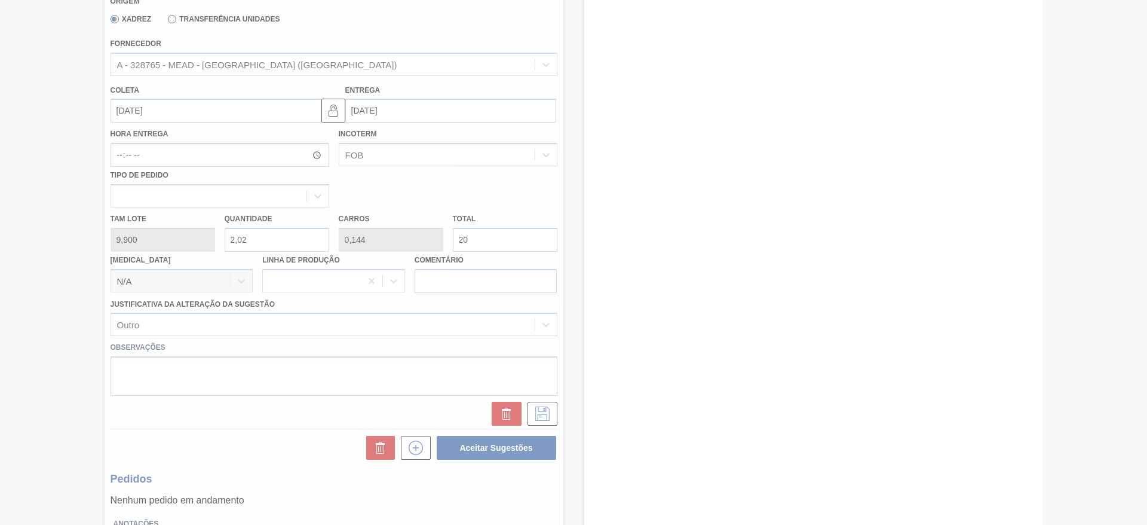
scroll to position [0, 0]
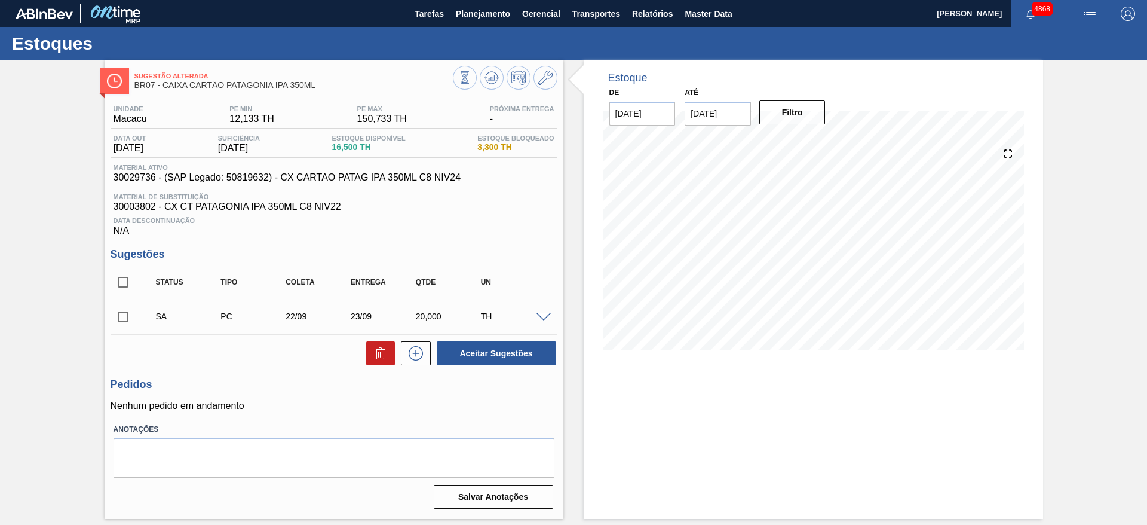
click at [543, 314] on span at bounding box center [544, 317] width 14 height 9
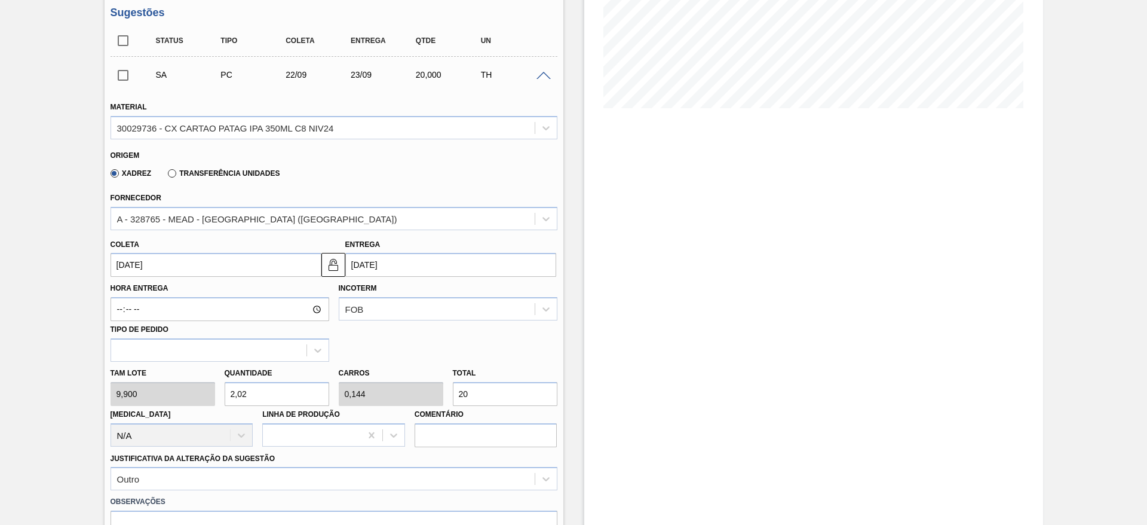
scroll to position [269, 0]
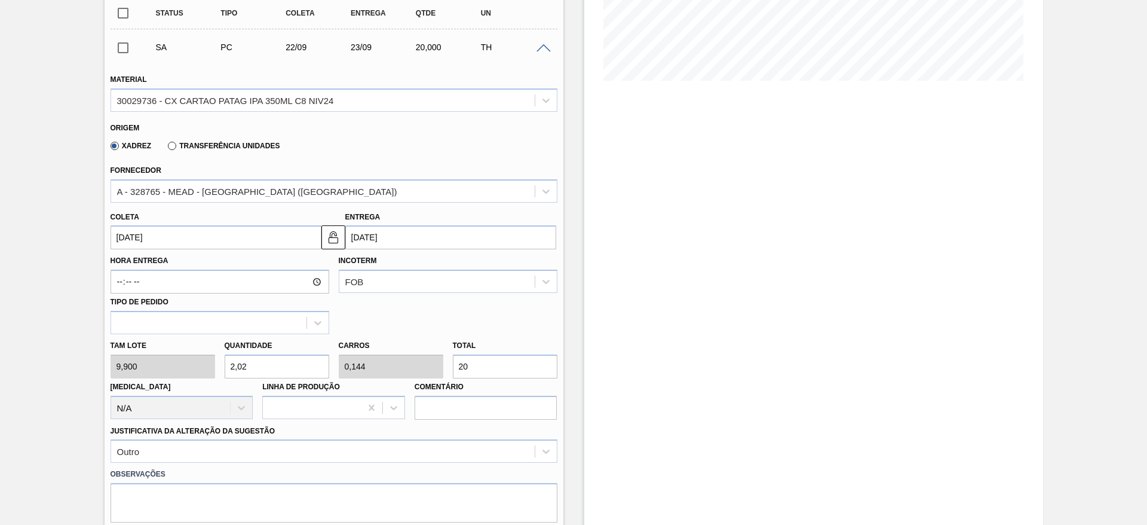
click at [467, 368] on input "20" at bounding box center [505, 366] width 105 height 24
type input "2,121"
type input "0,152"
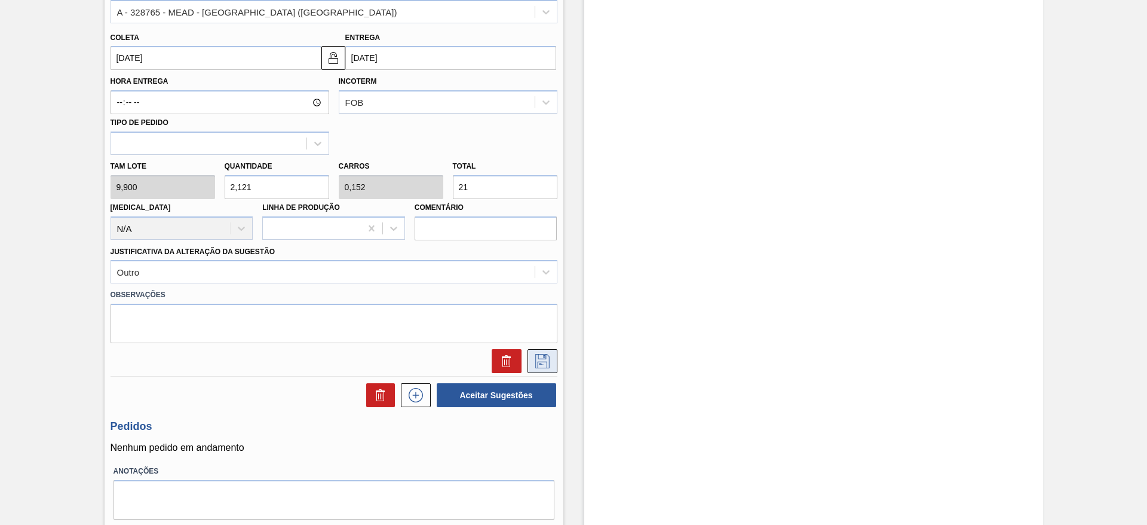
type input "21"
click at [543, 359] on icon at bounding box center [542, 361] width 19 height 14
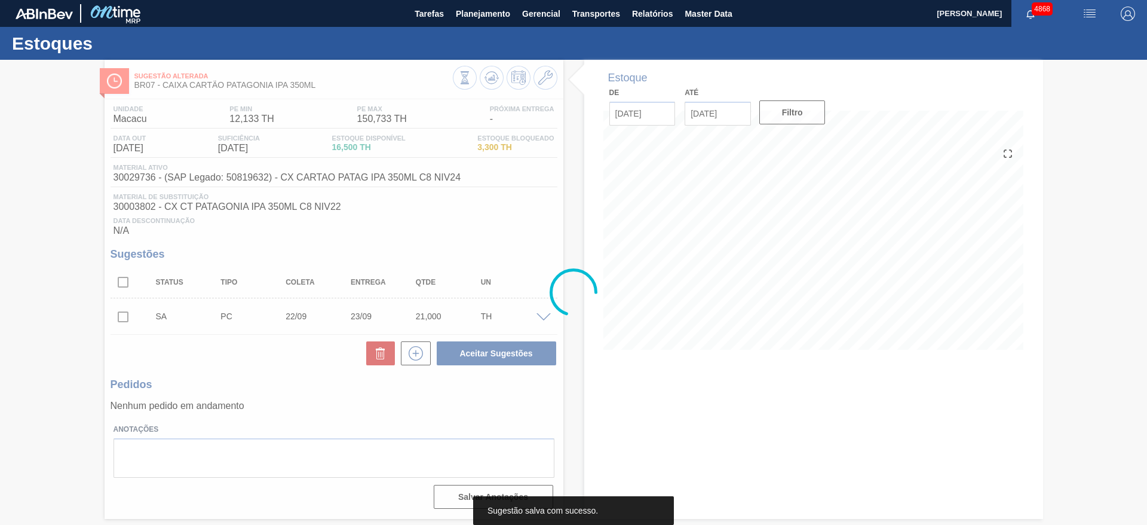
scroll to position [0, 0]
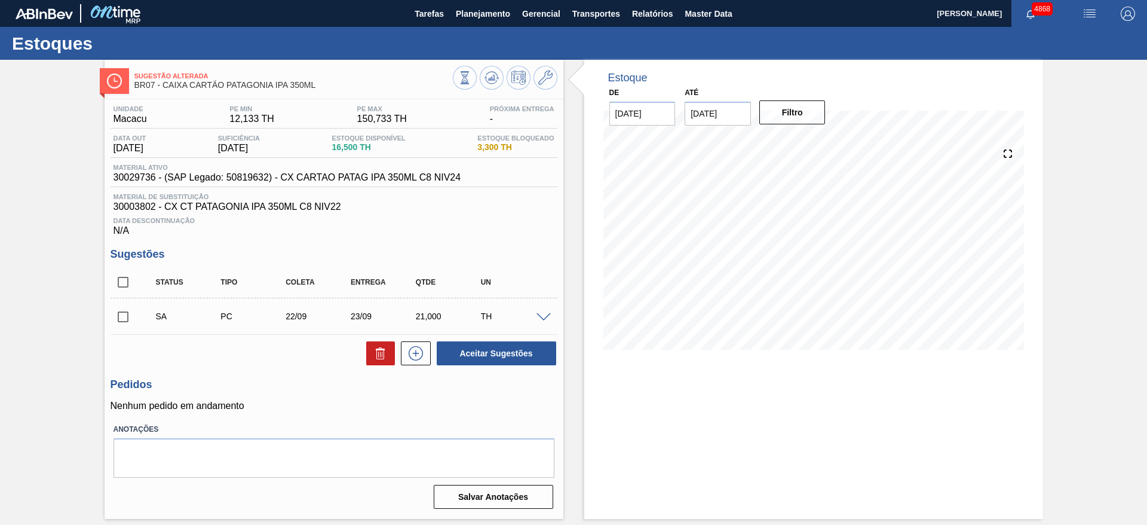
click at [126, 312] on input "checkbox" at bounding box center [123, 316] width 25 height 25
click at [507, 361] on button "Aceitar Sugestões" at bounding box center [497, 353] width 120 height 24
checkbox input "false"
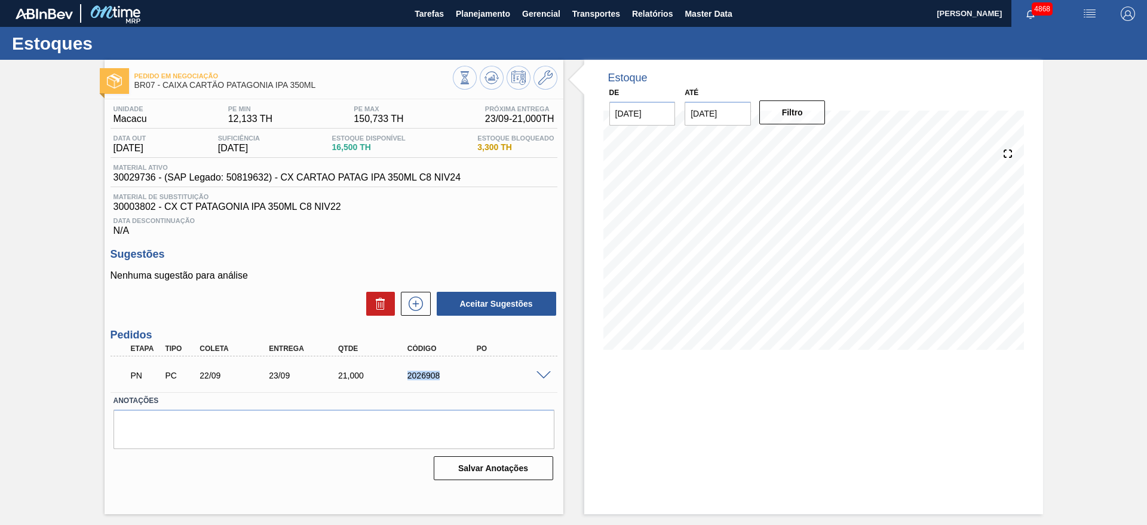
drag, startPoint x: 401, startPoint y: 372, endPoint x: 460, endPoint y: 383, distance: 59.7
click at [460, 383] on div "PN PC 22/09 23/09 21,000 2026908" at bounding box center [330, 374] width 415 height 24
copy div "2026908"
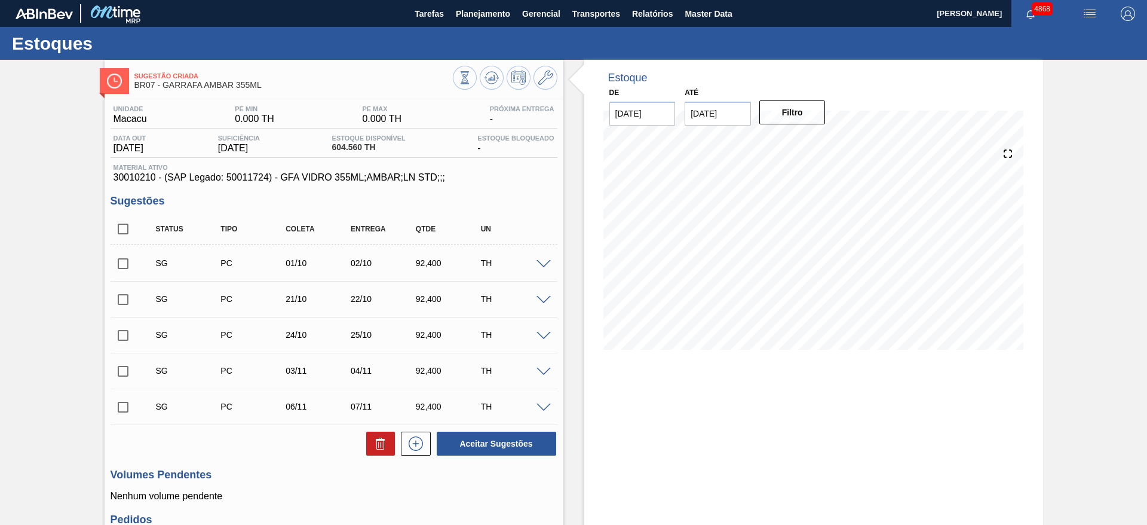
click at [543, 265] on span at bounding box center [544, 264] width 14 height 9
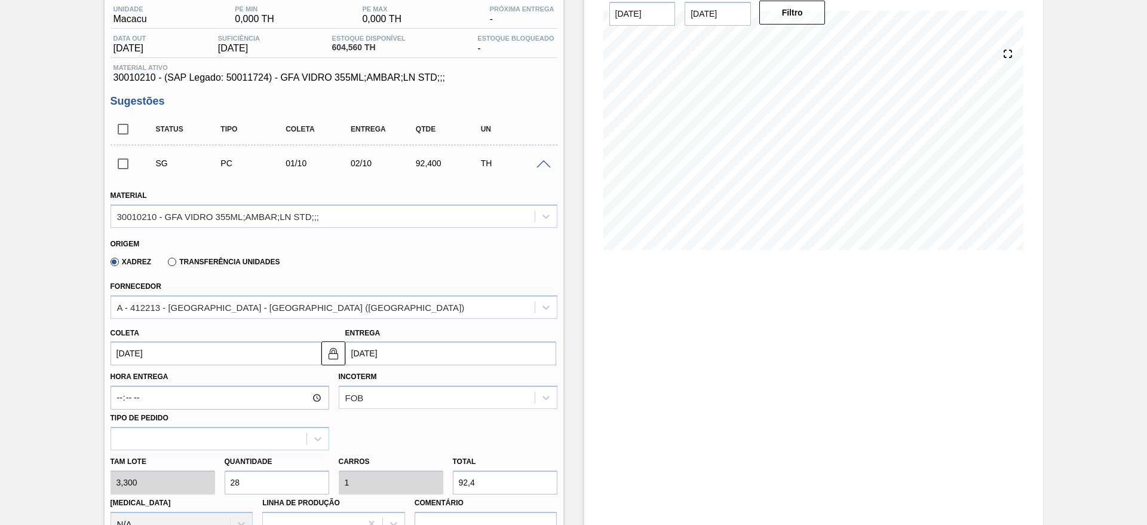
scroll to position [179, 0]
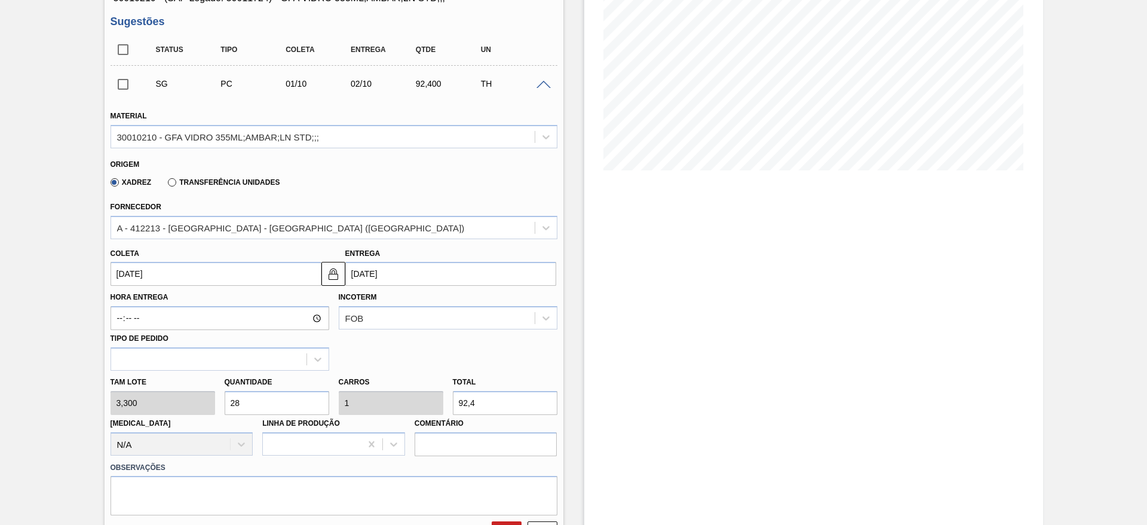
click at [209, 270] on input "[DATE]" at bounding box center [216, 274] width 211 height 24
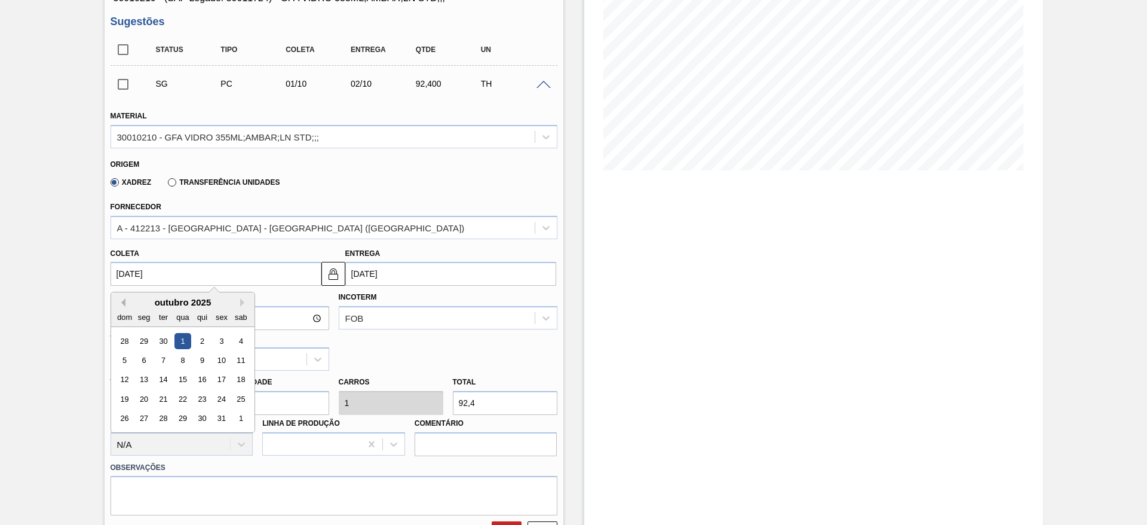
click at [123, 304] on button "Previous Month" at bounding box center [121, 302] width 8 height 8
click at [191, 397] on div "21 22 23 24 25 26 27" at bounding box center [183, 399] width 136 height 19
click at [186, 393] on div "24" at bounding box center [183, 399] width 16 height 16
type input "[DATE]"
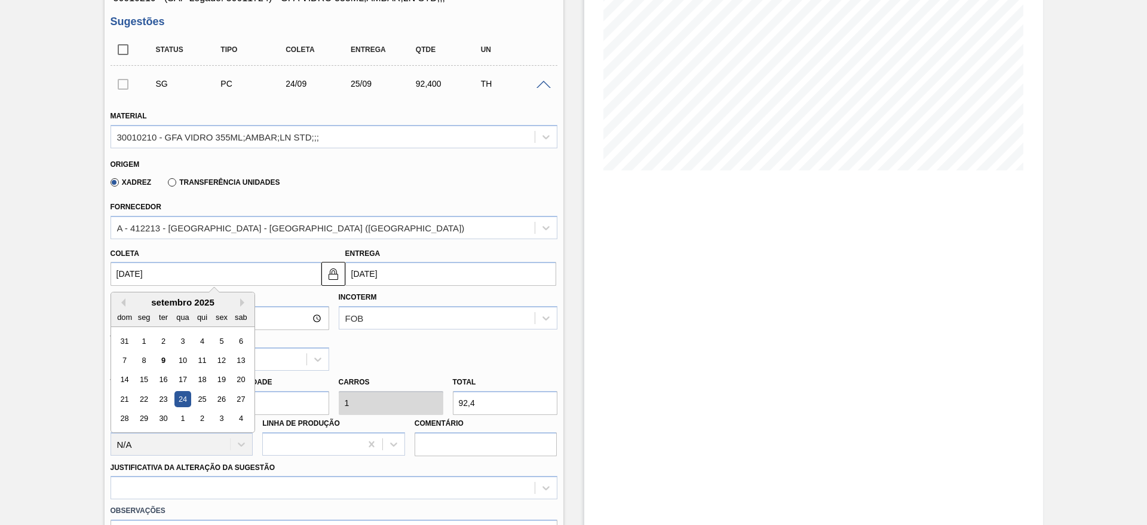
click at [246, 276] on input "[DATE]" at bounding box center [216, 274] width 211 height 24
click at [148, 398] on div "22" at bounding box center [144, 399] width 16 height 16
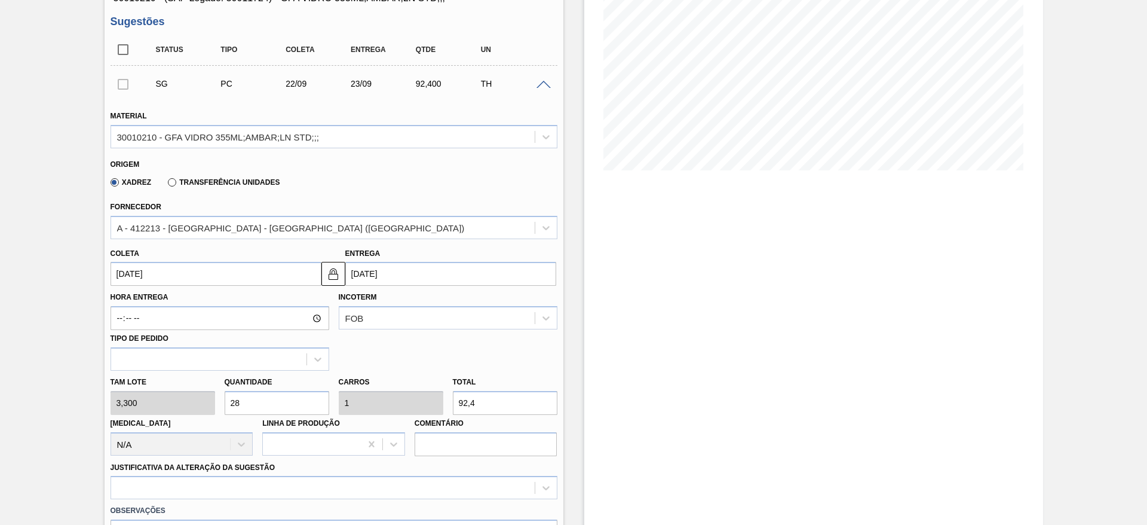
type input "[DATE]"
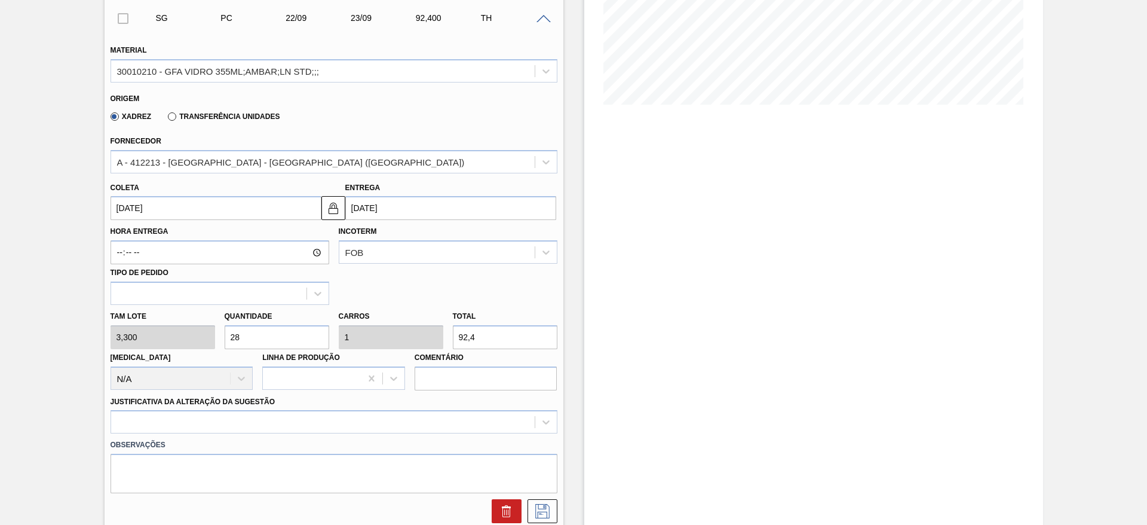
scroll to position [359, 0]
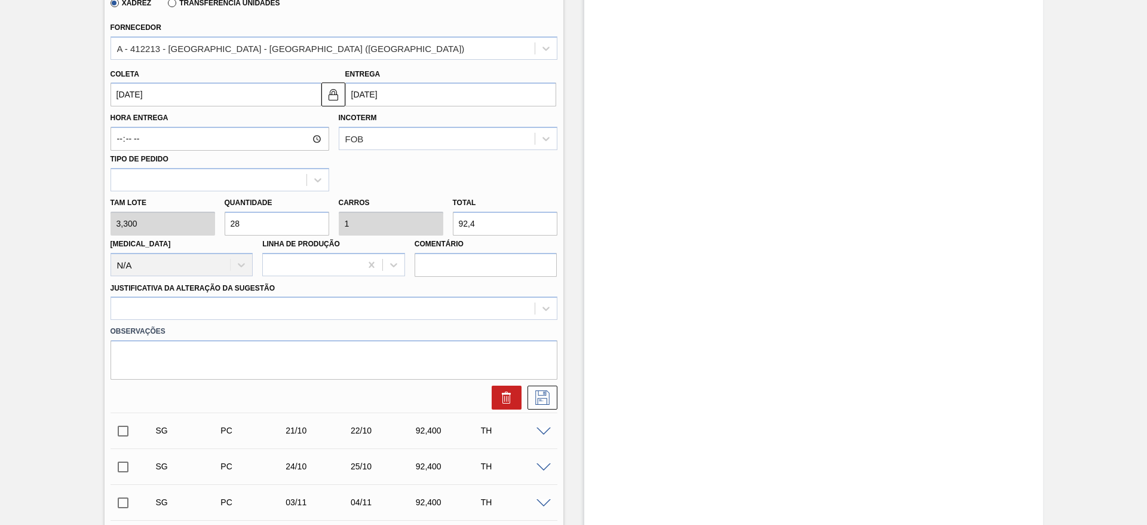
click at [233, 101] on input "[DATE]" at bounding box center [216, 94] width 211 height 24
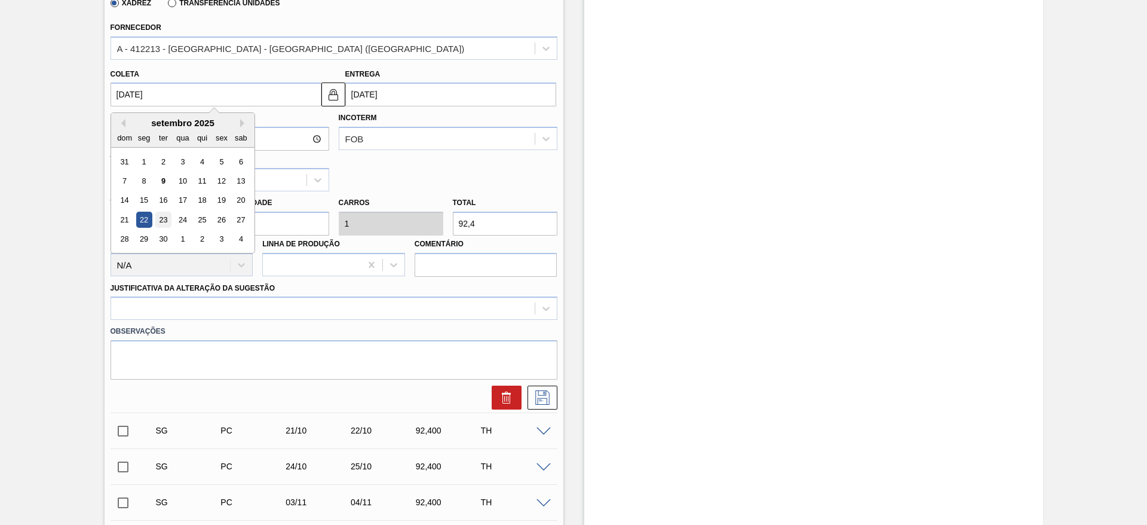
click at [170, 219] on div "23" at bounding box center [163, 220] width 16 height 16
type input "[DATE]"
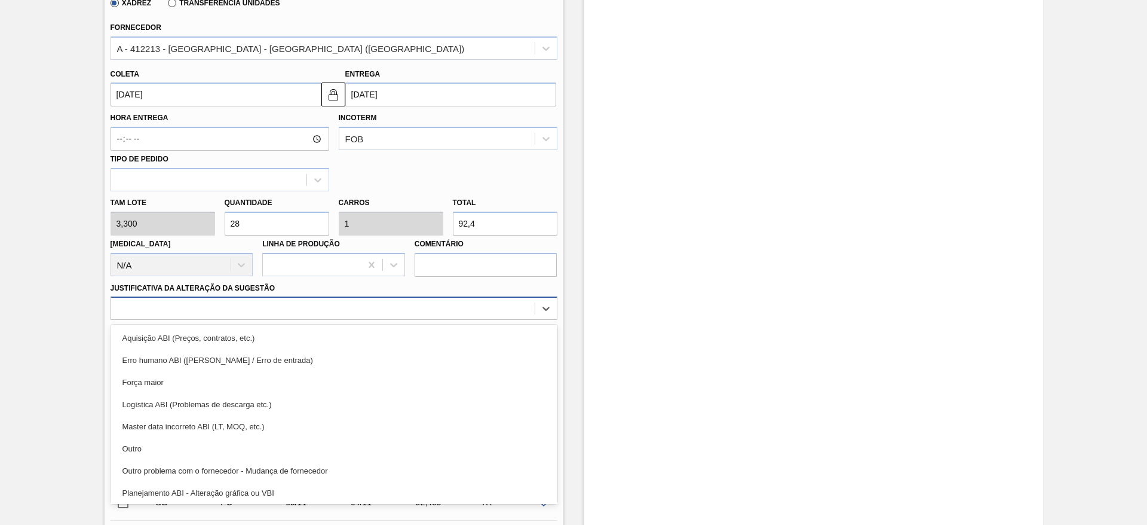
click at [264, 310] on div at bounding box center [323, 308] width 424 height 17
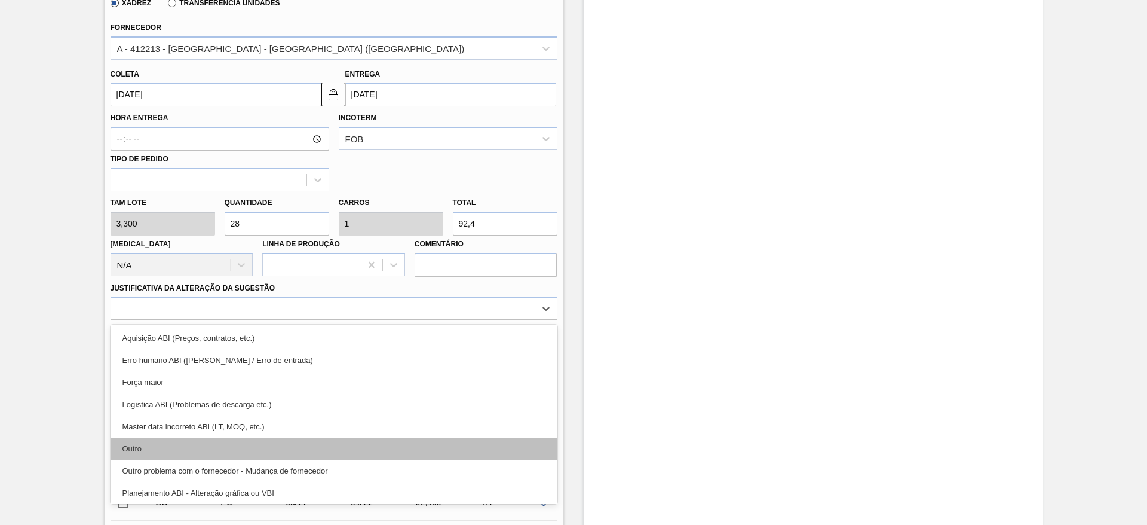
click at [224, 455] on div "Outro" at bounding box center [334, 448] width 447 height 22
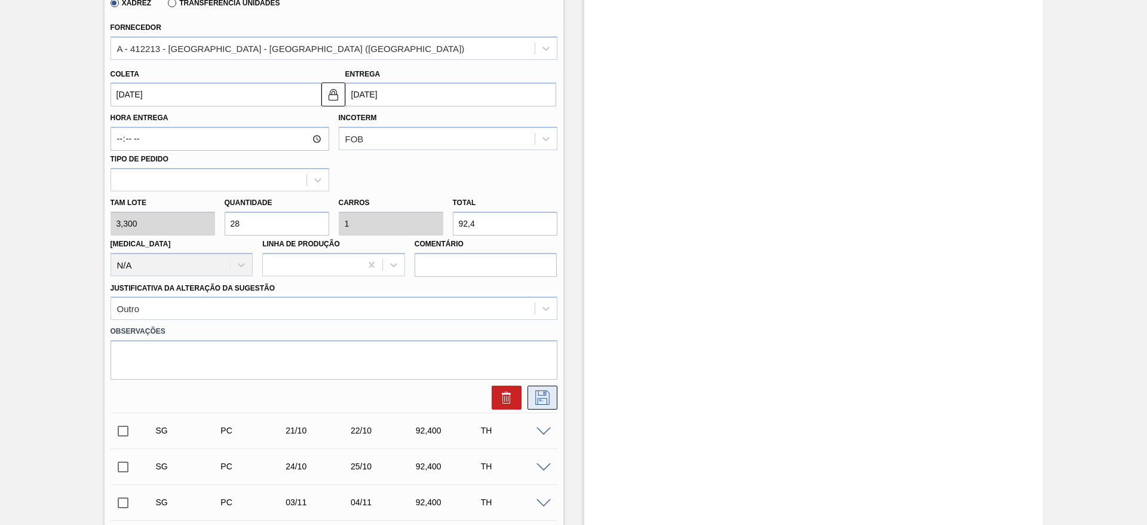
click at [542, 390] on icon at bounding box center [542, 397] width 19 height 14
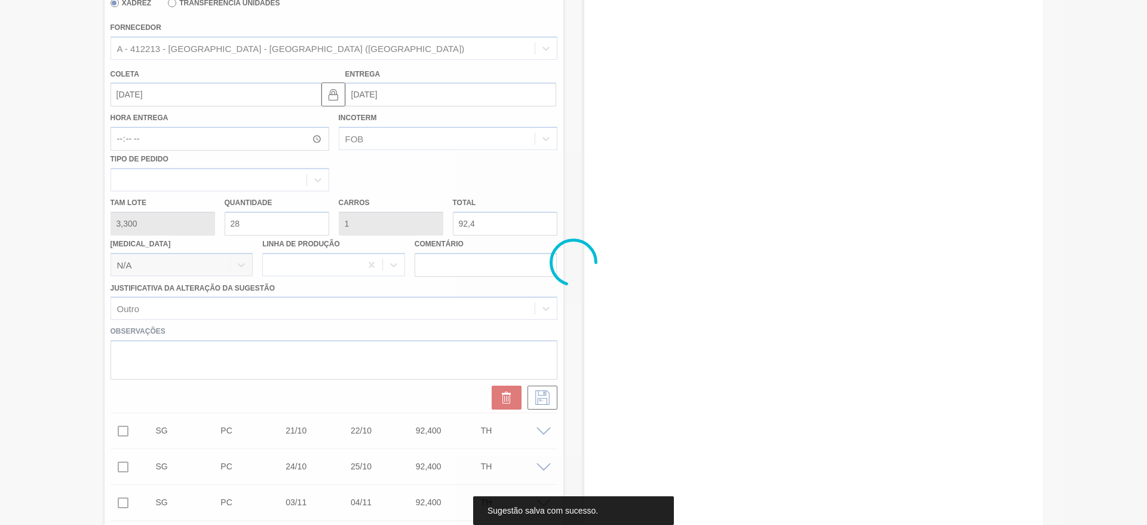
scroll to position [129, 0]
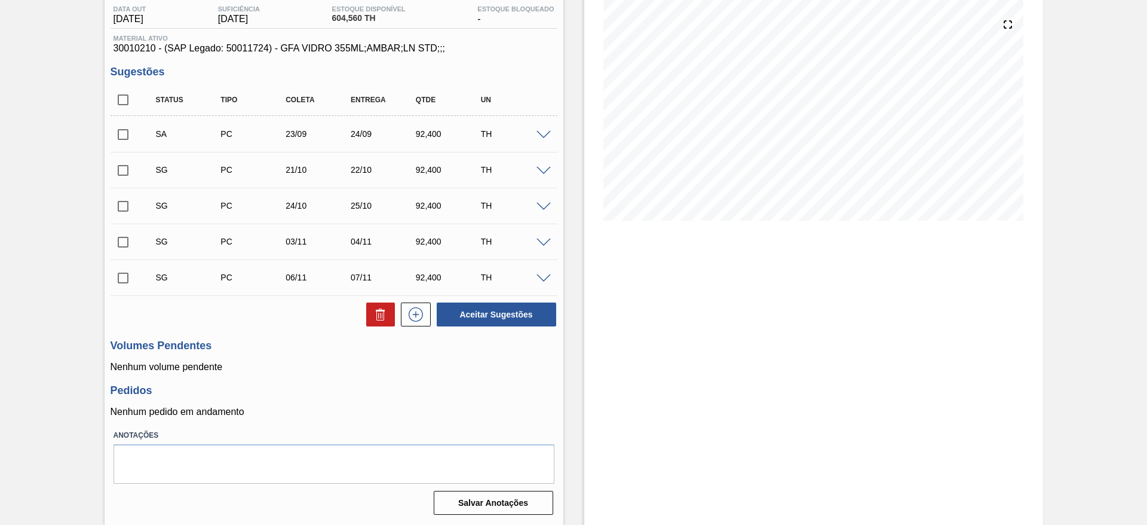
click at [118, 131] on input "checkbox" at bounding box center [123, 134] width 25 height 25
click at [540, 136] on span at bounding box center [544, 135] width 14 height 9
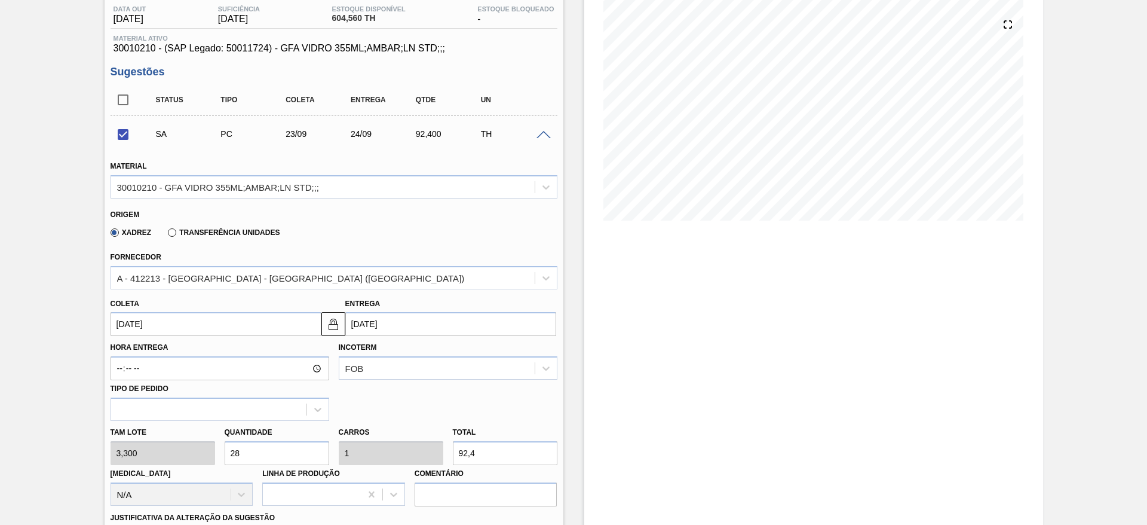
click at [543, 139] on div "SA PC 23/09 24/09 92,400 TH" at bounding box center [334, 134] width 447 height 30
click at [545, 130] on div at bounding box center [546, 134] width 24 height 9
click at [542, 134] on span at bounding box center [544, 135] width 14 height 9
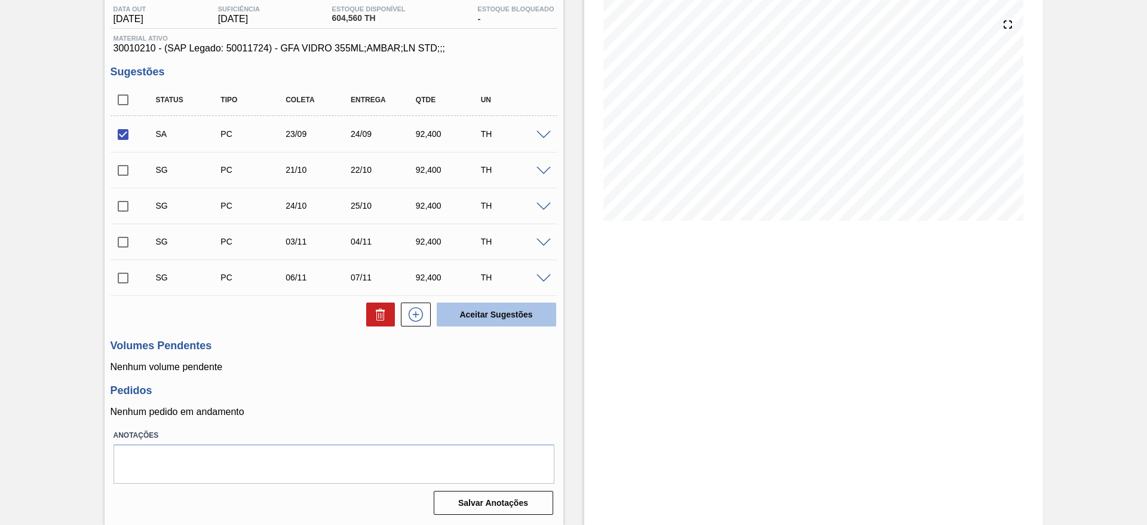
click at [515, 313] on button "Aceitar Sugestões" at bounding box center [497, 314] width 120 height 24
checkbox input "false"
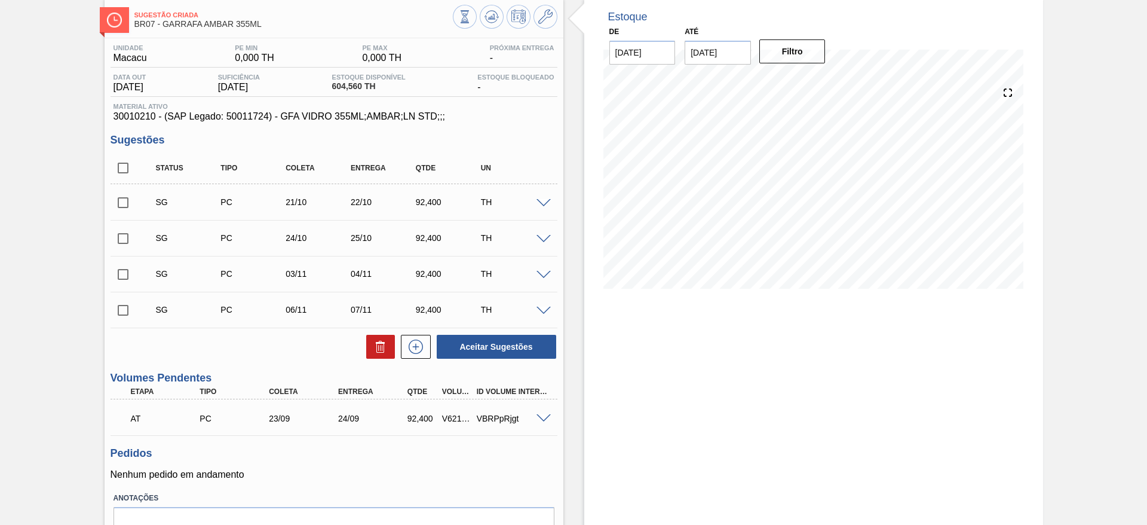
scroll to position [0, 0]
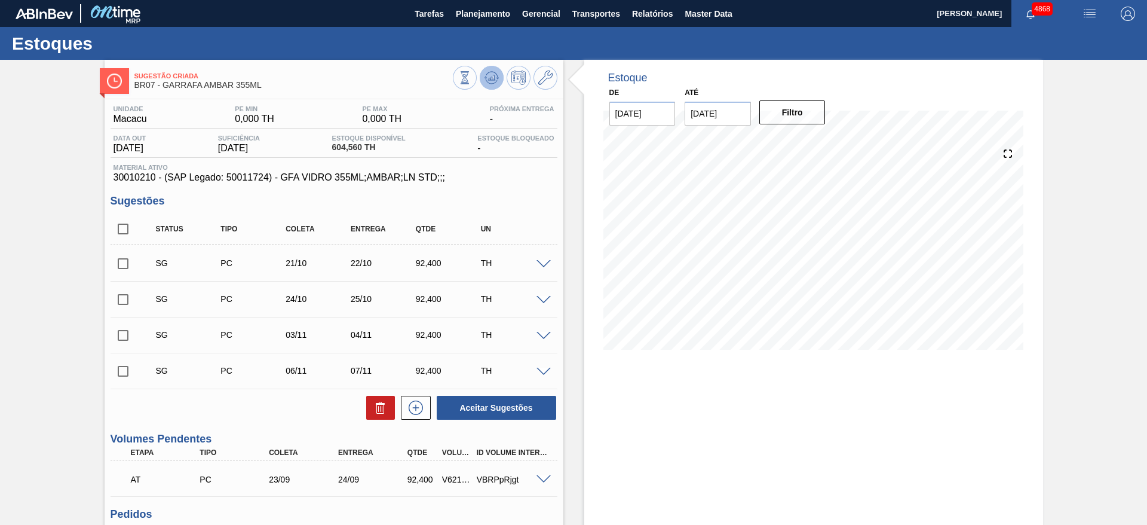
click at [491, 87] on button at bounding box center [492, 78] width 24 height 24
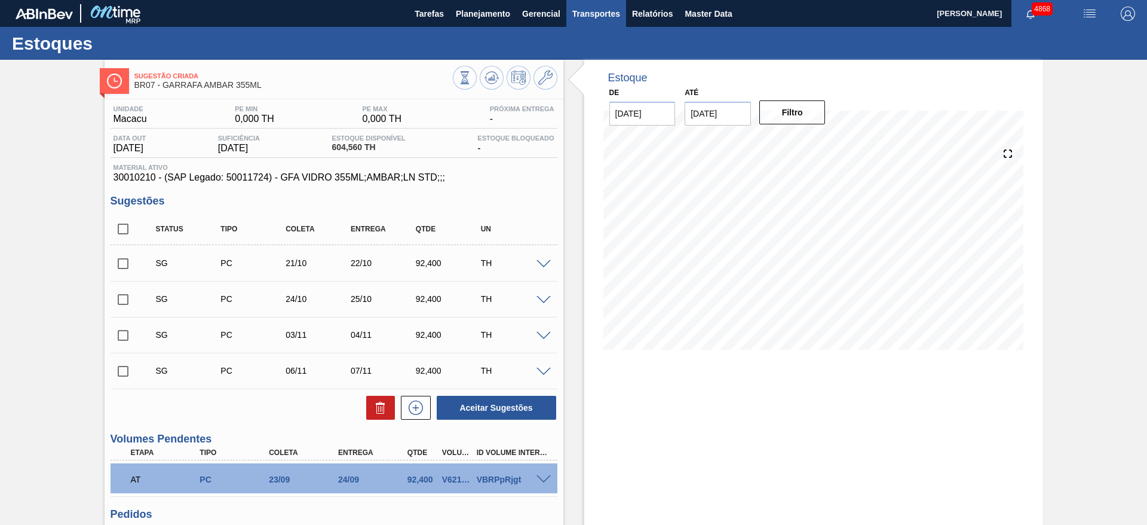
click at [584, 19] on span "Transportes" at bounding box center [597, 14] width 48 height 14
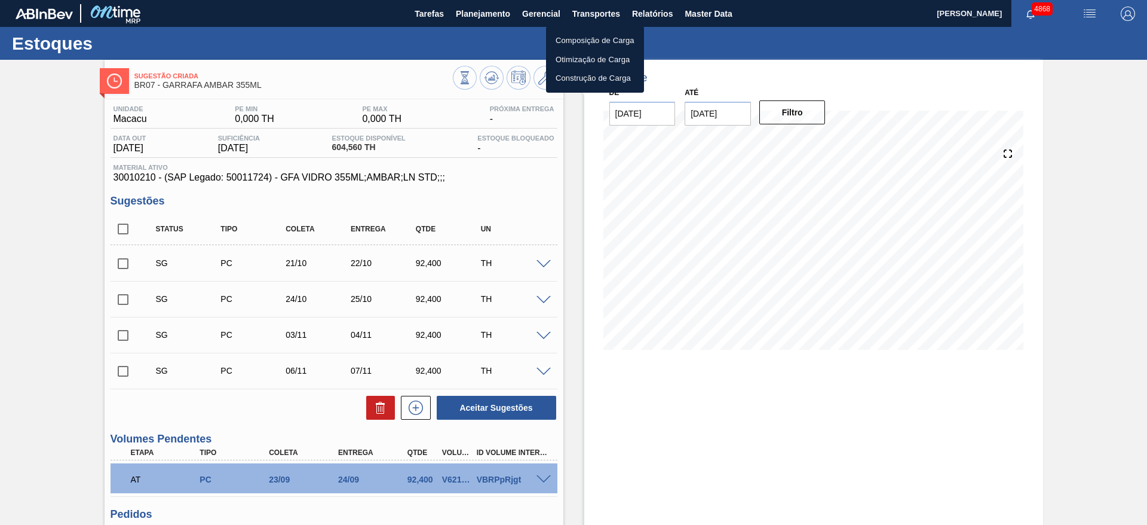
click at [599, 57] on li "Otimização de Carga" at bounding box center [595, 59] width 98 height 19
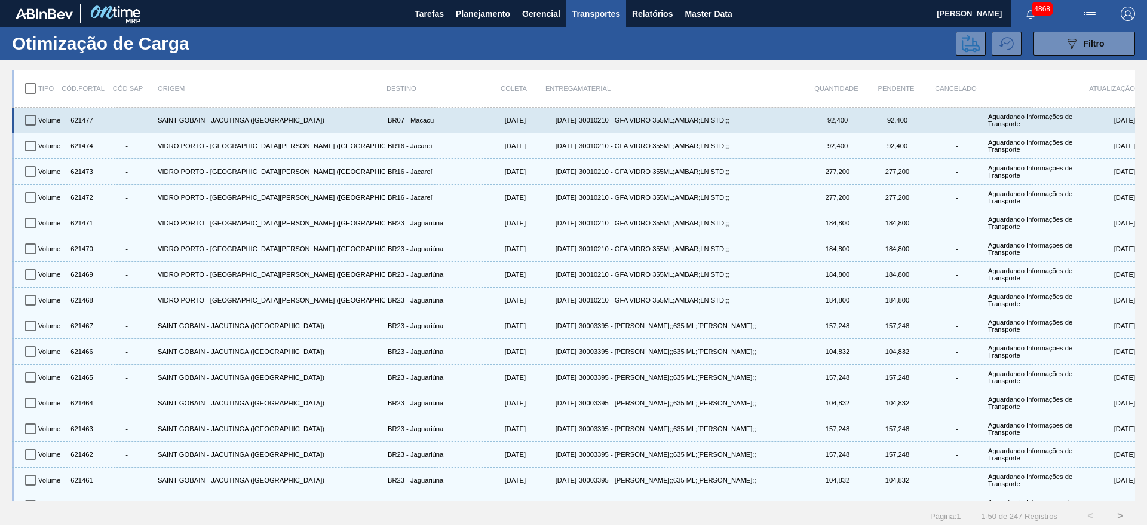
click at [27, 123] on input "checkbox" at bounding box center [30, 120] width 25 height 25
checkbox input "true"
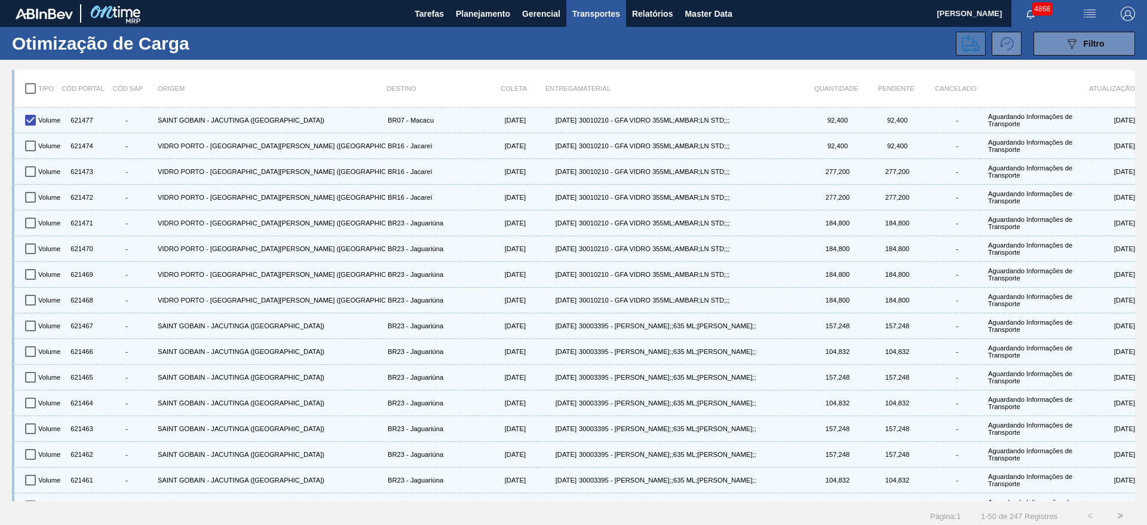
click at [965, 46] on icon at bounding box center [971, 44] width 18 height 18
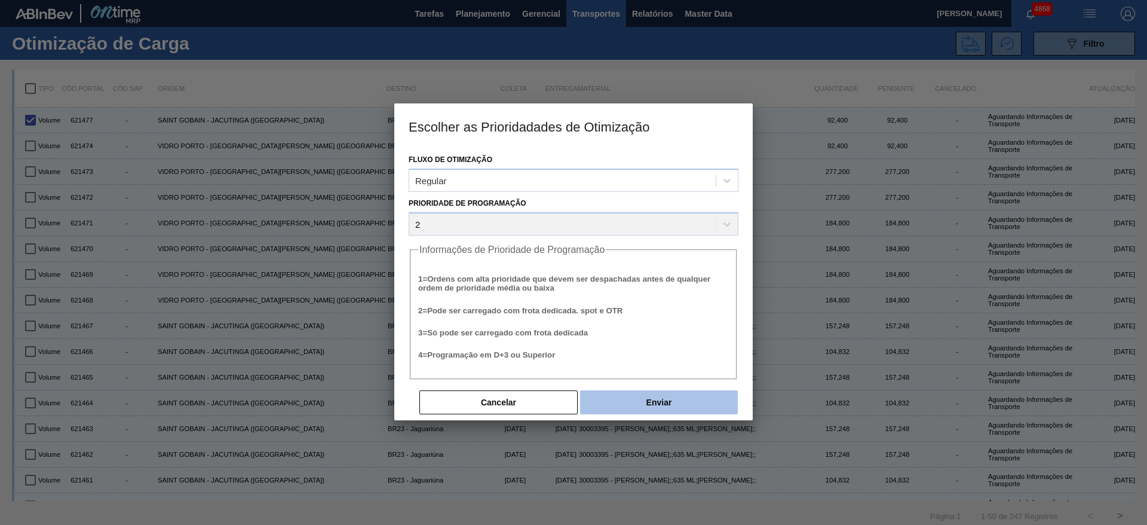
click at [630, 394] on button "Enviar" at bounding box center [659, 402] width 158 height 24
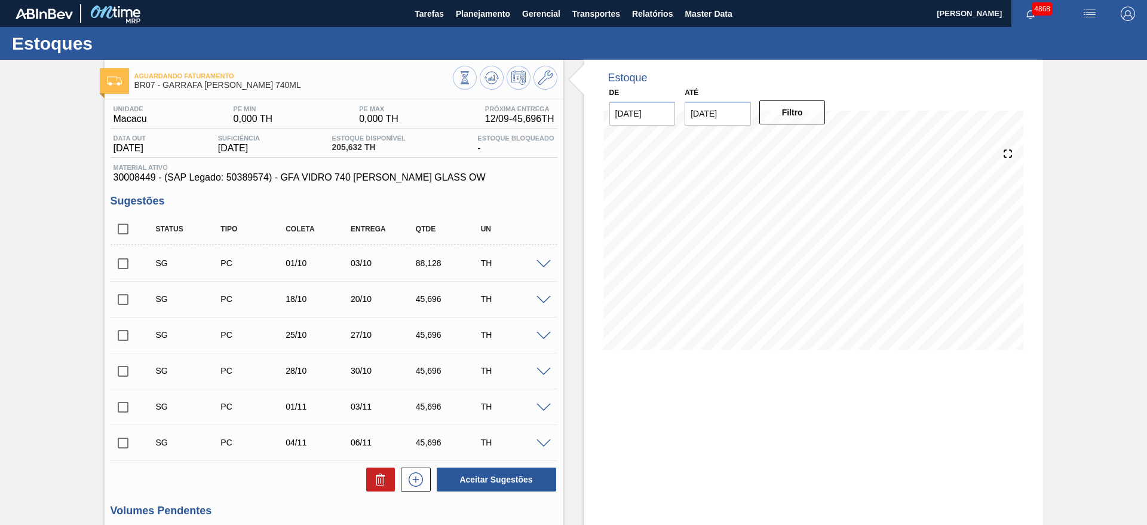
click at [550, 265] on div at bounding box center [546, 263] width 24 height 9
click at [544, 263] on span at bounding box center [544, 264] width 14 height 9
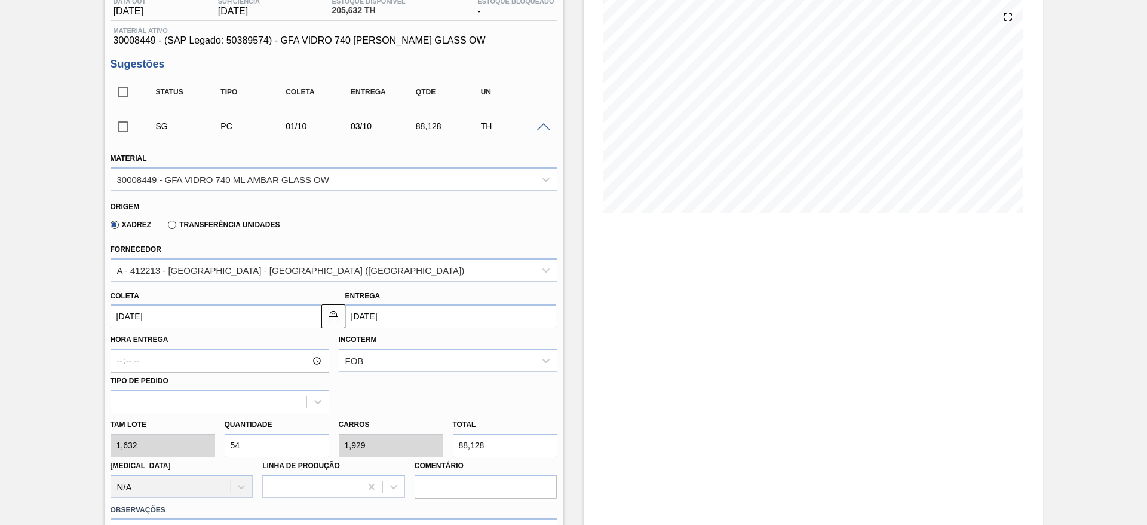
scroll to position [179, 0]
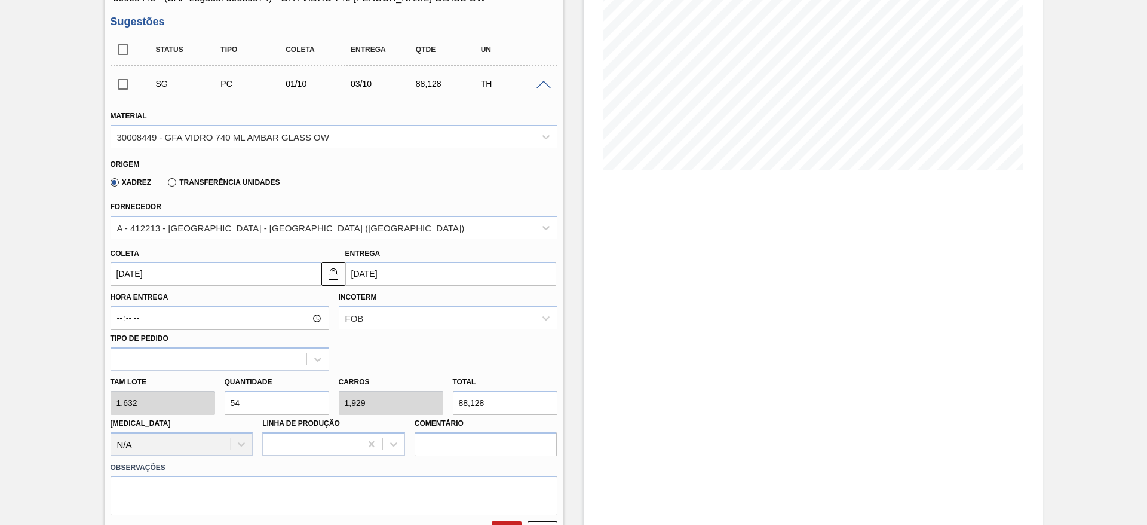
click at [157, 272] on input "[DATE]" at bounding box center [216, 274] width 211 height 24
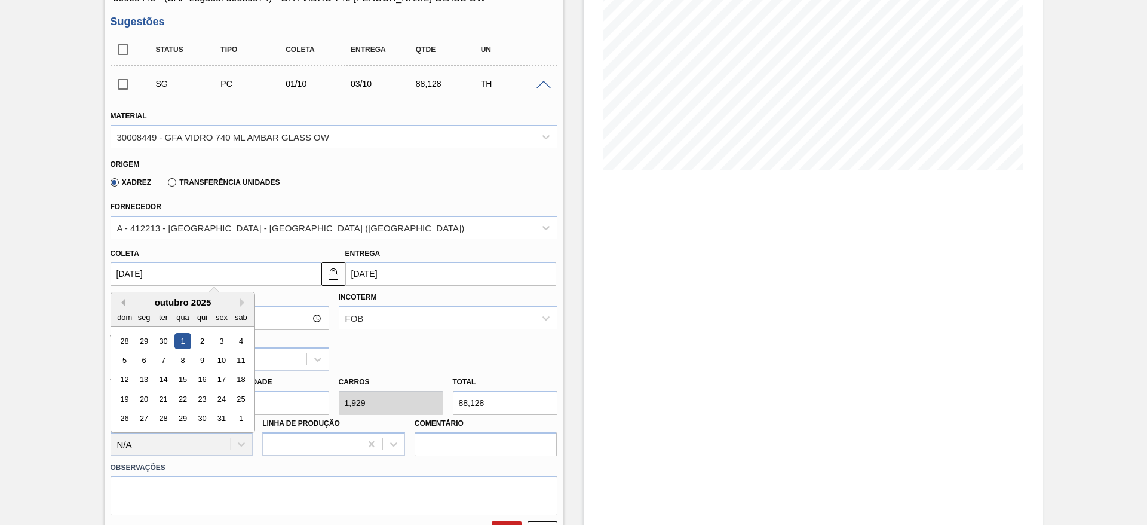
click at [120, 304] on button "Previous Month" at bounding box center [121, 302] width 8 height 8
click at [149, 402] on div "22" at bounding box center [144, 399] width 16 height 16
type input "22/09/2025"
type input "24/09/2025"
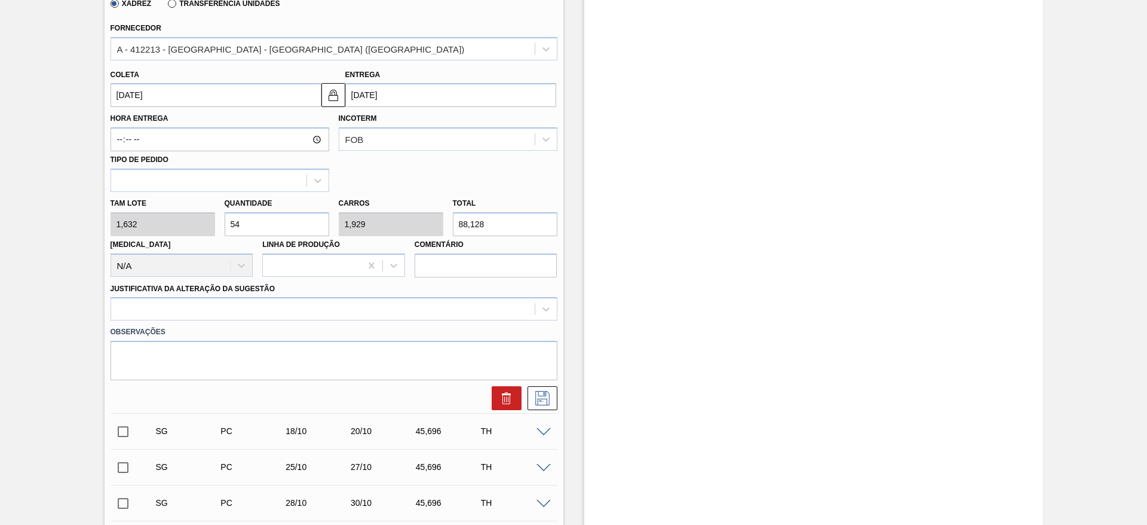
scroll to position [359, 0]
click at [201, 218] on div "Tam lote 1,632 Quantidade 54 Carros 1,929 Total 88,128 Doca N/A Linha de Produç…" at bounding box center [334, 233] width 457 height 85
type input "2"
type input "0,071"
type input "3,264"
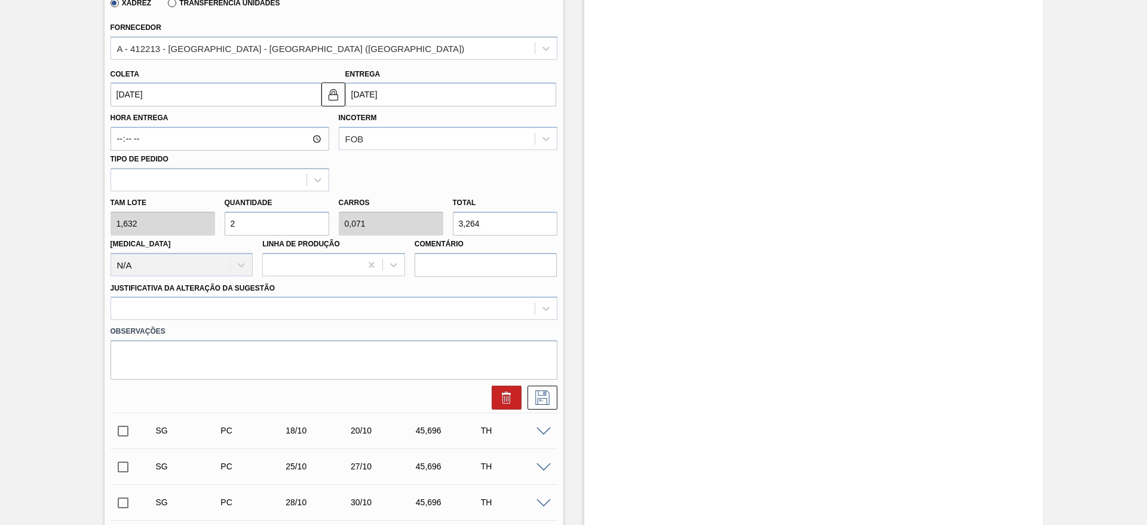
type input "28"
type input "1"
type input "45,696"
type input "28"
drag, startPoint x: 511, startPoint y: 310, endPoint x: 502, endPoint y: 320, distance: 13.5
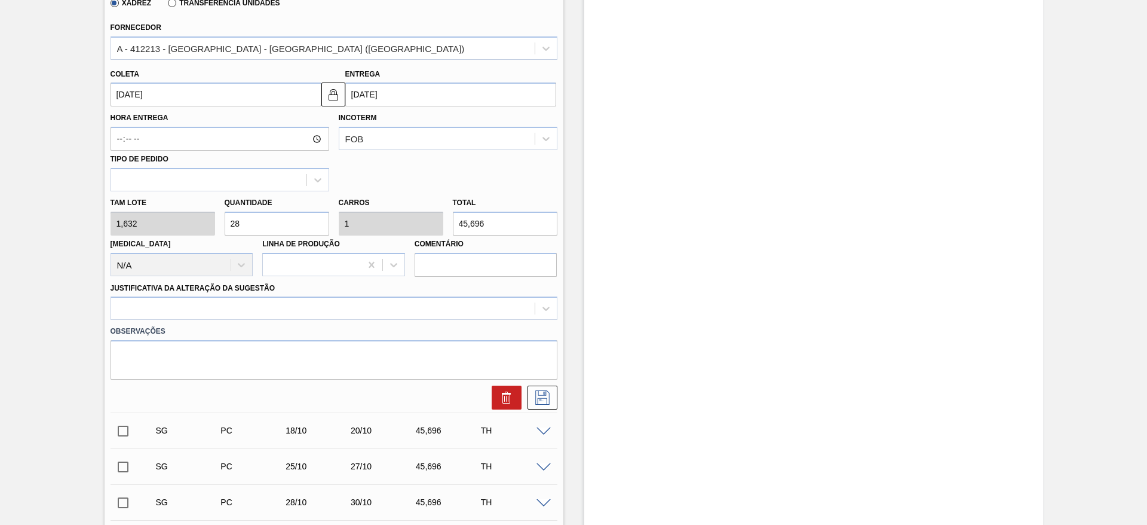
click at [510, 309] on div at bounding box center [323, 308] width 424 height 17
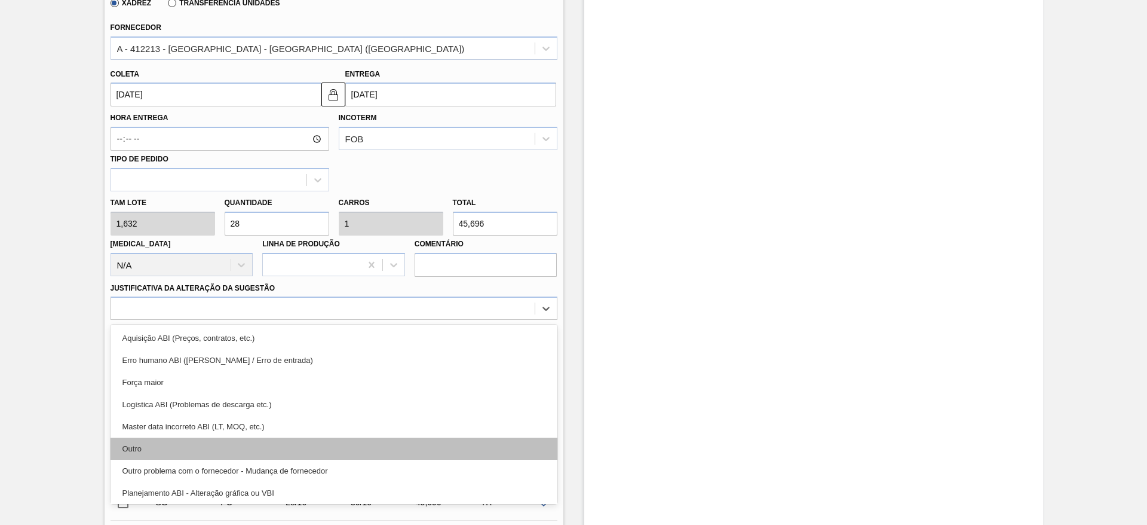
click at [413, 439] on div "Outro" at bounding box center [334, 448] width 447 height 22
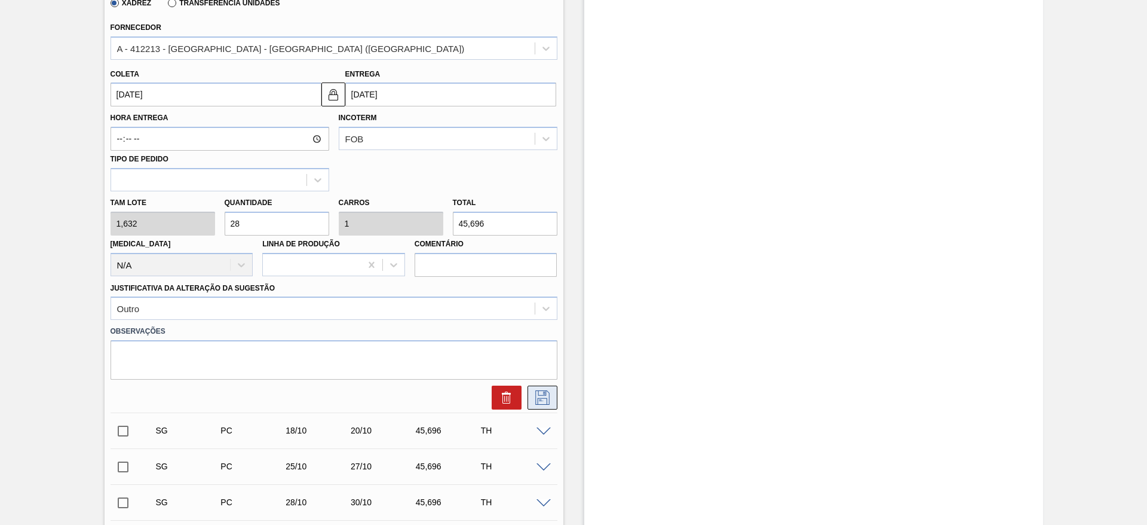
click at [533, 393] on icon at bounding box center [542, 397] width 19 height 14
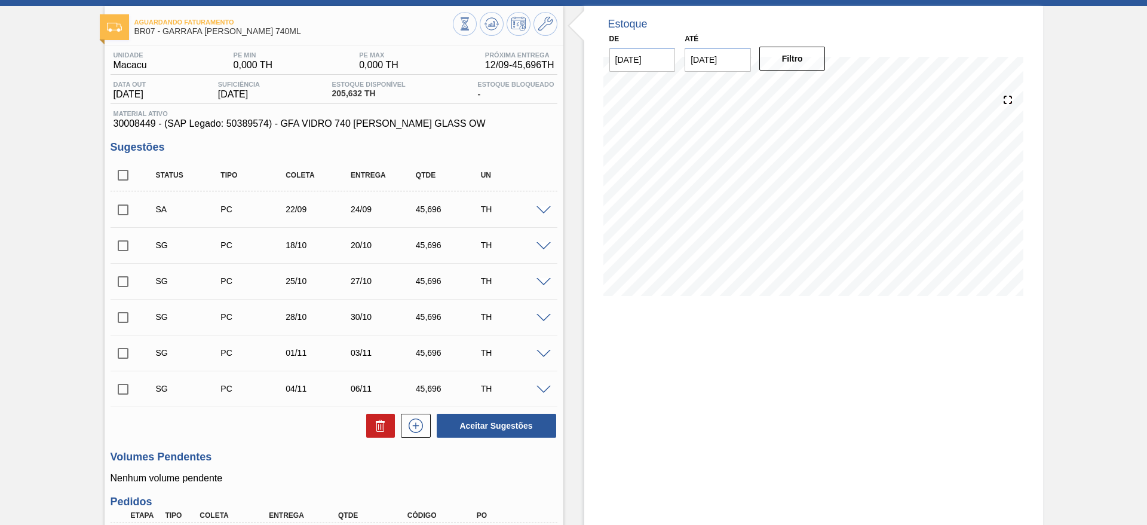
scroll to position [7, 0]
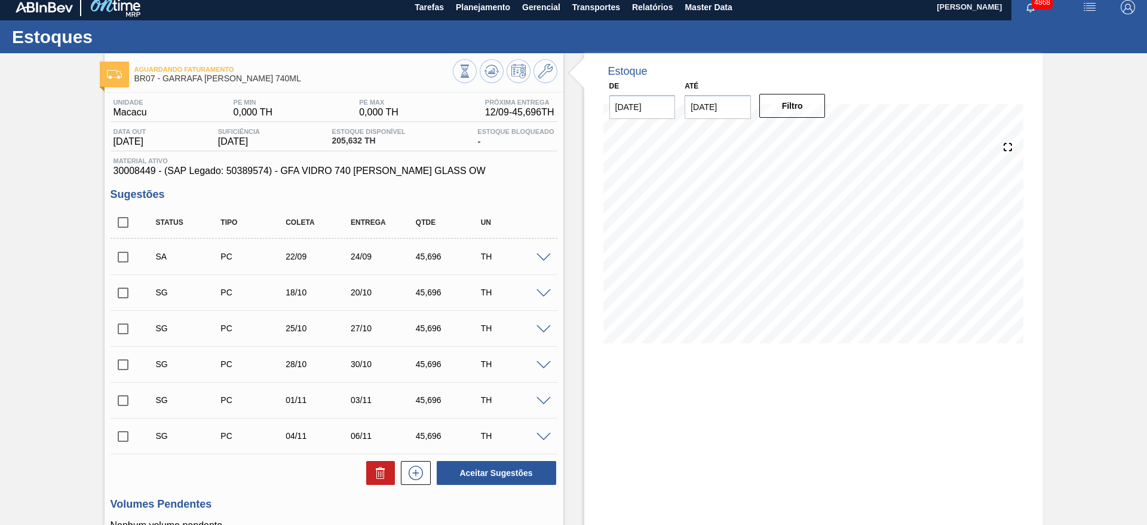
click at [541, 260] on span at bounding box center [544, 257] width 14 height 9
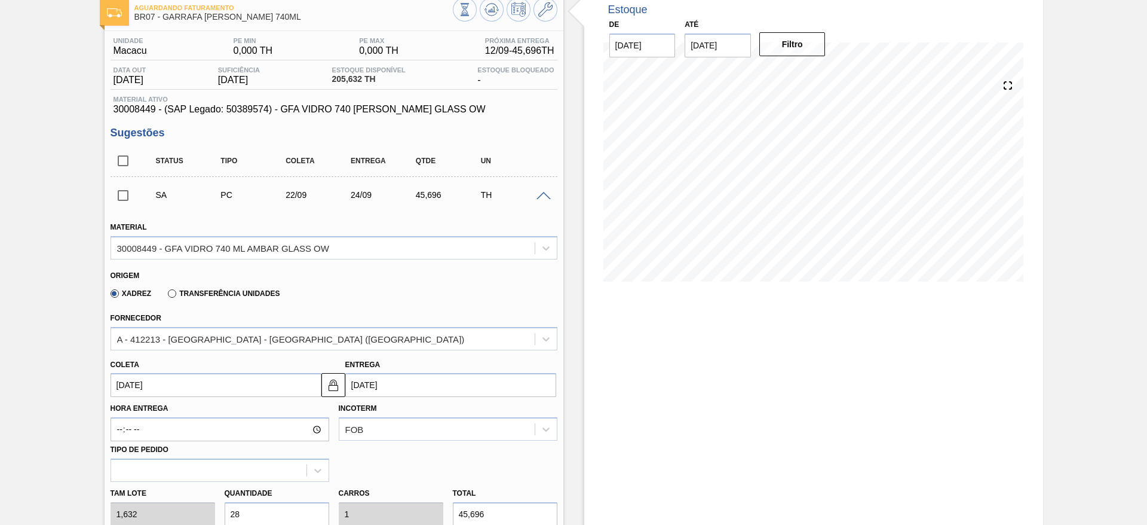
scroll to position [96, 0]
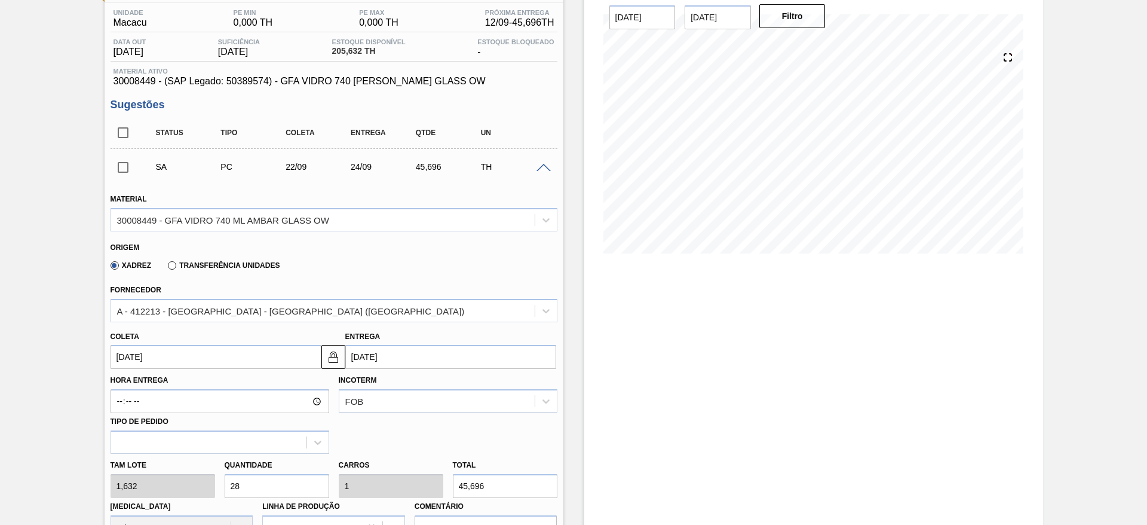
click at [223, 358] on input "22/09/2025" at bounding box center [216, 357] width 211 height 24
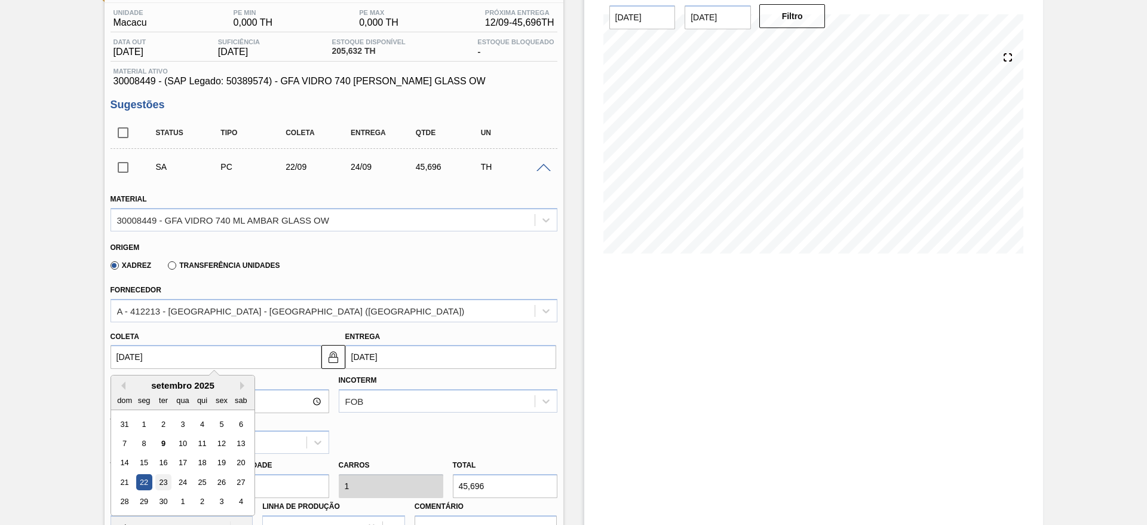
click at [166, 479] on div "23" at bounding box center [163, 482] width 16 height 16
type input "23/09/2025"
type input "25/09/2025"
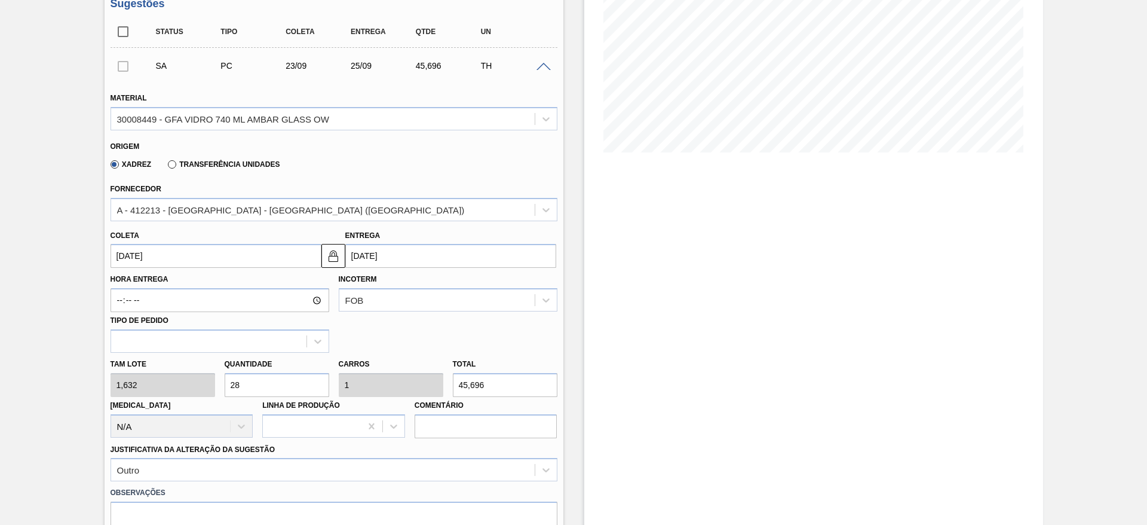
scroll to position [365, 0]
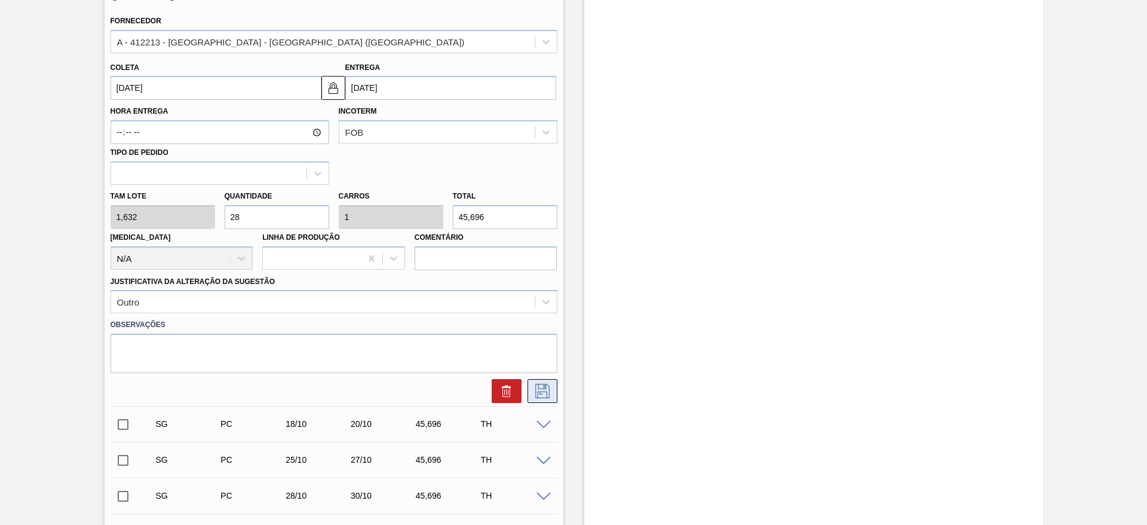
click at [541, 391] on icon at bounding box center [542, 391] width 19 height 14
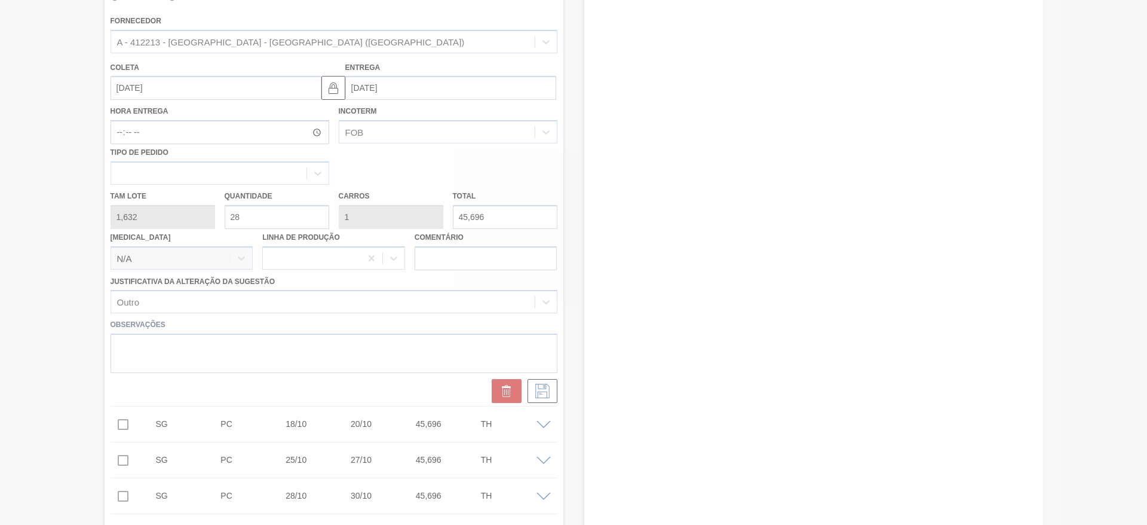
scroll to position [186, 0]
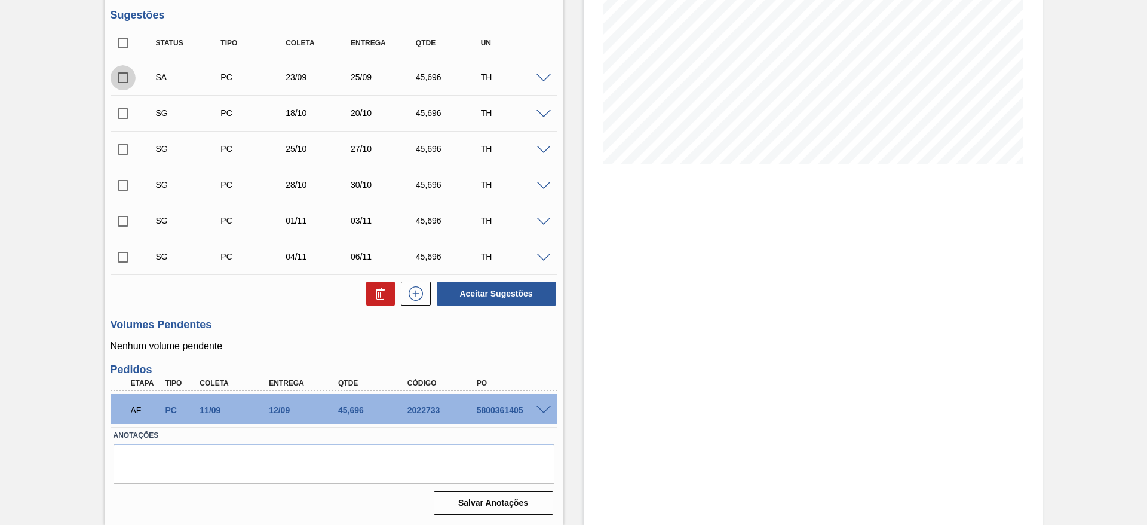
click at [121, 78] on input "checkbox" at bounding box center [123, 77] width 25 height 25
checkbox input "true"
click at [549, 114] on span at bounding box center [544, 114] width 14 height 9
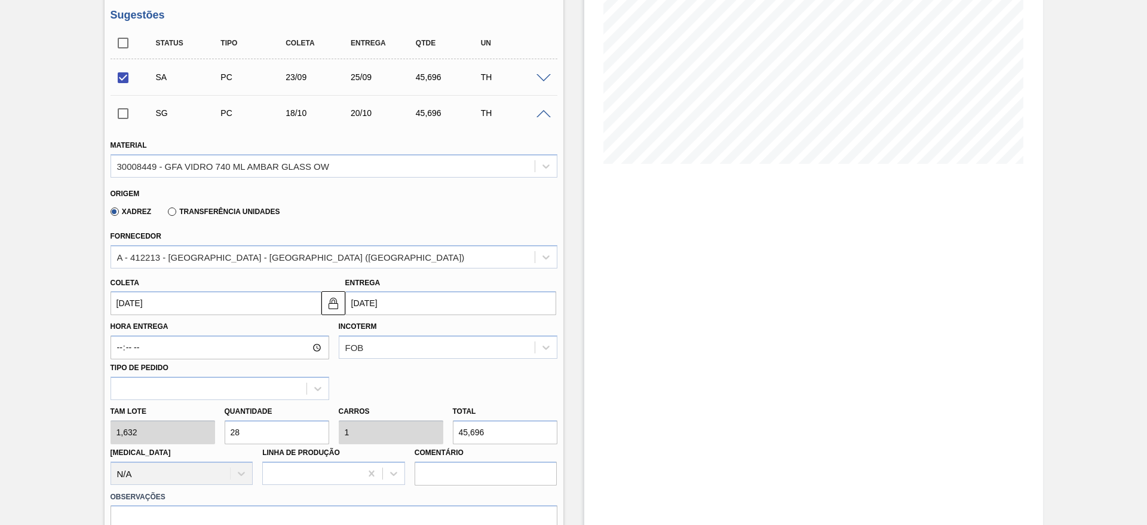
click at [274, 299] on input "18/10/2025" at bounding box center [216, 303] width 211 height 24
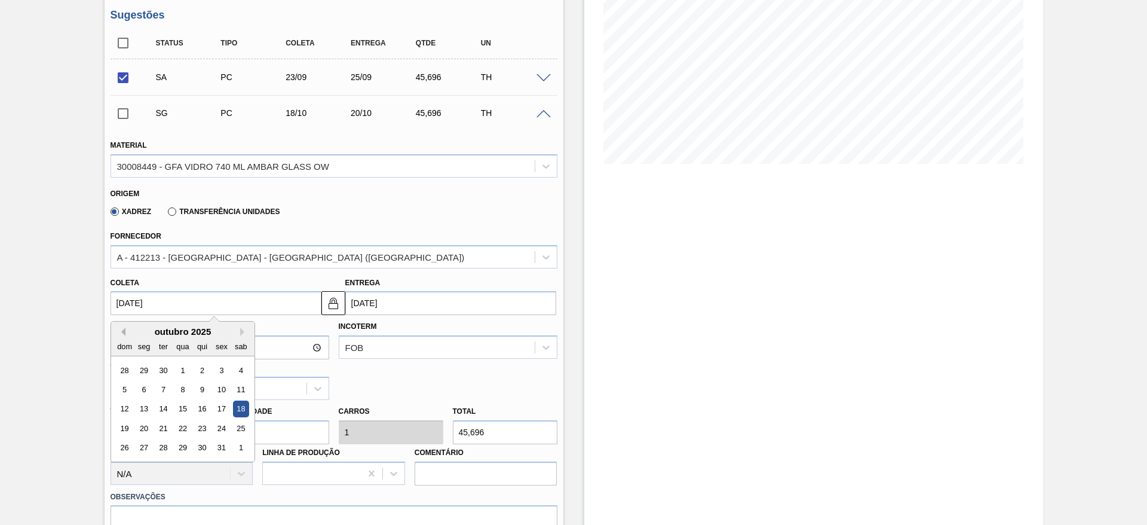
click at [121, 328] on button "Previous Month" at bounding box center [121, 332] width 8 height 8
click at [185, 430] on div "24" at bounding box center [183, 428] width 16 height 16
type input "24/09/2025"
type input "26/09/2025"
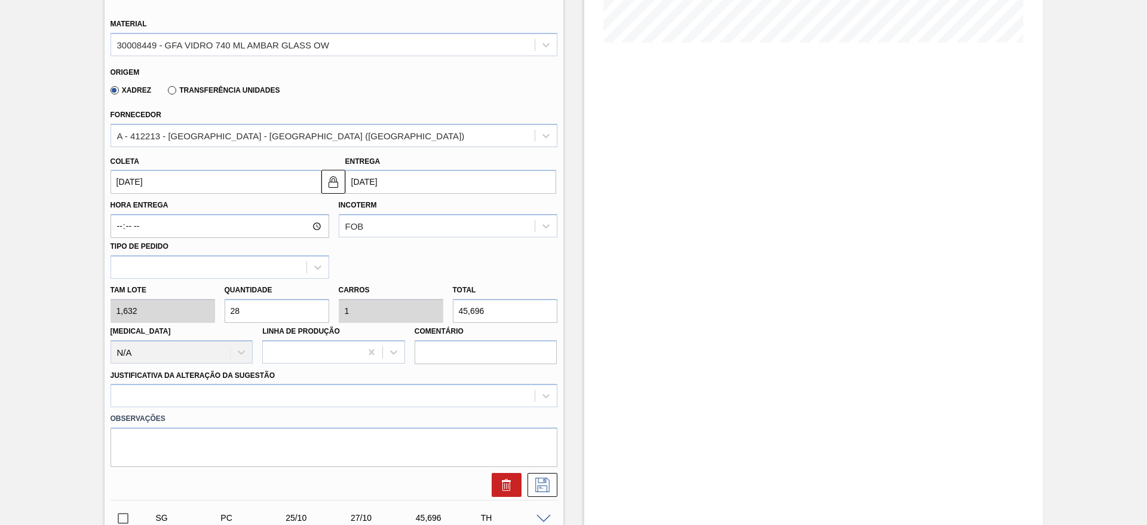
scroll to position [365, 0]
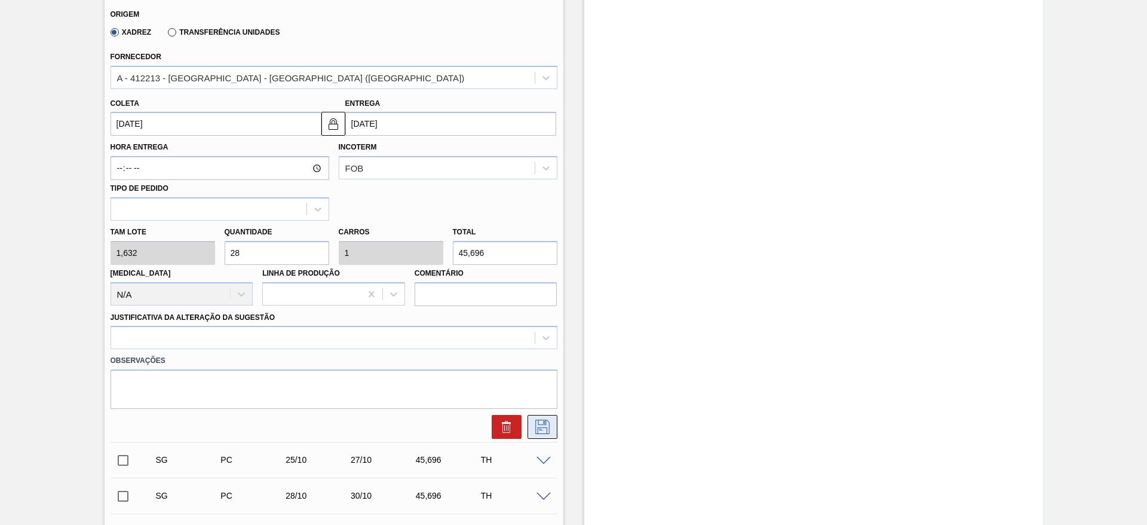
drag, startPoint x: 543, startPoint y: 424, endPoint x: 541, endPoint y: 417, distance: 7.6
click at [542, 424] on icon at bounding box center [542, 427] width 14 height 14
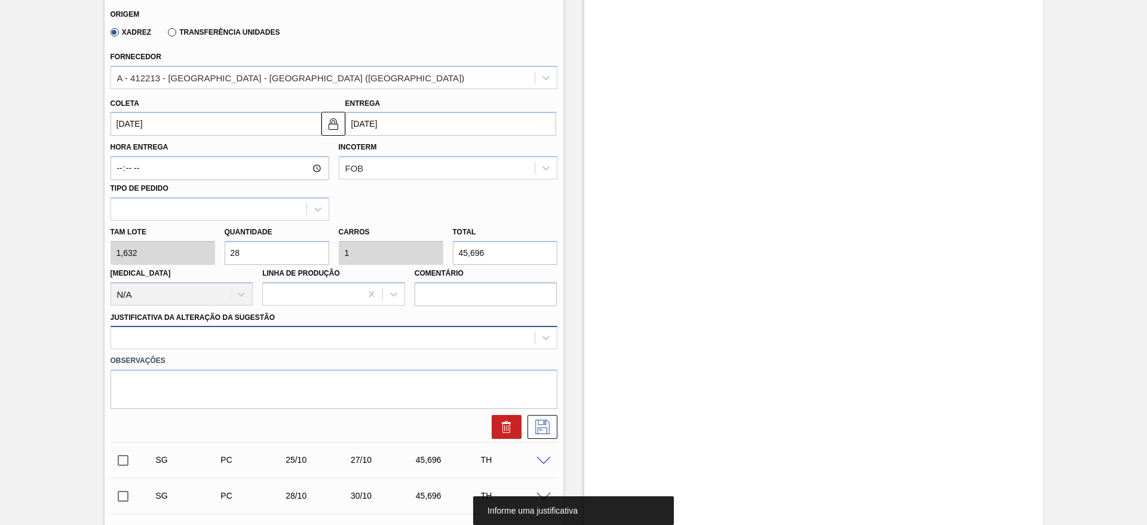
scroll to position [378, 0]
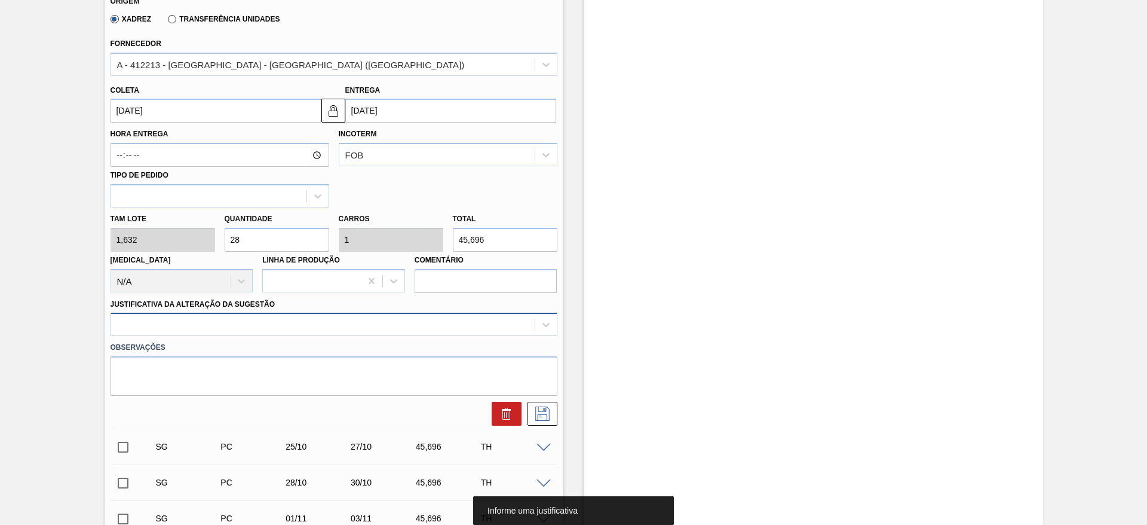
click at [206, 336] on div at bounding box center [334, 324] width 447 height 23
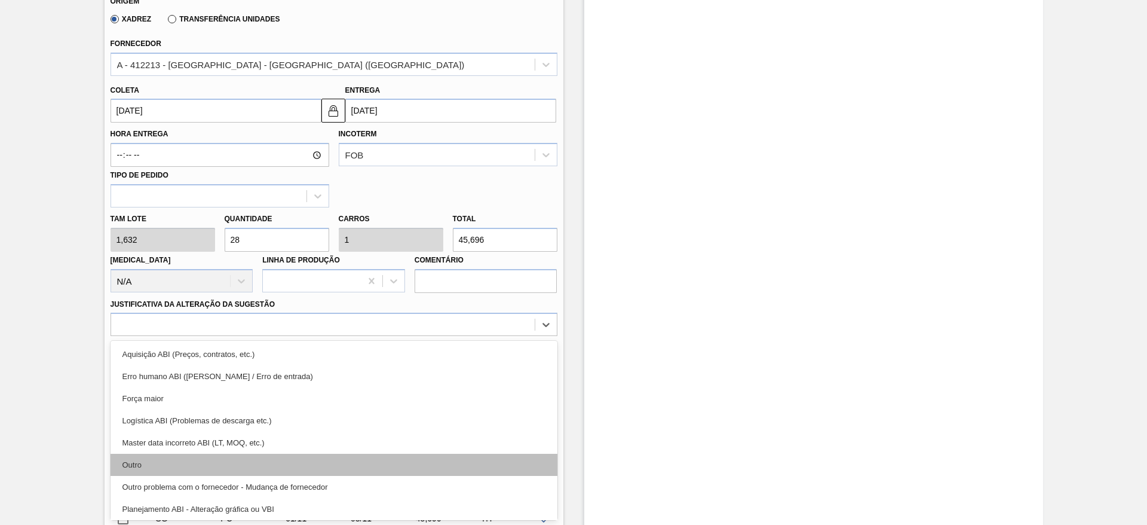
click at [205, 463] on div "Outro" at bounding box center [334, 465] width 447 height 22
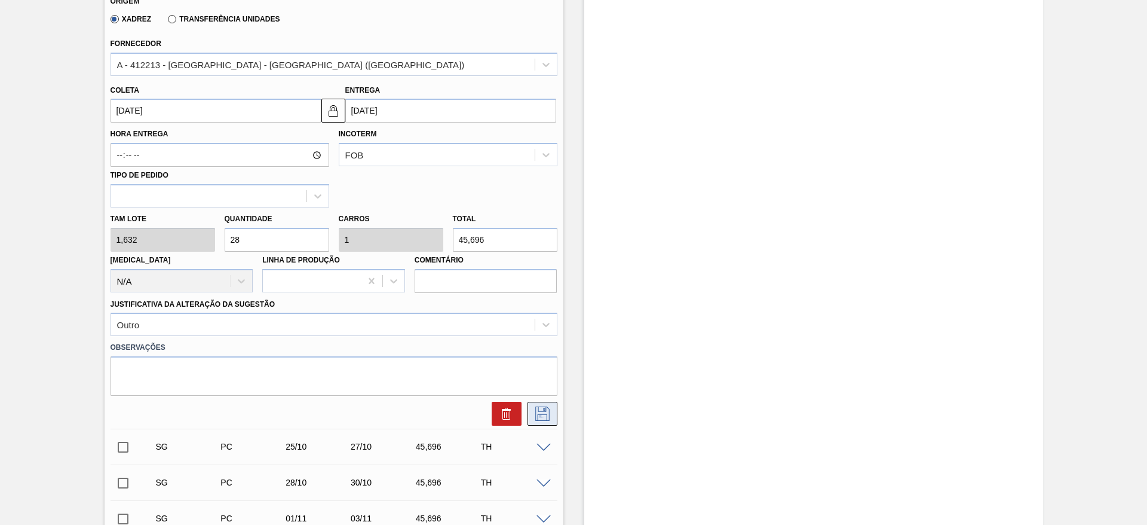
click at [544, 411] on icon at bounding box center [542, 413] width 14 height 14
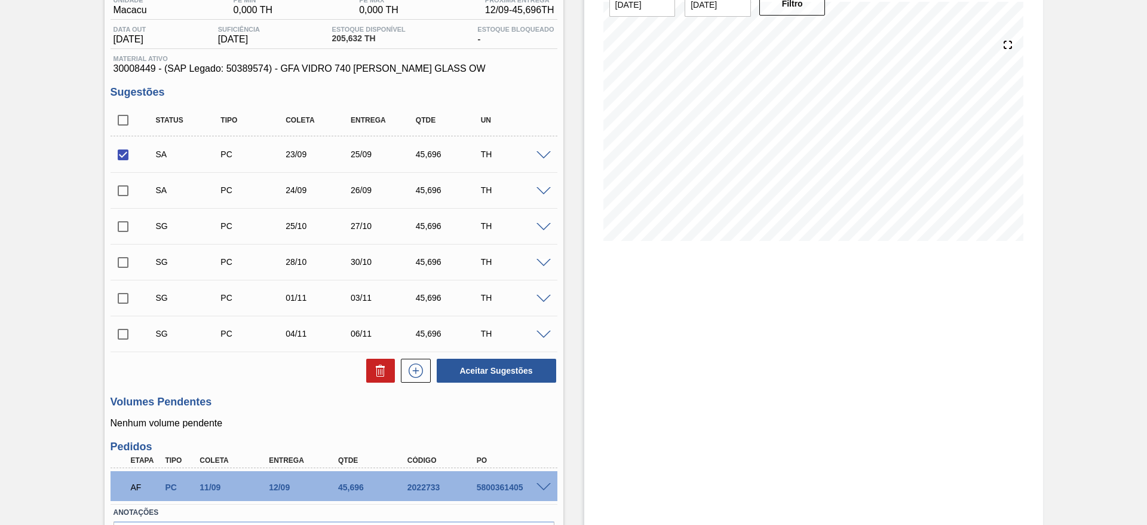
scroll to position [7, 0]
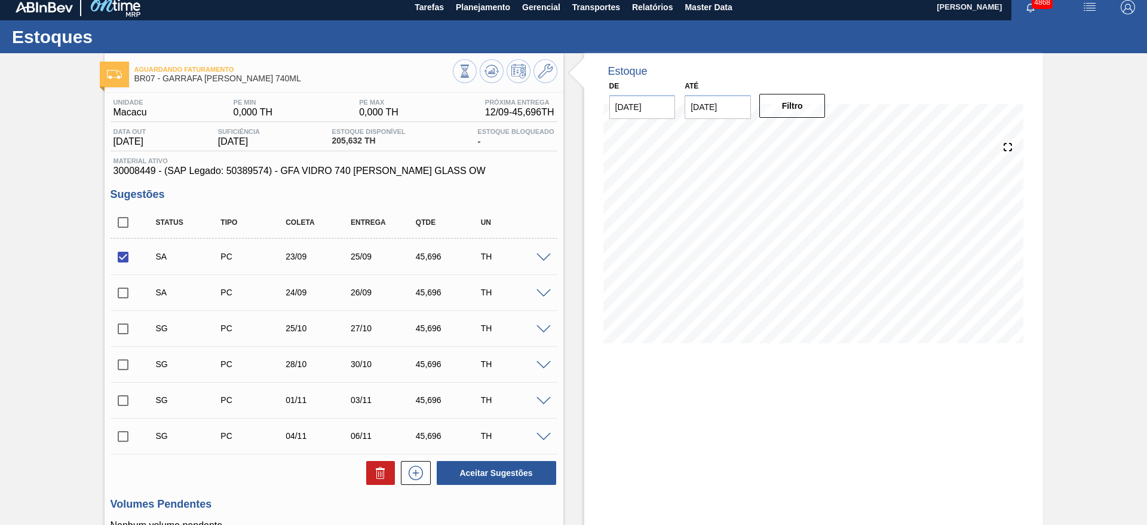
click at [537, 329] on span at bounding box center [544, 329] width 14 height 9
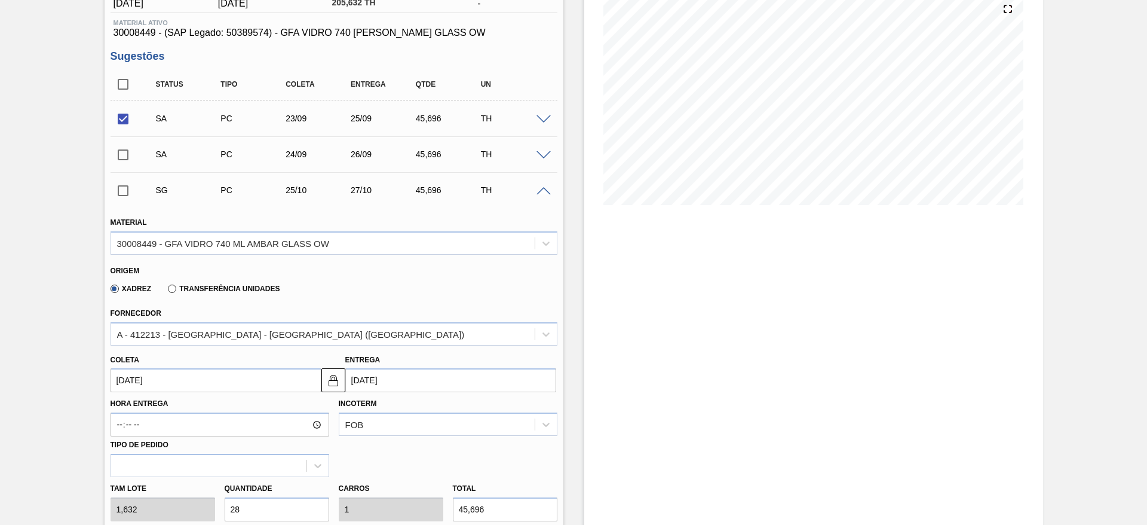
scroll to position [186, 0]
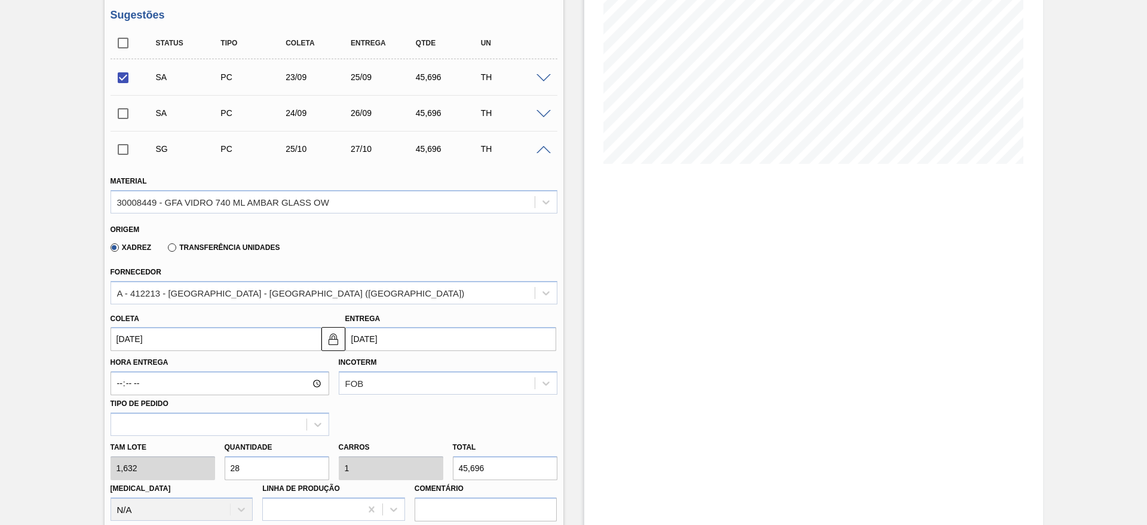
click at [540, 148] on span at bounding box center [544, 150] width 14 height 9
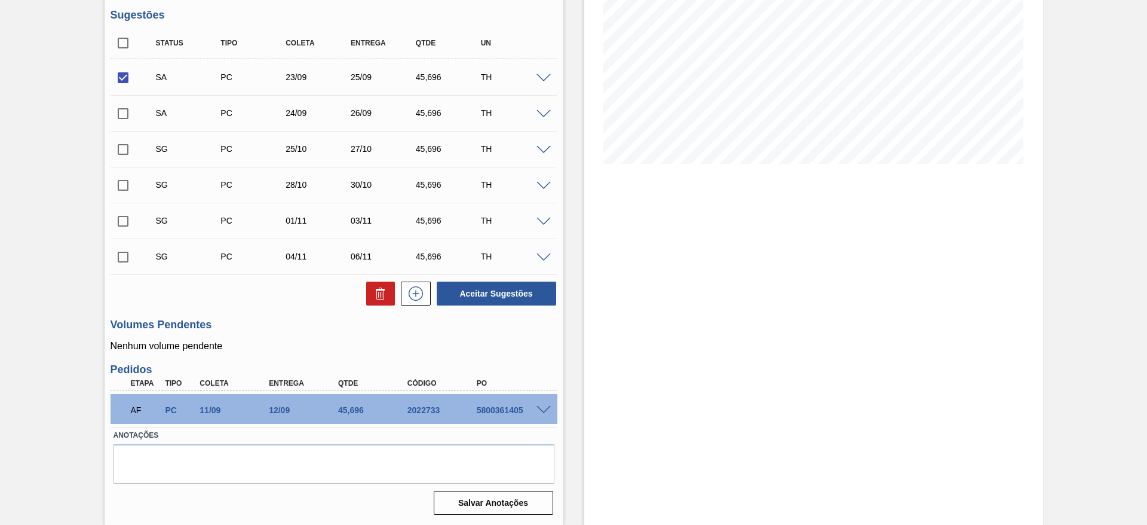
click at [122, 115] on input "checkbox" at bounding box center [123, 113] width 25 height 25
checkbox input "true"
click at [454, 290] on button "Aceitar Sugestões" at bounding box center [497, 293] width 120 height 24
checkbox input "false"
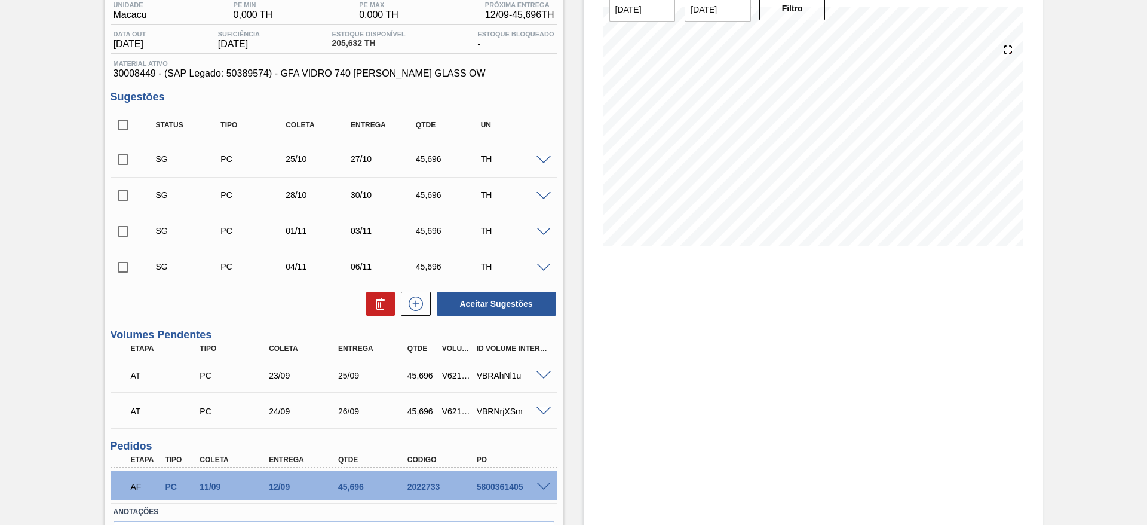
scroll to position [1, 0]
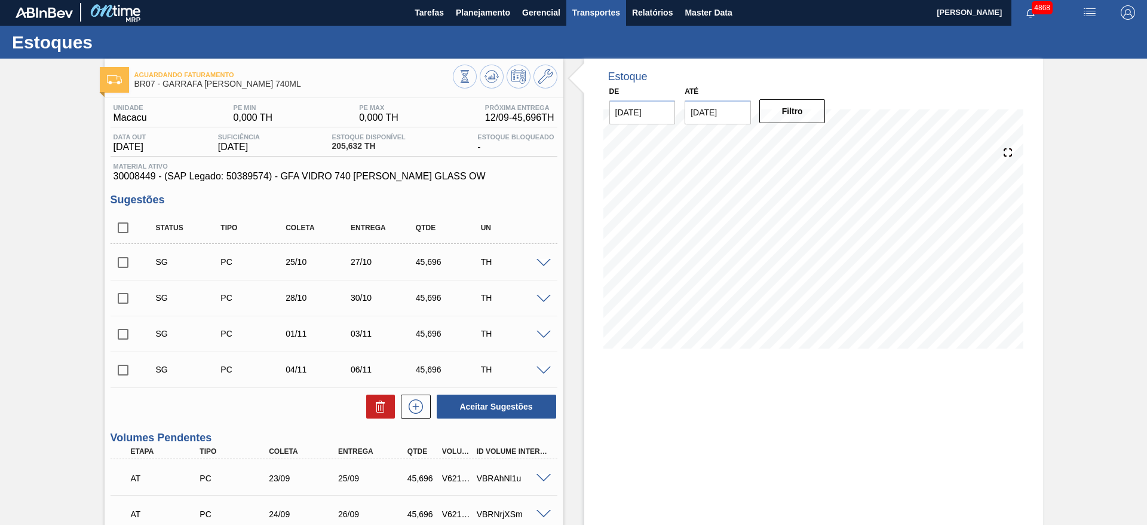
drag, startPoint x: 551, startPoint y: 22, endPoint x: 594, endPoint y: 10, distance: 44.5
click at [594, 10] on div "Tarefas Planejamento Gerencial Transportes Relatórios Master Data" at bounding box center [573, 12] width 1147 height 27
click at [594, 10] on span "Transportes" at bounding box center [597, 12] width 48 height 14
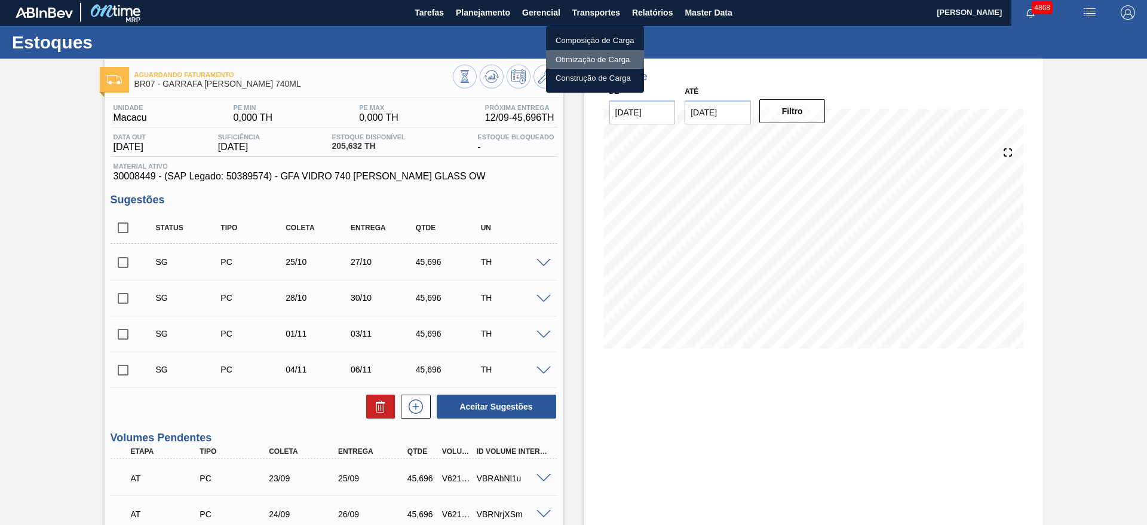
click at [592, 62] on li "Otimização de Carga" at bounding box center [595, 59] width 98 height 19
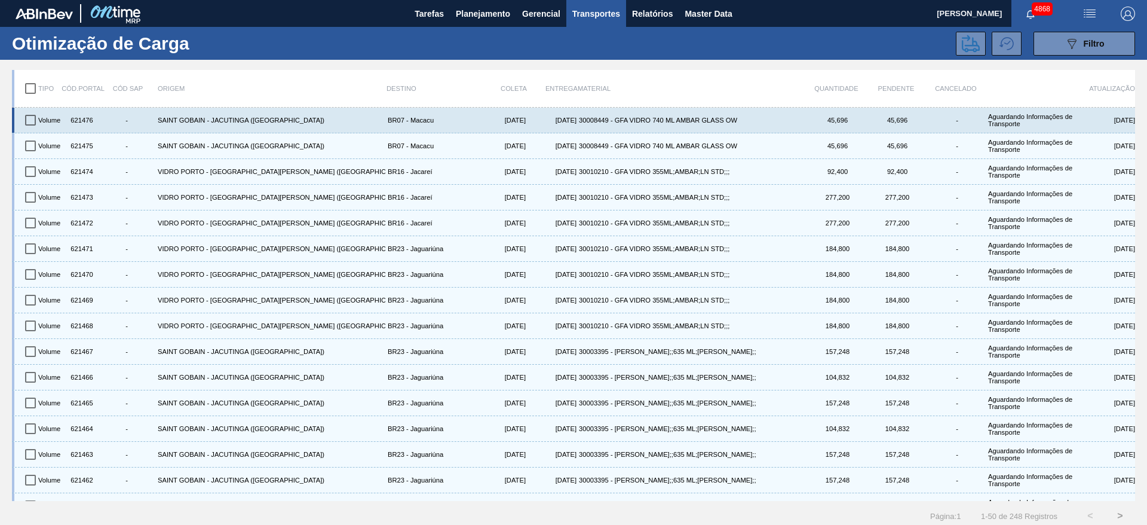
click at [30, 117] on input "checkbox" at bounding box center [30, 120] width 25 height 25
checkbox input "true"
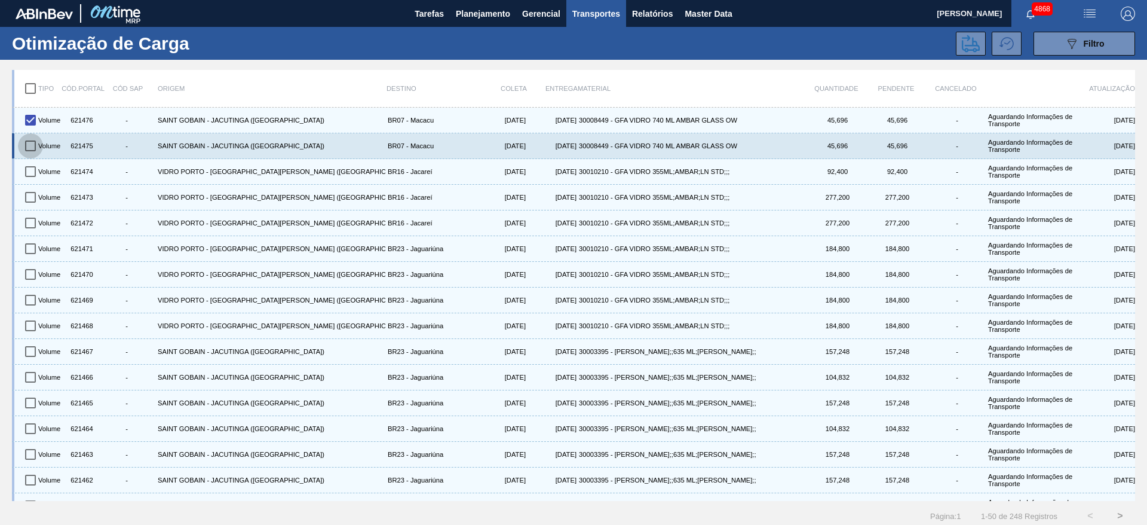
click at [30, 140] on input "checkbox" at bounding box center [30, 145] width 25 height 25
checkbox input "true"
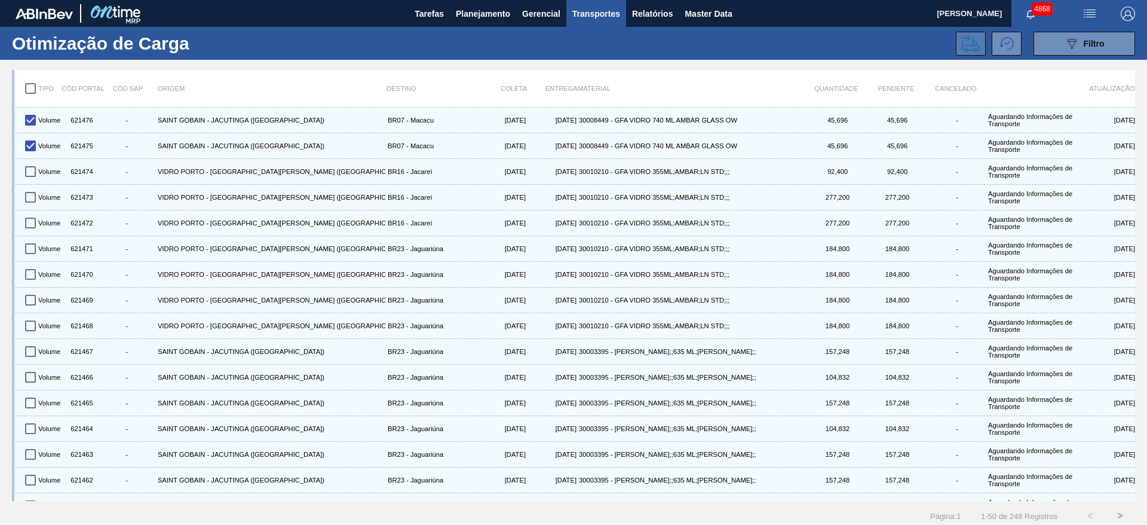
click at [977, 41] on icon at bounding box center [971, 44] width 18 height 18
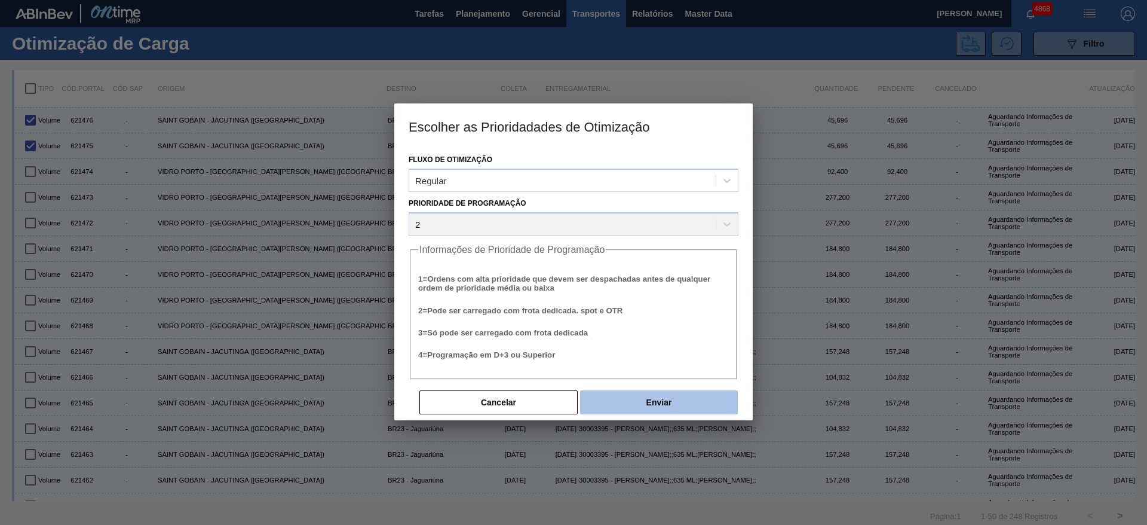
click at [681, 405] on button "Enviar" at bounding box center [659, 402] width 158 height 24
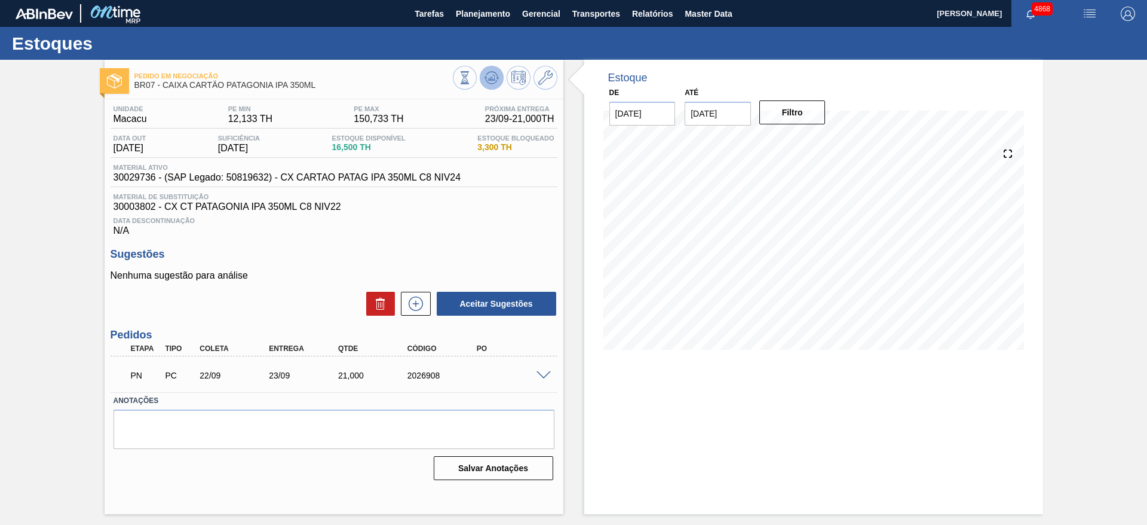
click at [499, 81] on button at bounding box center [492, 78] width 24 height 24
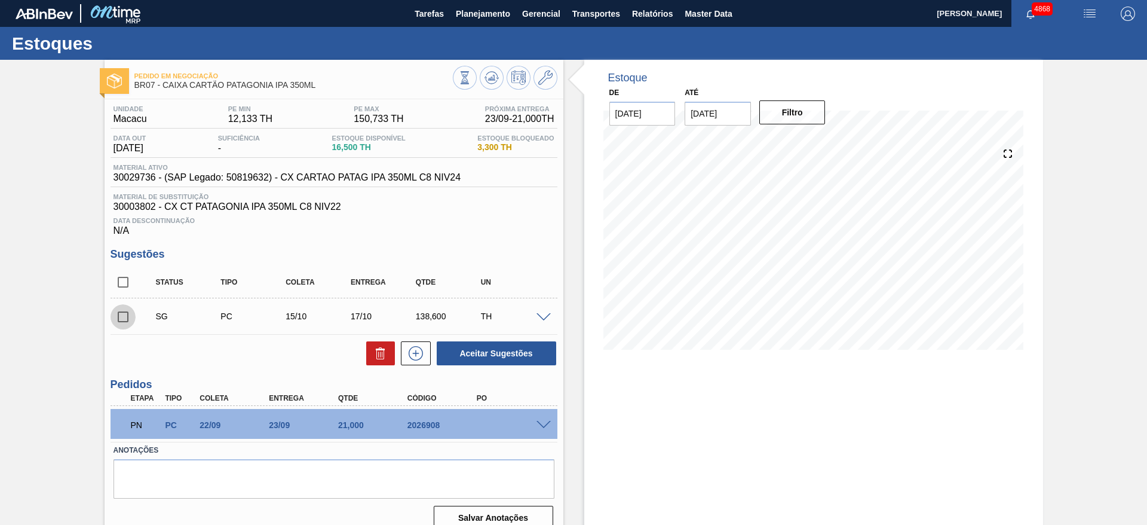
click at [126, 311] on input "checkbox" at bounding box center [123, 316] width 25 height 25
click at [371, 362] on button at bounding box center [380, 353] width 29 height 24
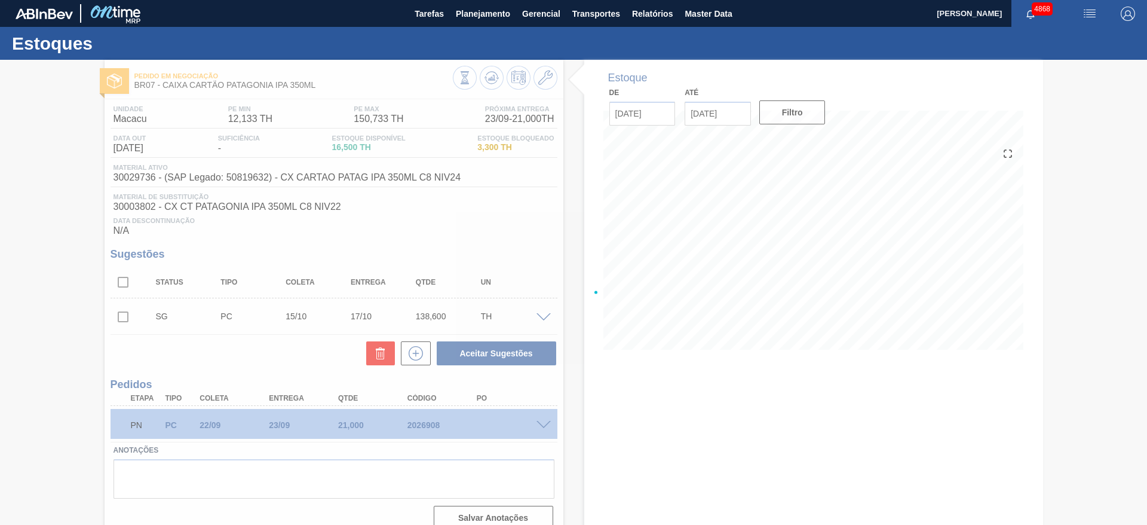
checkbox input "false"
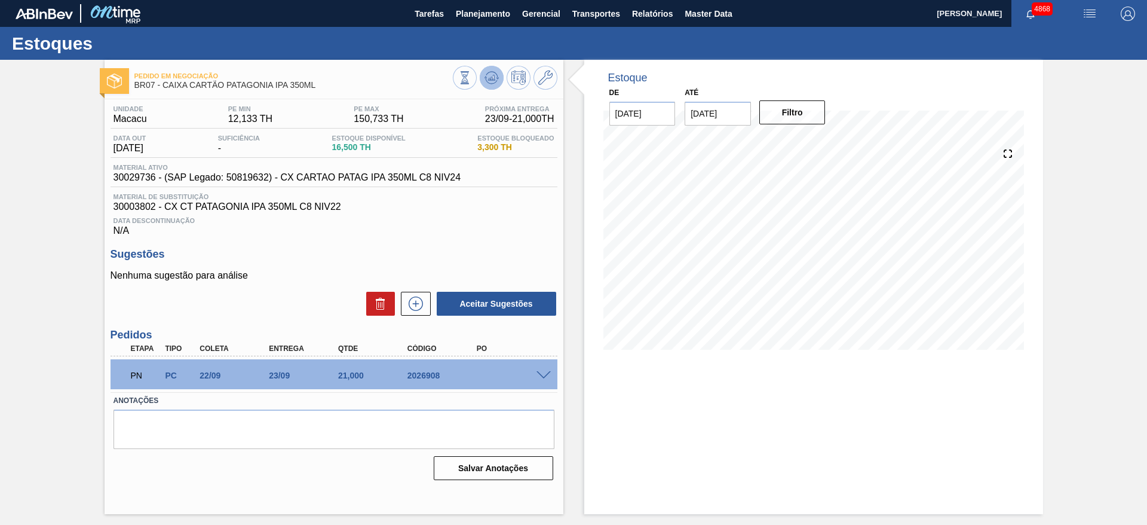
click at [494, 71] on icon at bounding box center [492, 78] width 14 height 14
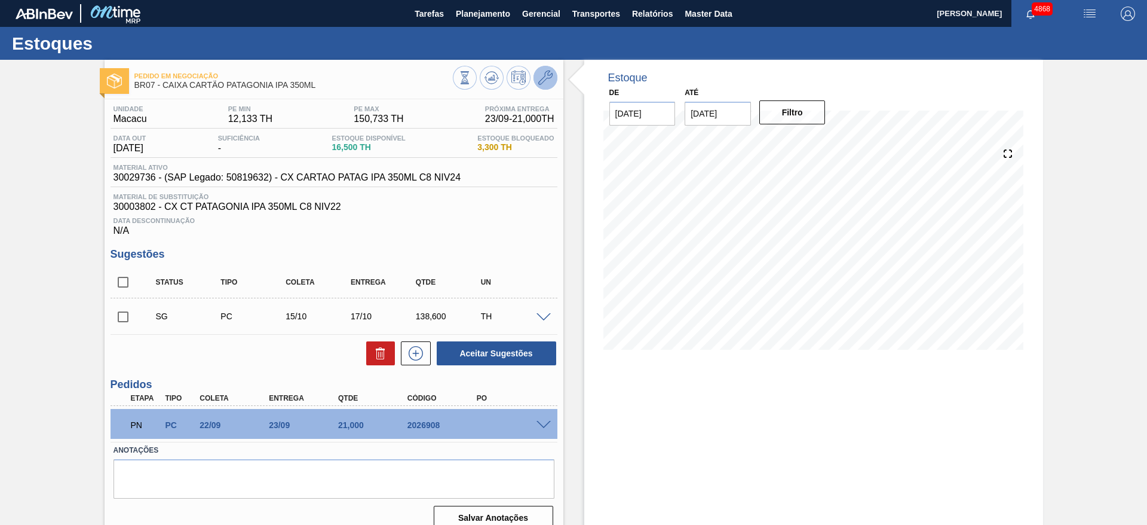
click at [543, 79] on icon at bounding box center [545, 78] width 14 height 14
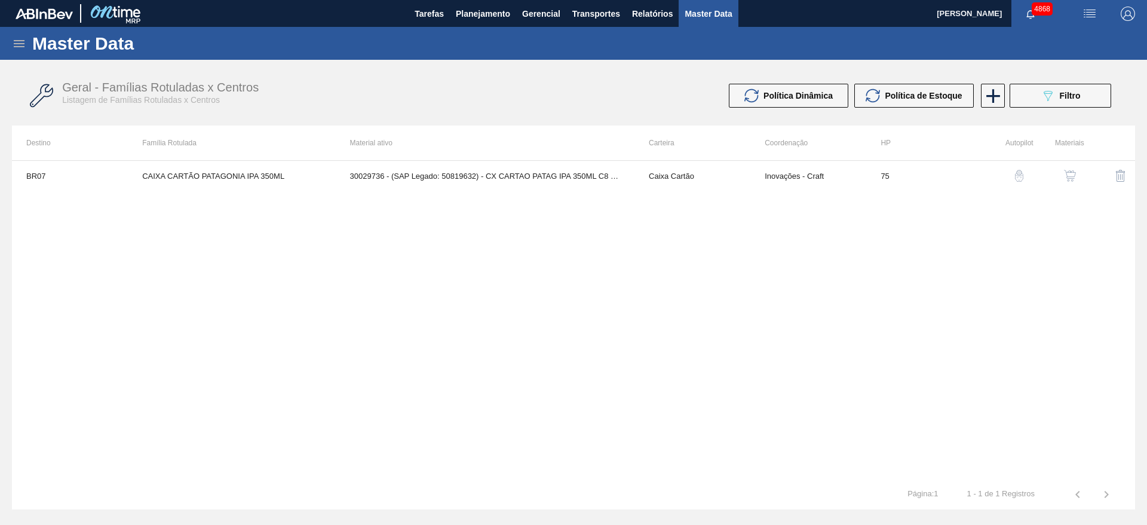
click at [1070, 176] on img "button" at bounding box center [1070, 176] width 12 height 12
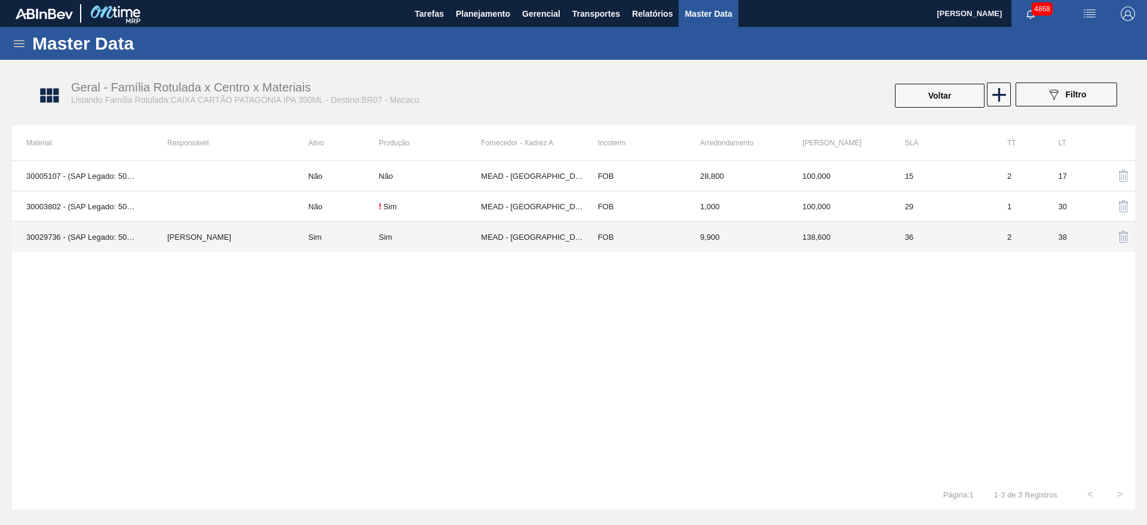
click at [540, 247] on td "MEAD - [GEOGRAPHIC_DATA] ([GEOGRAPHIC_DATA])" at bounding box center [532, 237] width 102 height 30
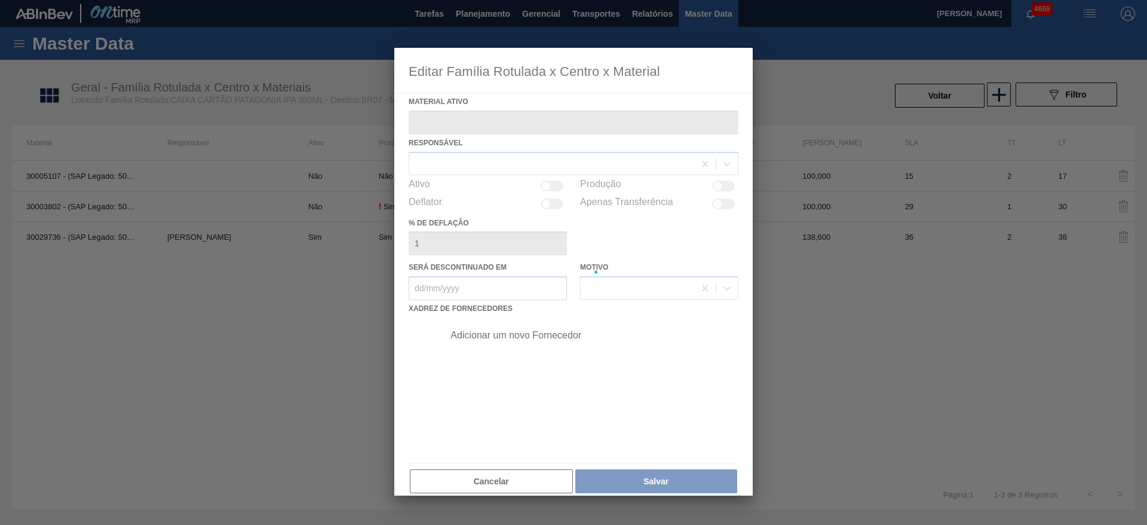
type ativo "30029736 - (SAP Legado: 50819632) - CX CARTAO PATAG IPA 350ML C8 NIV24"
checkbox input "true"
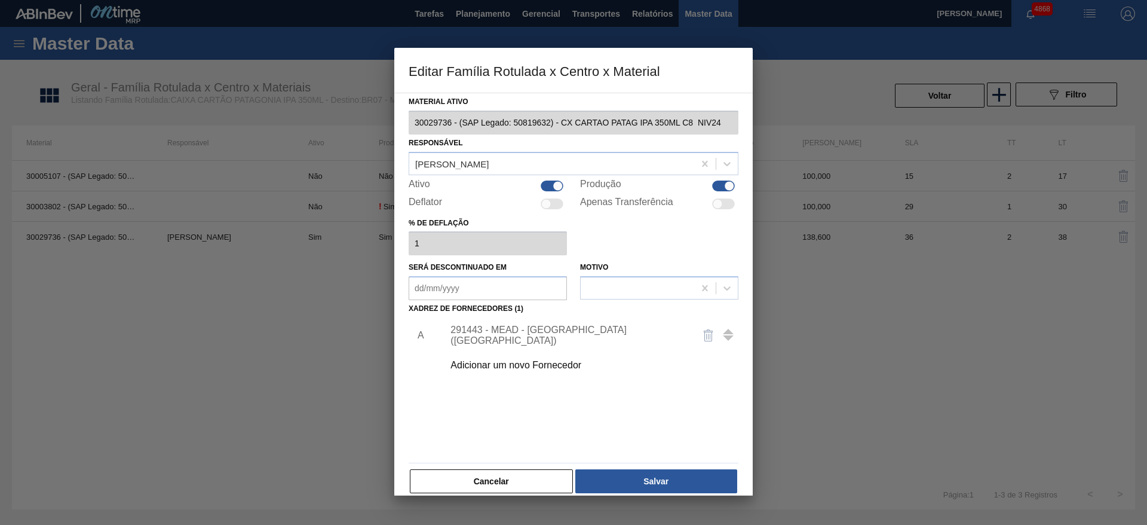
click at [568, 329] on div "291443 - MEAD - [GEOGRAPHIC_DATA] ([GEOGRAPHIC_DATA])" at bounding box center [568, 336] width 234 height 22
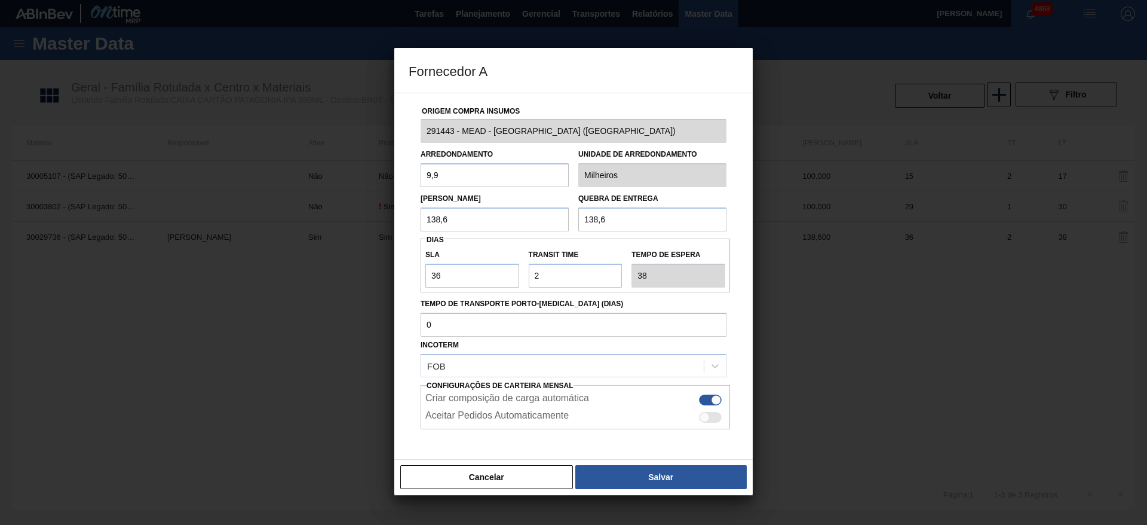
drag, startPoint x: 459, startPoint y: 225, endPoint x: 426, endPoint y: 226, distance: 32.9
click at [426, 226] on input "138,6" at bounding box center [495, 219] width 148 height 24
type input "14"
drag, startPoint x: 625, startPoint y: 216, endPoint x: 546, endPoint y: 216, distance: 78.9
click at [546, 216] on div "[PERSON_NAME] 14 Quebra de entrega 138,6" at bounding box center [574, 209] width 316 height 44
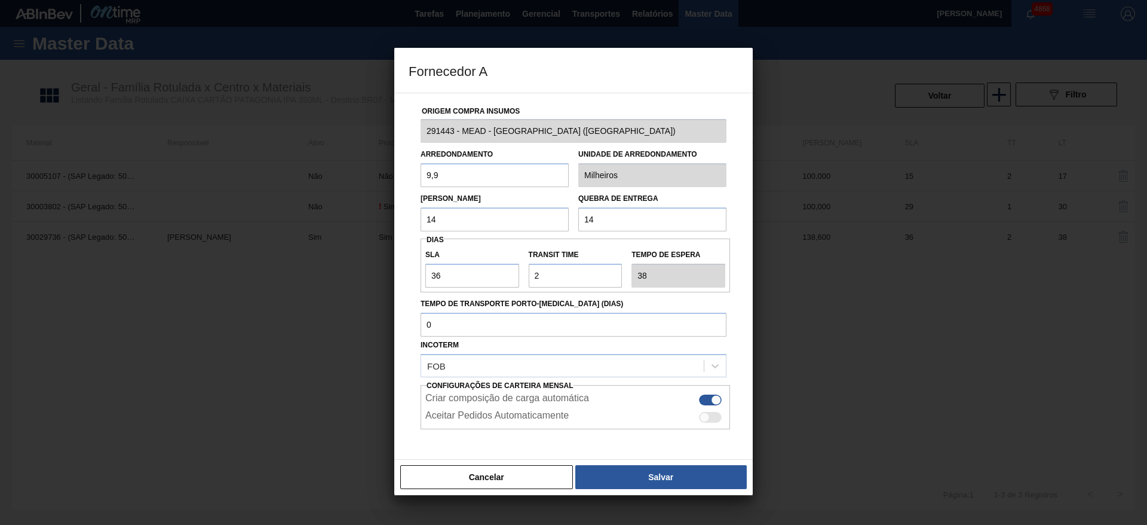
type input "14"
drag, startPoint x: 442, startPoint y: 175, endPoint x: 397, endPoint y: 180, distance: 45.1
click at [397, 180] on div "Origem Compra Insumos 291443 - MEAD - [GEOGRAPHIC_DATA] ([GEOGRAPHIC_DATA]) Arr…" at bounding box center [573, 276] width 359 height 367
type input "1"
click at [499, 148] on div "Arredondamento 1" at bounding box center [495, 166] width 148 height 41
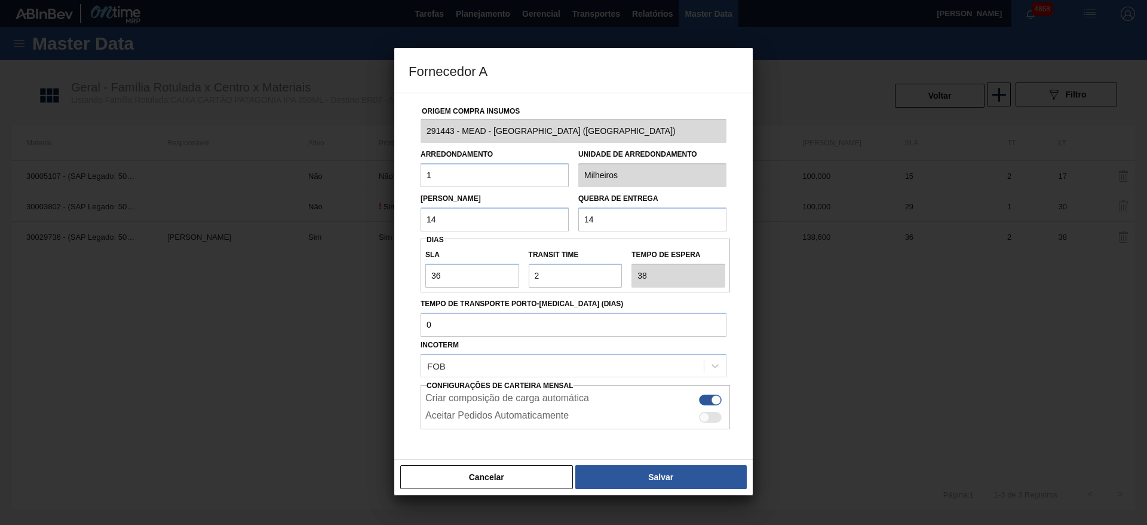
drag, startPoint x: 472, startPoint y: 223, endPoint x: 456, endPoint y: 225, distance: 16.2
click at [456, 225] on input "14" at bounding box center [495, 219] width 148 height 24
click at [674, 482] on button "Salvar" at bounding box center [662, 477] width 172 height 24
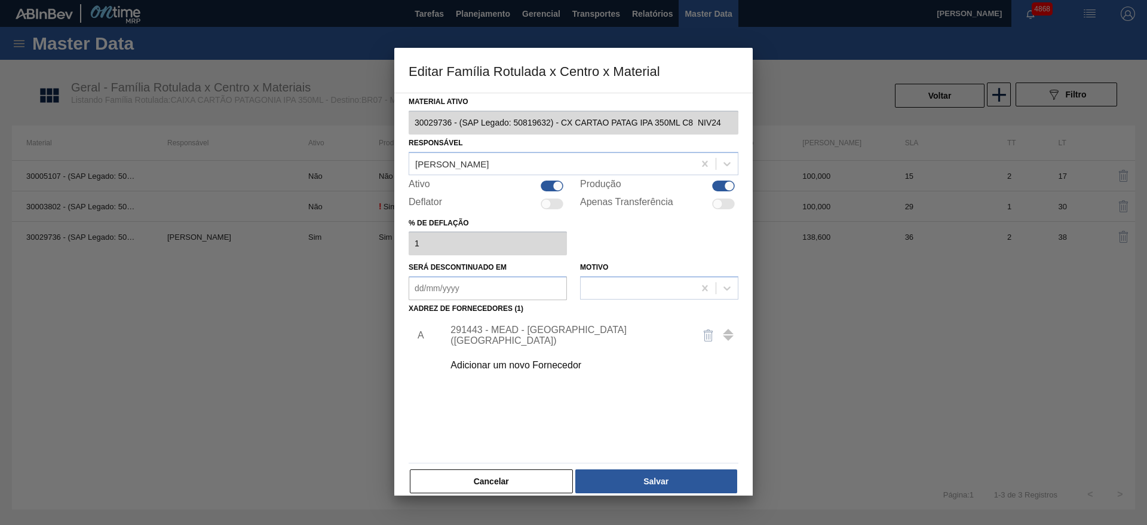
click at [674, 482] on button "Salvar" at bounding box center [657, 481] width 162 height 24
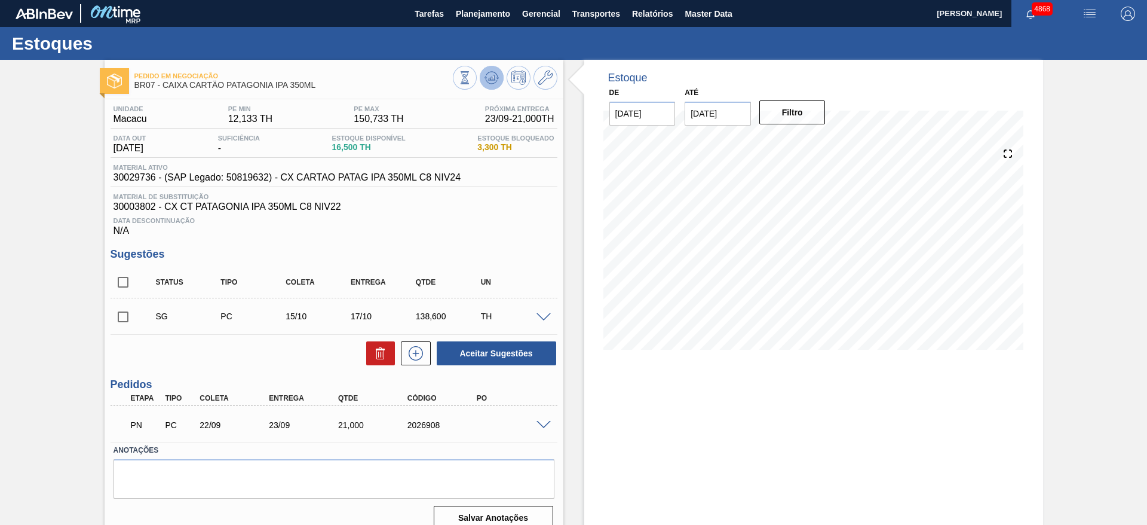
click at [488, 81] on icon at bounding box center [492, 78] width 14 height 14
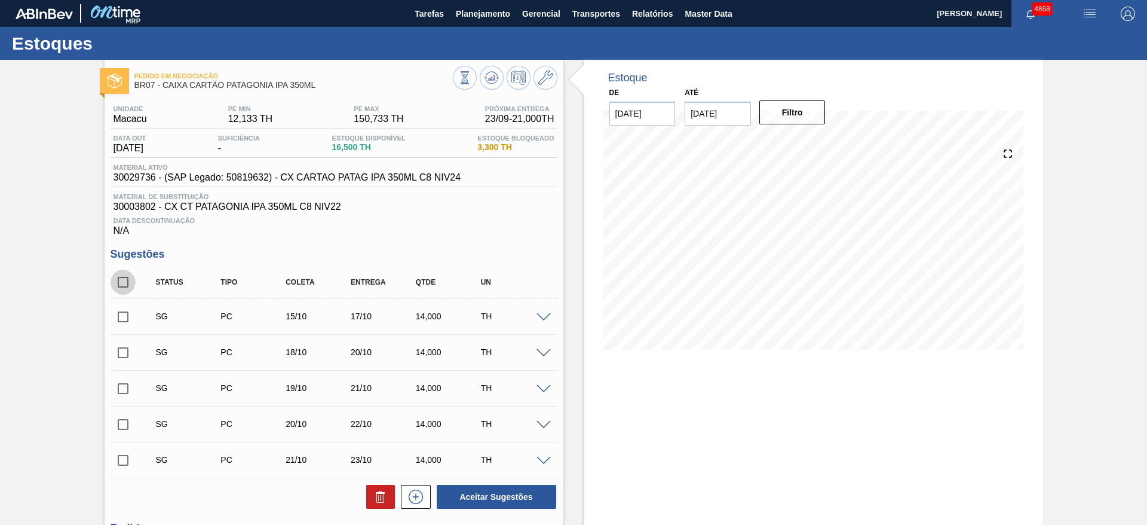
click at [123, 275] on input "checkbox" at bounding box center [123, 282] width 25 height 25
checkbox input "true"
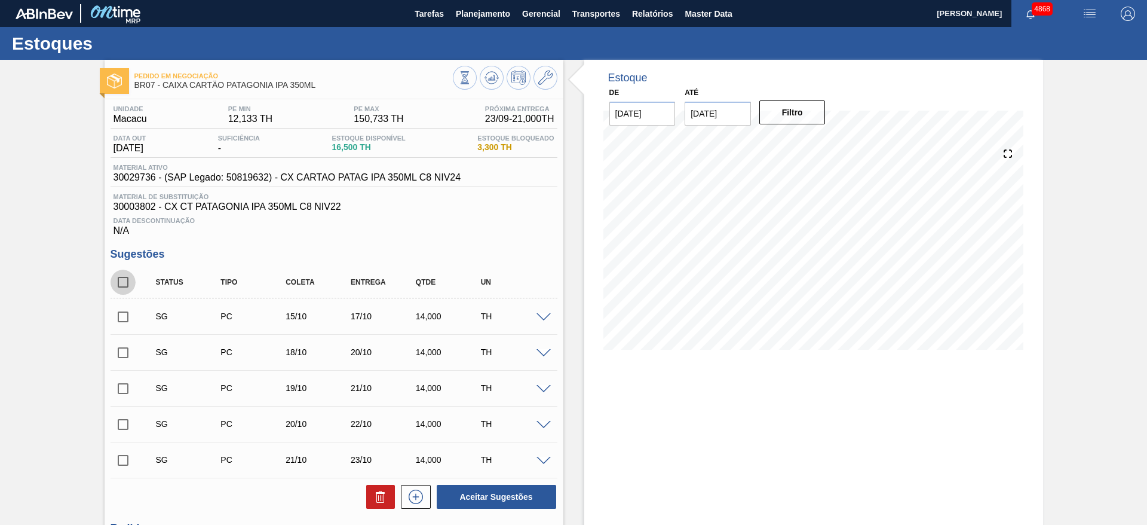
checkbox input "true"
click at [380, 494] on icon at bounding box center [381, 496] width 14 height 14
checkbox input "false"
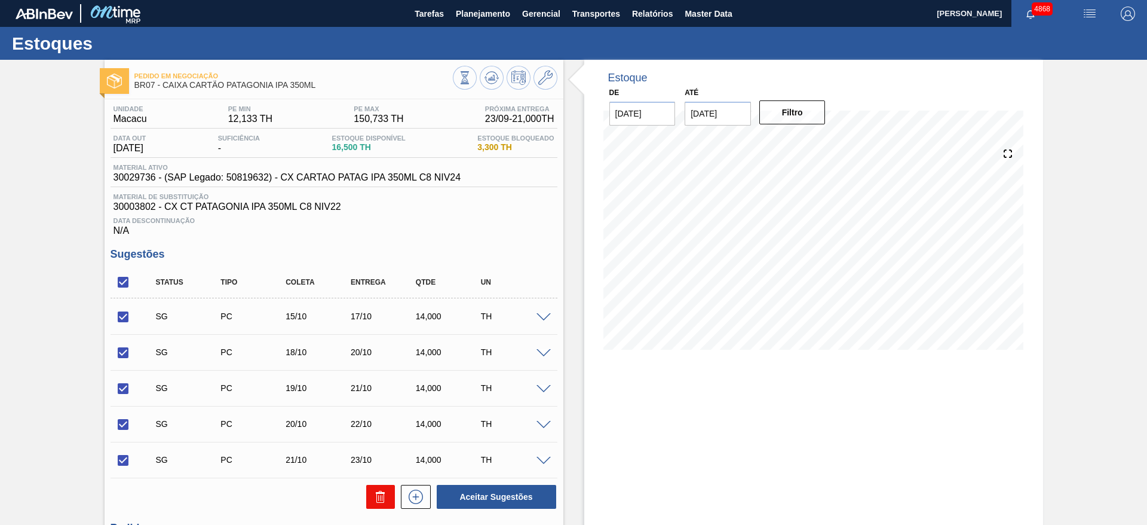
checkbox input "false"
